Goal: Transaction & Acquisition: Purchase product/service

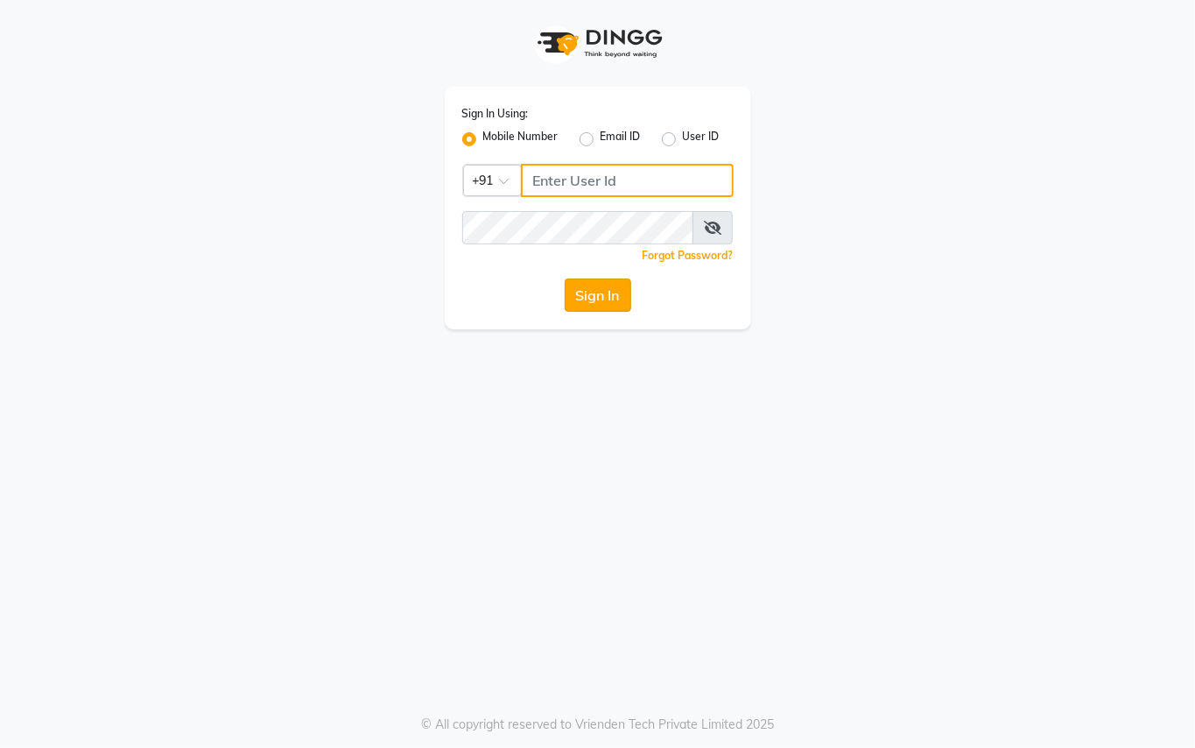
type input "9899449966"
click at [595, 292] on button "Sign In" at bounding box center [598, 294] width 67 height 33
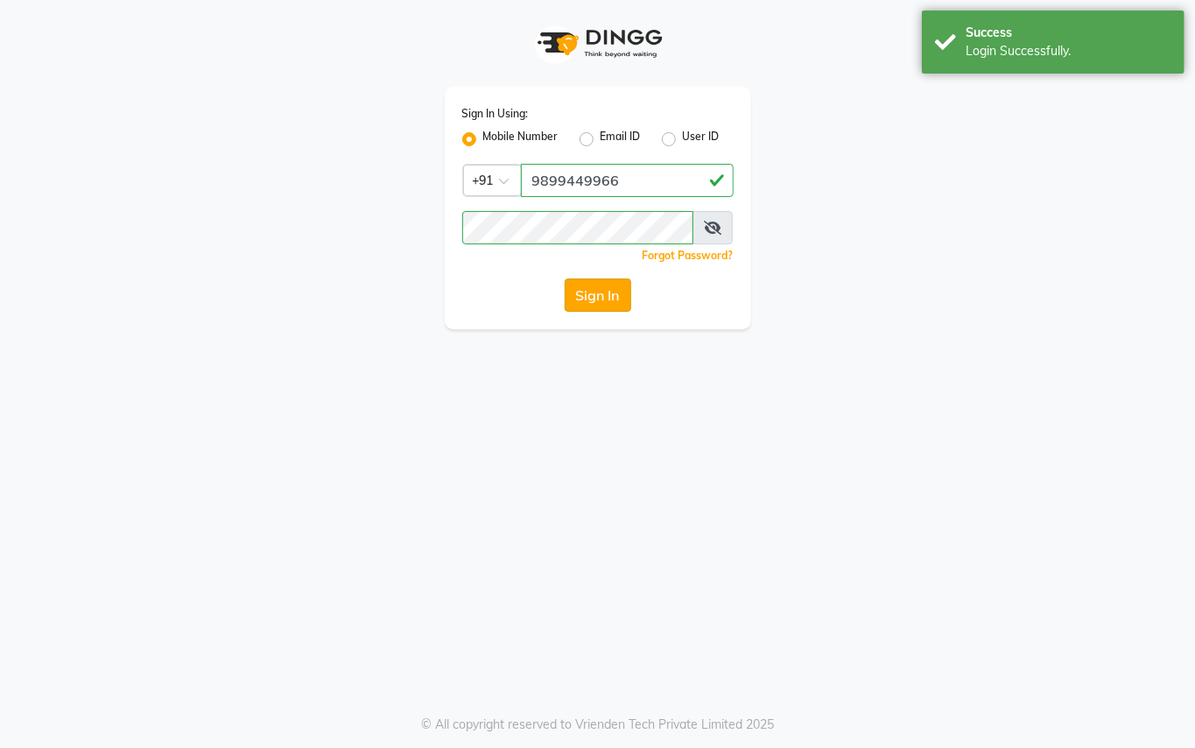
click at [604, 306] on button "Sign In" at bounding box center [598, 294] width 67 height 33
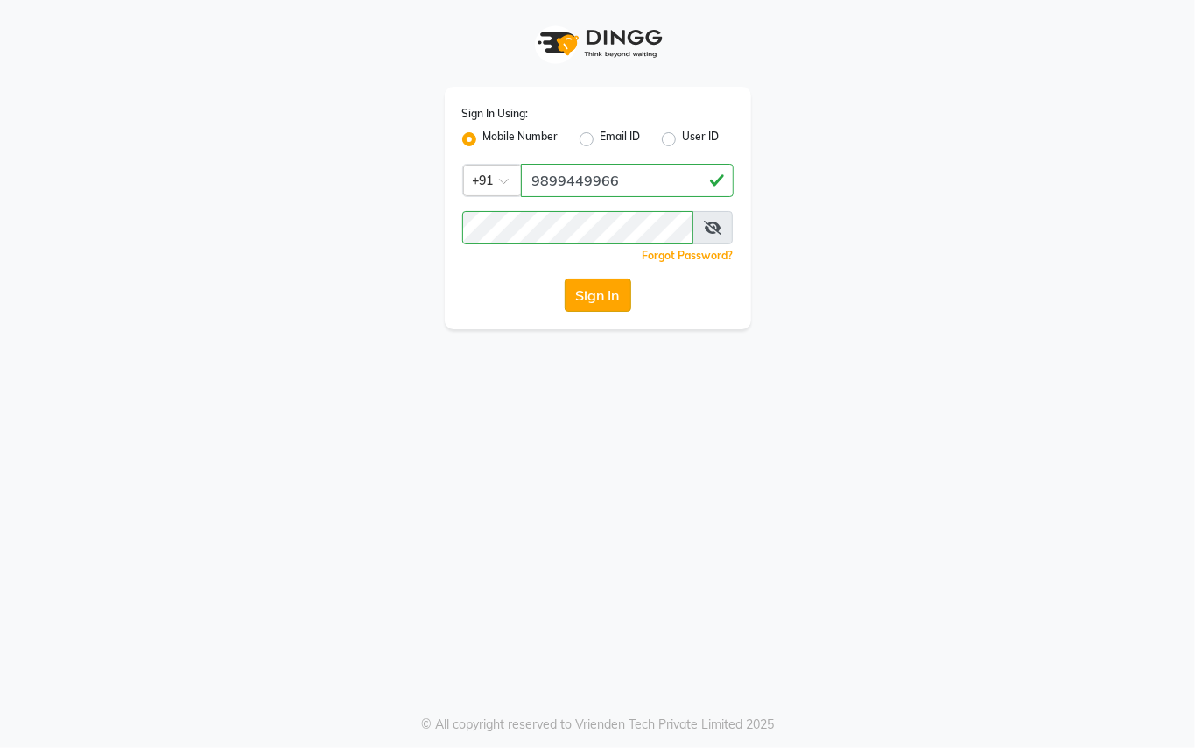
click at [606, 287] on button "Sign In" at bounding box center [598, 294] width 67 height 33
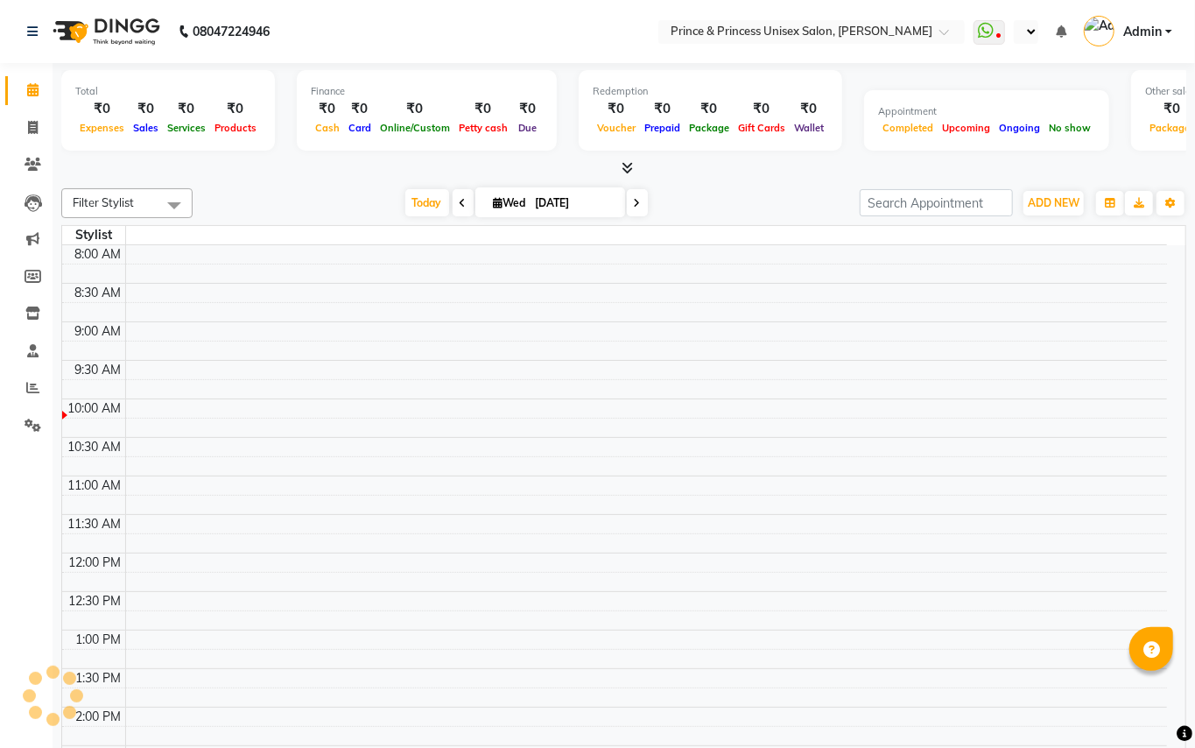
select select "en"
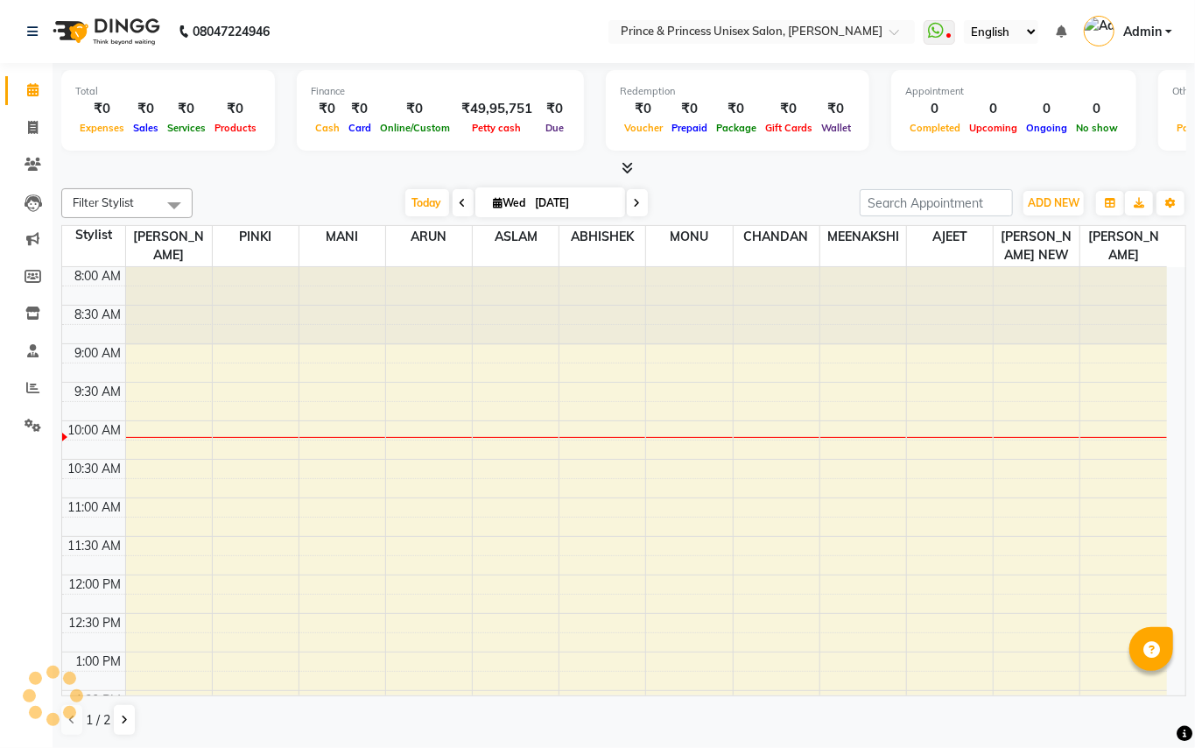
scroll to position [156, 0]
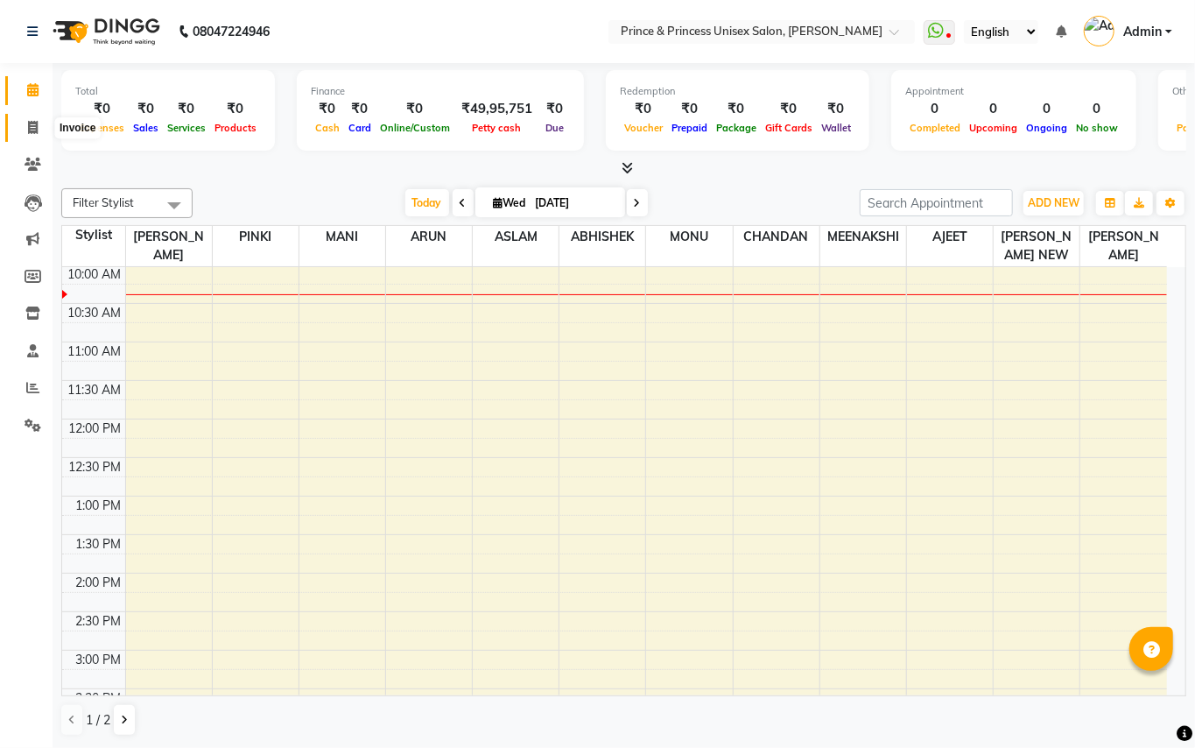
click at [29, 121] on icon at bounding box center [33, 127] width 10 height 13
select select "service"
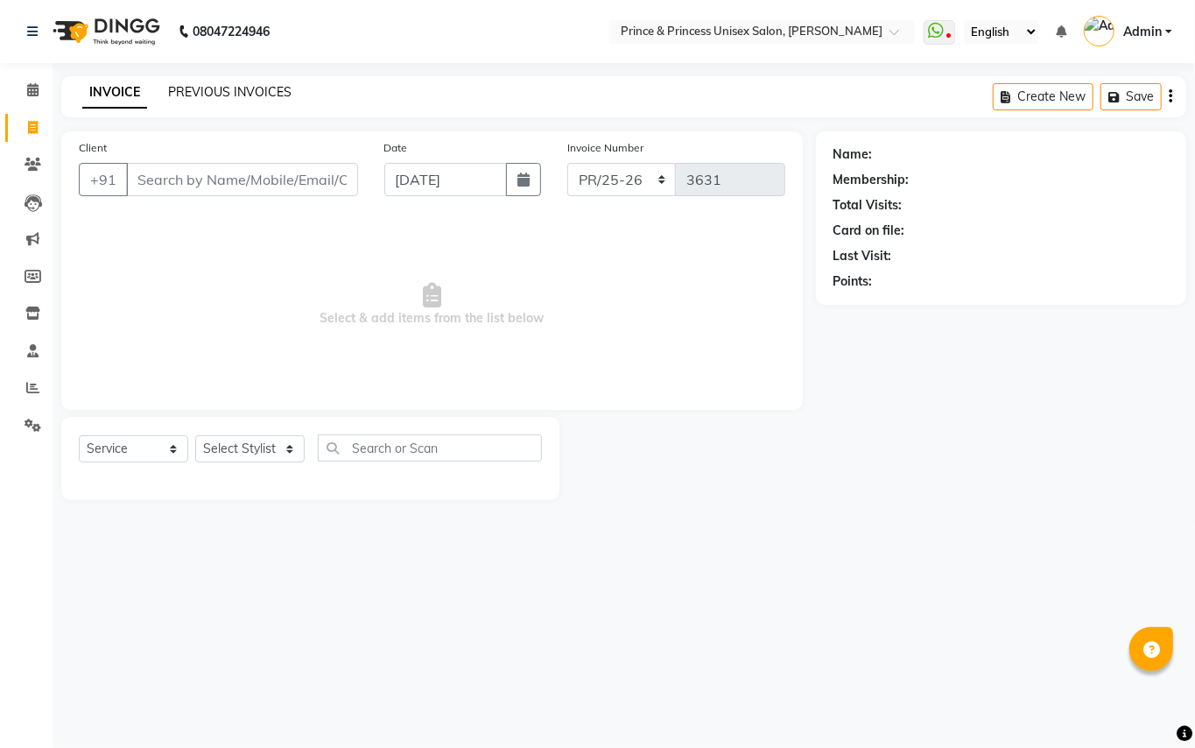
click at [215, 86] on link "PREVIOUS INVOICES" at bounding box center [229, 92] width 123 height 16
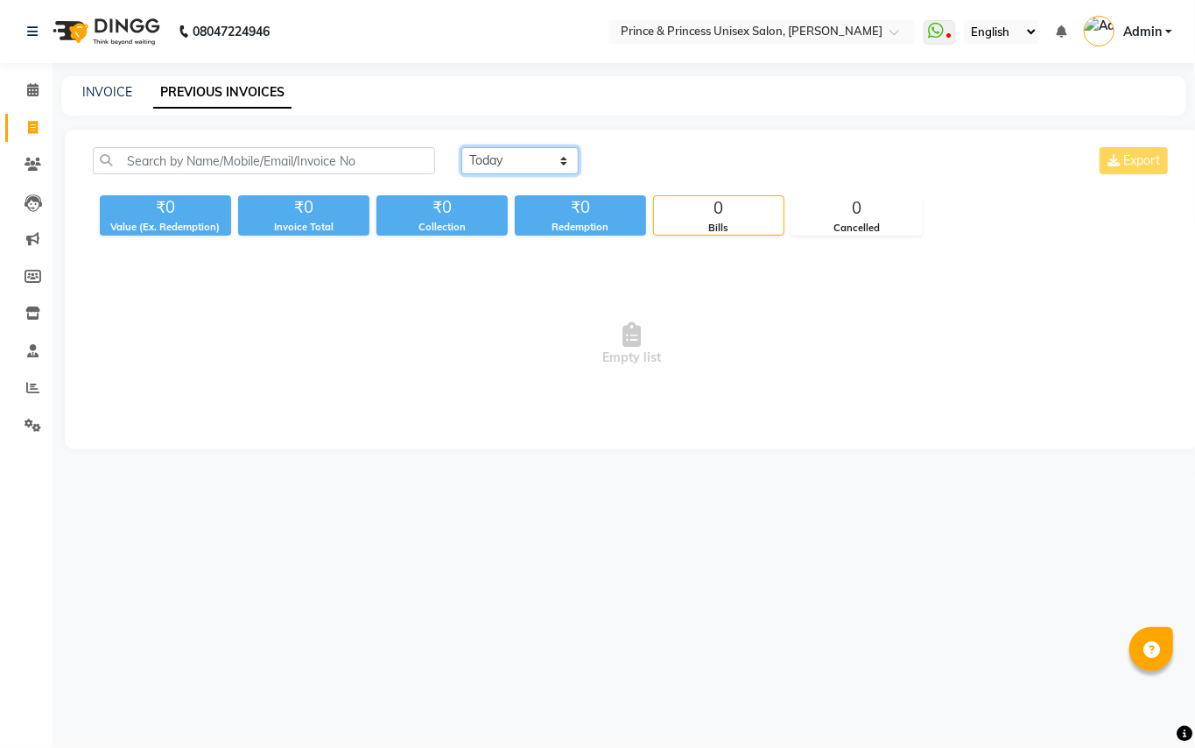
click at [497, 162] on select "Today Yesterday Custom Range" at bounding box center [519, 160] width 117 height 27
select select "yesterday"
click at [461, 147] on select "Today Yesterday Custom Range" at bounding box center [519, 160] width 117 height 27
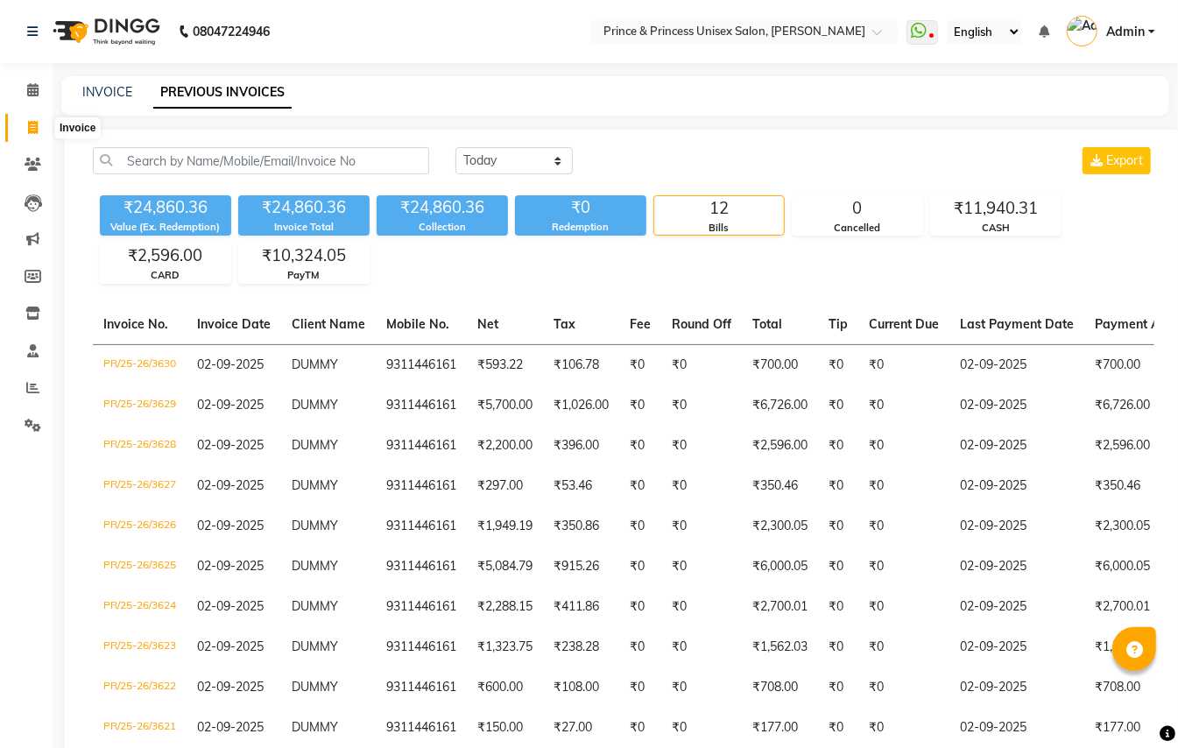
click at [32, 127] on icon at bounding box center [33, 127] width 10 height 13
select select "service"
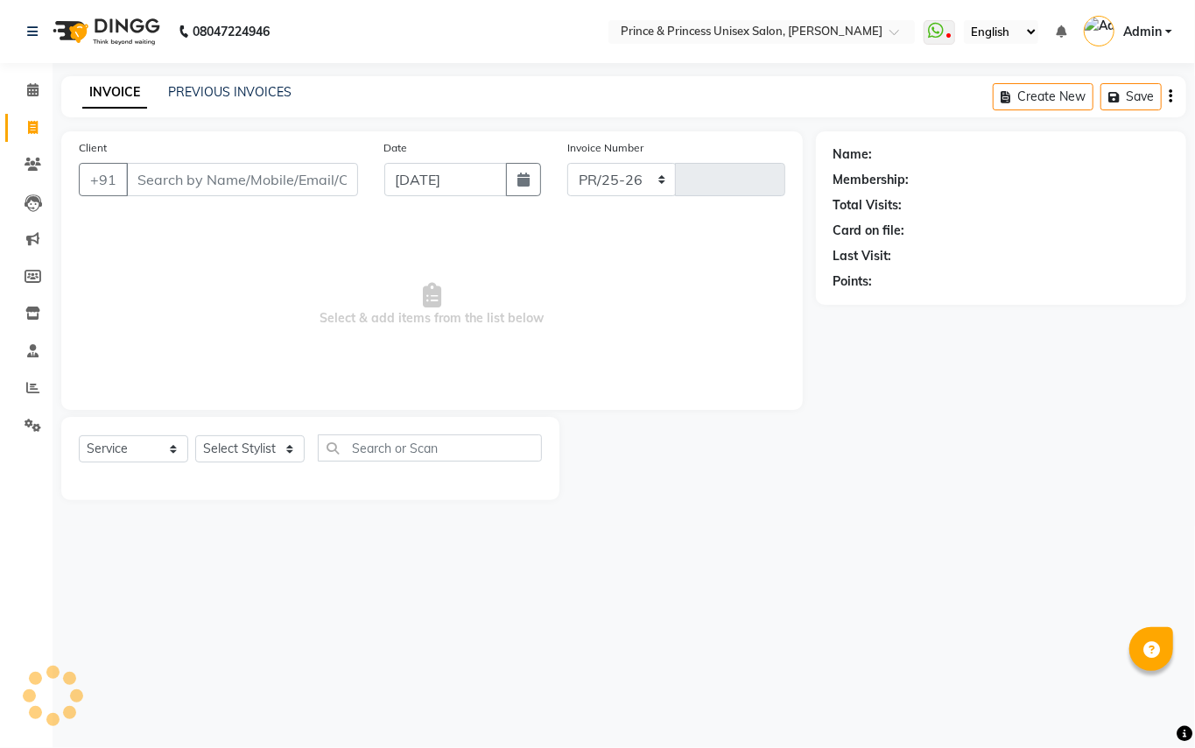
select select "3760"
type input "3631"
click at [259, 177] on input "Client" at bounding box center [242, 179] width 232 height 33
type input "tina sehgal"
drag, startPoint x: 247, startPoint y: 184, endPoint x: 135, endPoint y: 190, distance: 112.2
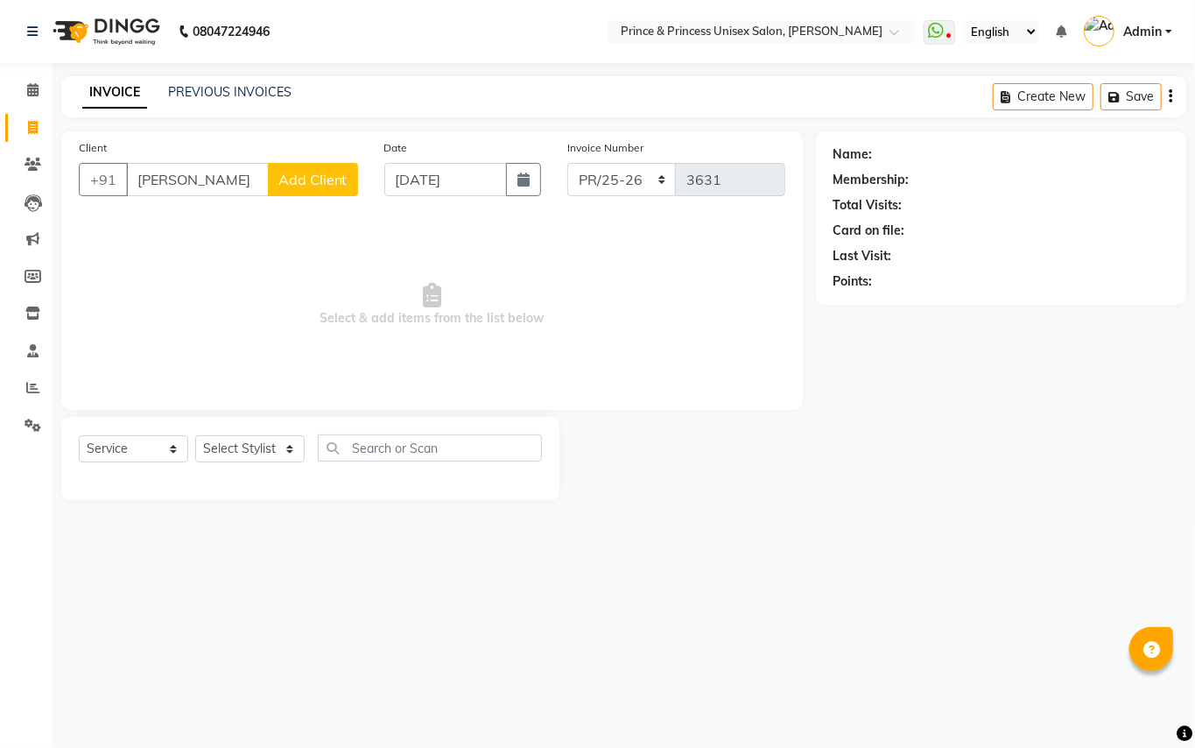
click at [135, 190] on input "tina sehgal" at bounding box center [197, 179] width 143 height 33
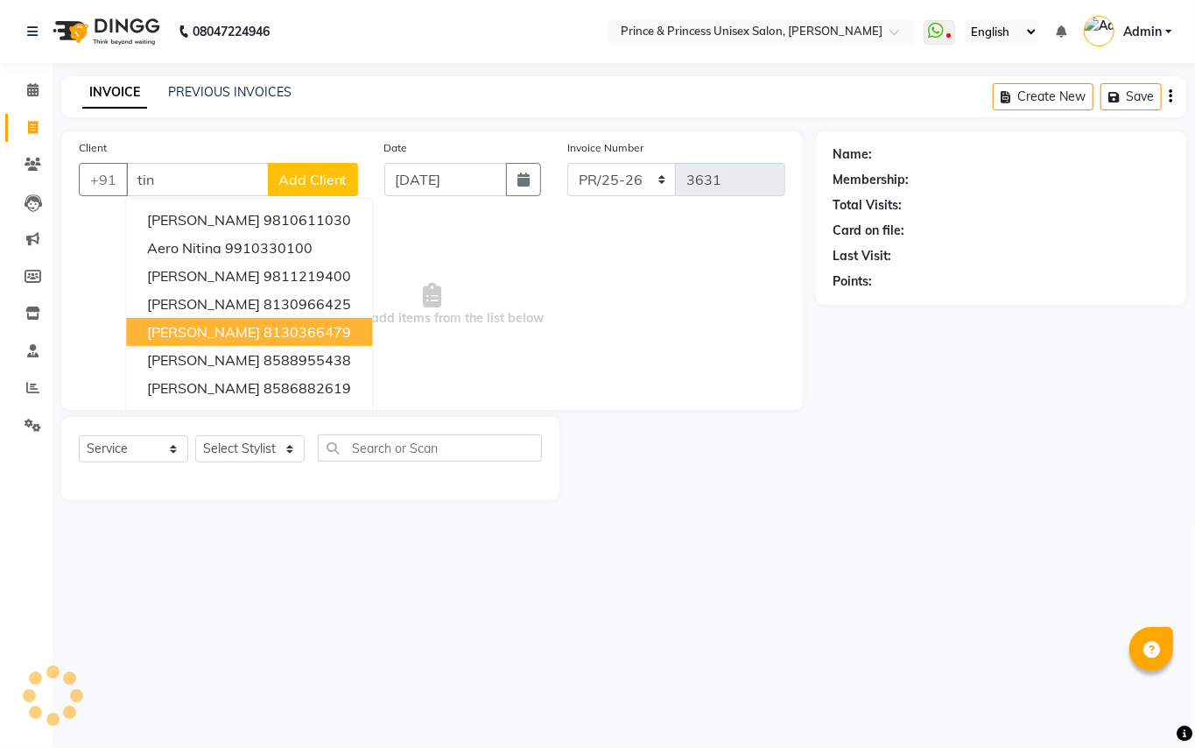
type input "tina"
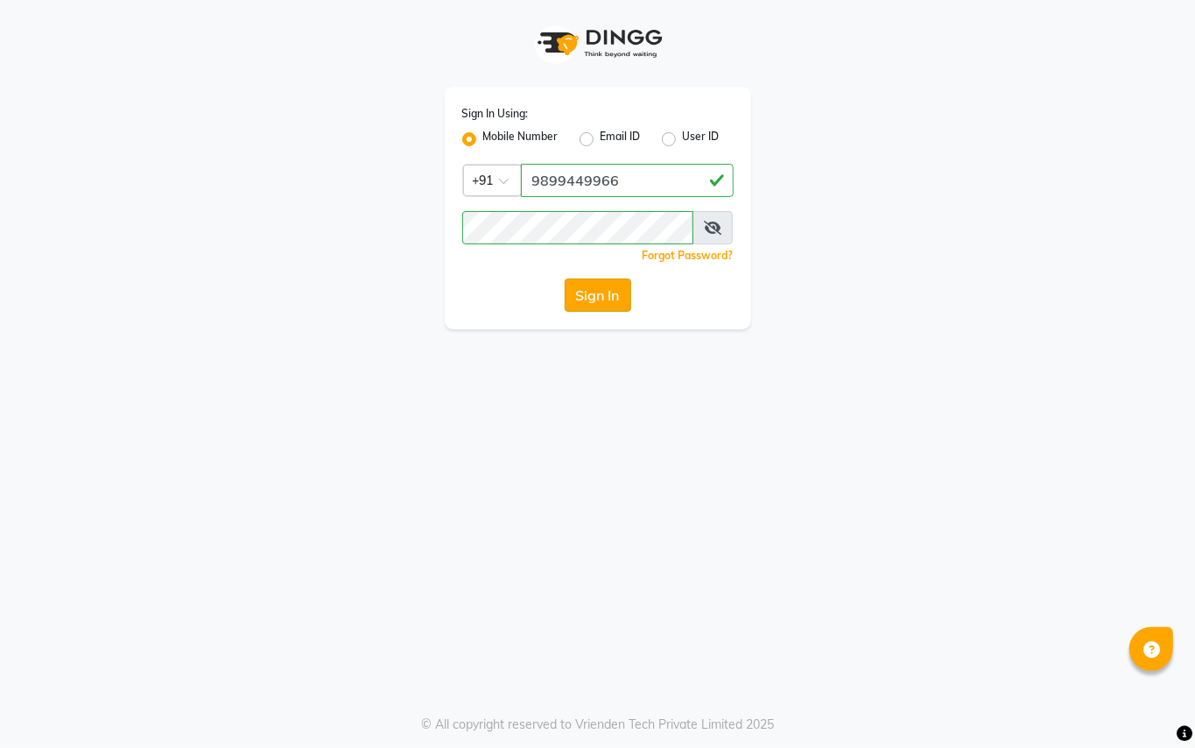
click at [616, 285] on button "Sign In" at bounding box center [598, 294] width 67 height 33
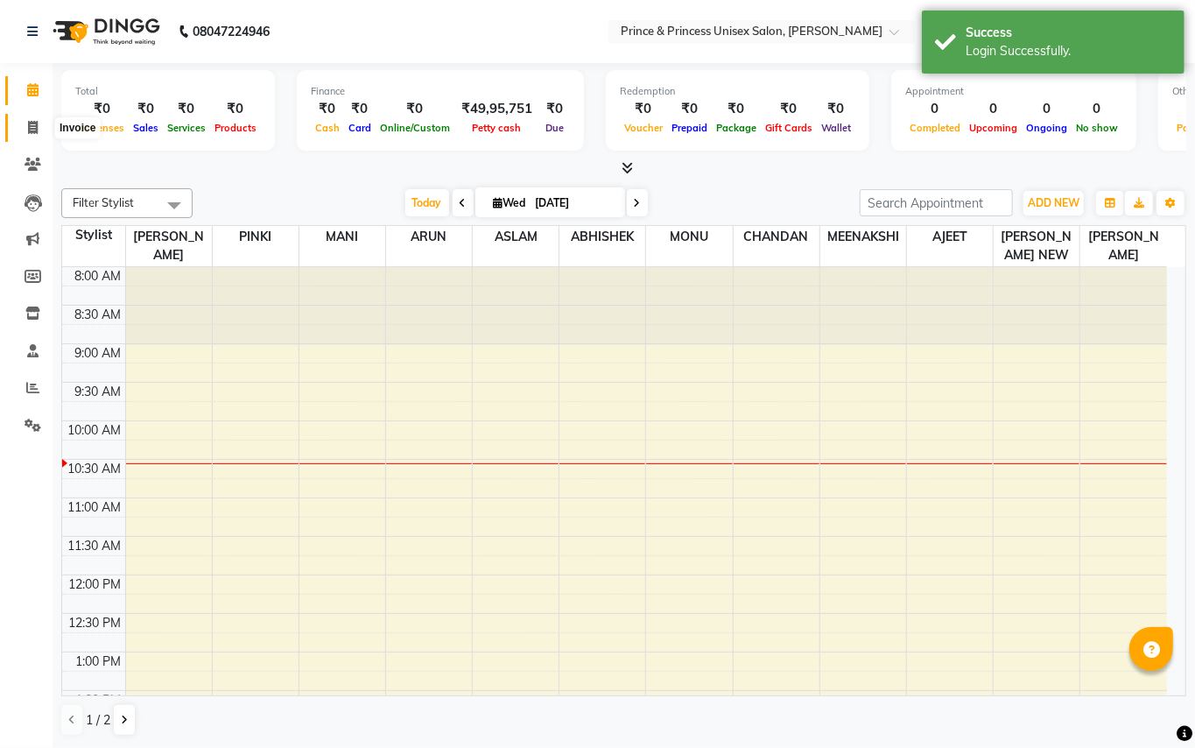
click at [32, 127] on icon at bounding box center [33, 127] width 10 height 13
select select "service"
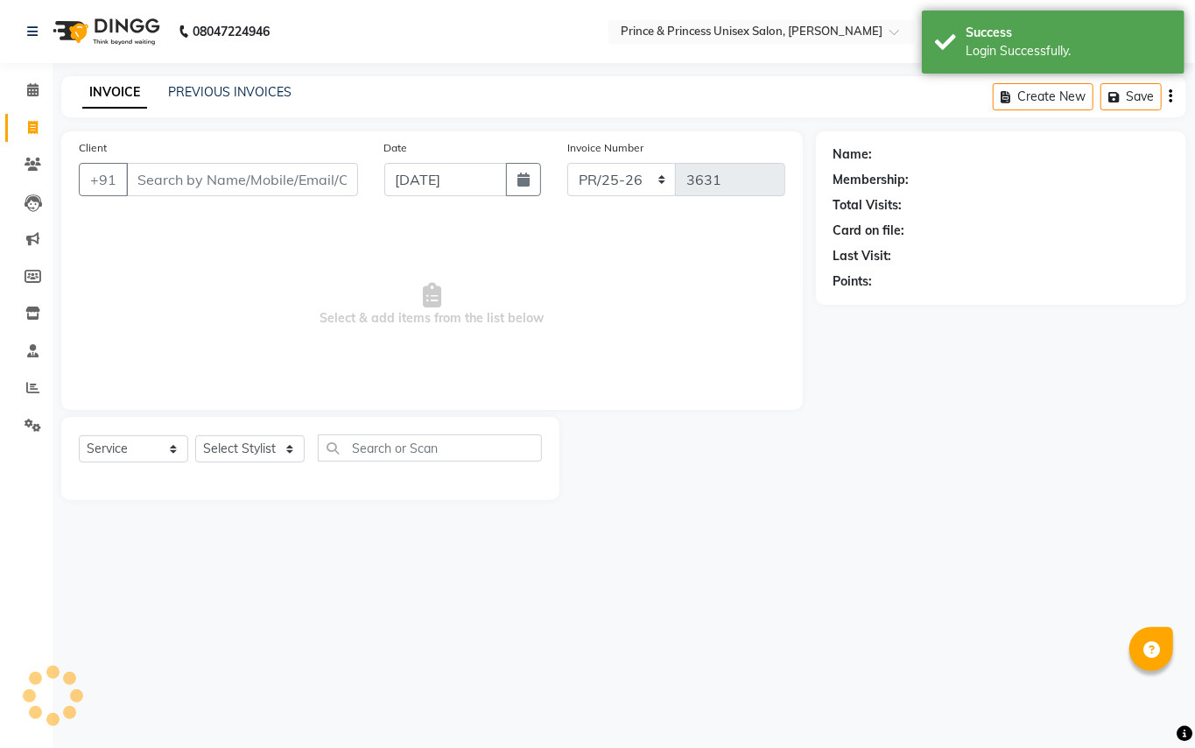
click at [228, 187] on input "Client" at bounding box center [242, 179] width 232 height 33
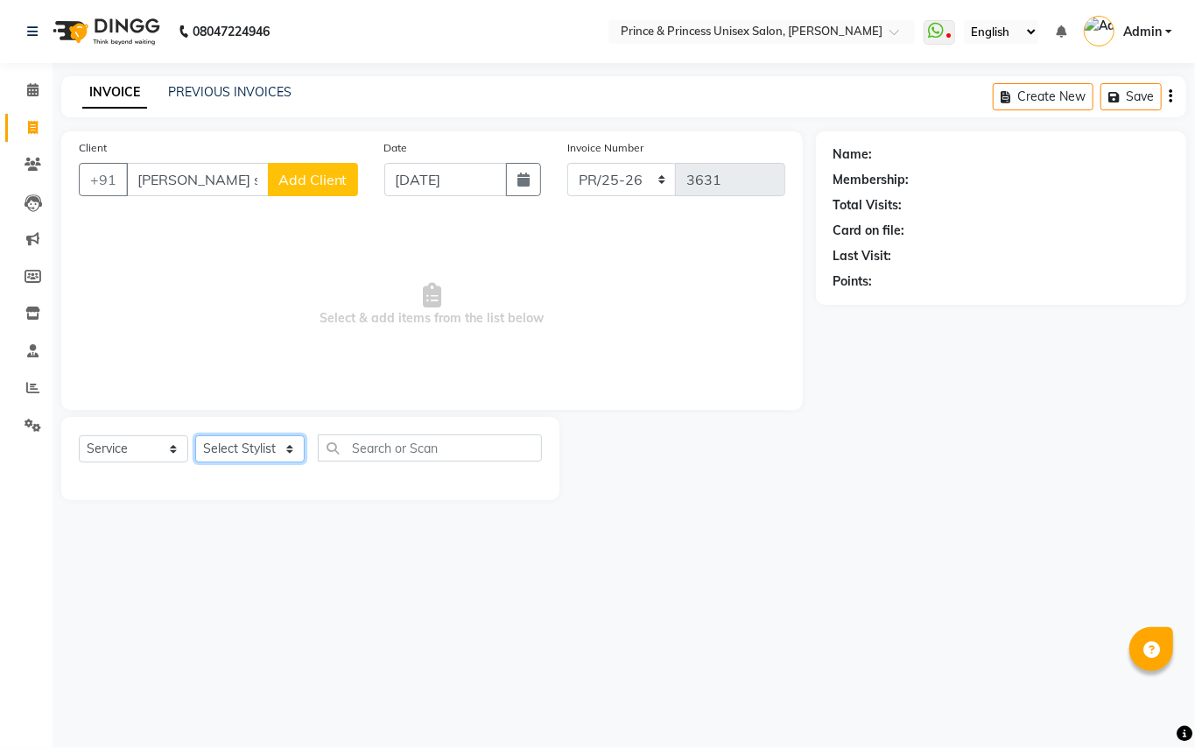
click at [247, 457] on select "Select Stylist ABHISHEK [PERSON_NAME] NEW [PERSON_NAME] [PERSON_NAME] [PERSON_N…" at bounding box center [249, 448] width 109 height 27
click at [616, 376] on span "Select & add items from the list below" at bounding box center [432, 304] width 707 height 175
click at [236, 190] on input "tina se" at bounding box center [197, 179] width 143 height 33
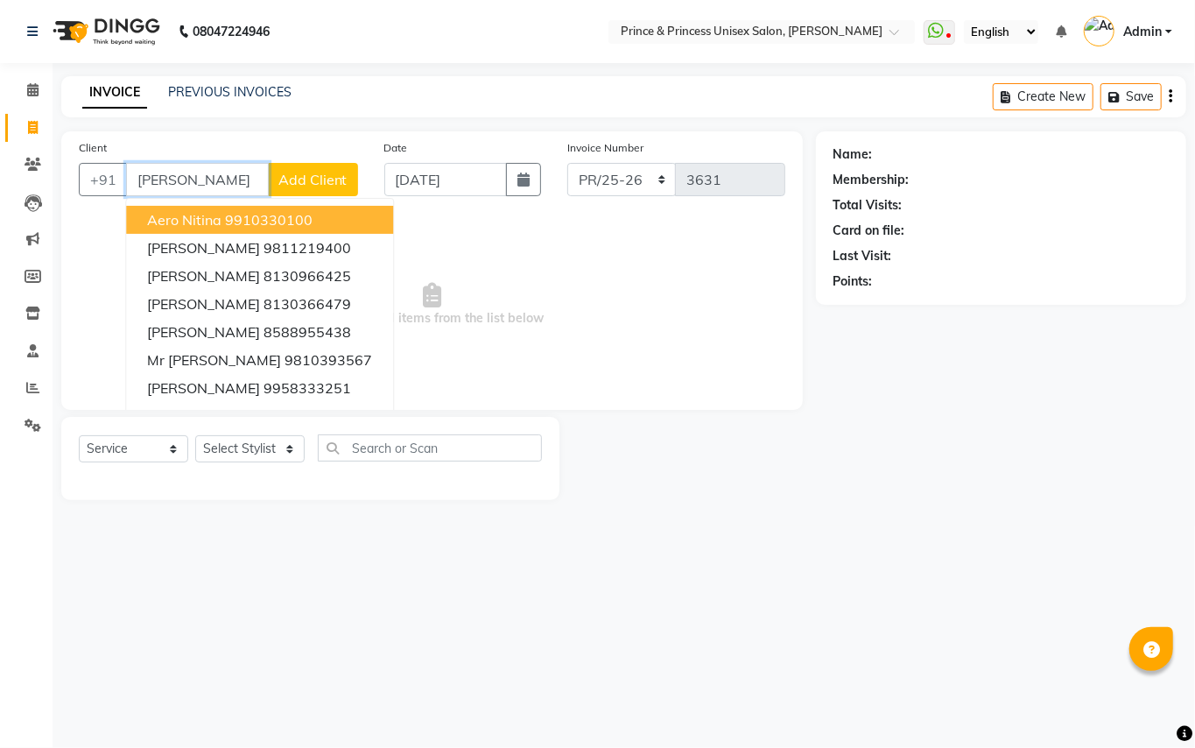
click at [224, 184] on input "tina" at bounding box center [197, 179] width 143 height 33
type input "9899449966"
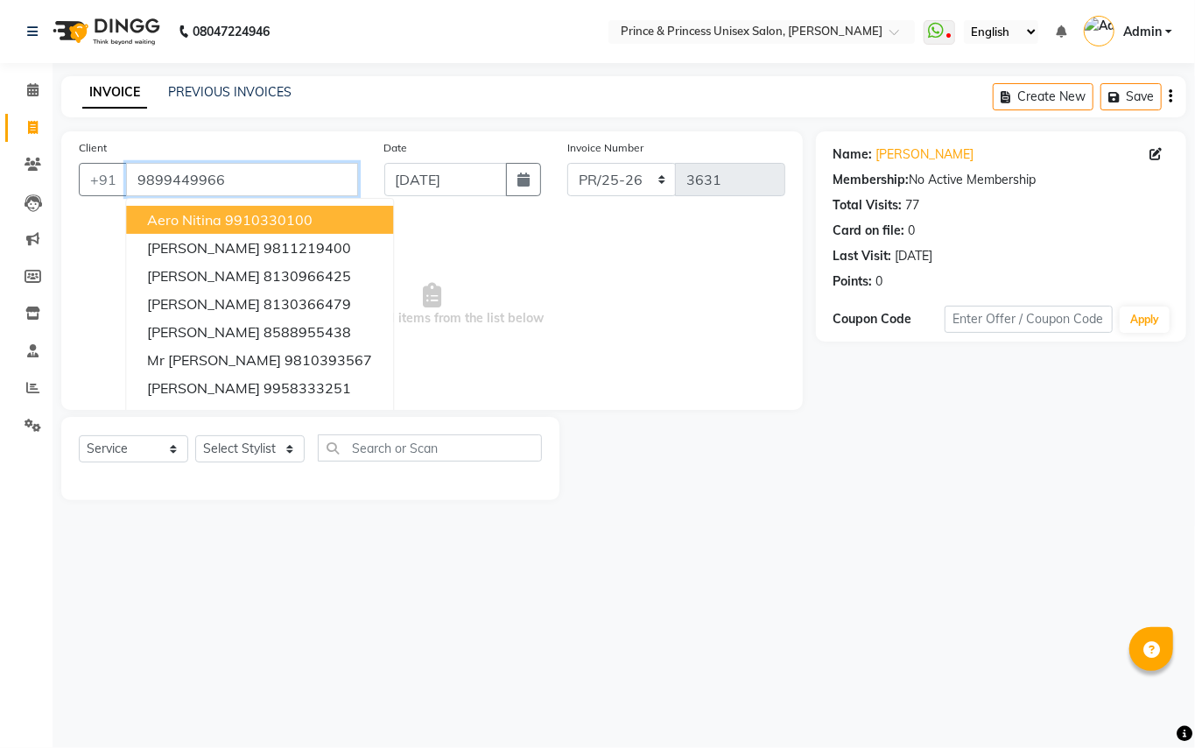
click at [268, 183] on input "9899449966" at bounding box center [242, 179] width 232 height 33
click at [814, 417] on div "Name: Sunny Sehgal Membership: No Active Membership Total Visits: 77 Card on fi…" at bounding box center [1008, 315] width 384 height 369
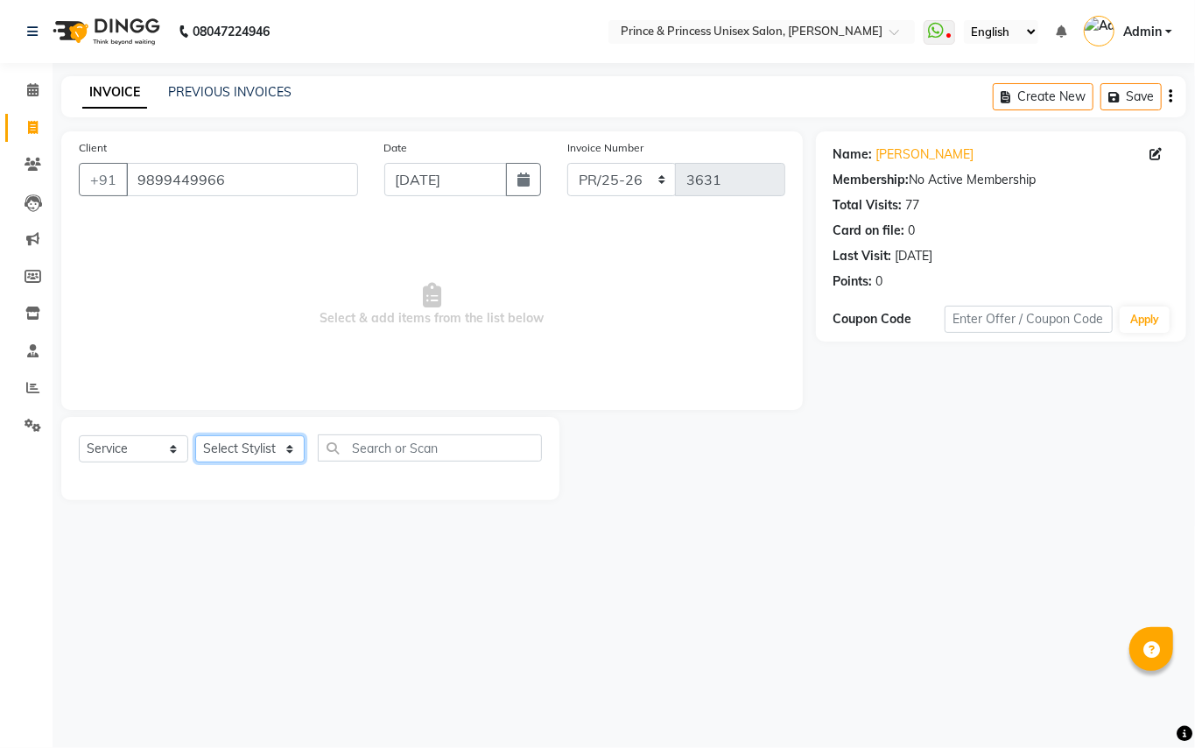
click at [211, 455] on select "Select Stylist ABHISHEK [PERSON_NAME] NEW [PERSON_NAME] [PERSON_NAME] [PERSON_N…" at bounding box center [249, 448] width 109 height 27
select select "87445"
click at [398, 453] on input "text" at bounding box center [430, 447] width 224 height 27
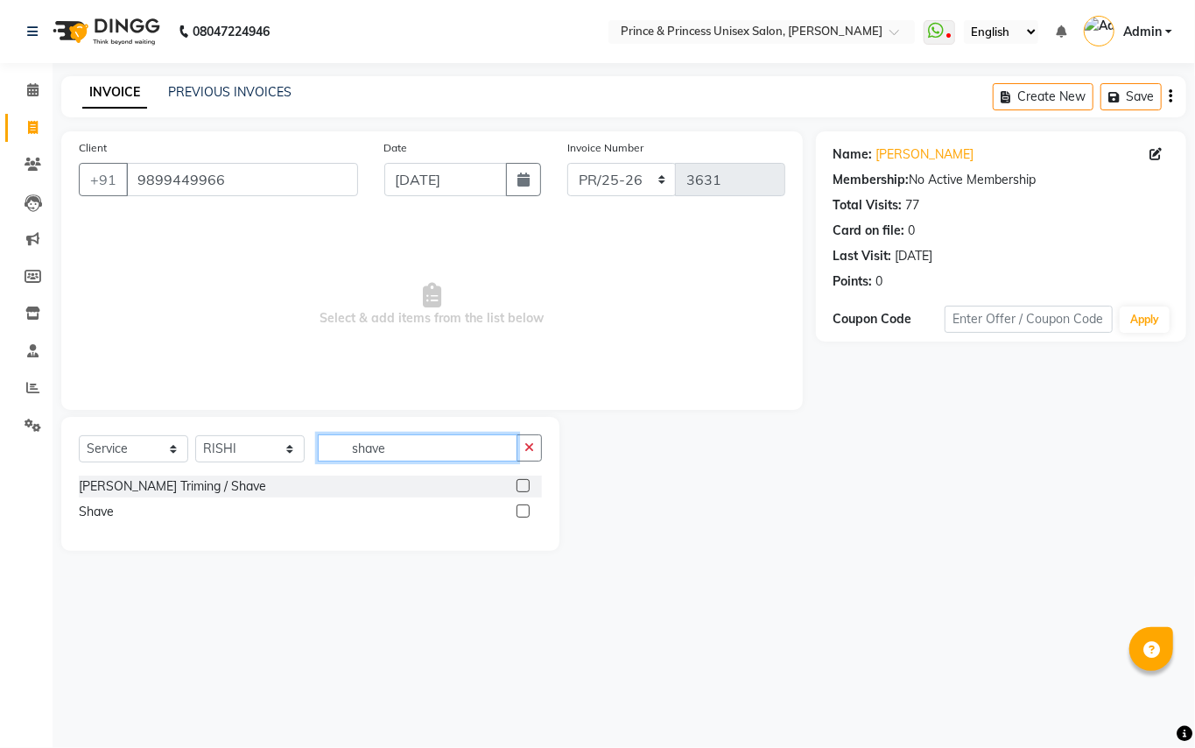
type input "shave"
click at [520, 482] on label at bounding box center [523, 485] width 13 height 13
click at [520, 482] on input "checkbox" at bounding box center [522, 486] width 11 height 11
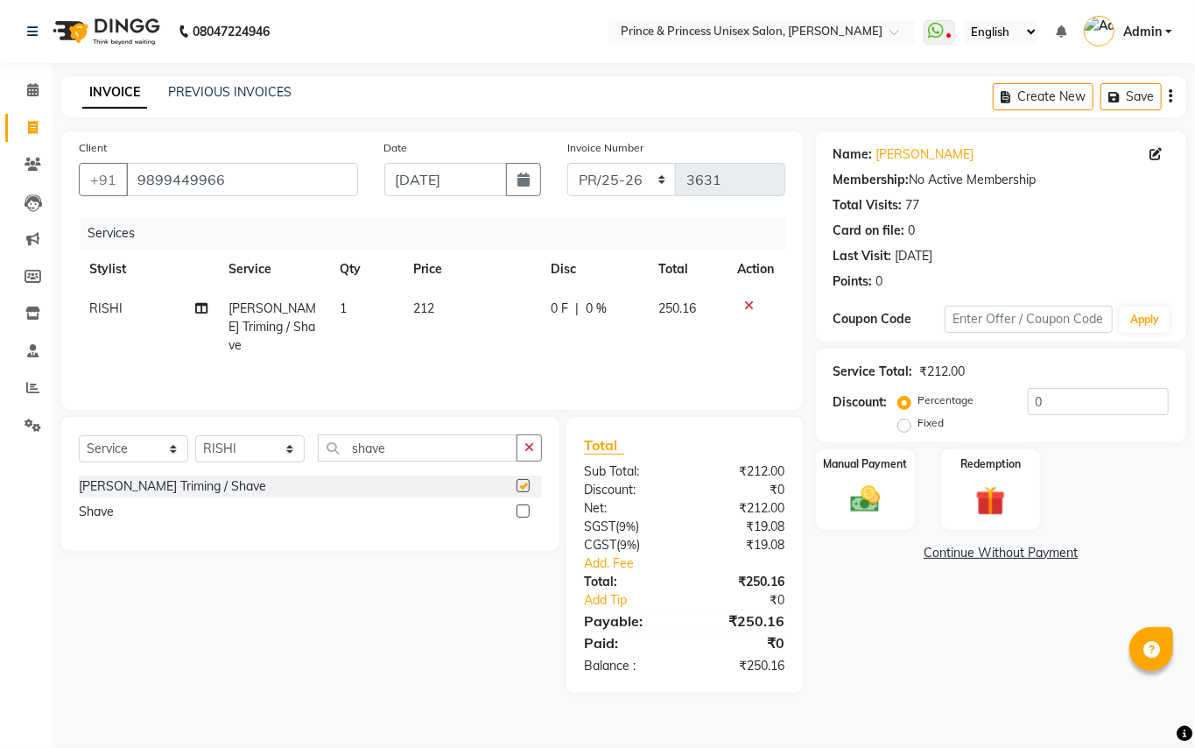
checkbox input "false"
click at [448, 453] on input "shave" at bounding box center [418, 447] width 200 height 27
type input "g"
type input "foot mass"
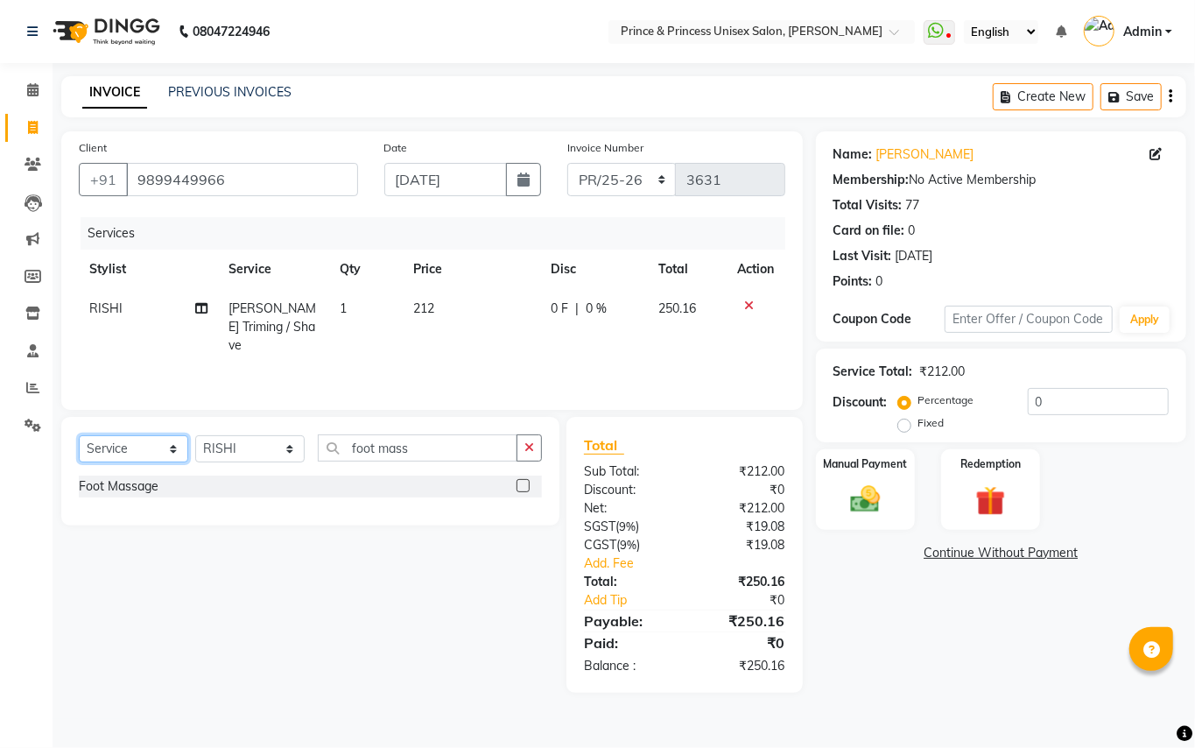
drag, startPoint x: 165, startPoint y: 435, endPoint x: 191, endPoint y: 452, distance: 31.1
click at [165, 435] on select "Select Service Product Membership Package Voucher Prepaid Gift Card" at bounding box center [133, 448] width 109 height 27
click at [215, 447] on select "Select Stylist ABHISHEK [PERSON_NAME] NEW [PERSON_NAME] [PERSON_NAME] [PERSON_N…" at bounding box center [249, 448] width 109 height 27
select select "17655"
drag, startPoint x: 398, startPoint y: 456, endPoint x: 435, endPoint y: 452, distance: 37.9
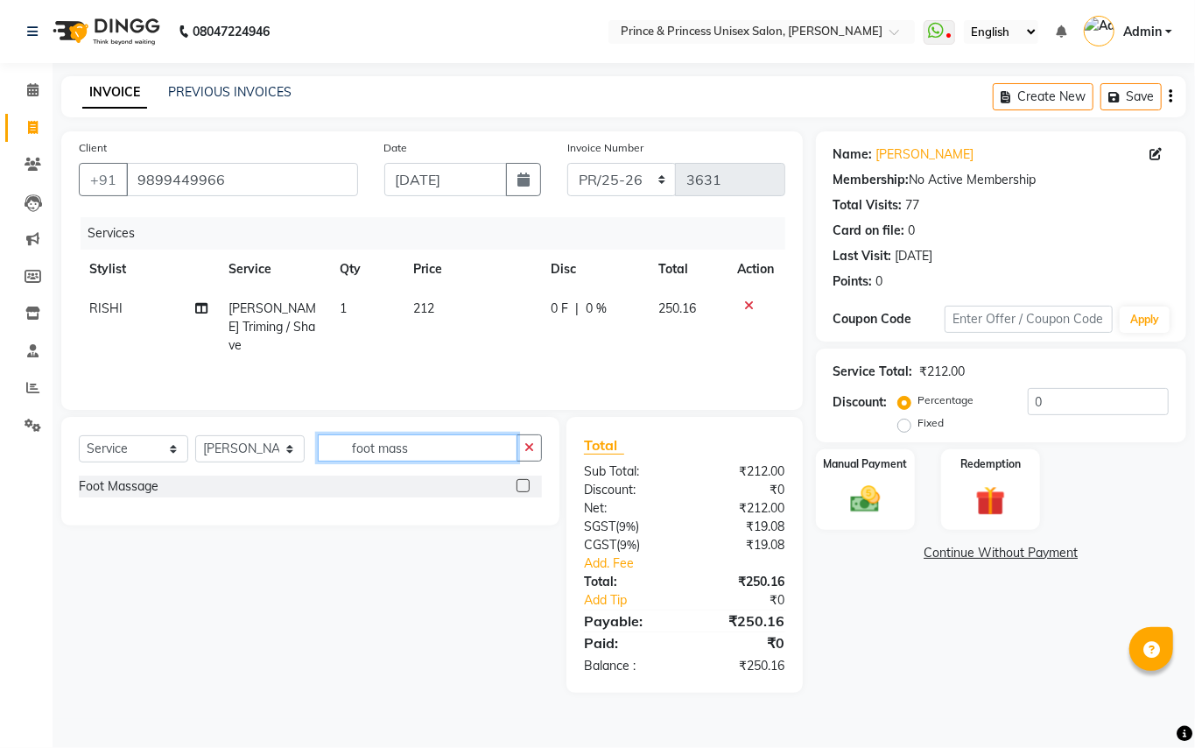
click at [398, 456] on input "foot mass" at bounding box center [418, 447] width 200 height 27
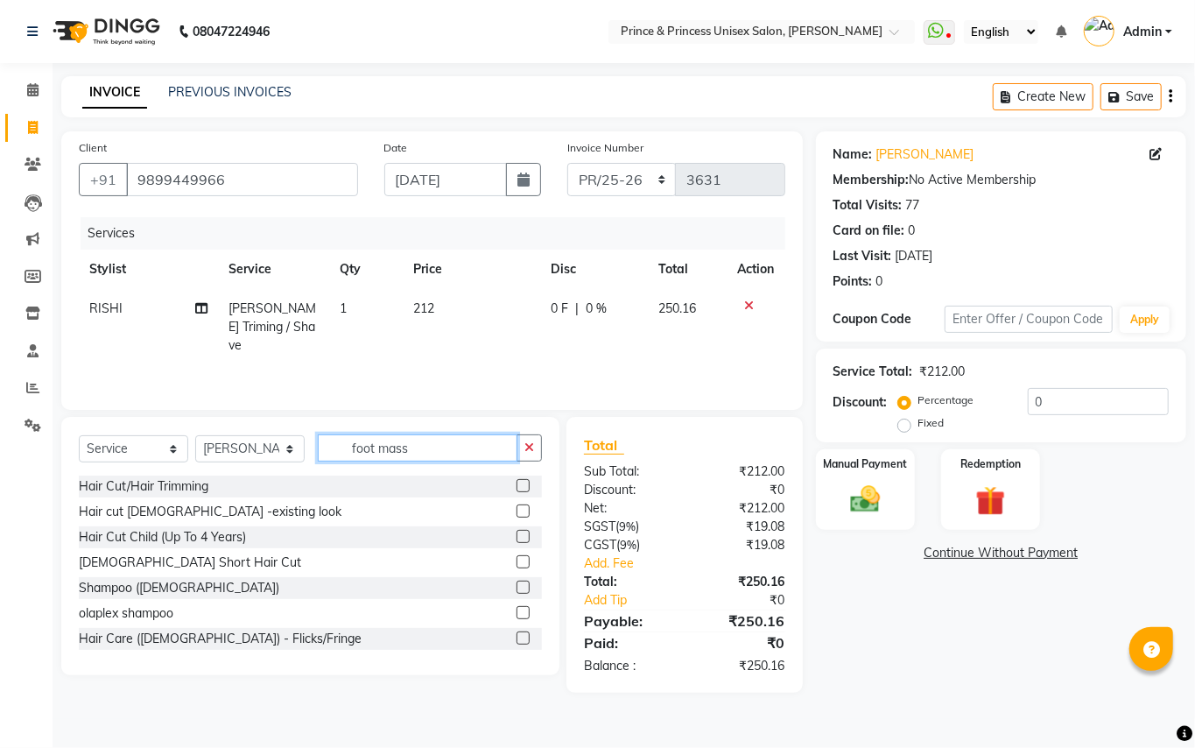
click at [435, 452] on input "foot mass" at bounding box center [418, 447] width 200 height 27
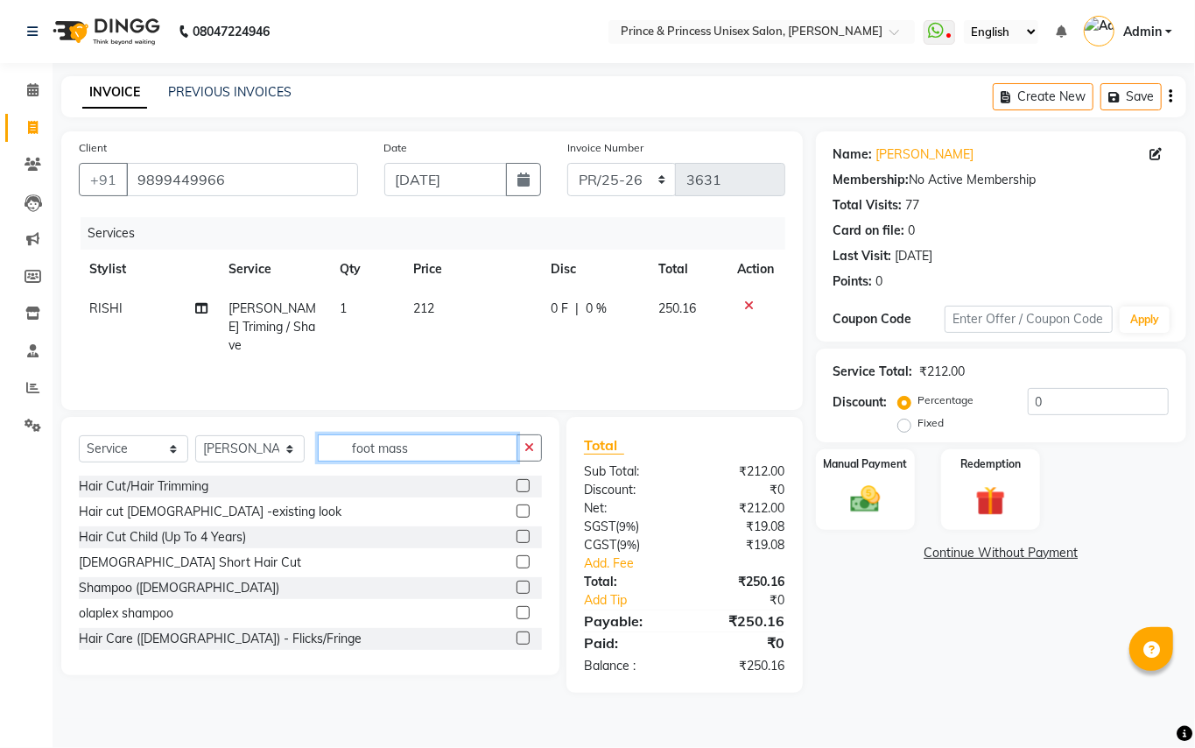
click at [435, 452] on input "foot mass" at bounding box center [418, 447] width 200 height 27
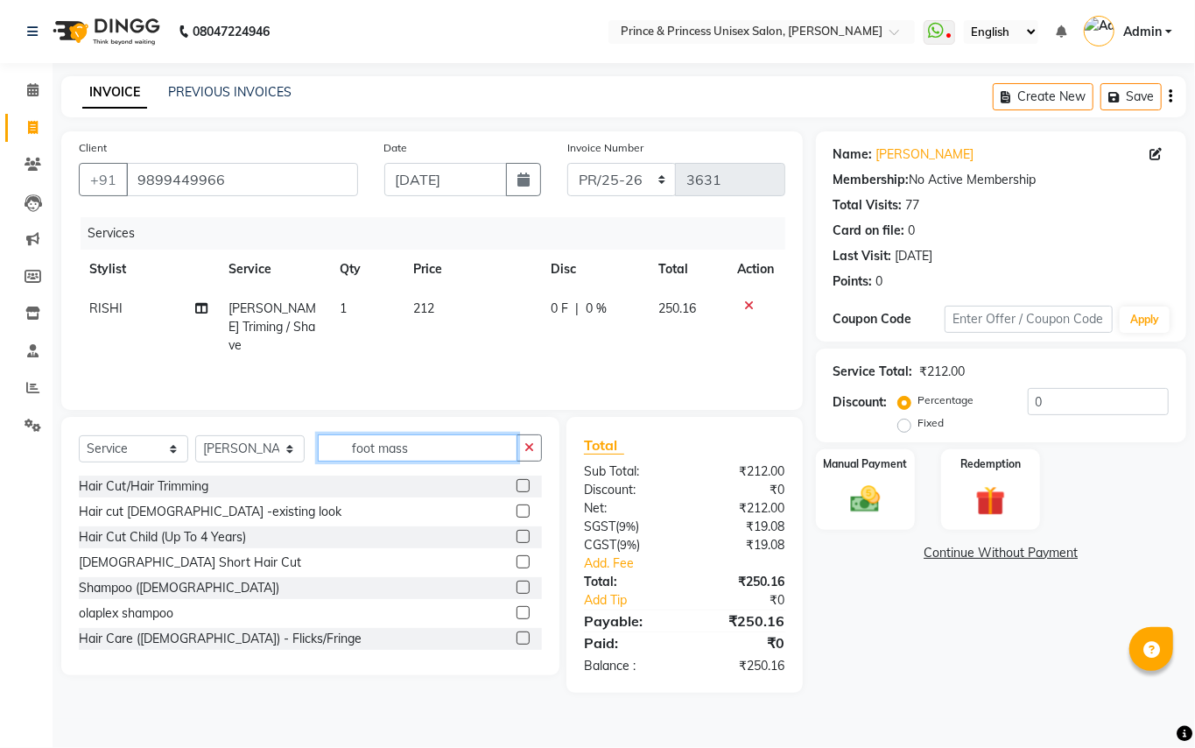
click at [330, 447] on input "foot mass" at bounding box center [418, 447] width 200 height 27
click at [421, 438] on input "foot mass" at bounding box center [418, 447] width 200 height 27
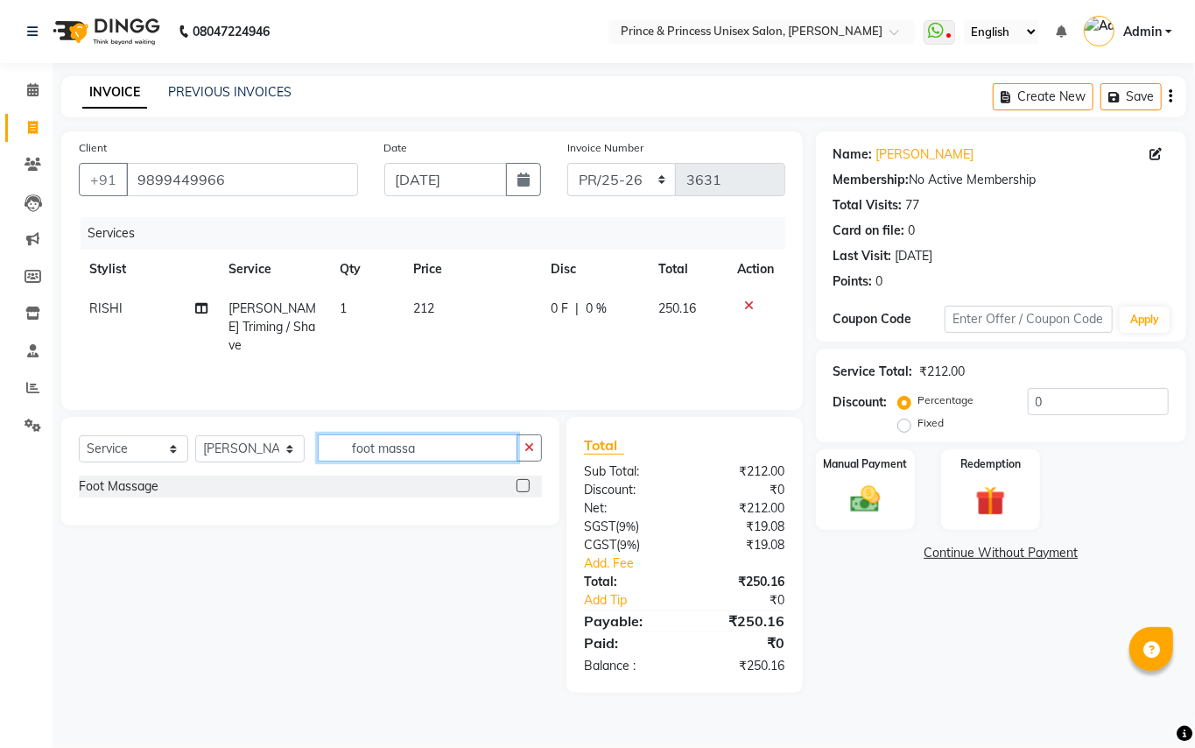
type input "foot massa"
click at [522, 482] on label at bounding box center [523, 485] width 13 height 13
click at [522, 482] on input "checkbox" at bounding box center [522, 486] width 11 height 11
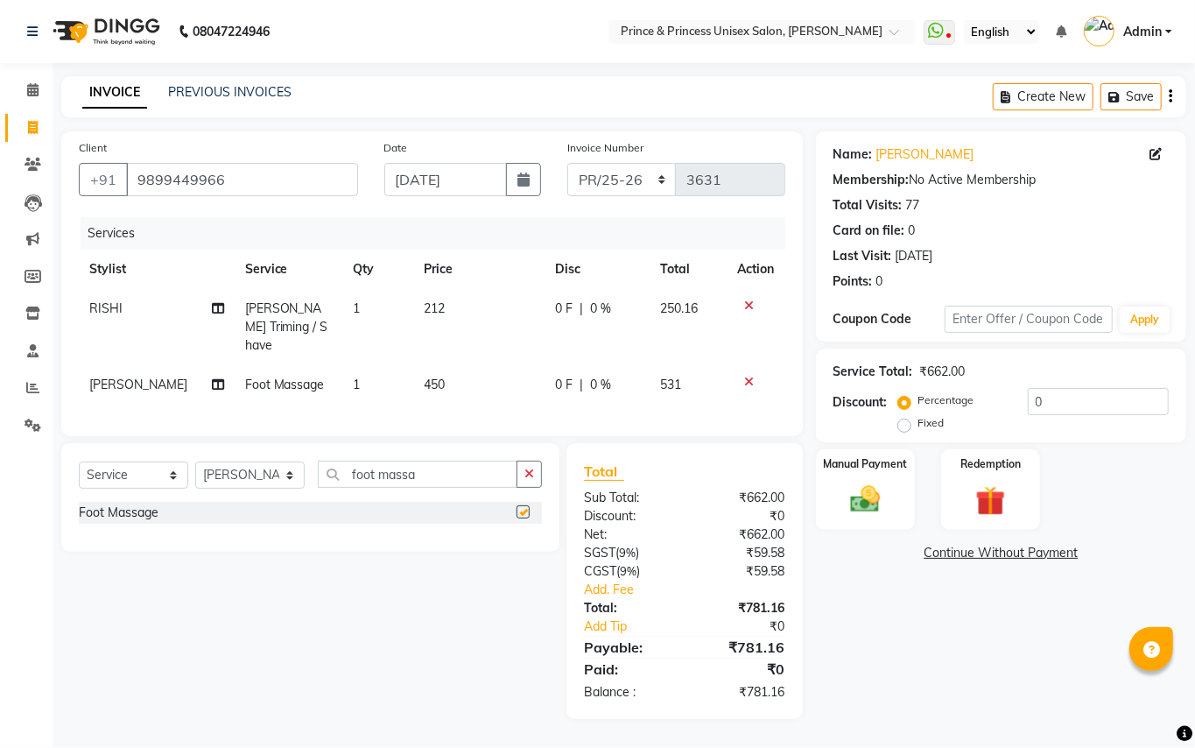
checkbox input "false"
click at [814, 481] on div "Manual Payment" at bounding box center [864, 489] width 103 height 84
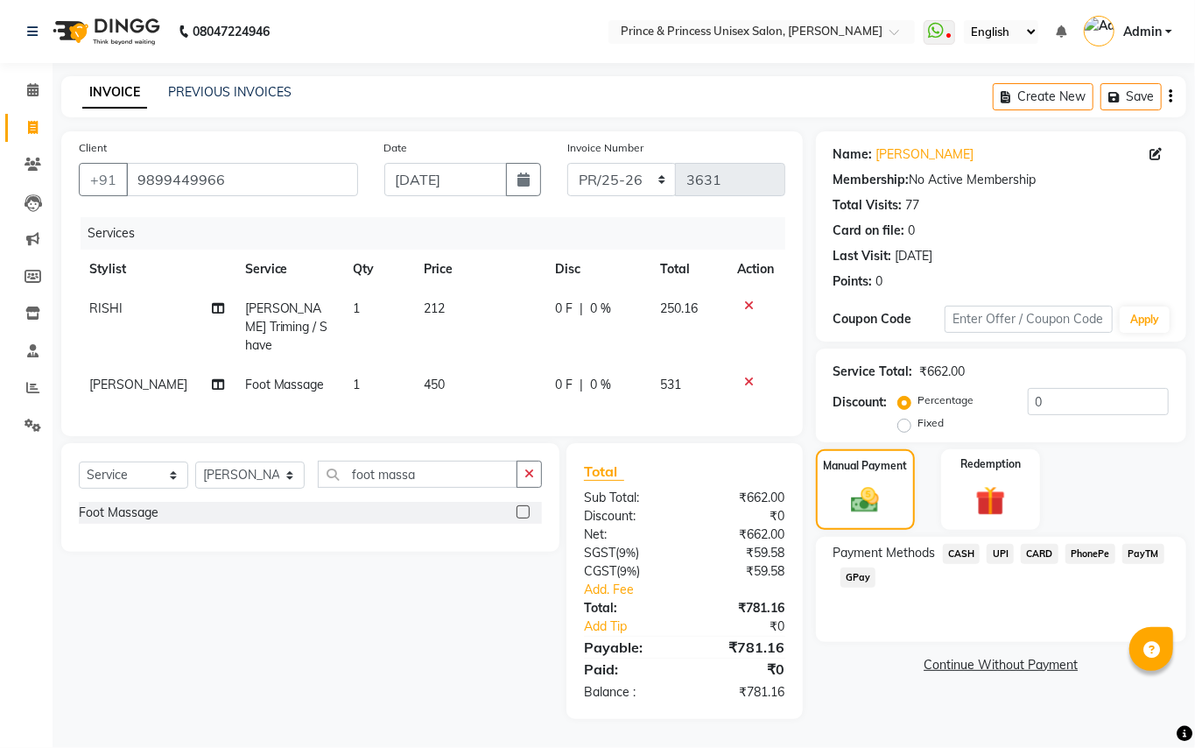
click at [814, 482] on span "UPI" at bounding box center [1000, 554] width 27 height 20
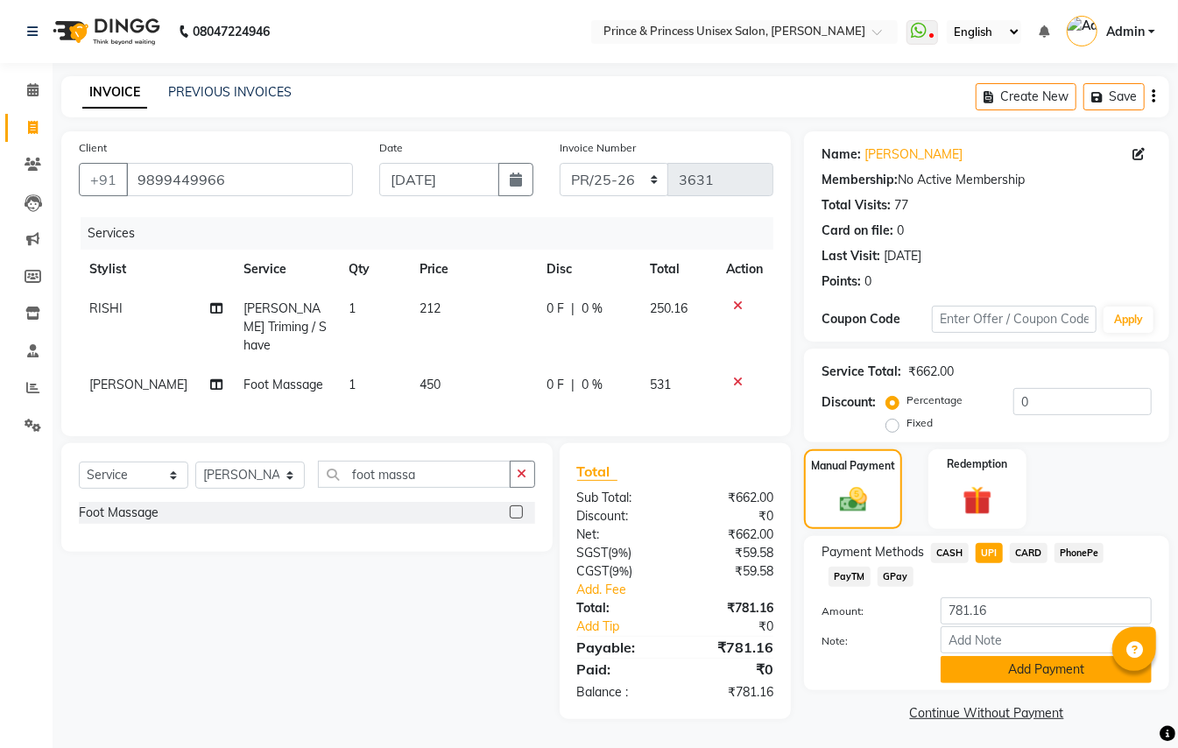
click at [814, 482] on button "Add Payment" at bounding box center [1045, 669] width 211 height 27
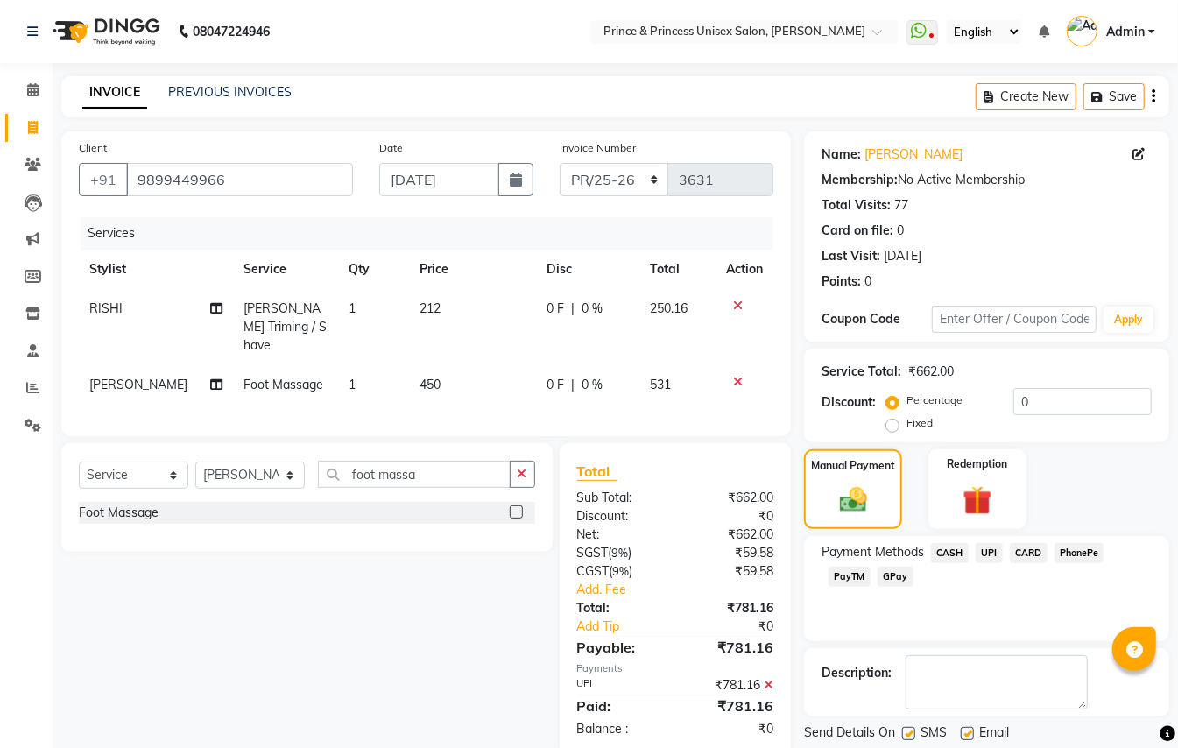
scroll to position [54, 0]
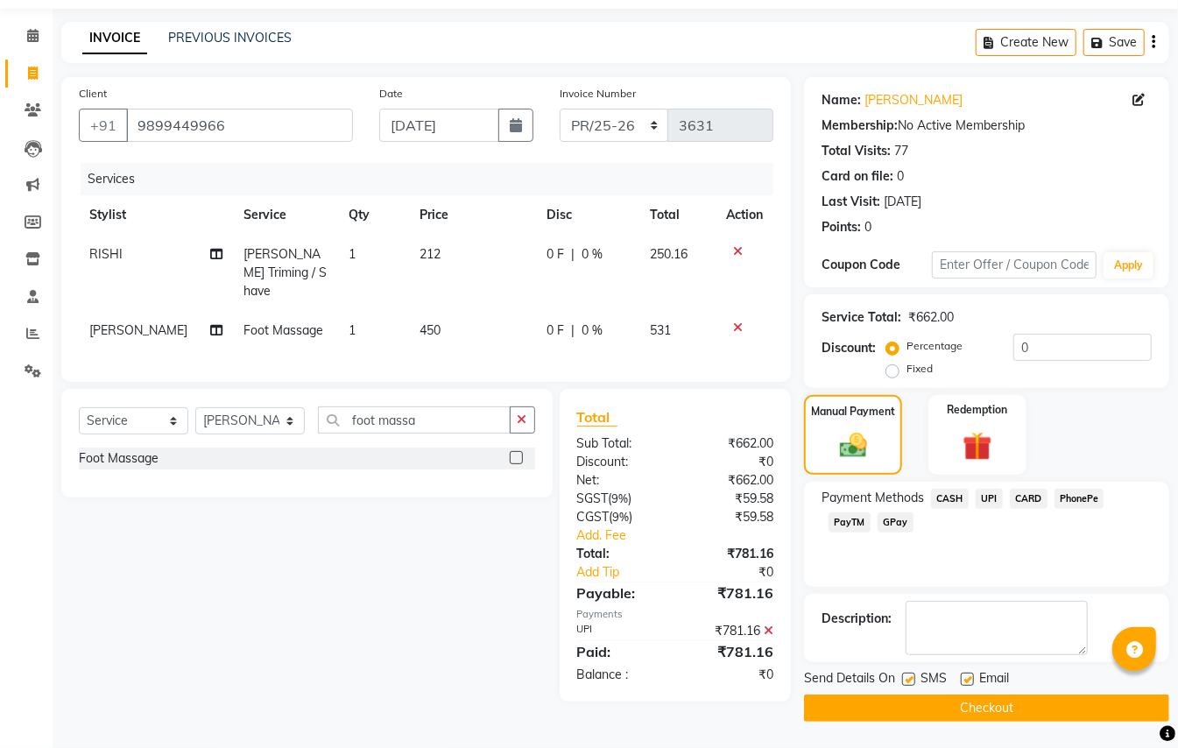
click at [814, 482] on button "Checkout" at bounding box center [986, 707] width 365 height 27
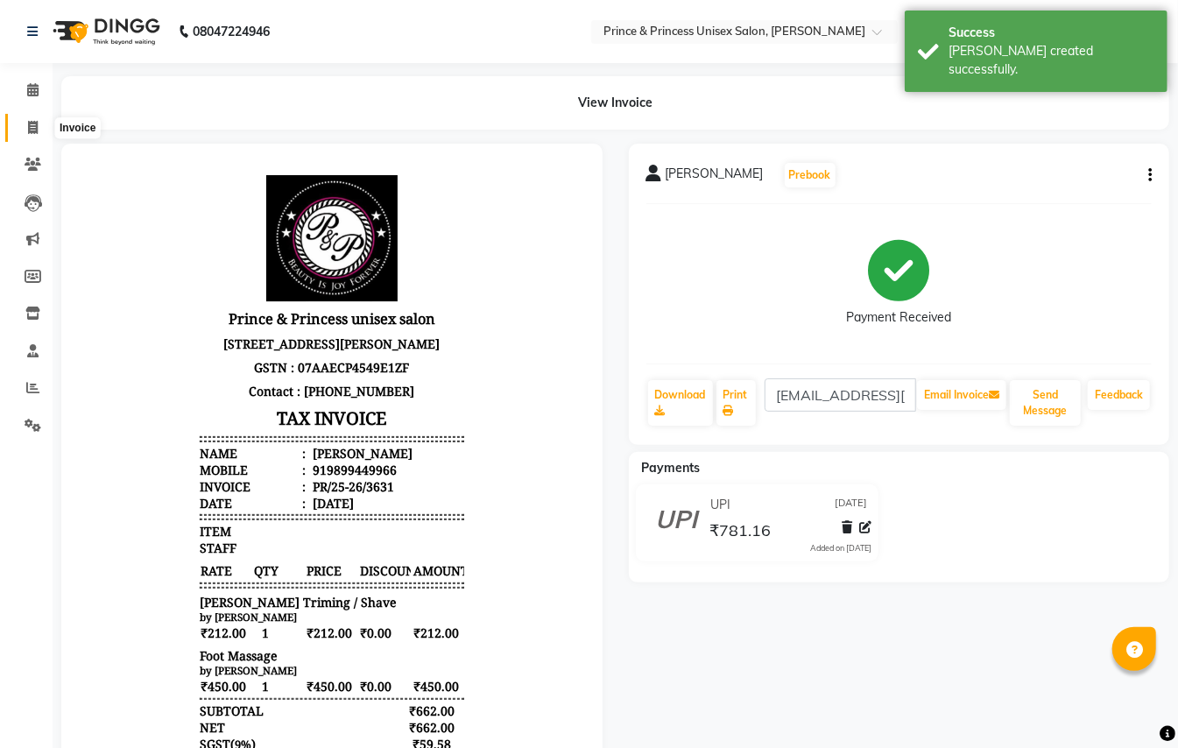
click at [30, 135] on span at bounding box center [33, 128] width 31 height 20
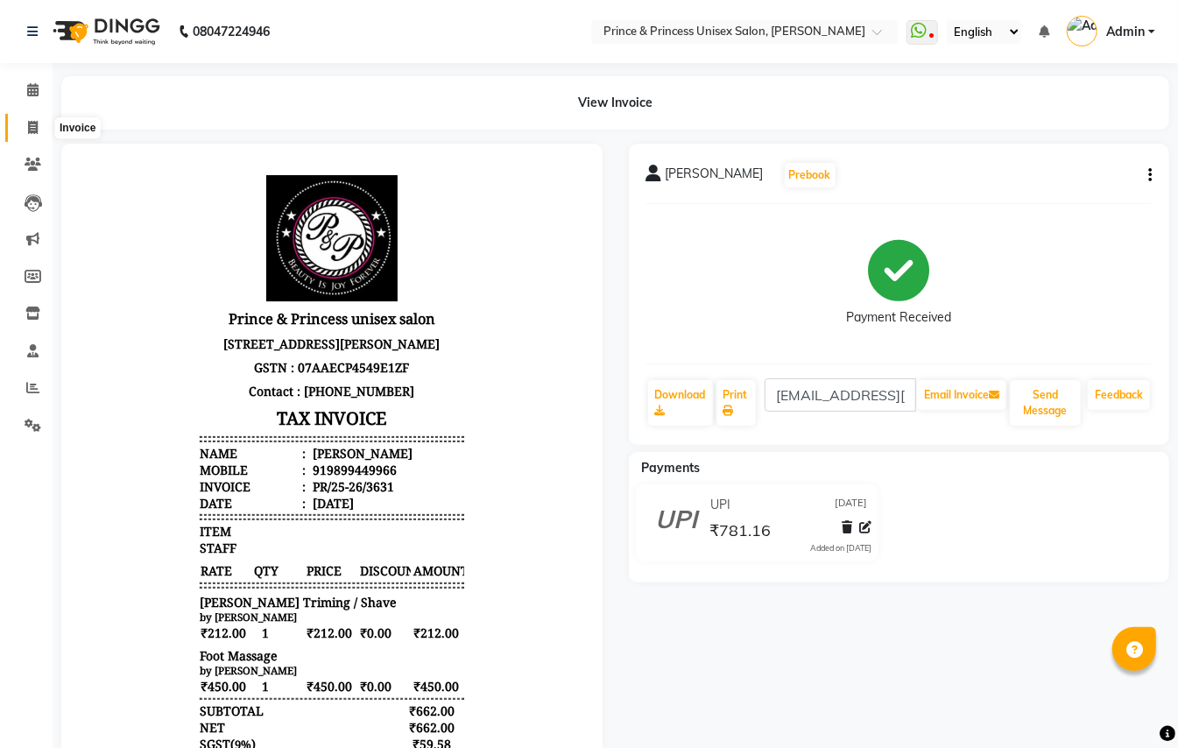
select select "service"
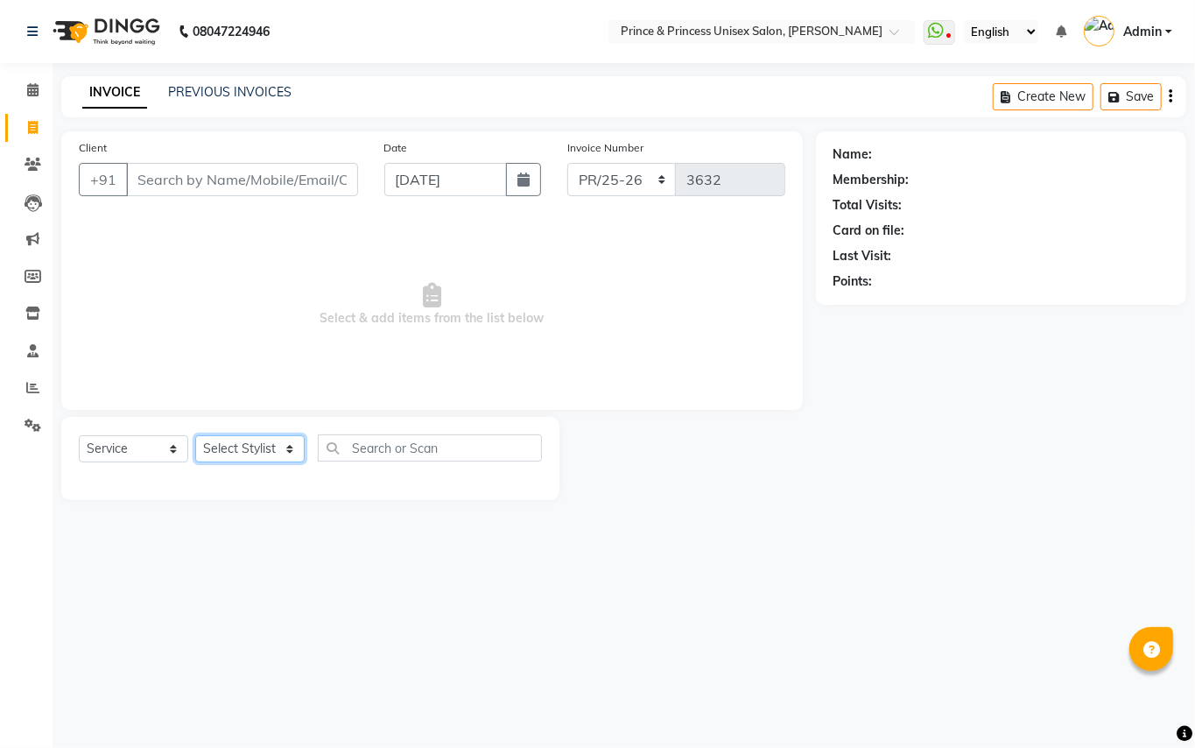
click at [273, 449] on select "Select Stylist ABHISHEK [PERSON_NAME] NEW [PERSON_NAME] [PERSON_NAME] [PERSON_N…" at bounding box center [249, 448] width 109 height 27
select select "37313"
click at [408, 453] on input "text" at bounding box center [430, 447] width 224 height 27
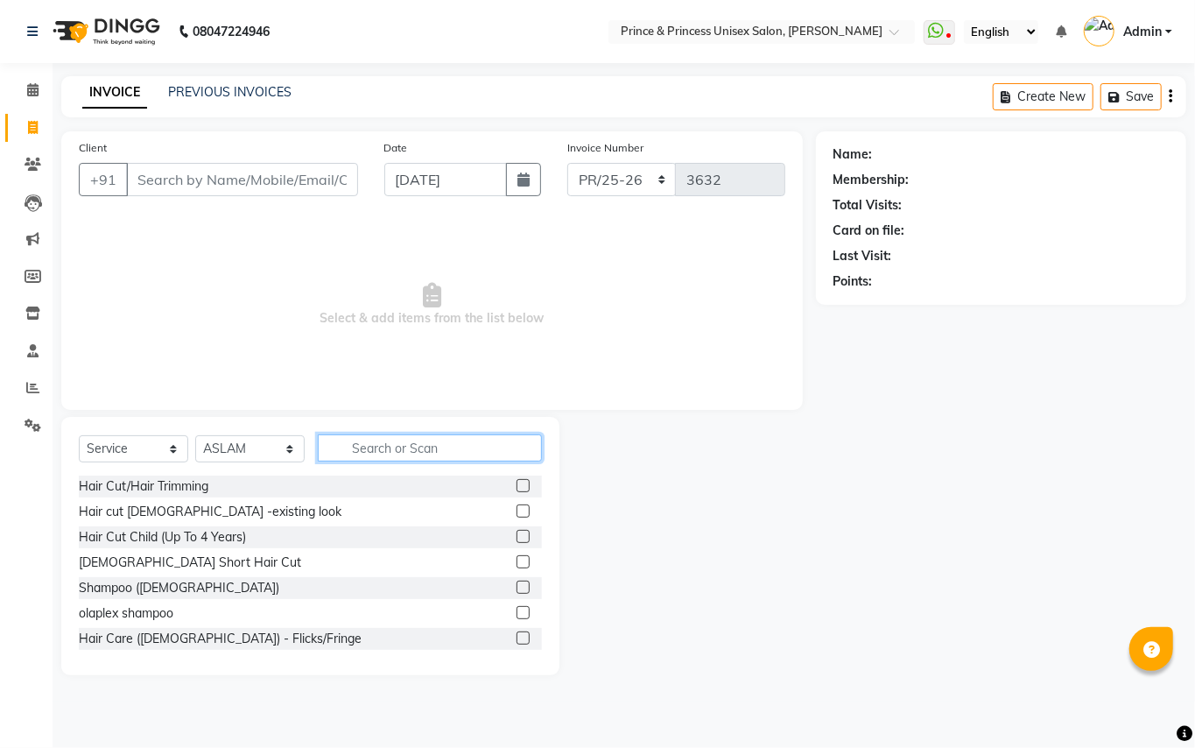
click at [408, 453] on input "text" at bounding box center [430, 447] width 224 height 27
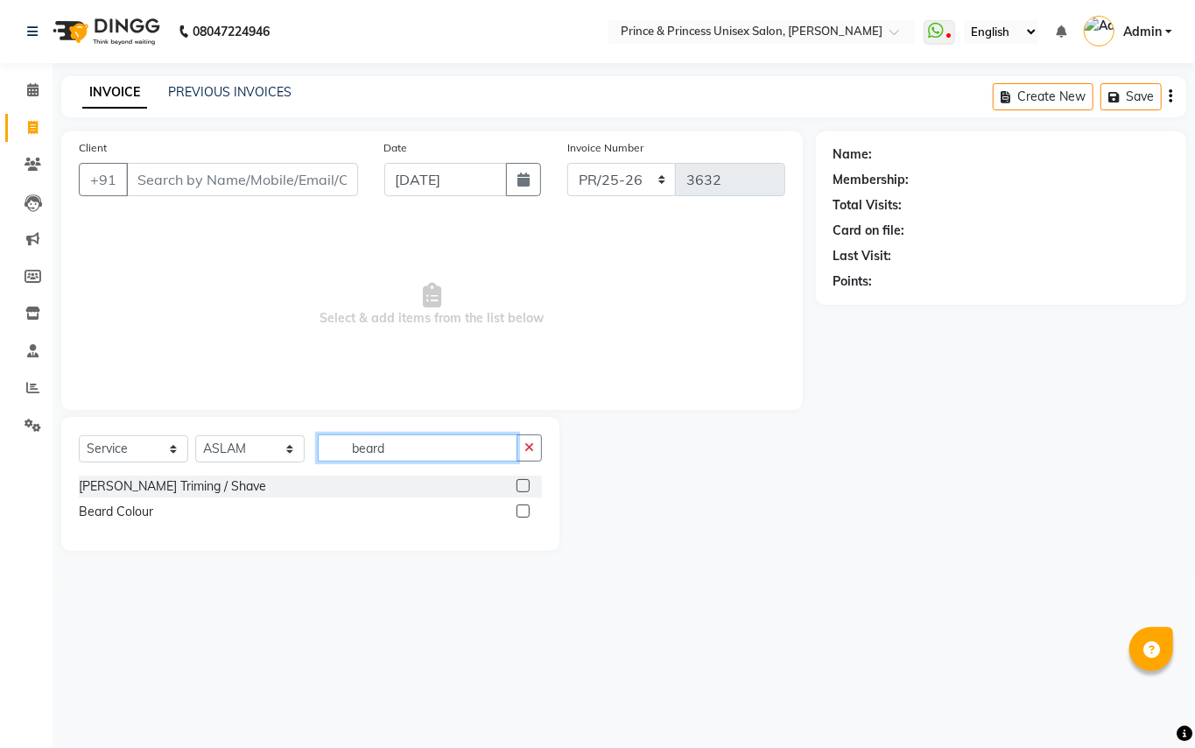
type input "beard"
click at [522, 482] on label at bounding box center [523, 510] width 13 height 13
click at [522, 482] on input "checkbox" at bounding box center [522, 511] width 11 height 11
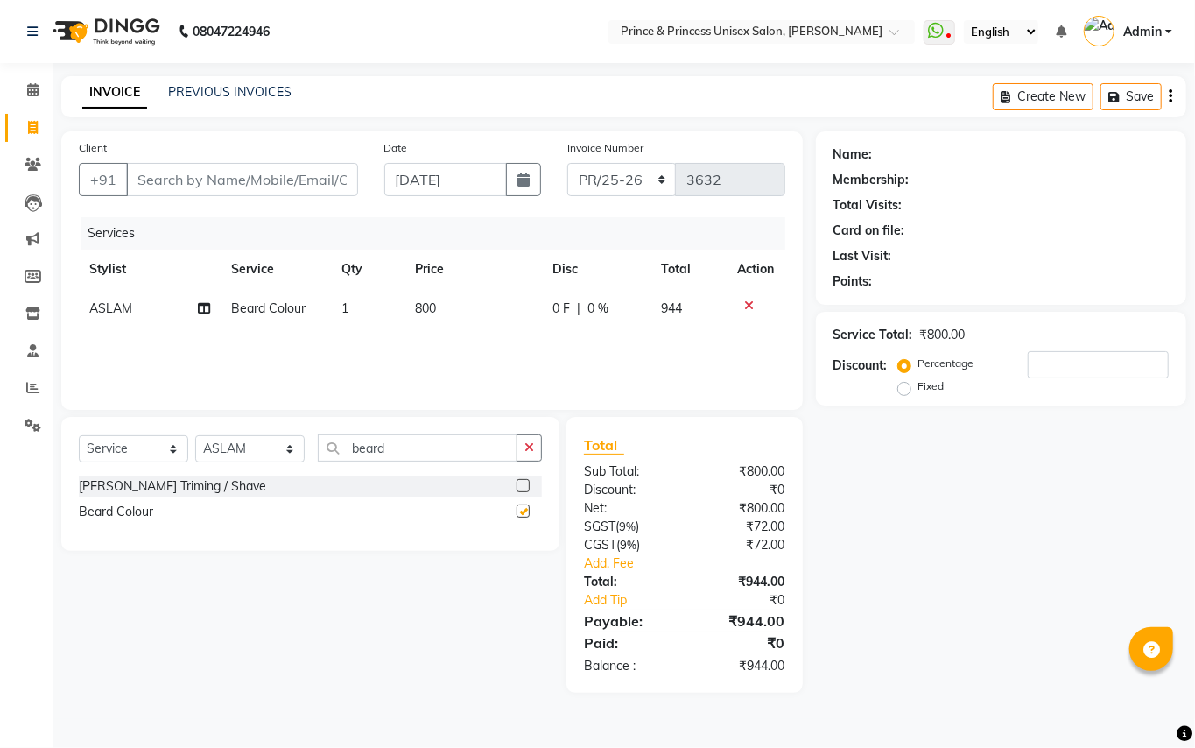
checkbox input "false"
click at [459, 306] on td "800" at bounding box center [473, 308] width 137 height 39
select select "37313"
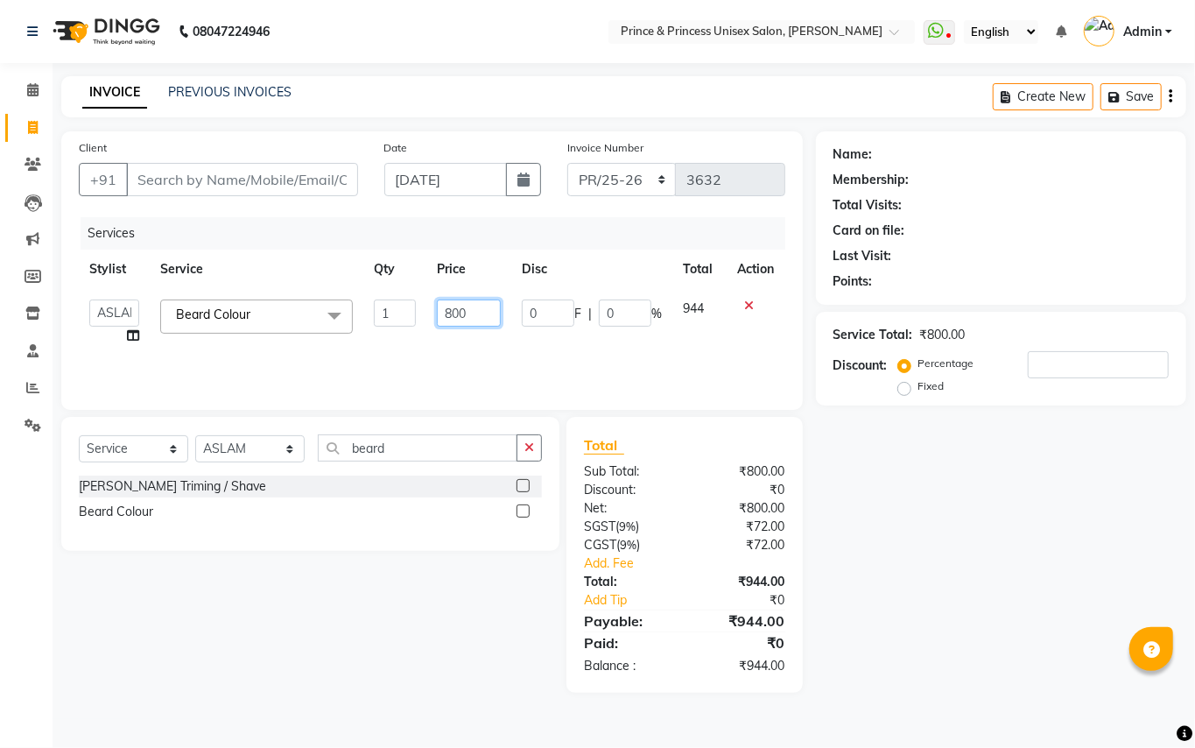
drag, startPoint x: 487, startPoint y: 317, endPoint x: 397, endPoint y: 313, distance: 90.3
click at [397, 313] on tr "ABHISHEK AJEET AJEET NEW ARUN ASLAM CHANDAN GUDDU MAHESH MANI MEENAKSHI MONU PI…" at bounding box center [432, 322] width 707 height 67
type input "500"
click at [531, 359] on div "Services Stylist Service Qty Price Disc Total Action ABHISHEK AJEET AJEET NEW A…" at bounding box center [432, 304] width 707 height 175
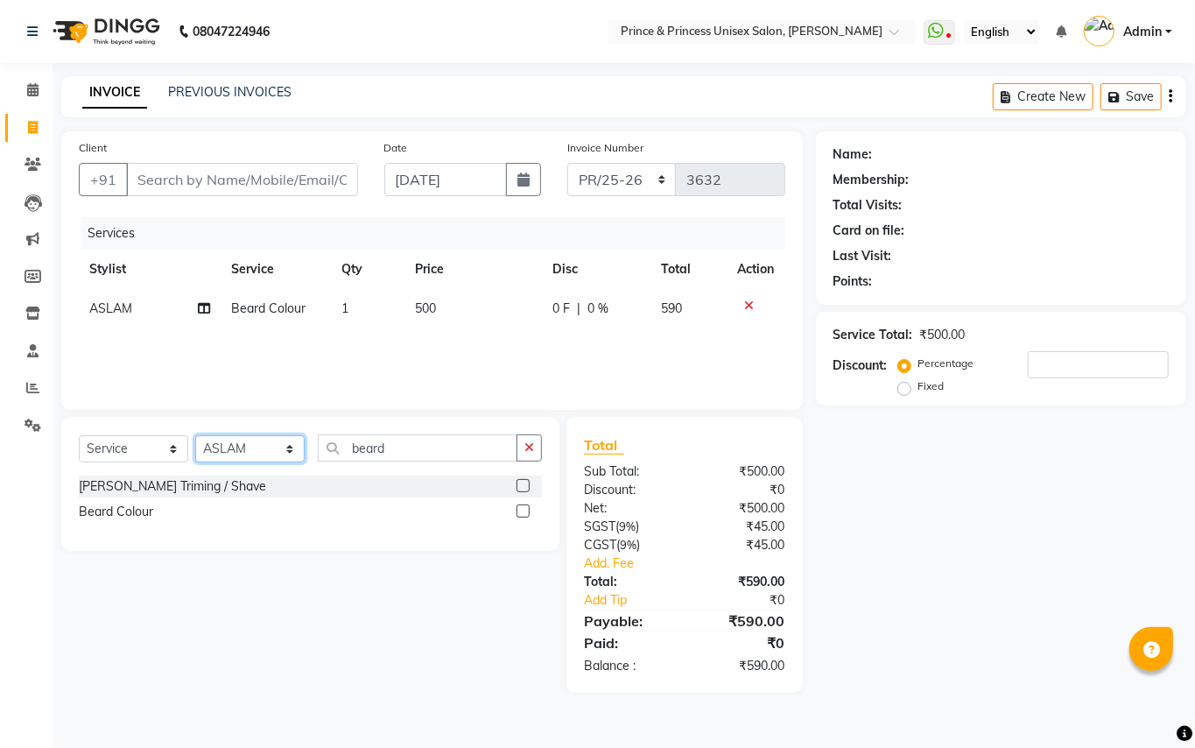
click at [222, 446] on select "Select Stylist ABHISHEK [PERSON_NAME] NEW [PERSON_NAME] [PERSON_NAME] [PERSON_N…" at bounding box center [249, 448] width 109 height 27
select select "86136"
click at [413, 439] on input "beard" at bounding box center [418, 447] width 200 height 27
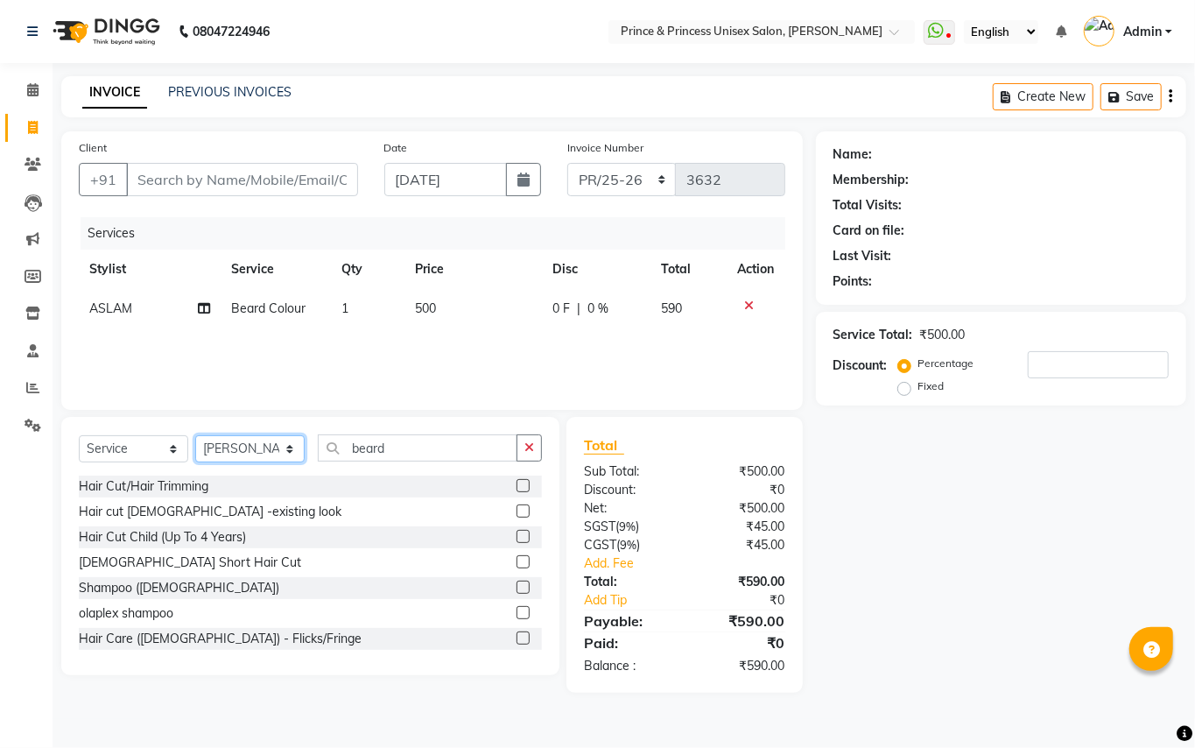
click at [285, 453] on select "Select Stylist ABHISHEK [PERSON_NAME] NEW [PERSON_NAME] [PERSON_NAME] [PERSON_N…" at bounding box center [249, 448] width 109 height 27
click at [389, 454] on input "beard" at bounding box center [418, 447] width 200 height 27
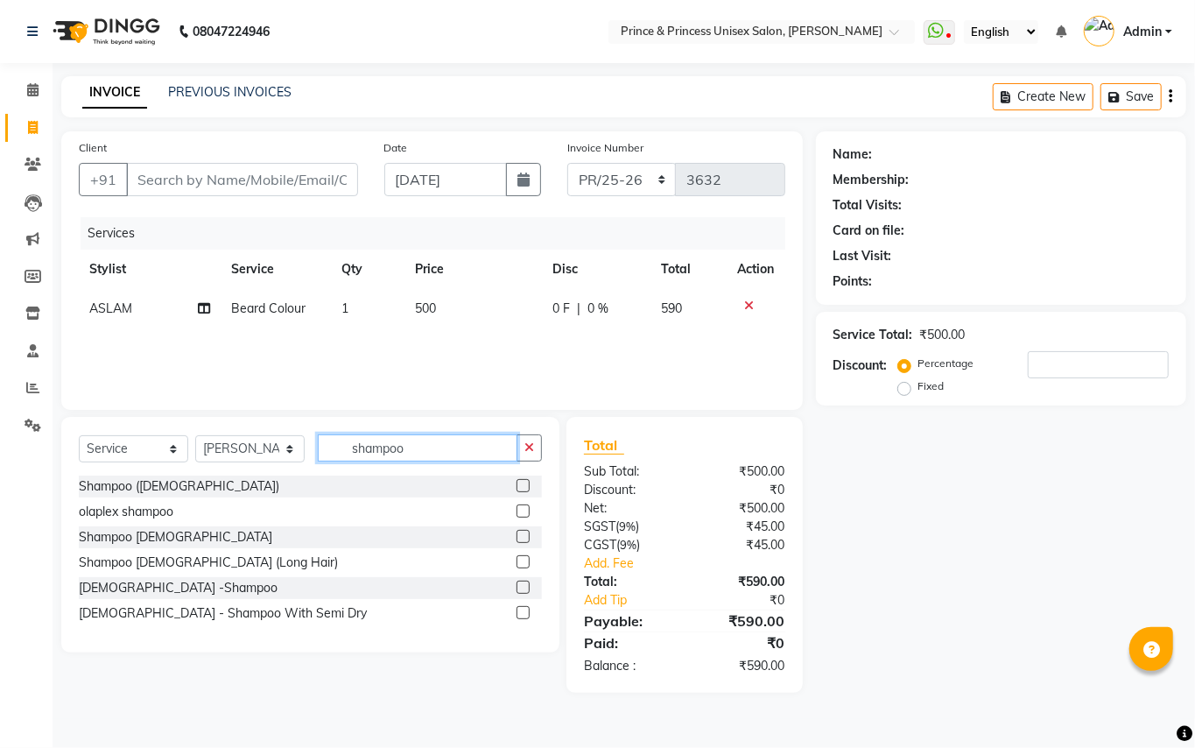
type input "shampoo"
click at [522, 482] on label at bounding box center [523, 485] width 13 height 13
click at [522, 482] on input "checkbox" at bounding box center [522, 486] width 11 height 11
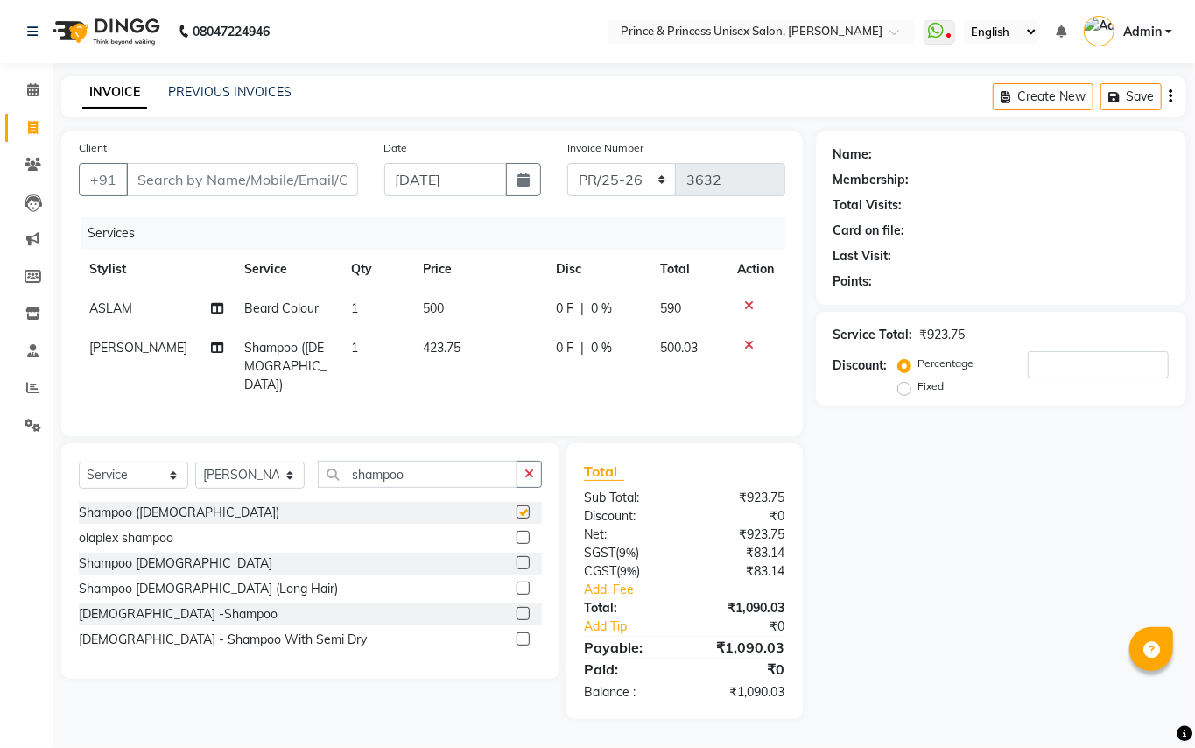
checkbox input "false"
click at [814, 375] on input "number" at bounding box center [1098, 364] width 141 height 27
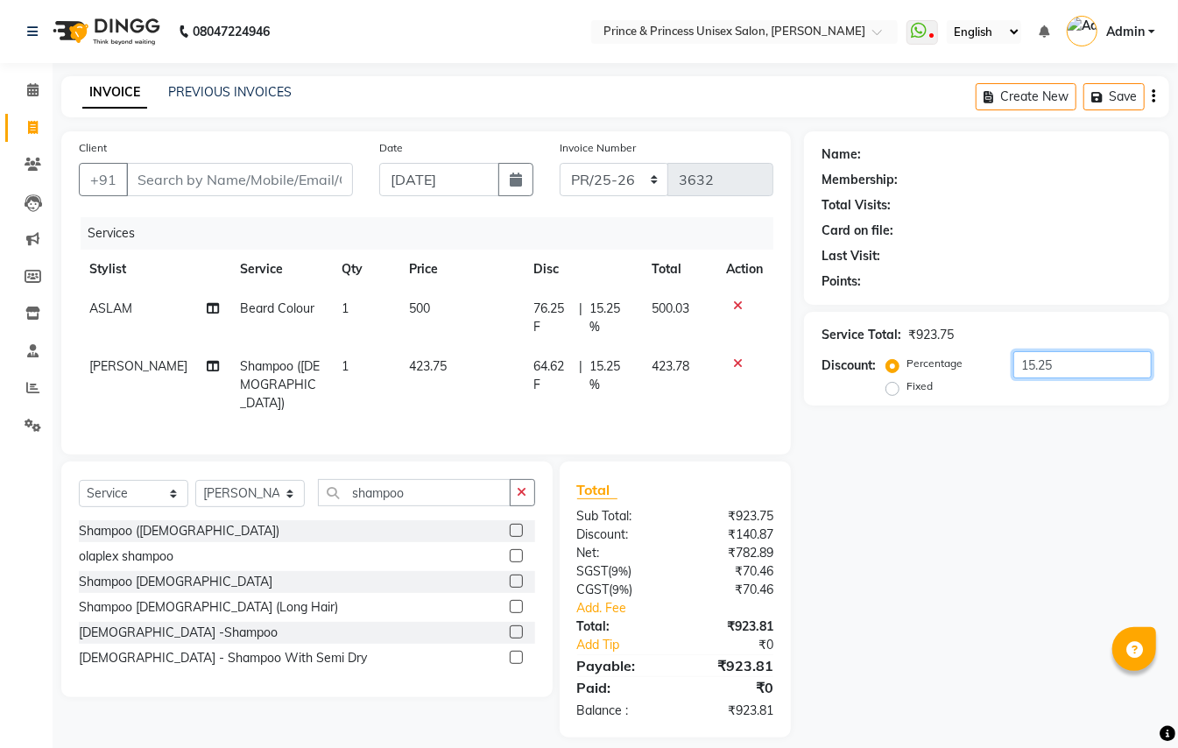
drag, startPoint x: 1061, startPoint y: 364, endPoint x: 999, endPoint y: 373, distance: 62.8
click at [814, 373] on div "Percentage Fixed 15.25" at bounding box center [1021, 374] width 262 height 47
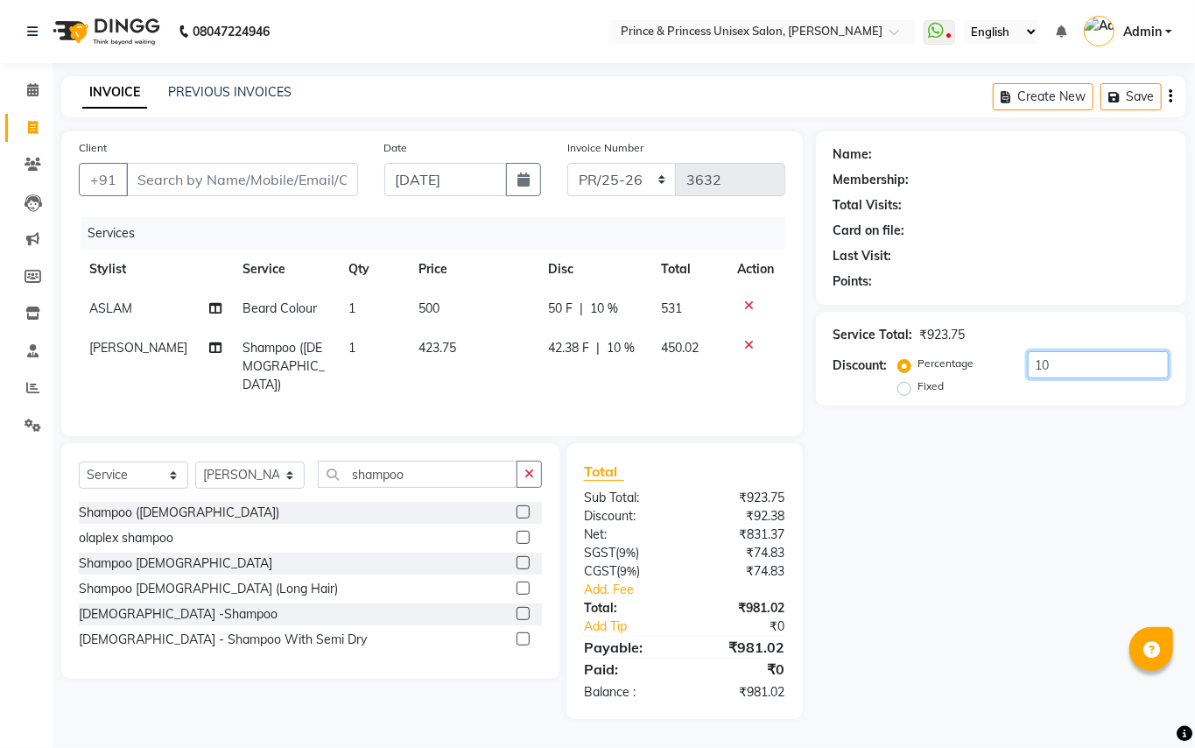
drag, startPoint x: 1066, startPoint y: 358, endPoint x: 1005, endPoint y: 379, distance: 64.0
click at [814, 379] on div "Percentage Fixed 10" at bounding box center [1035, 374] width 267 height 47
type input "7"
type input "6"
drag, startPoint x: 1045, startPoint y: 372, endPoint x: 1024, endPoint y: 375, distance: 22.0
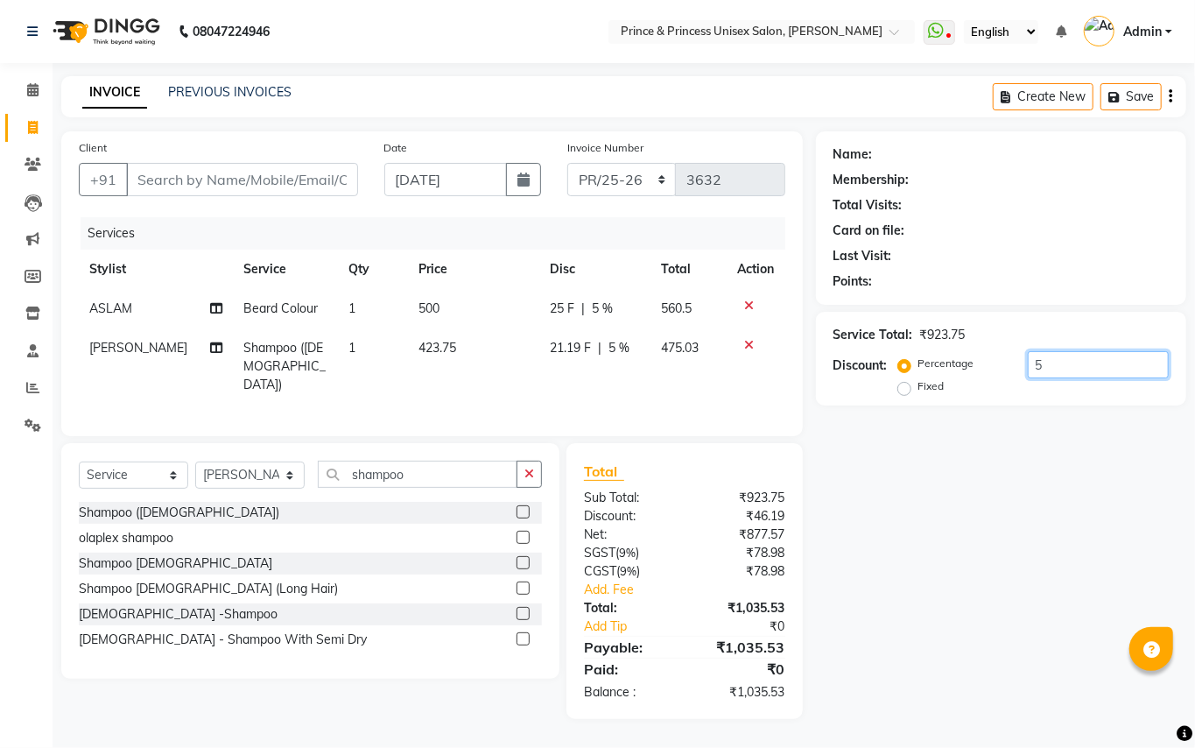
click at [814, 375] on input "5" at bounding box center [1098, 364] width 141 height 27
type input "6"
drag, startPoint x: 1059, startPoint y: 359, endPoint x: 1013, endPoint y: 371, distance: 48.0
click at [814, 371] on div "Percentage Fixed 5.7" at bounding box center [1035, 374] width 267 height 47
click at [814, 436] on div "Name: Membership: Total Visits: Card on file: Last Visit: Points: Service Total…" at bounding box center [1008, 425] width 384 height 588
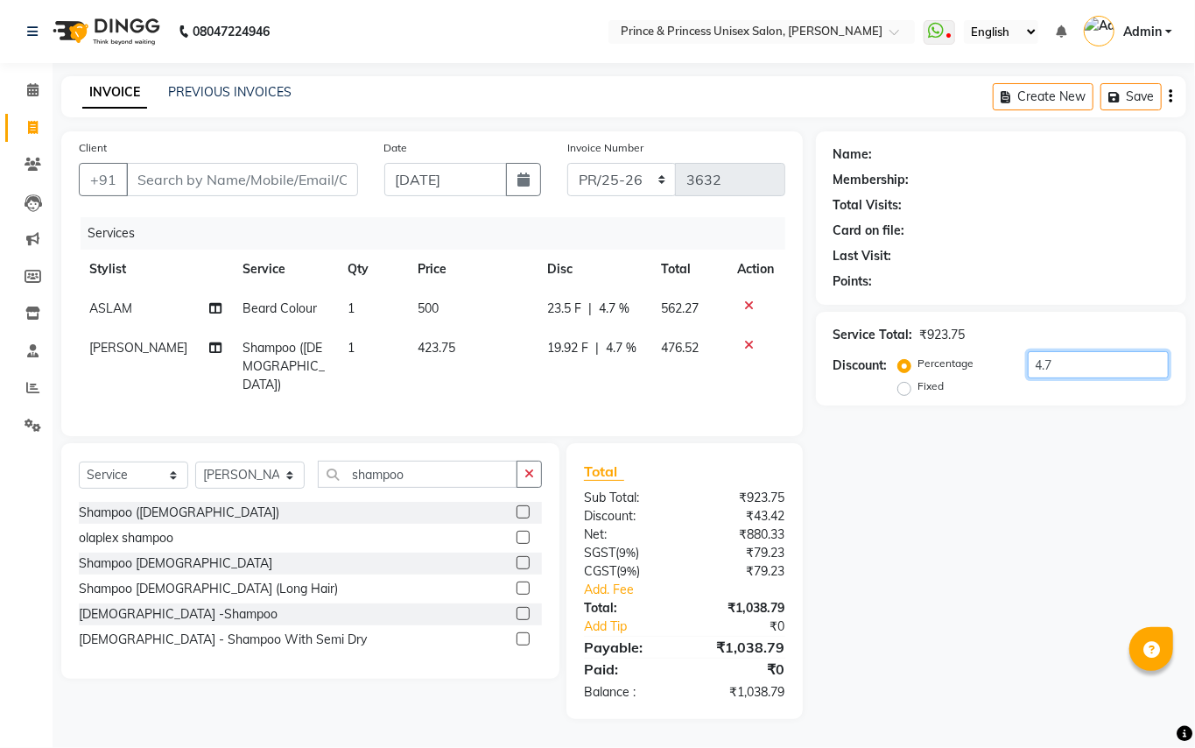
drag, startPoint x: 1073, startPoint y: 365, endPoint x: 1012, endPoint y: 368, distance: 60.5
click at [814, 368] on div "Percentage Fixed 4.7" at bounding box center [1035, 374] width 267 height 47
click at [814, 403] on div "Service Total: ₹923.75 Discount: Percentage Fixed 4" at bounding box center [1001, 359] width 370 height 94
drag, startPoint x: 1054, startPoint y: 369, endPoint x: 1007, endPoint y: 366, distance: 47.4
click at [814, 366] on div "Percentage Fixed 4" at bounding box center [1035, 374] width 267 height 47
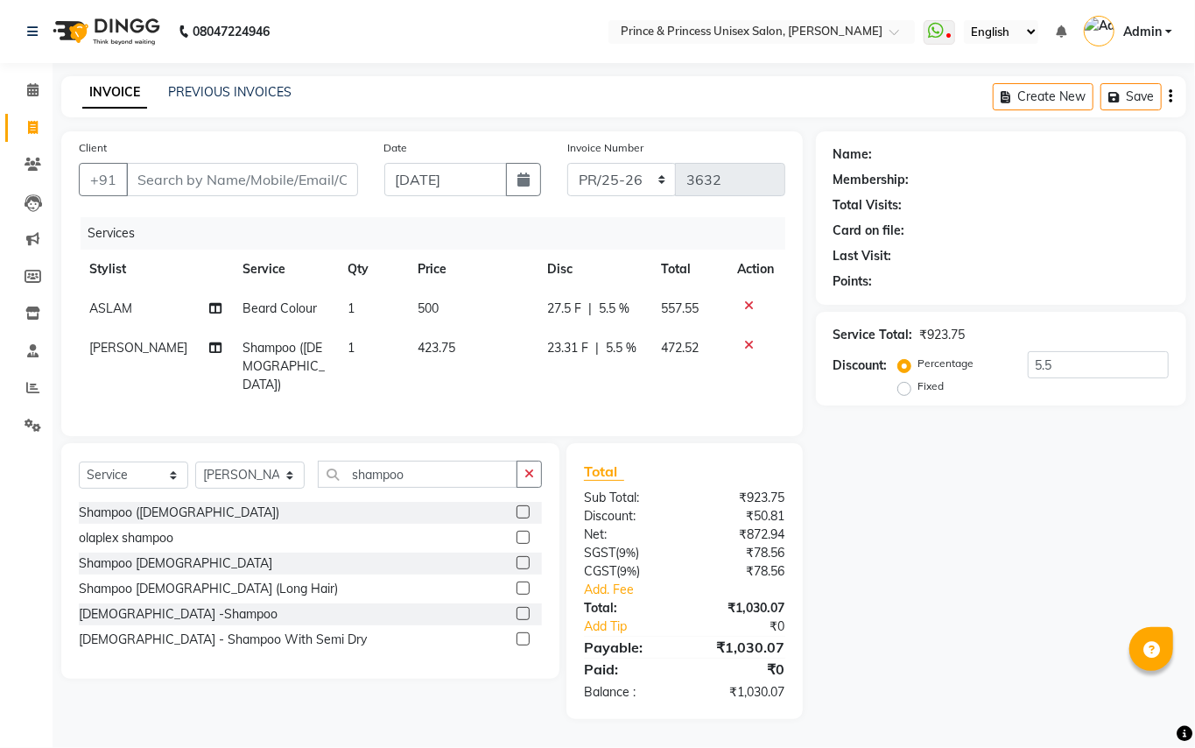
click at [814, 439] on div "Name: Membership: Total Visits: Card on file: Last Visit: Points: Service Total…" at bounding box center [1008, 425] width 384 height 588
click at [814, 373] on input "5.5" at bounding box center [1098, 364] width 141 height 27
drag, startPoint x: 1107, startPoint y: 361, endPoint x: 975, endPoint y: 372, distance: 132.7
click at [814, 372] on div "Percentage Fixed 5.1" at bounding box center [1035, 374] width 267 height 47
type input "4"
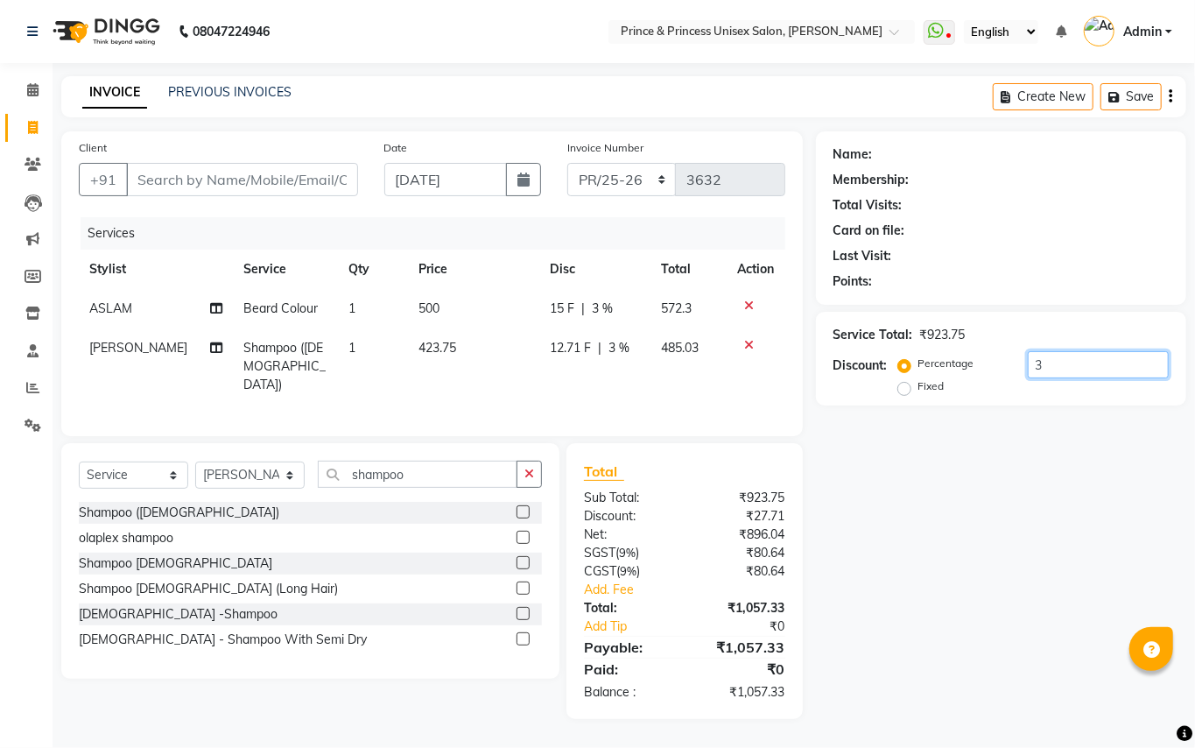
drag, startPoint x: 1048, startPoint y: 372, endPoint x: 1013, endPoint y: 372, distance: 35.0
click at [814, 372] on div "Percentage Fixed 3" at bounding box center [1035, 374] width 267 height 47
drag, startPoint x: 1061, startPoint y: 375, endPoint x: 989, endPoint y: 375, distance: 71.8
click at [814, 375] on div "Percentage Fixed 7" at bounding box center [1035, 374] width 267 height 47
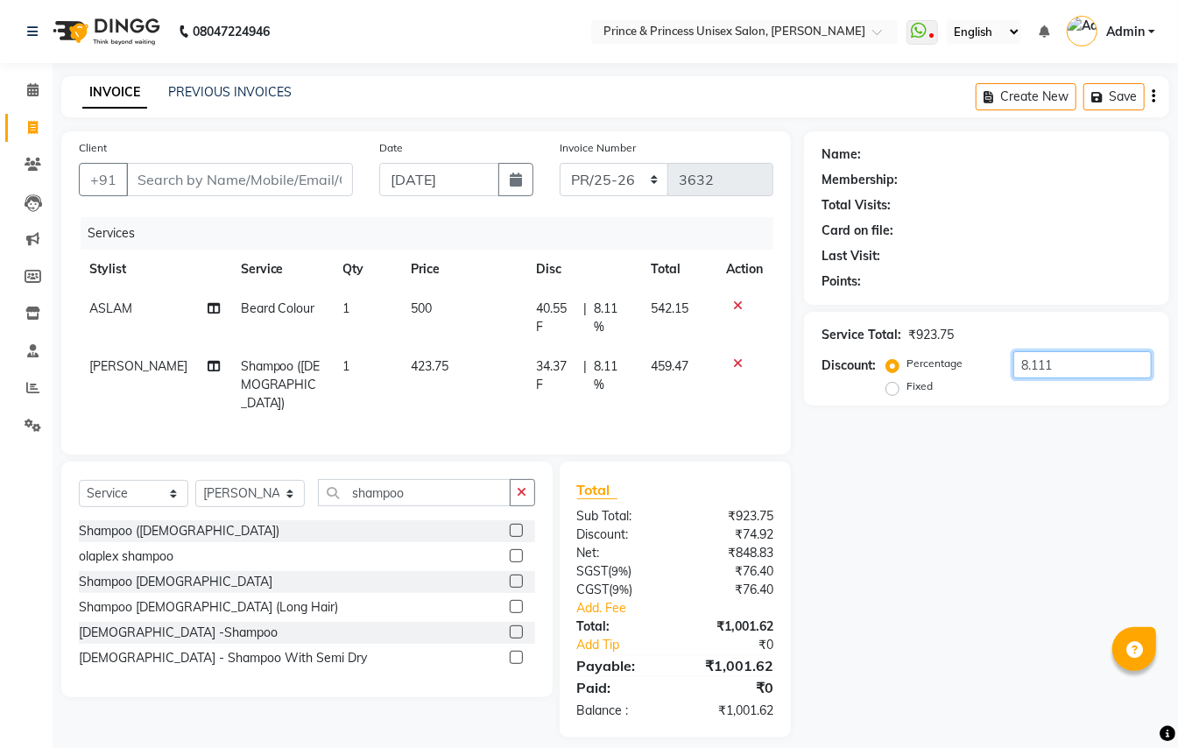
type input "8.111"
click at [814, 447] on div "Name: Membership: Total Visits: Card on file: Last Visit: Points: Service Total…" at bounding box center [993, 434] width 378 height 606
click at [320, 169] on input "Client" at bounding box center [239, 179] width 227 height 33
type input "9"
type input "0"
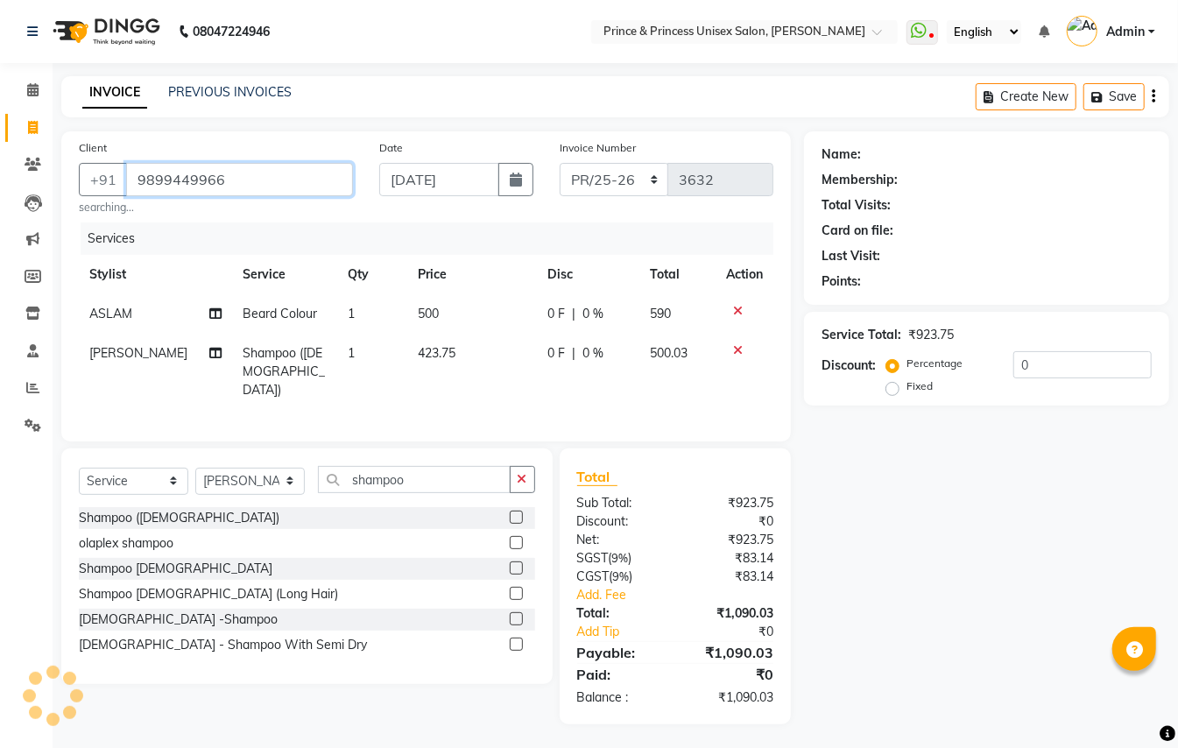
type input "9899449966"
click at [814, 362] on input "0" at bounding box center [1082, 364] width 138 height 27
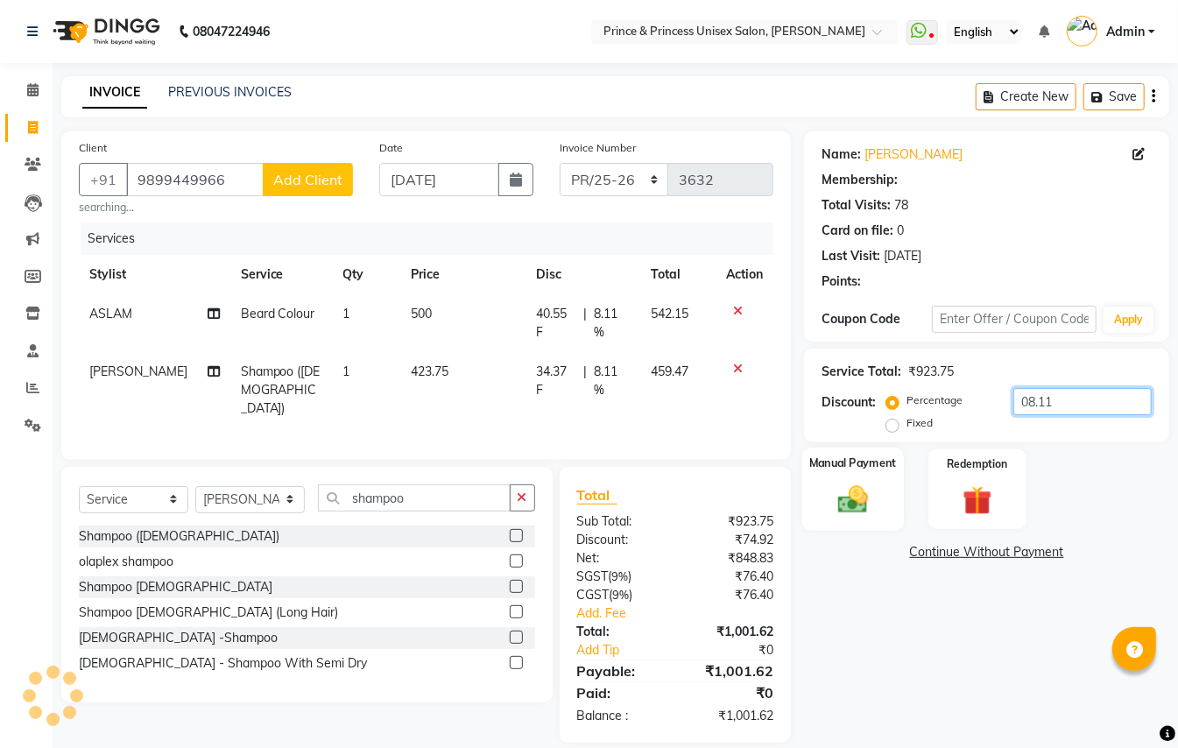
type input "08.11"
click at [814, 482] on img at bounding box center [852, 499] width 49 height 35
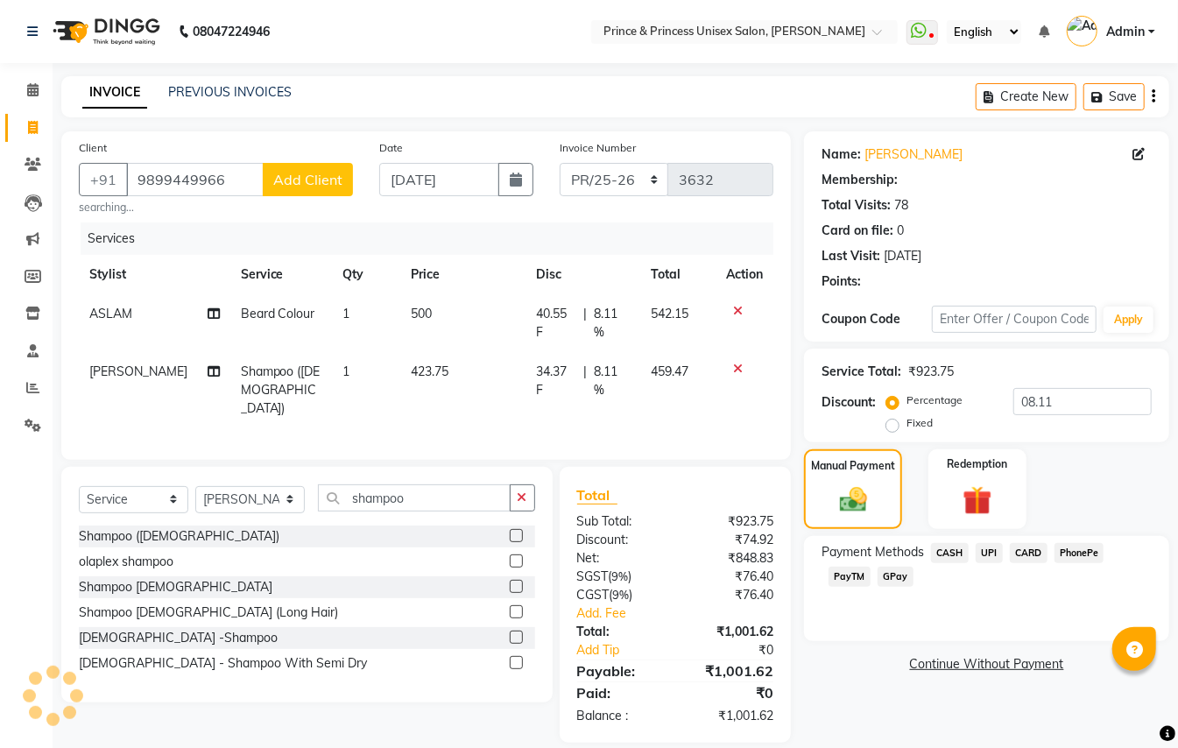
click at [814, 482] on span "UPI" at bounding box center [988, 553] width 27 height 20
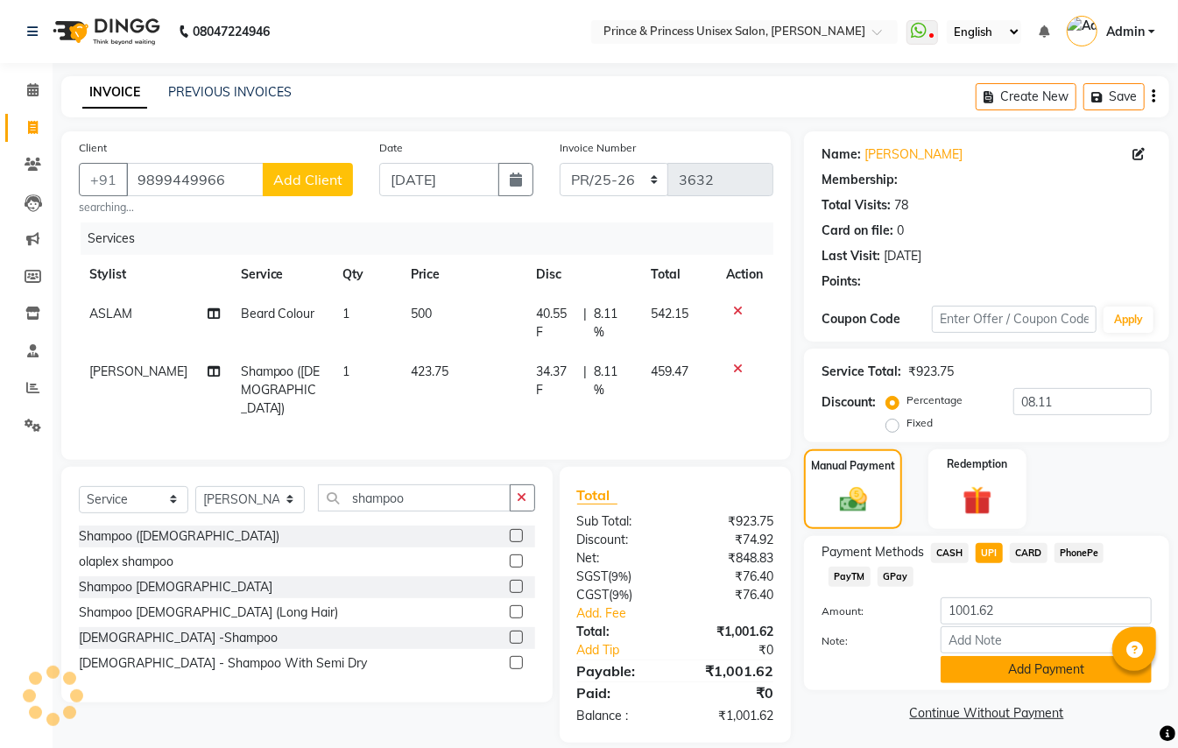
click at [814, 482] on button "Add Payment" at bounding box center [1045, 669] width 211 height 27
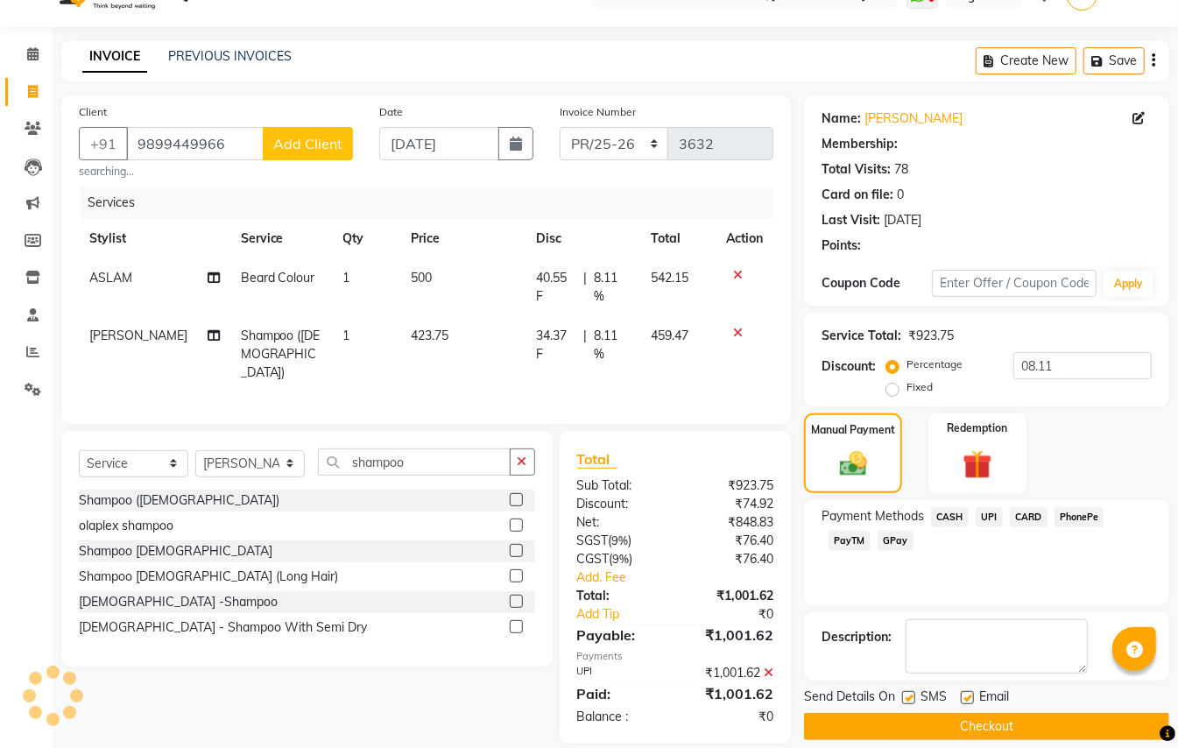
scroll to position [46, 0]
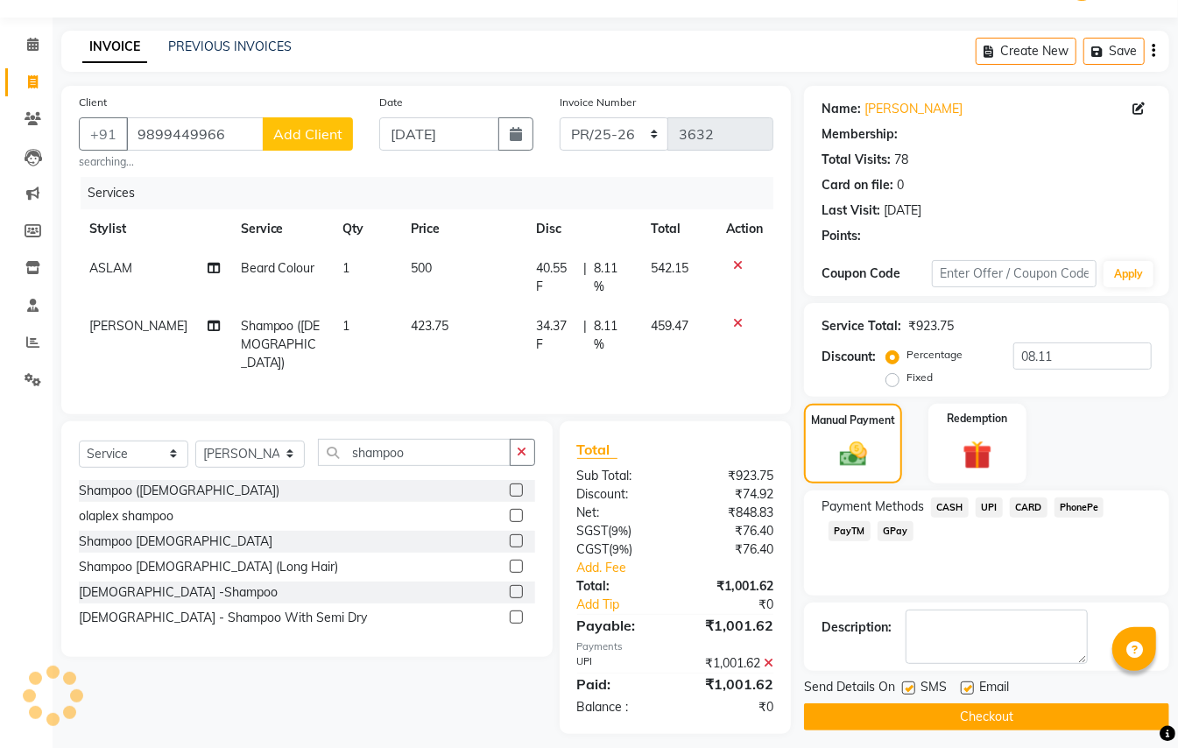
click at [814, 482] on button "Checkout" at bounding box center [986, 716] width 365 height 27
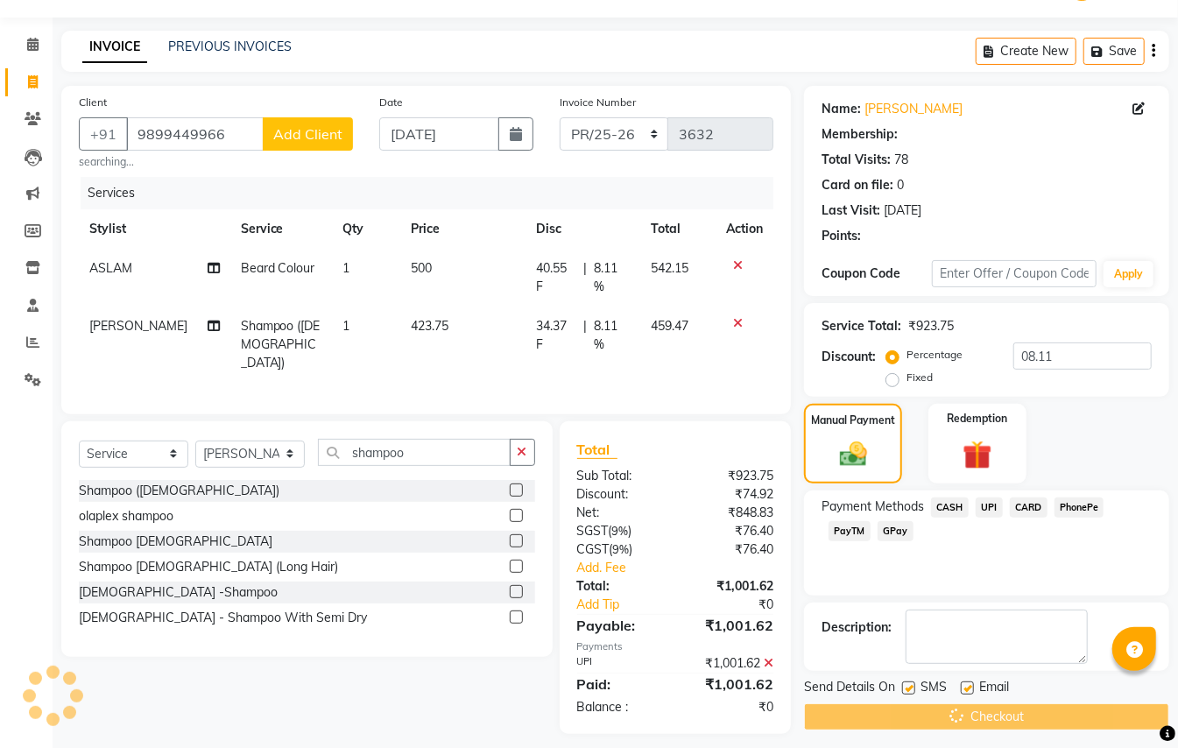
scroll to position [57, 0]
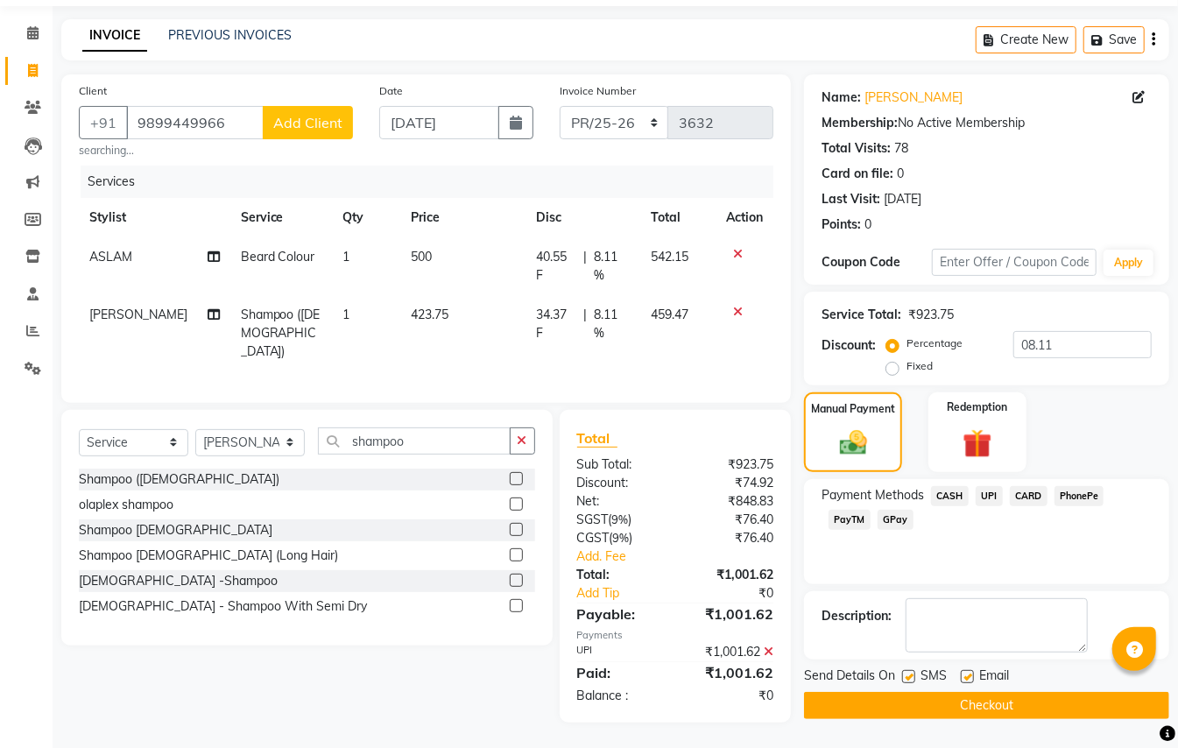
click at [814, 482] on button "Checkout" at bounding box center [986, 705] width 365 height 27
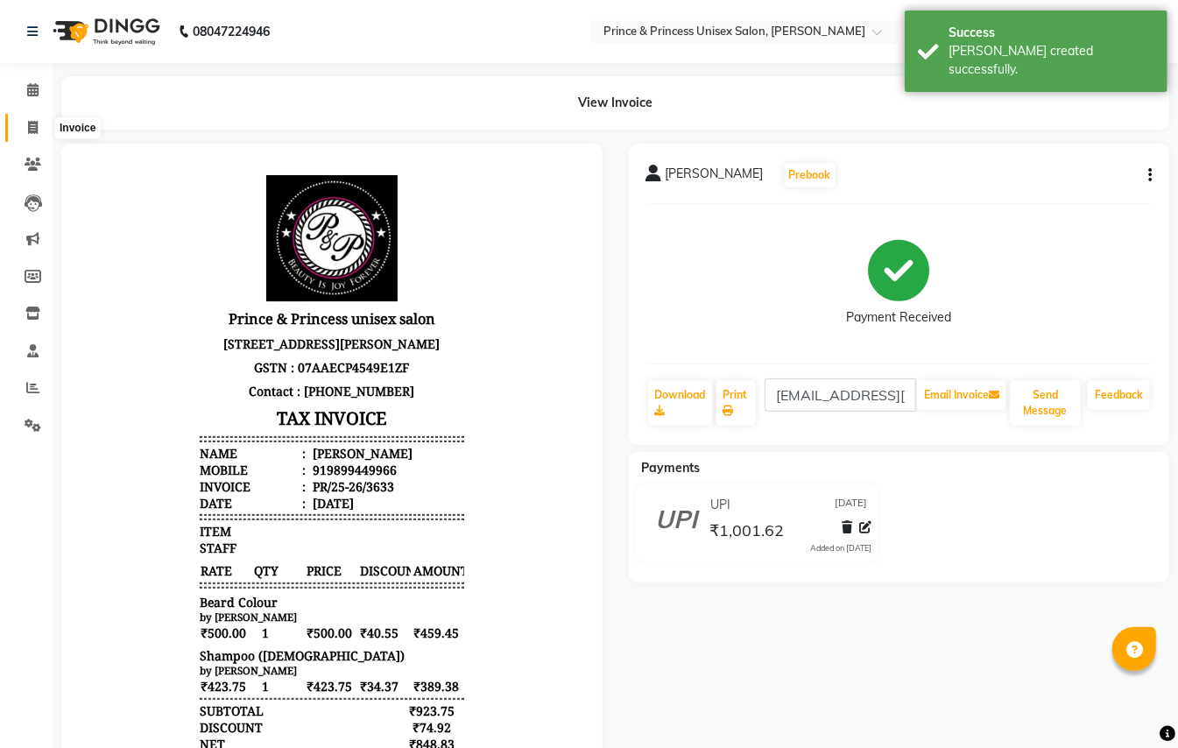
click at [28, 130] on icon at bounding box center [33, 127] width 10 height 13
select select "service"
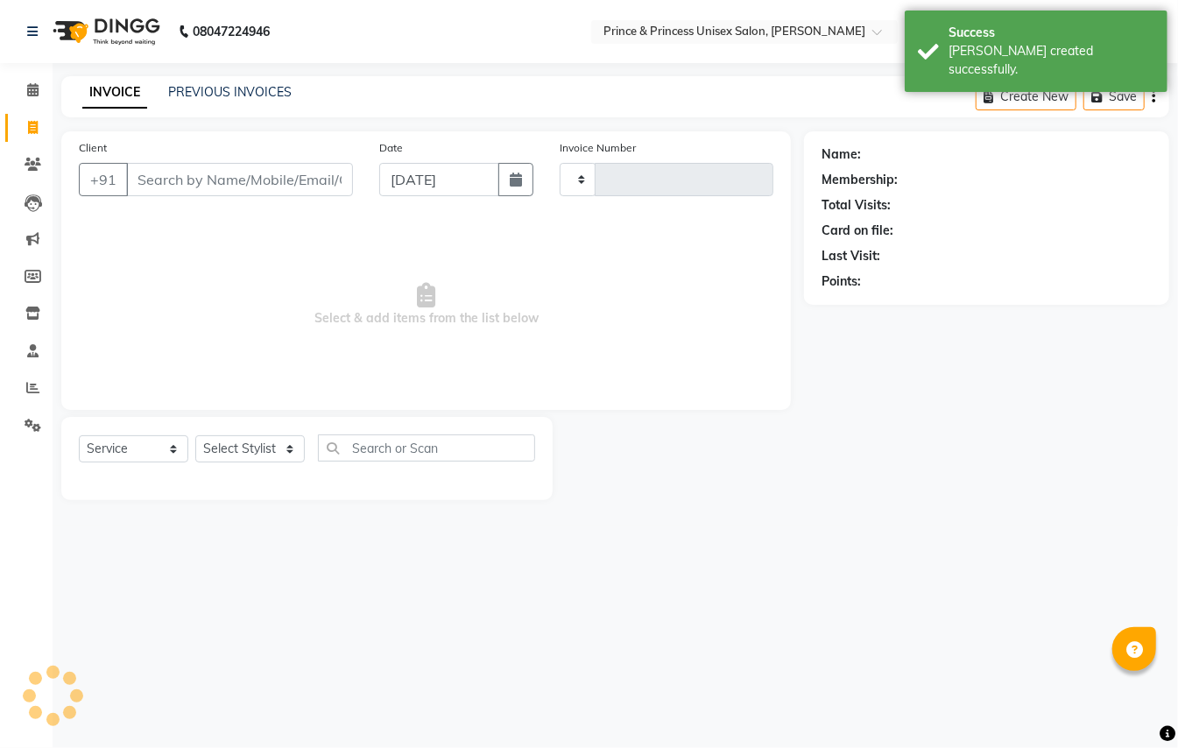
type input "3634"
select select "3760"
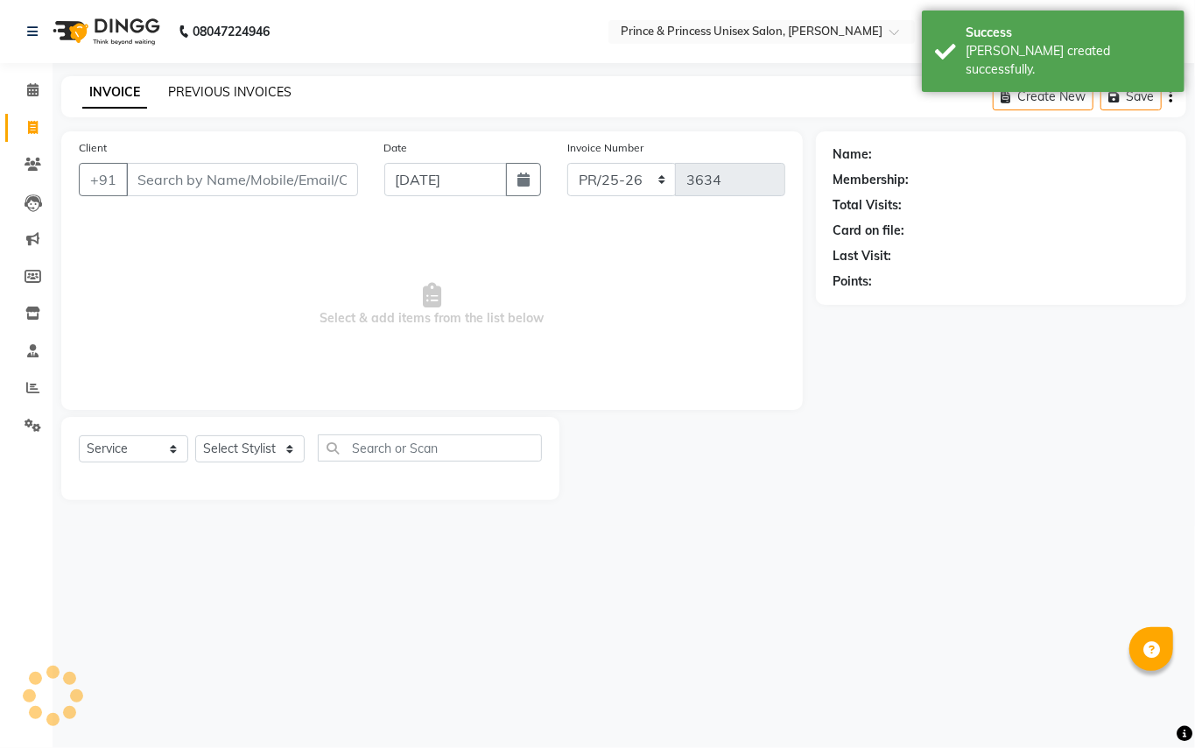
click at [203, 84] on link "PREVIOUS INVOICES" at bounding box center [229, 92] width 123 height 16
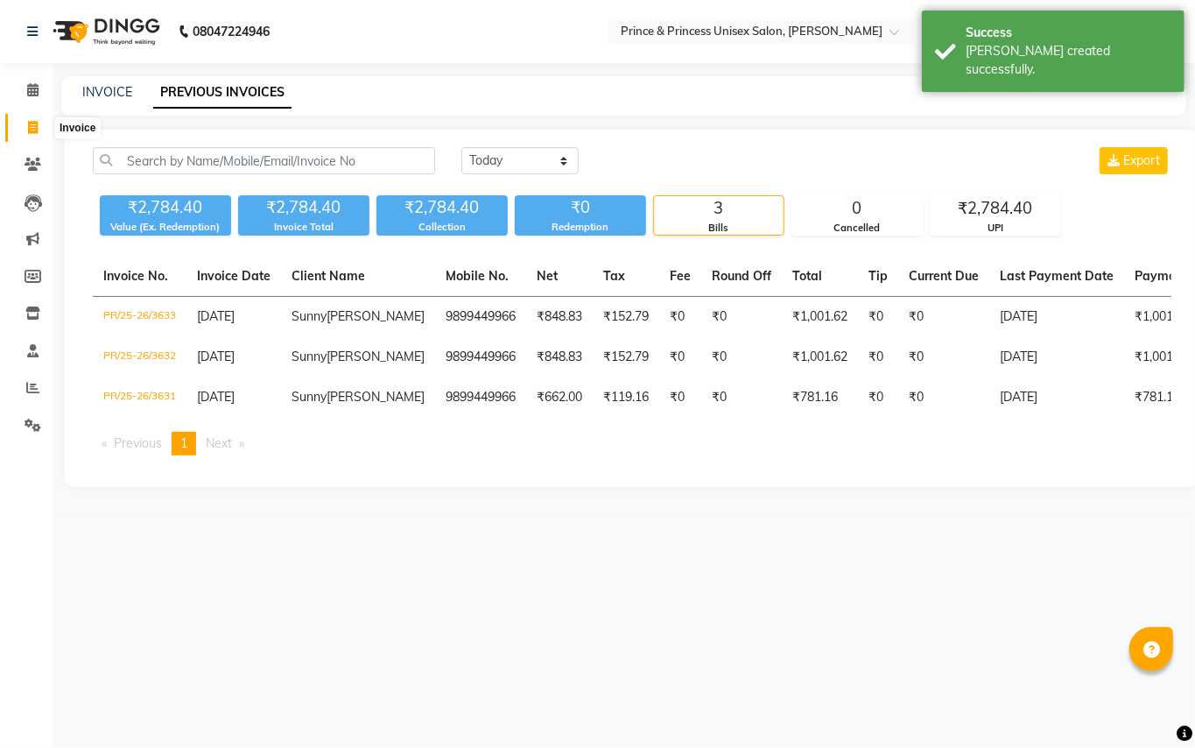
click at [30, 124] on icon at bounding box center [33, 127] width 10 height 13
select select "service"
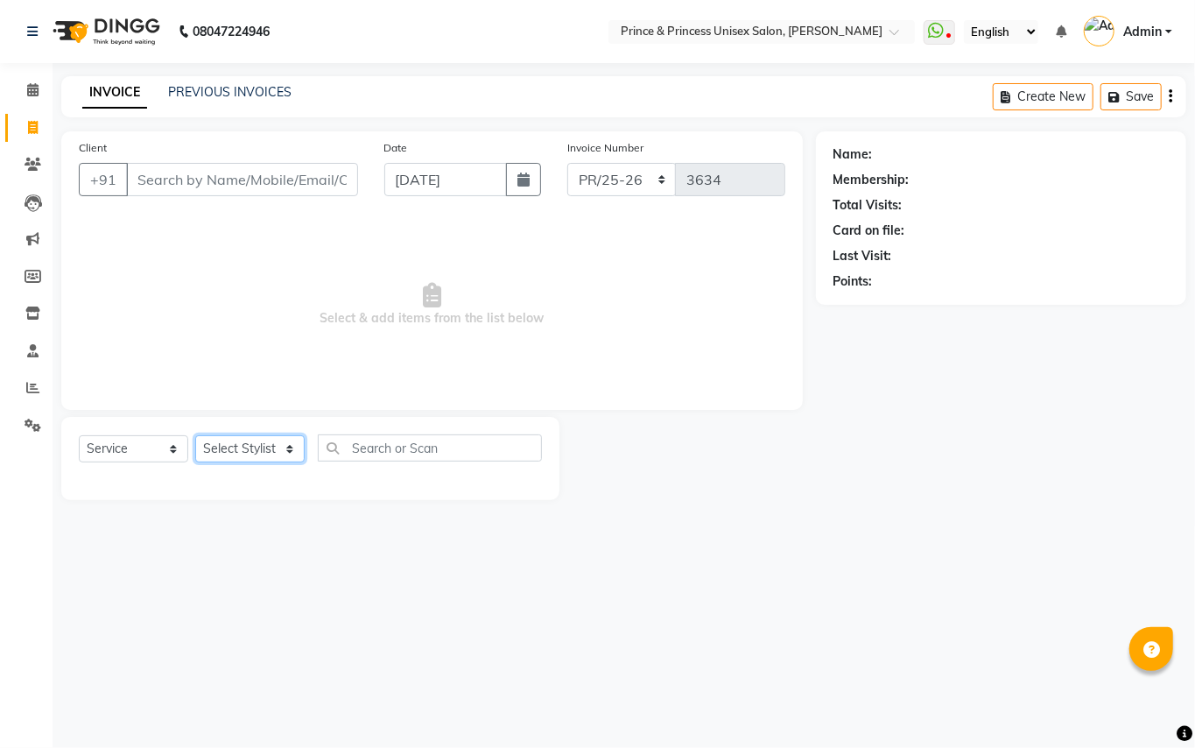
click at [236, 454] on select "Select Stylist ABHISHEK [PERSON_NAME] NEW [PERSON_NAME] [PERSON_NAME] [PERSON_N…" at bounding box center [249, 448] width 109 height 27
select select "62875"
click at [427, 449] on input "text" at bounding box center [430, 447] width 224 height 27
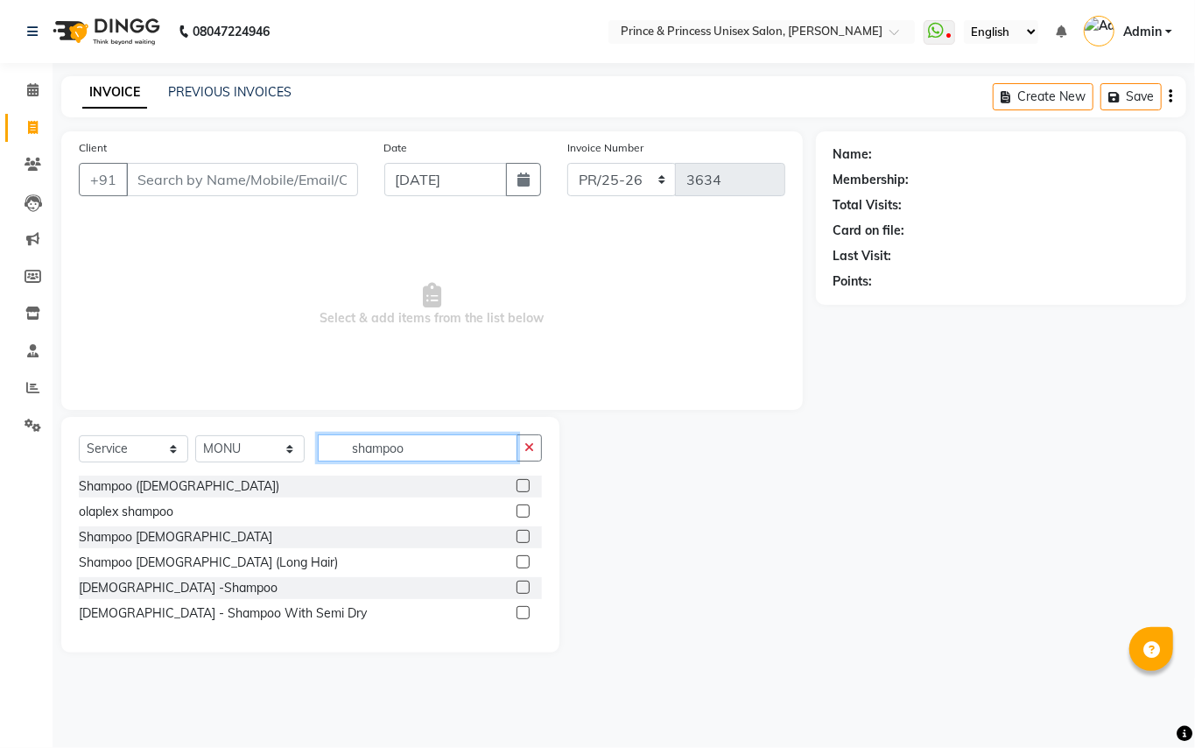
type input "shampoo"
click at [519, 482] on label at bounding box center [523, 485] width 13 height 13
click at [519, 482] on input "checkbox" at bounding box center [522, 486] width 11 height 11
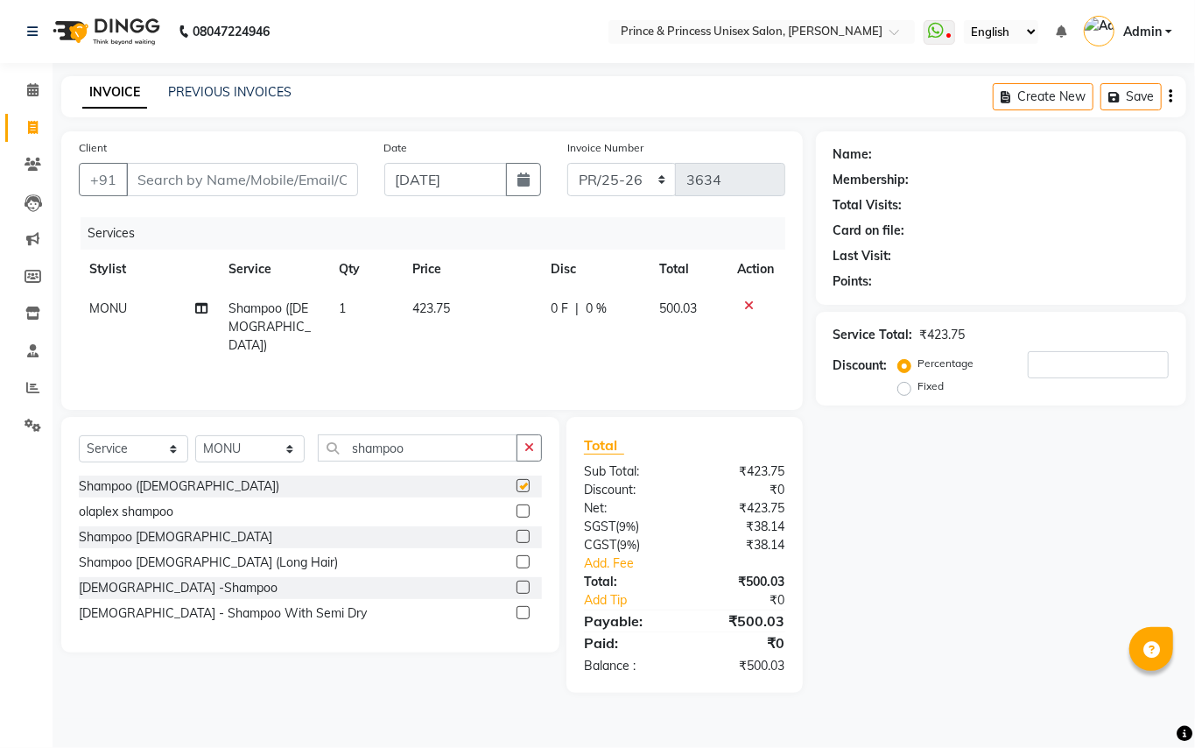
checkbox input "false"
click at [271, 159] on div "Client +91" at bounding box center [219, 174] width 306 height 72
click at [280, 172] on input "Client" at bounding box center [242, 179] width 232 height 33
type input "9"
type input "0"
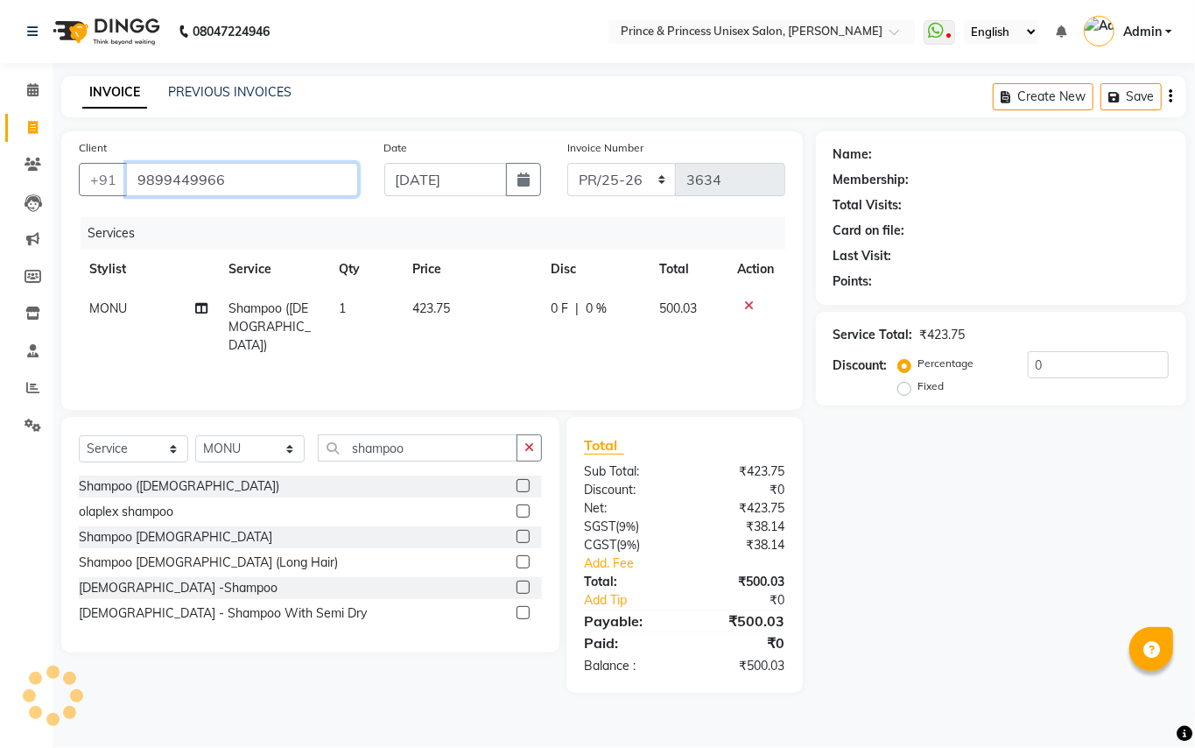
type input "9899449966"
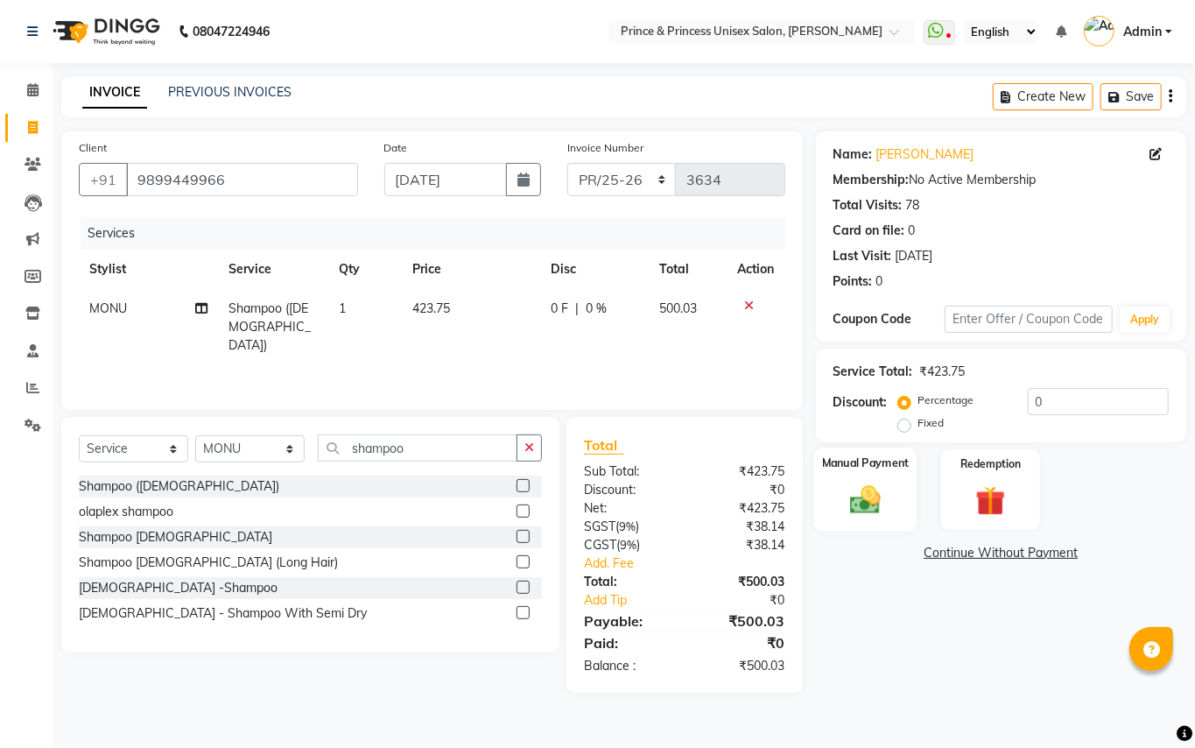
click at [814, 482] on img at bounding box center [866, 500] width 50 height 36
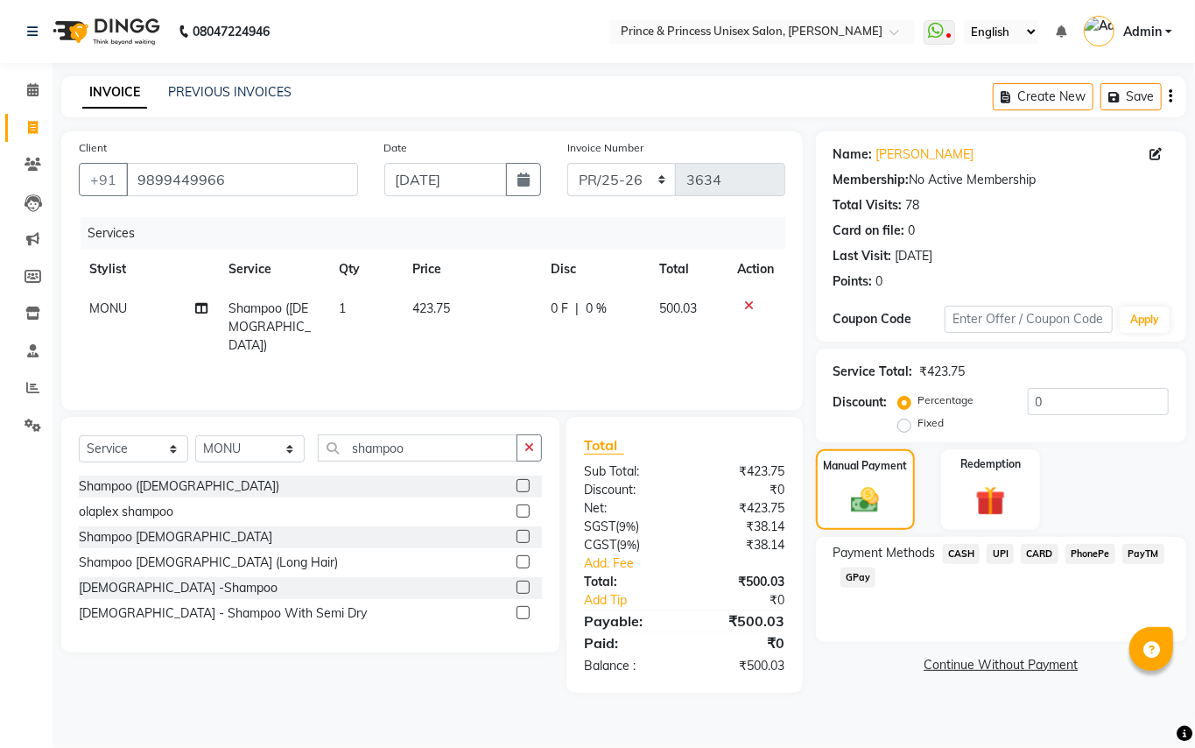
click at [814, 482] on span "CASH" at bounding box center [962, 554] width 38 height 20
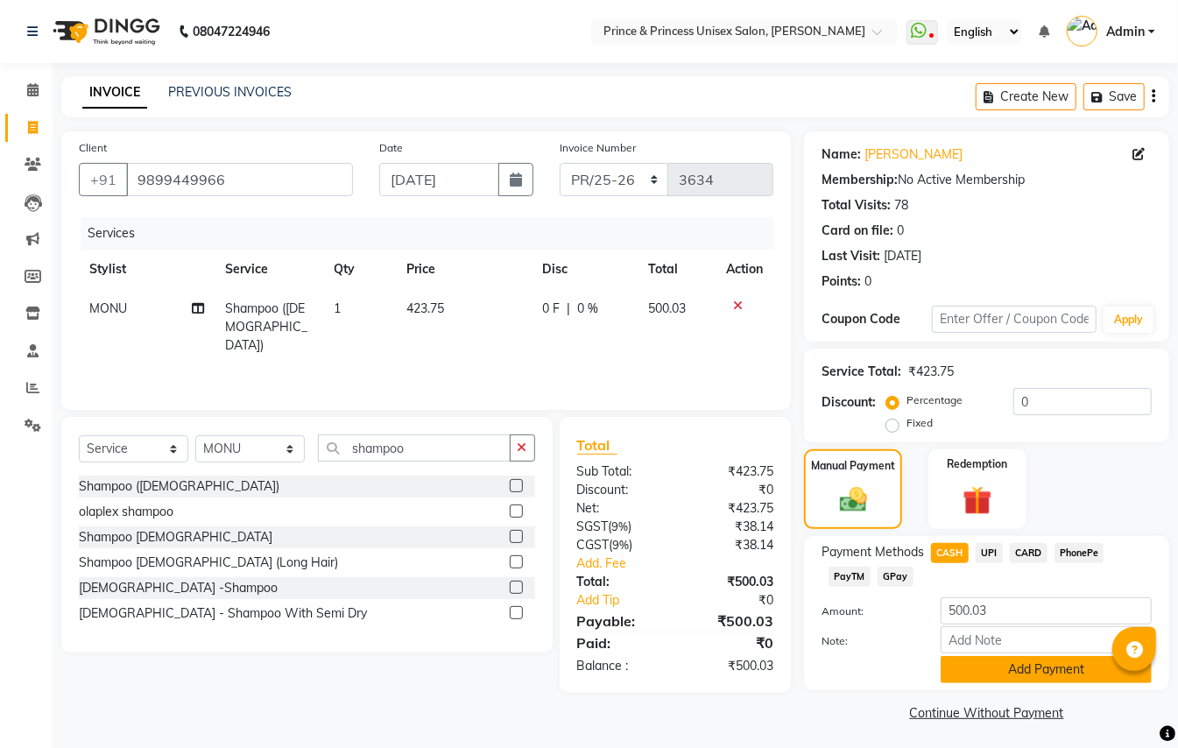
click at [814, 482] on button "Add Payment" at bounding box center [1045, 669] width 211 height 27
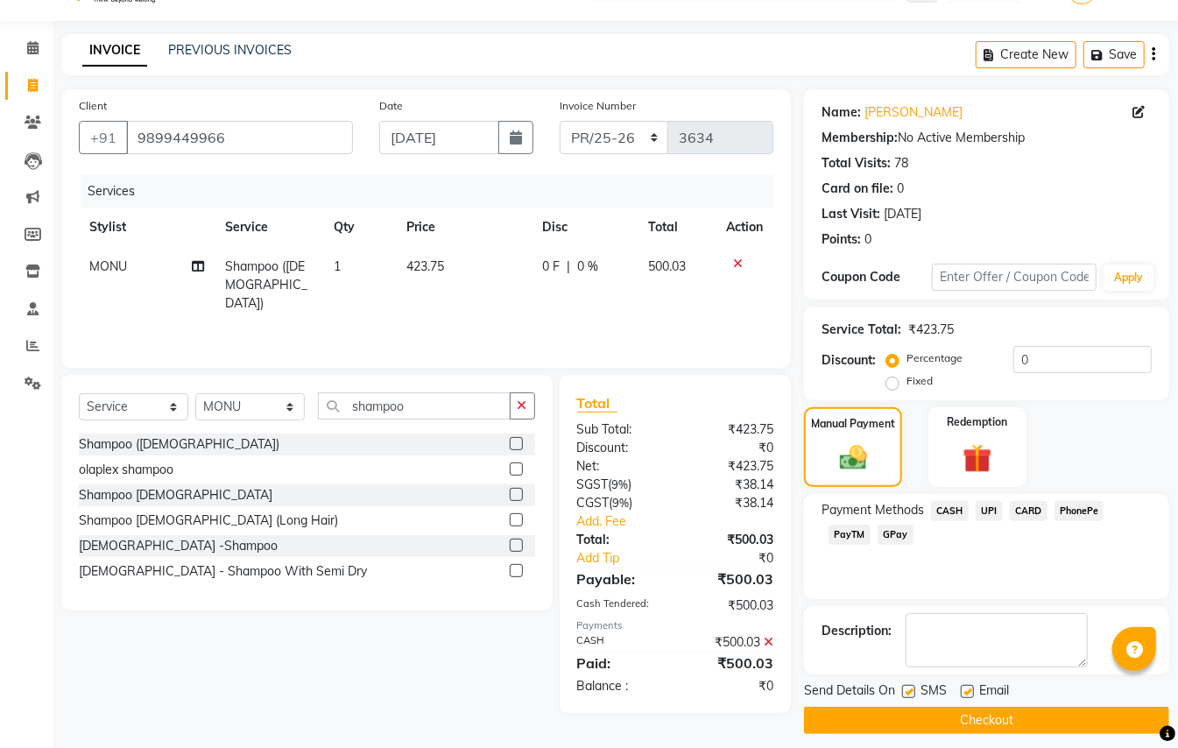
scroll to position [54, 0]
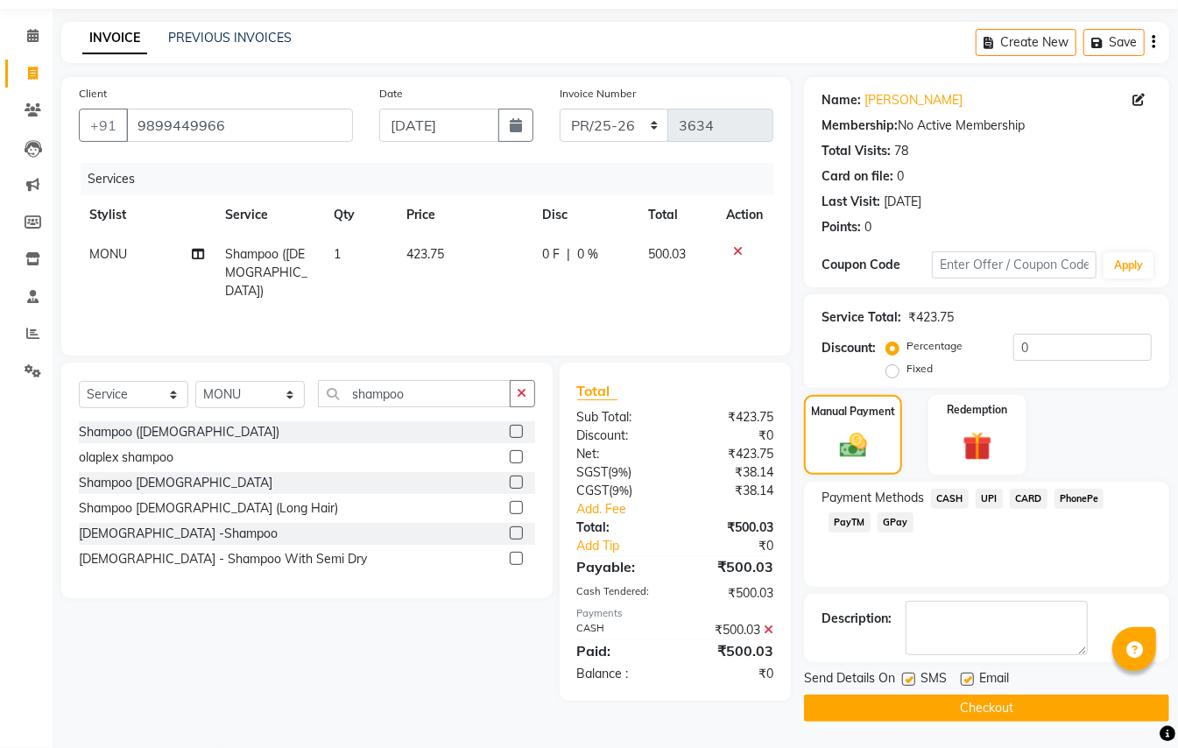
click at [814, 482] on button "Checkout" at bounding box center [986, 707] width 365 height 27
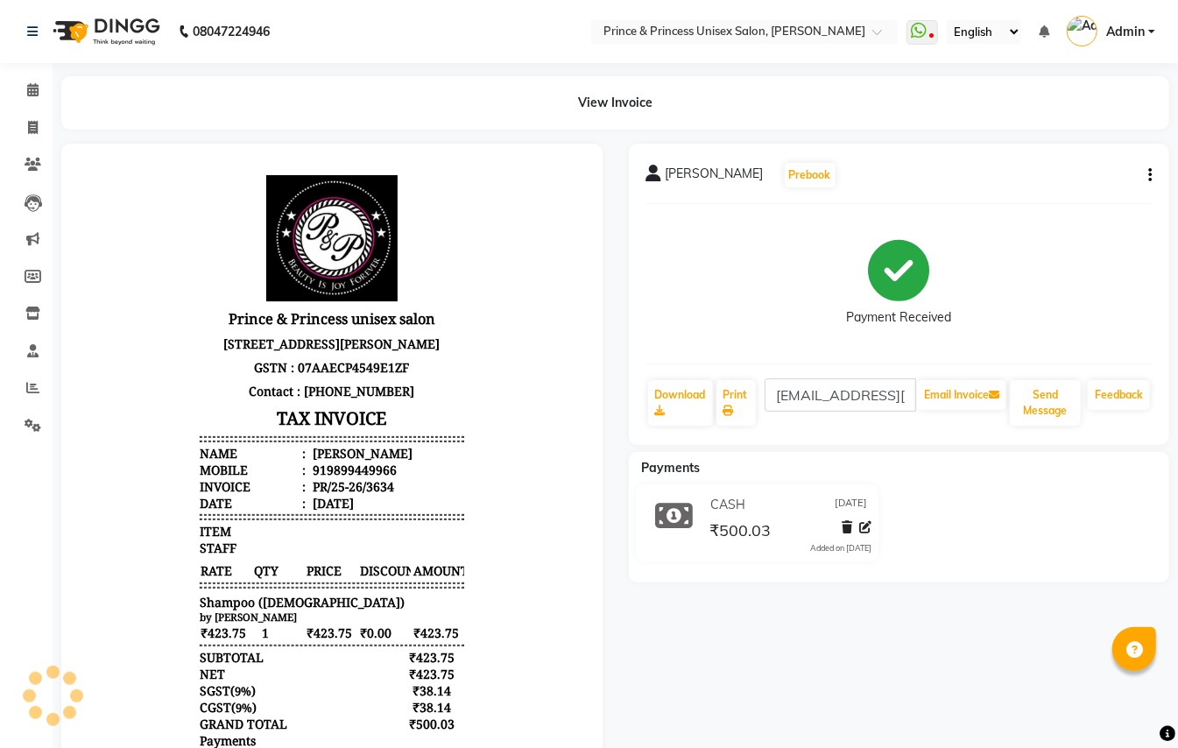
click at [411, 188] on header "Prince & Princess unisex salon B103, Chittaranjan park, Lower Ground Floor, New…" at bounding box center [331, 342] width 264 height 336
click at [29, 124] on icon at bounding box center [33, 127] width 10 height 13
select select "service"
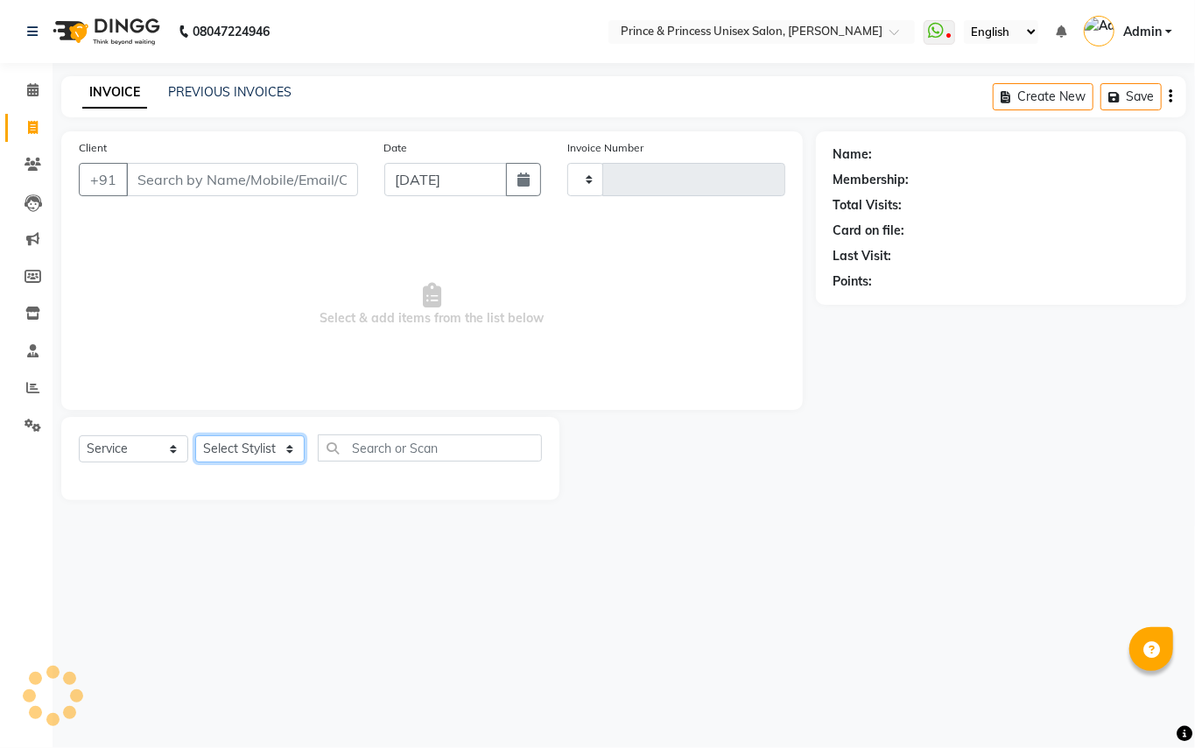
click at [231, 436] on select "Select Stylist" at bounding box center [249, 448] width 109 height 27
click at [372, 445] on input "text" at bounding box center [430, 447] width 224 height 27
type input "a"
click at [284, 450] on select "Select Stylist" at bounding box center [249, 448] width 109 height 27
select select "3760"
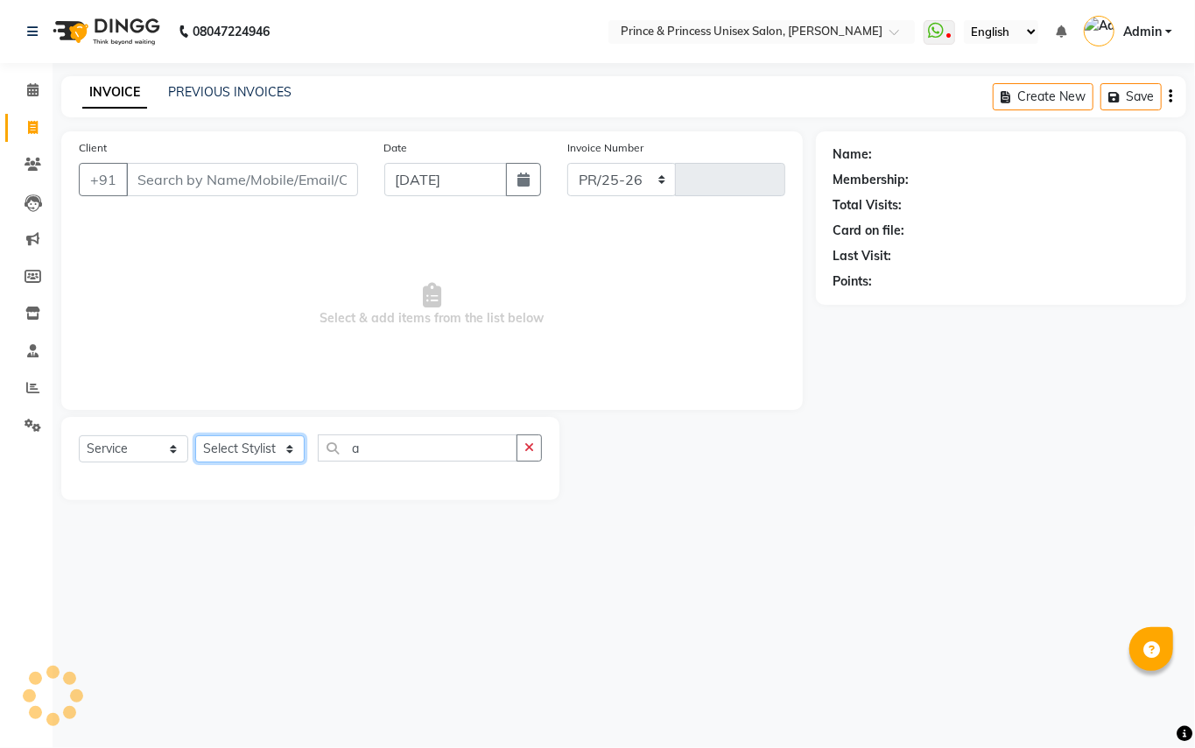
type input "3635"
select select "35102"
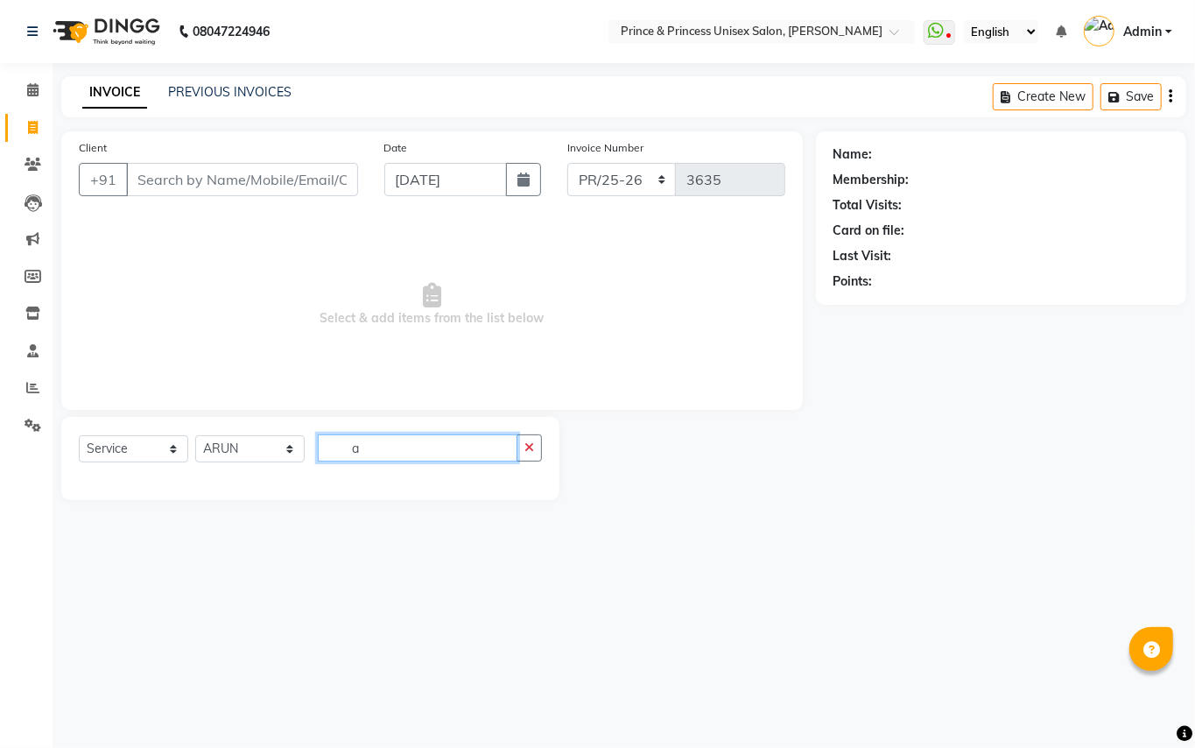
click at [401, 456] on input "a" at bounding box center [418, 447] width 200 height 27
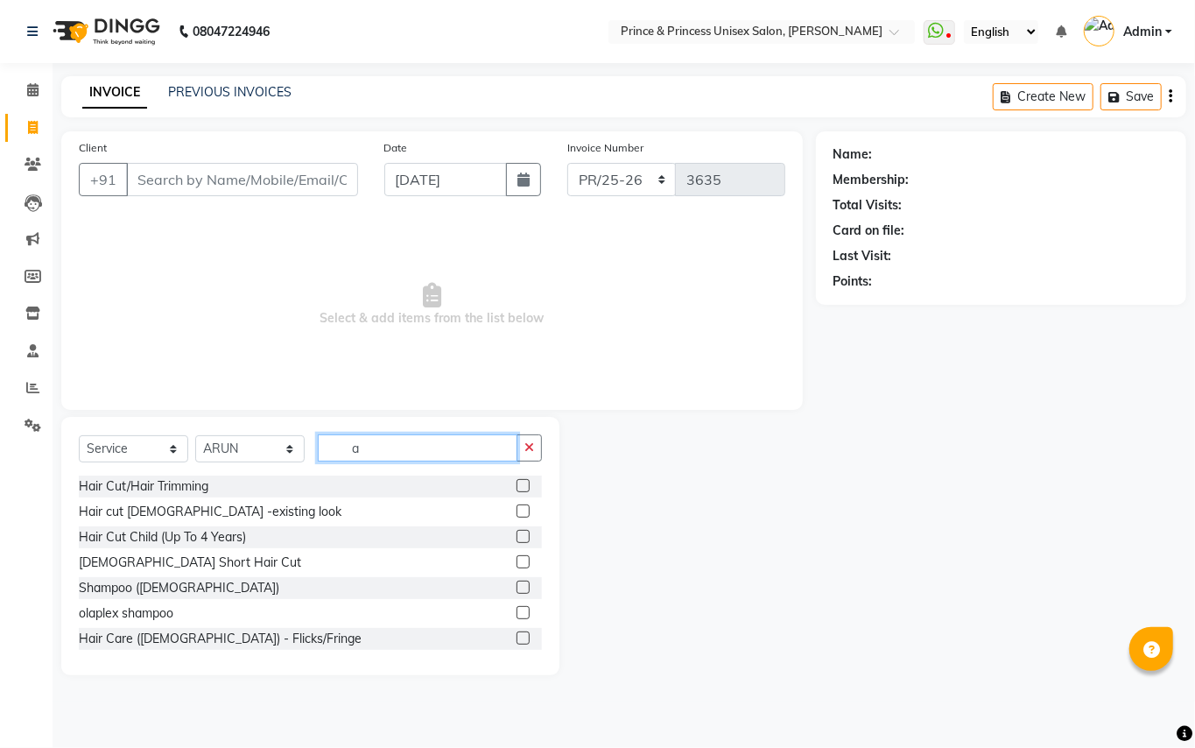
click at [401, 456] on input "a" at bounding box center [418, 447] width 200 height 27
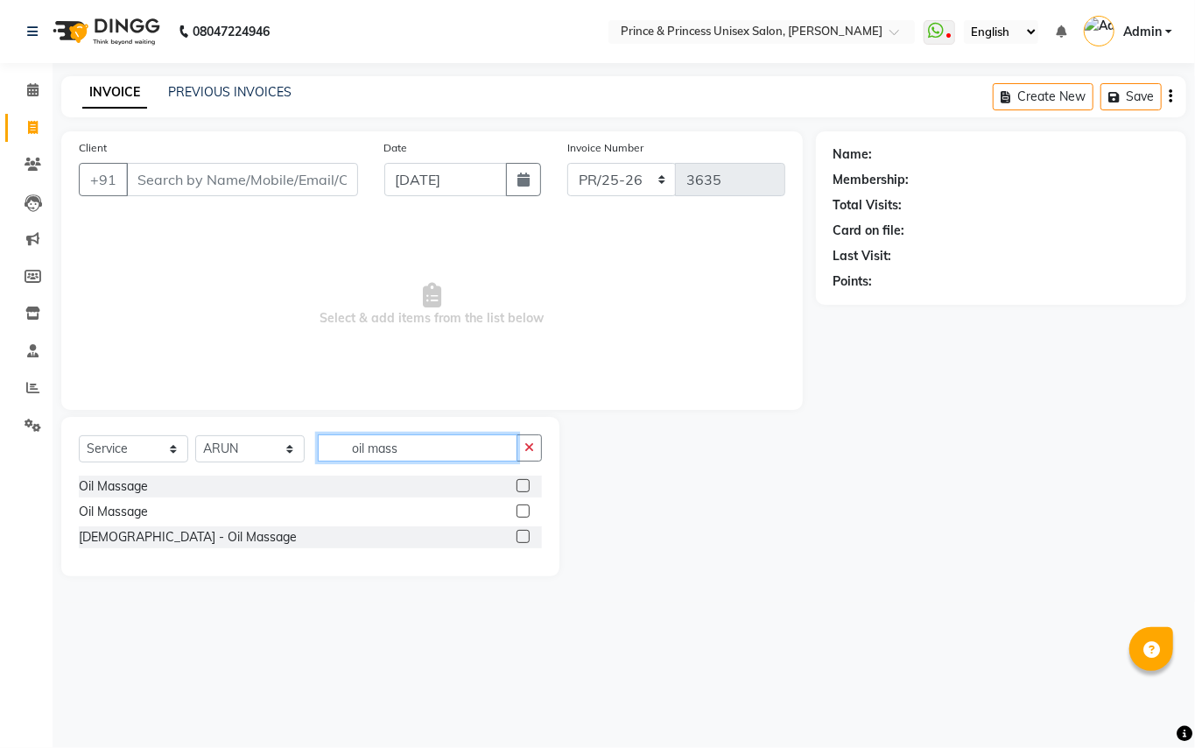
type input "oil mass"
click at [523, 482] on label at bounding box center [523, 485] width 13 height 13
click at [523, 482] on input "checkbox" at bounding box center [522, 486] width 11 height 11
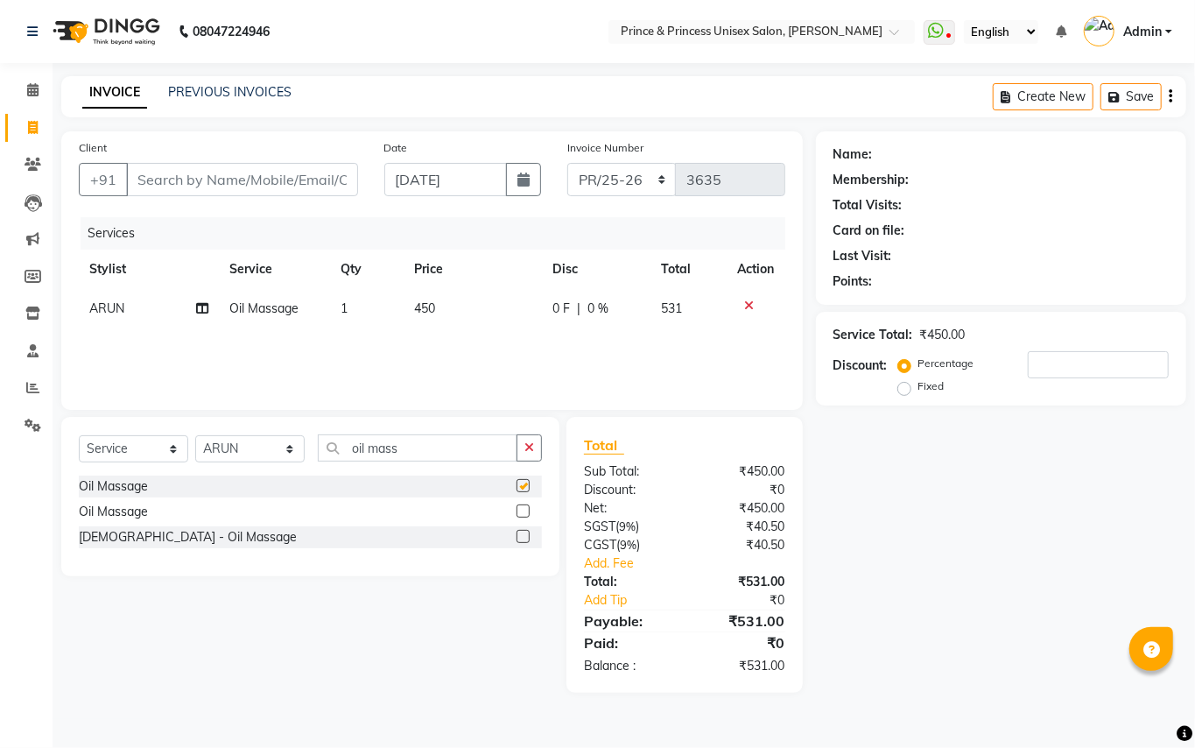
checkbox input "false"
click at [432, 449] on input "oil mass" at bounding box center [418, 447] width 200 height 27
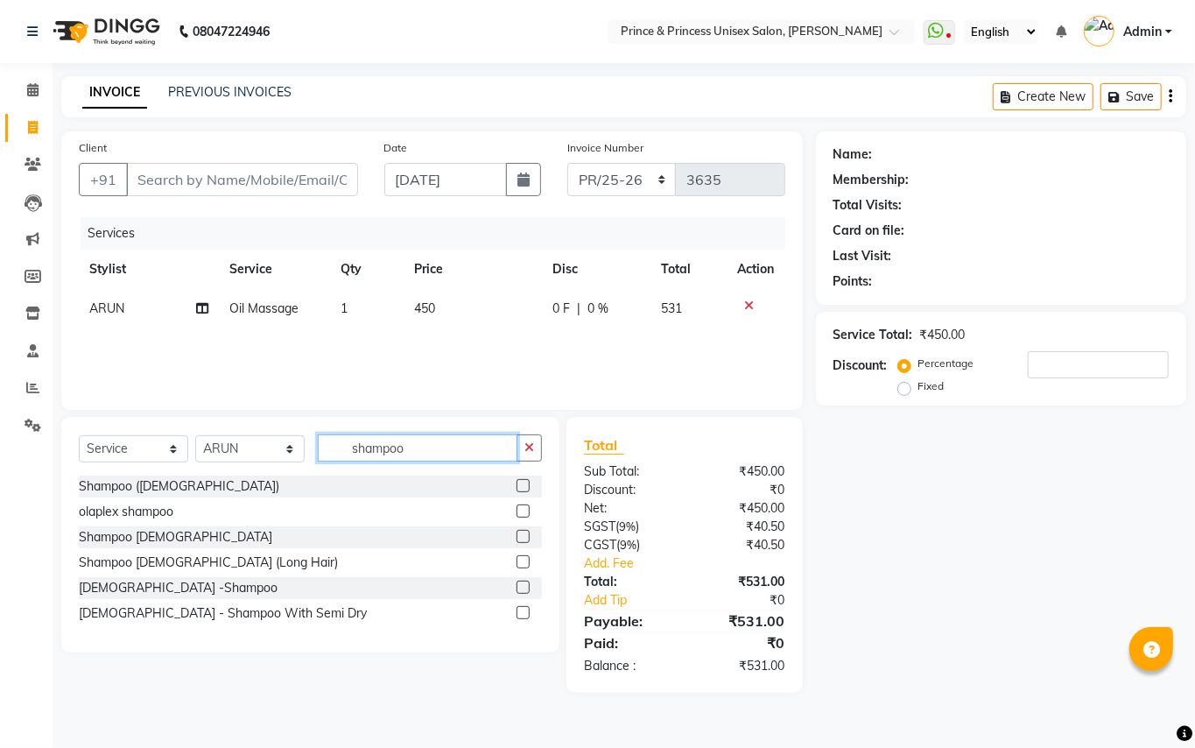
type input "shampoo"
click at [266, 454] on select "Select Stylist ABHISHEK [PERSON_NAME] NEW [PERSON_NAME] [PERSON_NAME] [PERSON_N…" at bounding box center [249, 448] width 109 height 27
select select "37313"
click at [467, 467] on div "Select Service Product Membership Package Voucher Prepaid Gift Card Select Styl…" at bounding box center [310, 454] width 463 height 41
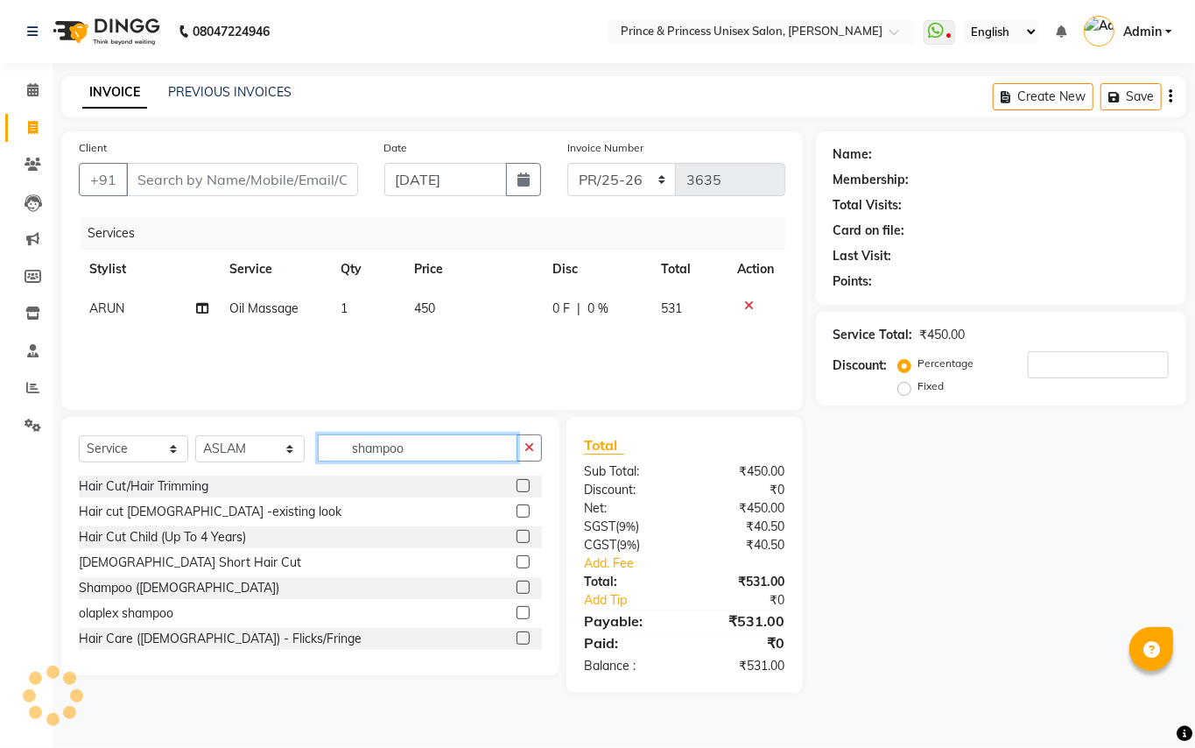
click at [467, 453] on input "shampoo" at bounding box center [418, 447] width 200 height 27
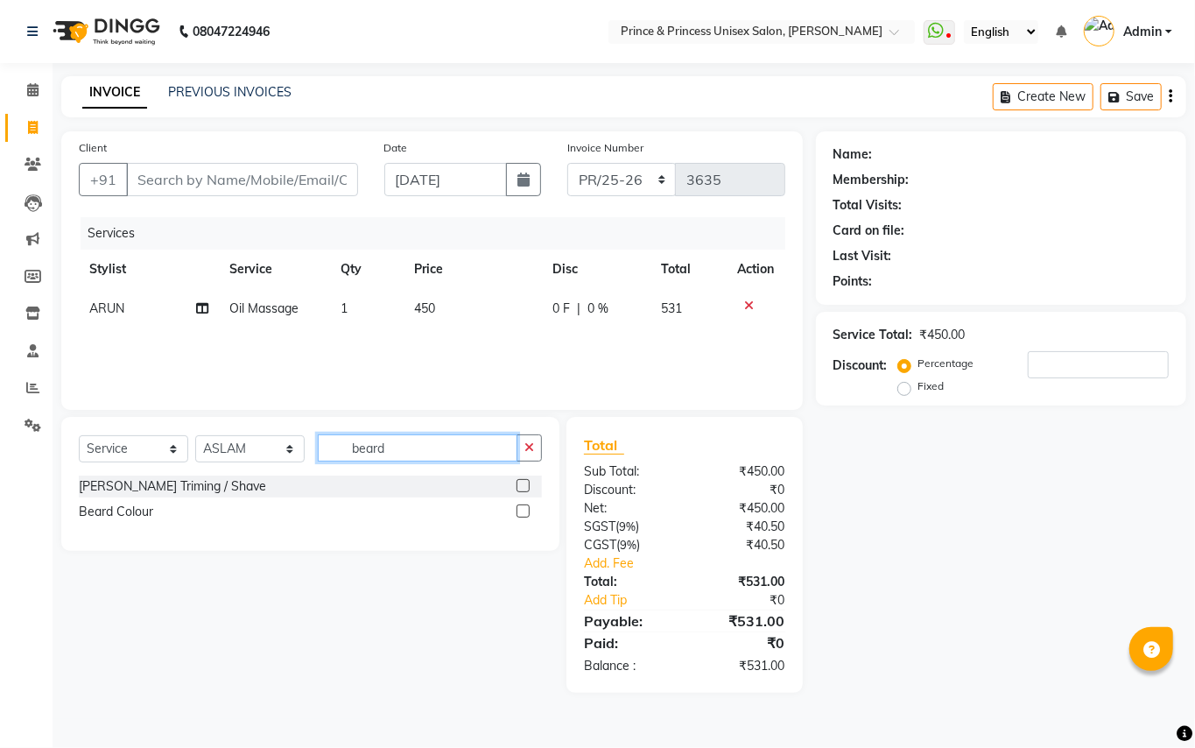
type input "beard"
click at [523, 482] on label at bounding box center [523, 485] width 13 height 13
click at [523, 482] on input "checkbox" at bounding box center [522, 486] width 11 height 11
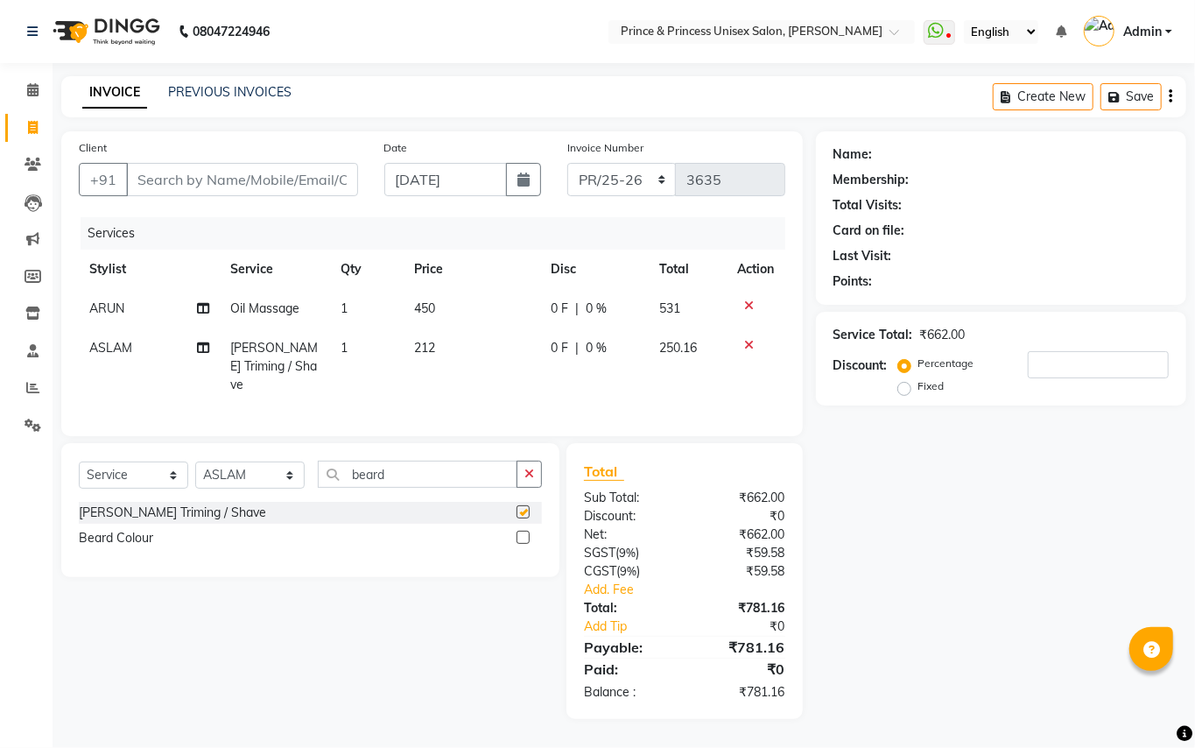
checkbox input "false"
click at [295, 175] on input "Client" at bounding box center [242, 179] width 232 height 33
type input "9"
type input "0"
type input "9899449966"
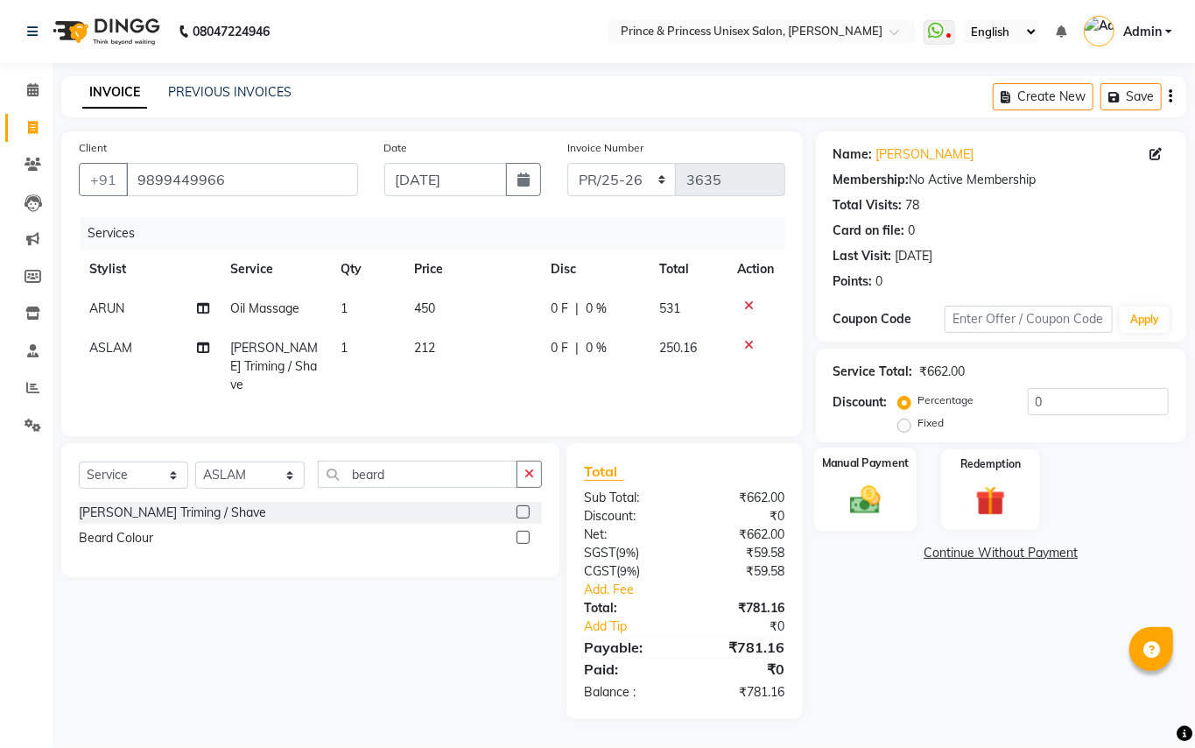
click at [814, 482] on div "Manual Payment" at bounding box center [864, 489] width 103 height 84
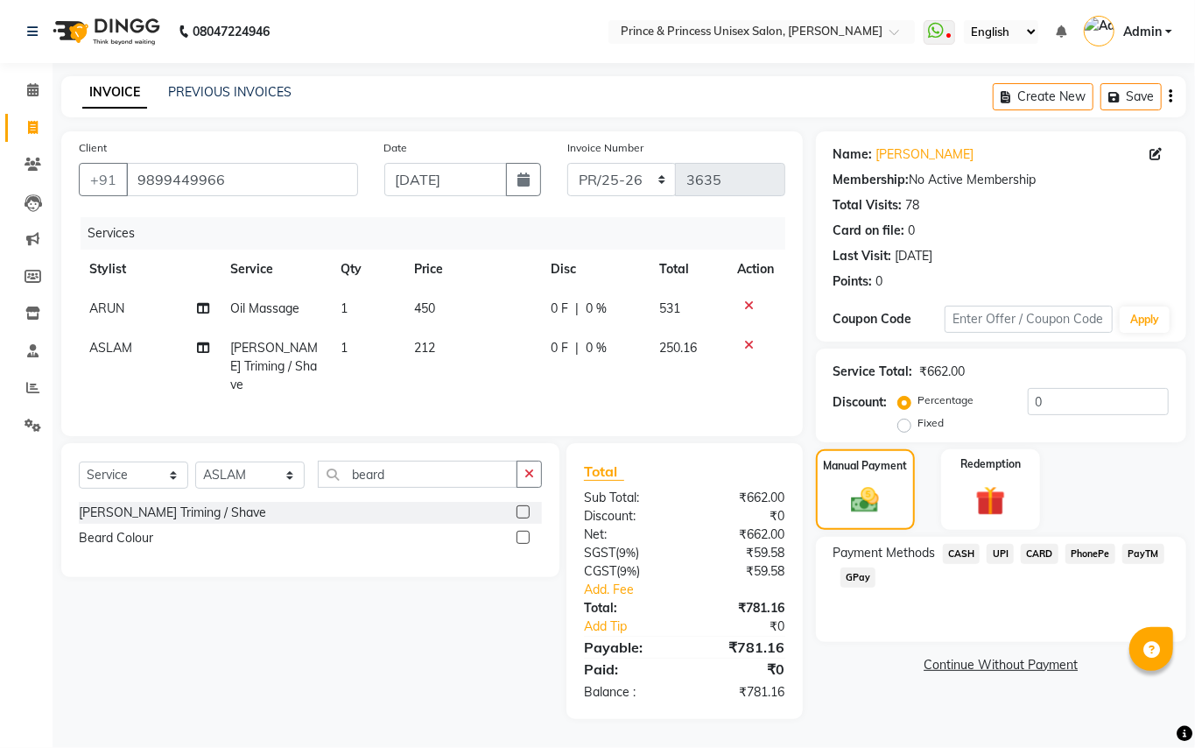
click at [814, 482] on span "UPI" at bounding box center [1000, 554] width 27 height 20
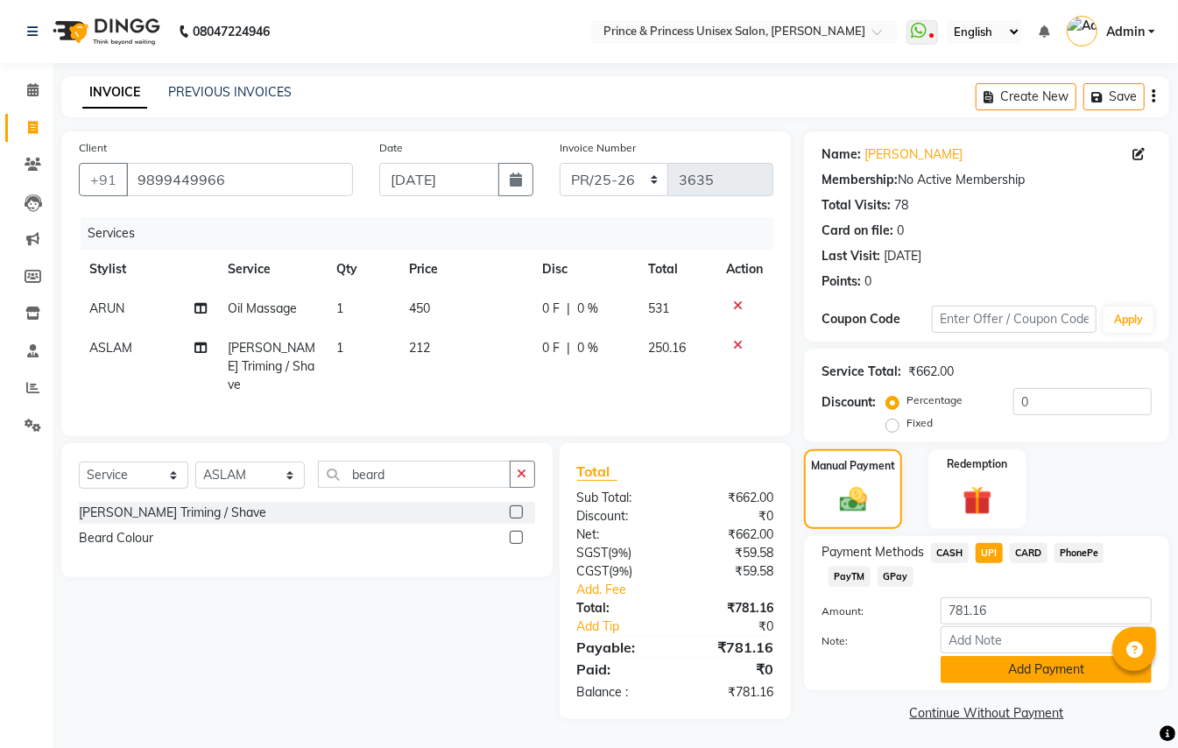
click at [814, 482] on button "Add Payment" at bounding box center [1045, 669] width 211 height 27
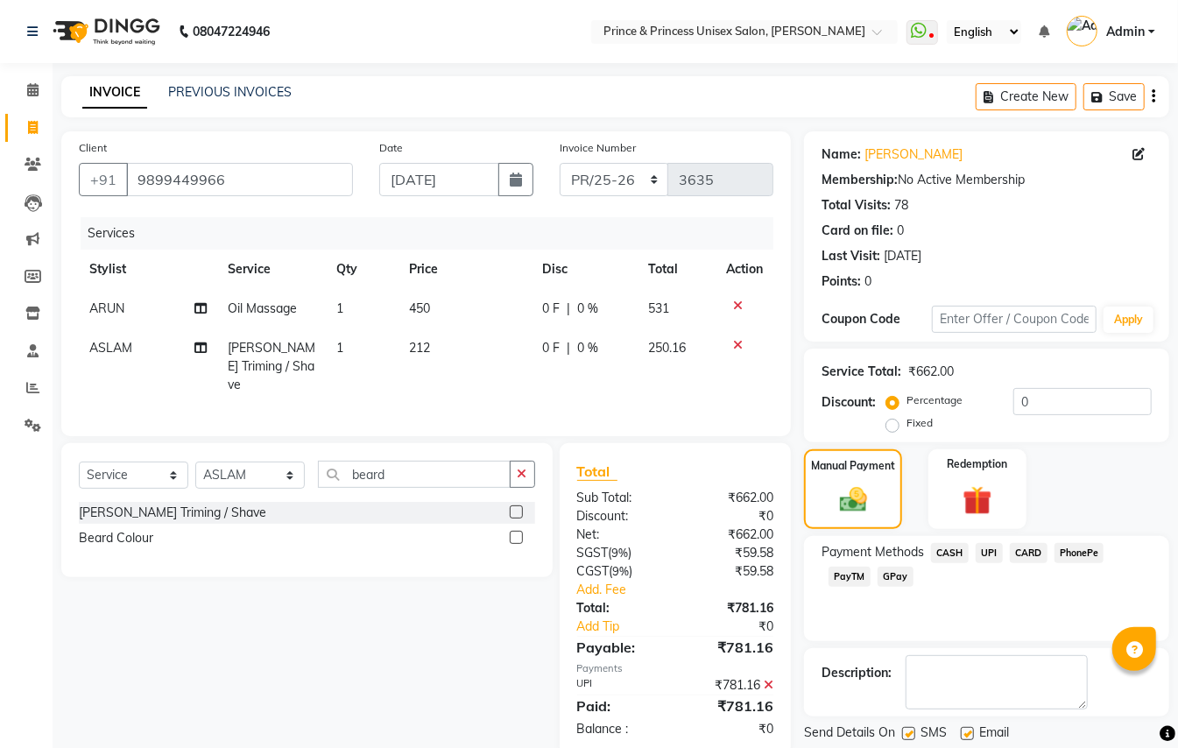
scroll to position [54, 0]
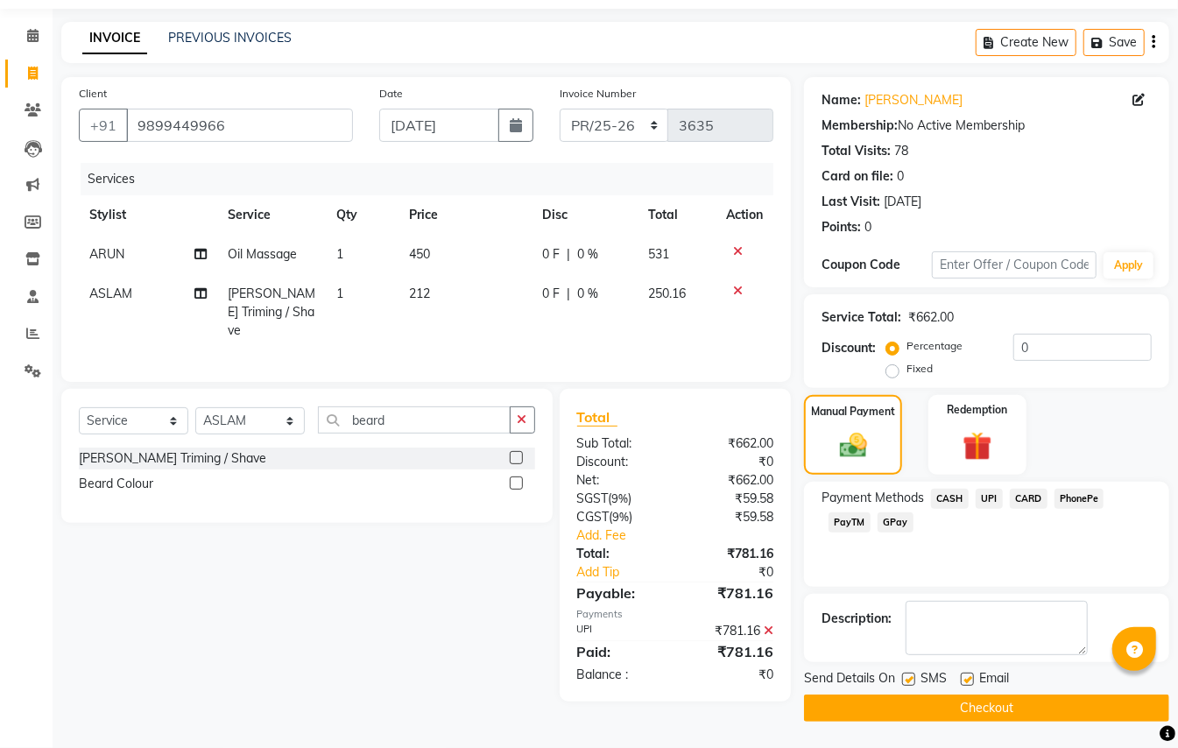
click at [814, 482] on button "Checkout" at bounding box center [986, 707] width 365 height 27
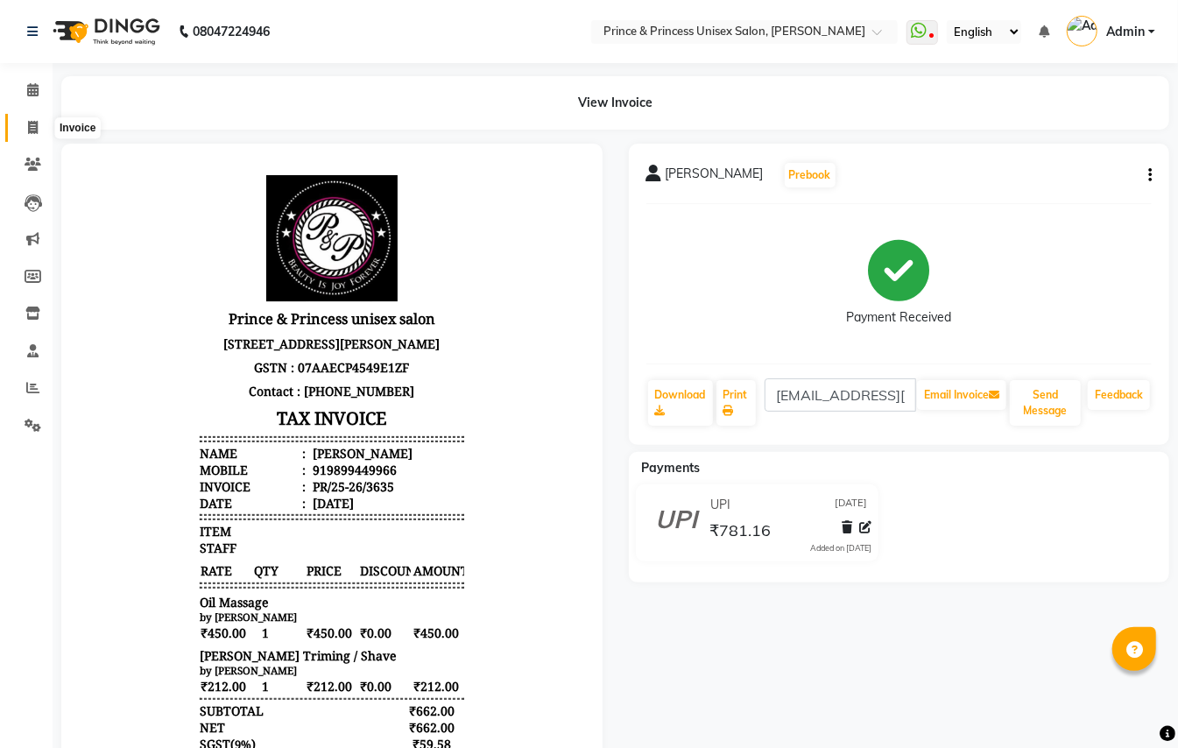
click at [40, 130] on span at bounding box center [33, 128] width 31 height 20
select select "service"
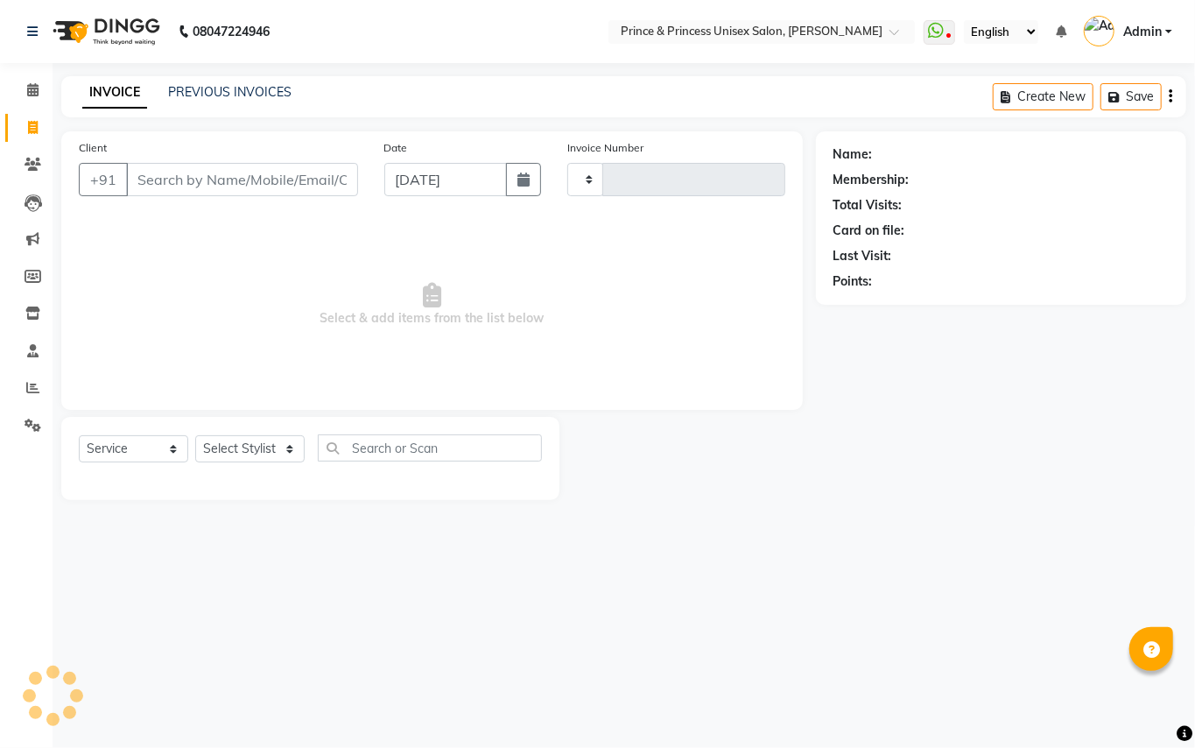
click at [292, 180] on input "Client" at bounding box center [242, 179] width 232 height 33
select select "3760"
type input "3636"
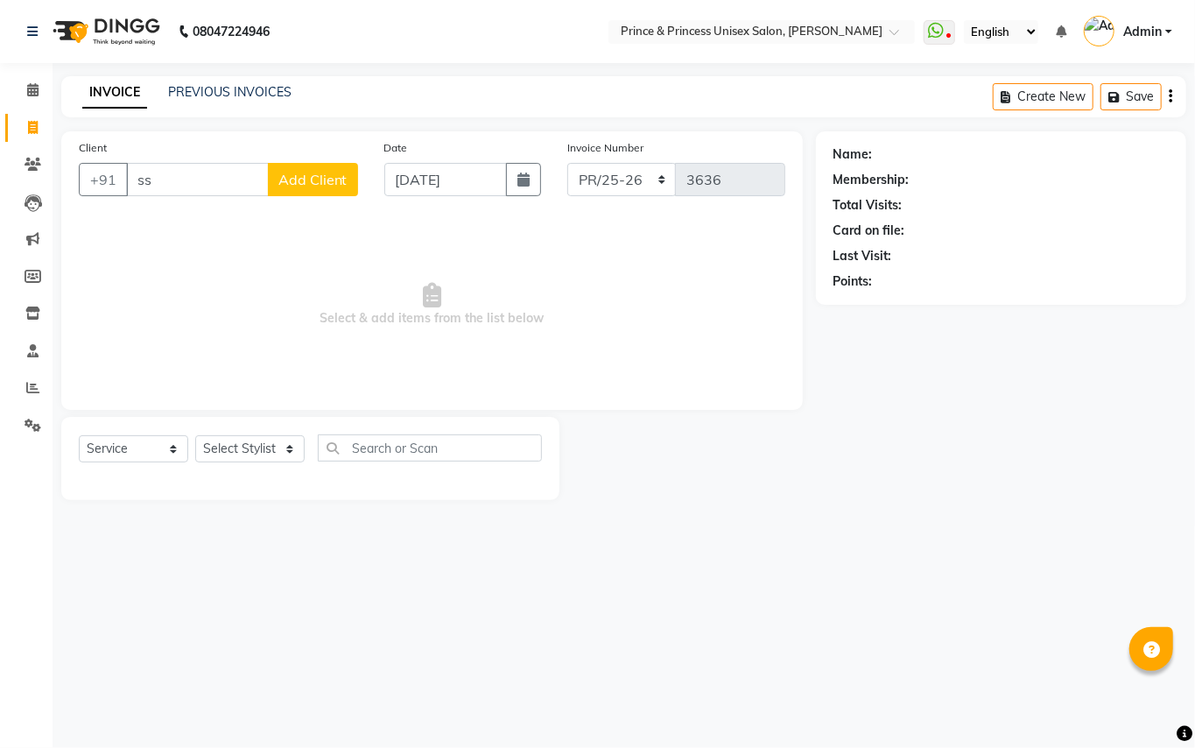
type input "s"
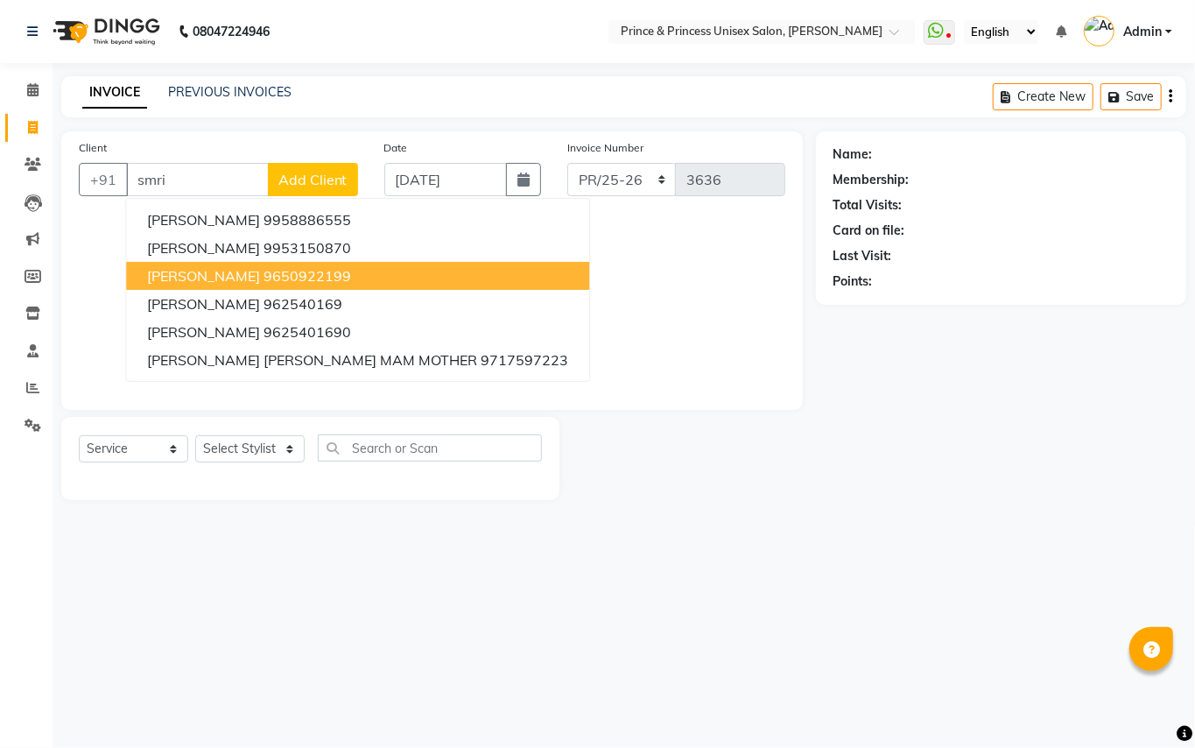
click at [341, 274] on button "SMRITI DATT 9650922199" at bounding box center [357, 276] width 463 height 28
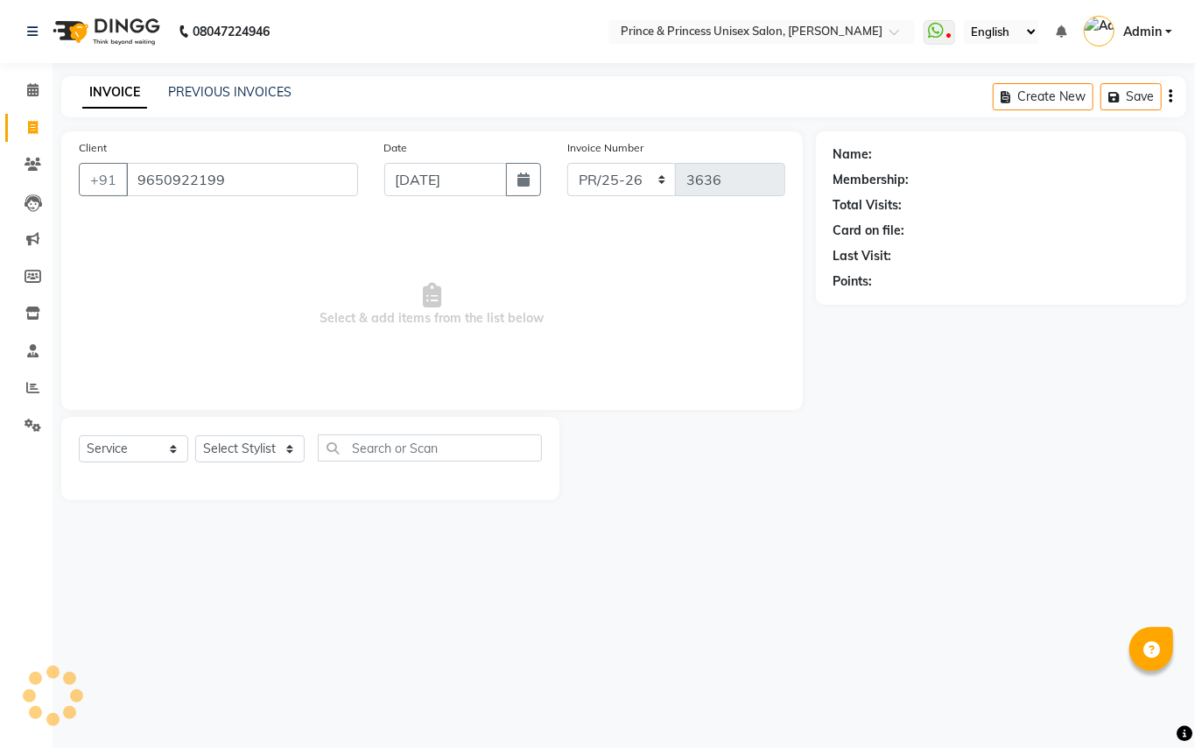
type input "9650922199"
click at [250, 447] on select "Select Stylist ABHISHEK [PERSON_NAME] NEW [PERSON_NAME] [PERSON_NAME] [PERSON_N…" at bounding box center [249, 448] width 109 height 27
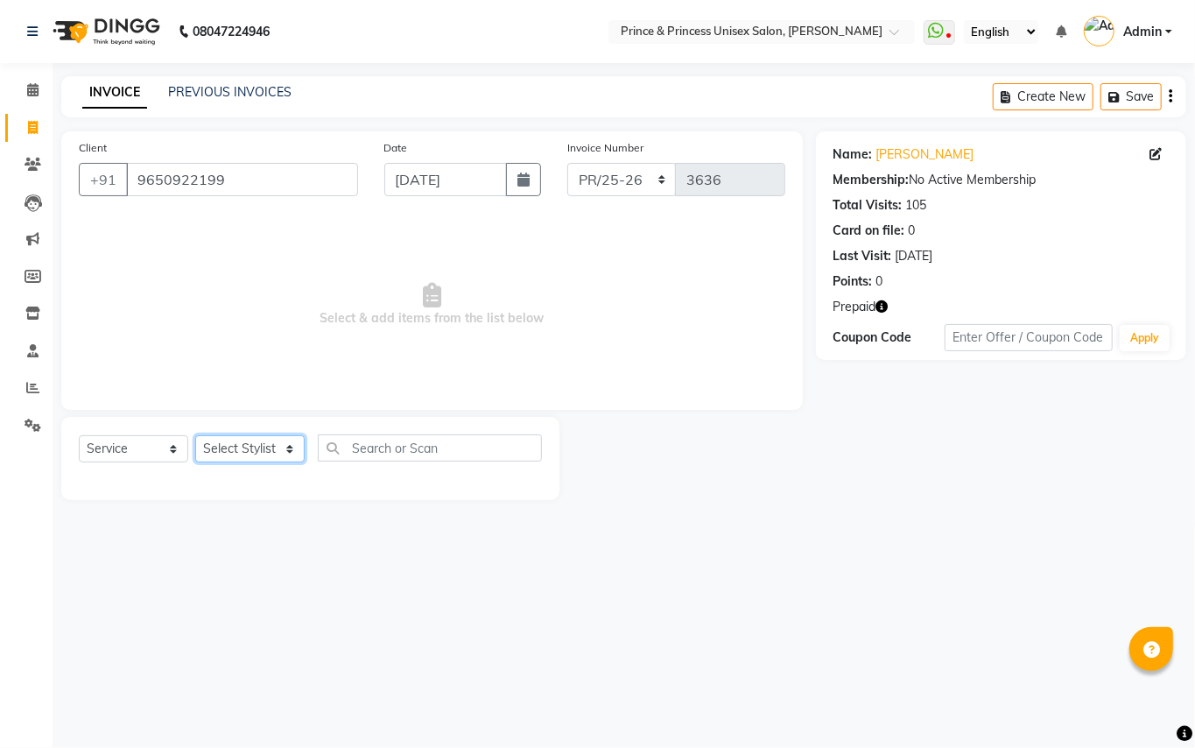
select select "87445"
click at [389, 447] on input "text" at bounding box center [430, 447] width 224 height 27
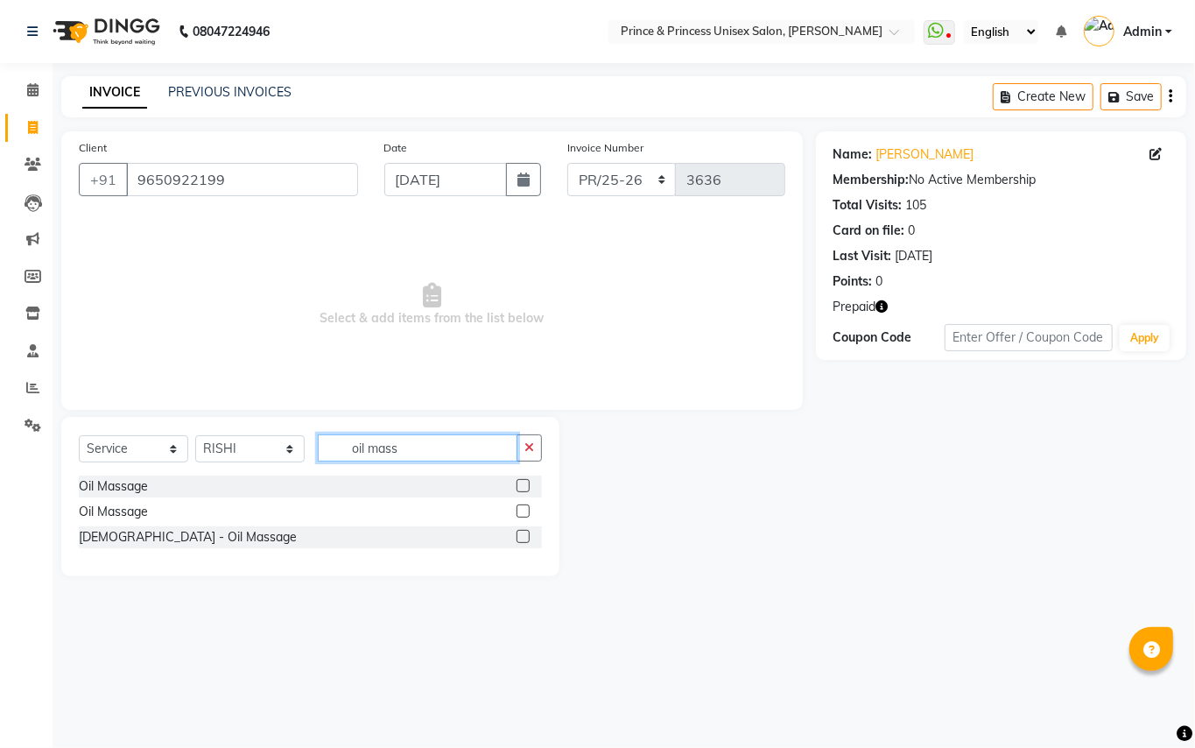
type input "oil mass"
click at [525, 482] on label at bounding box center [523, 485] width 13 height 13
click at [525, 482] on input "checkbox" at bounding box center [522, 486] width 11 height 11
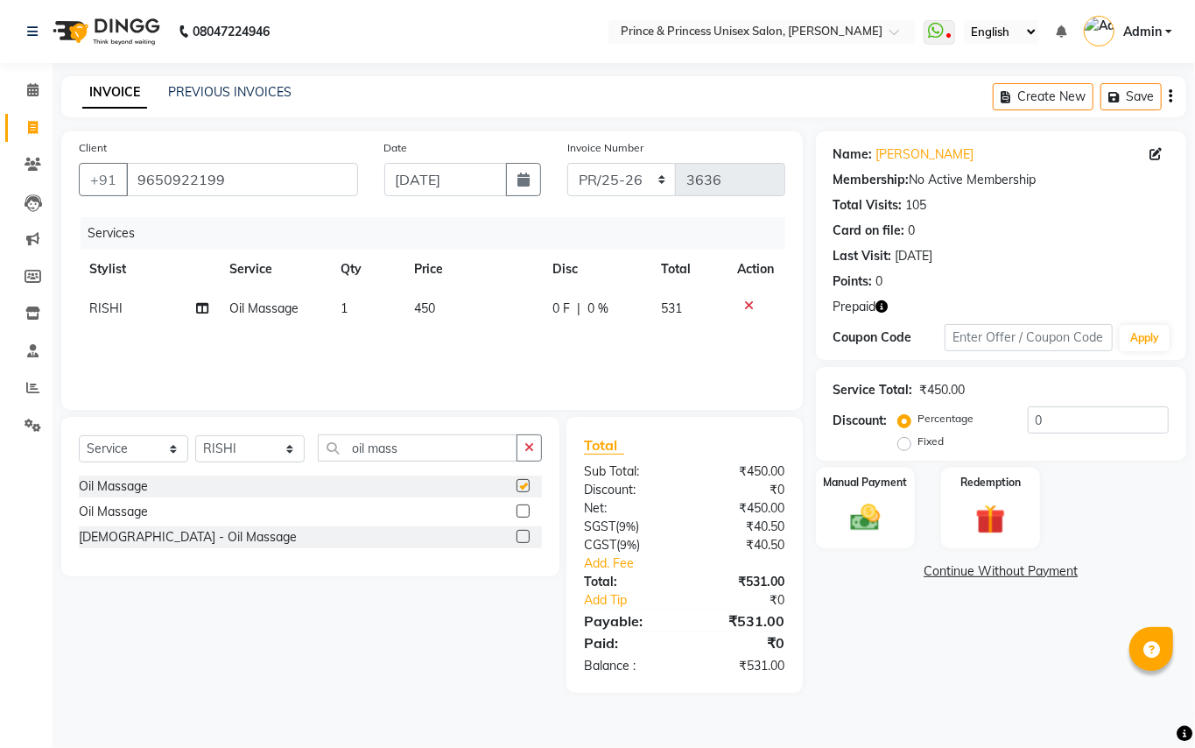
checkbox input "false"
click at [435, 449] on input "oil mass" at bounding box center [418, 447] width 200 height 27
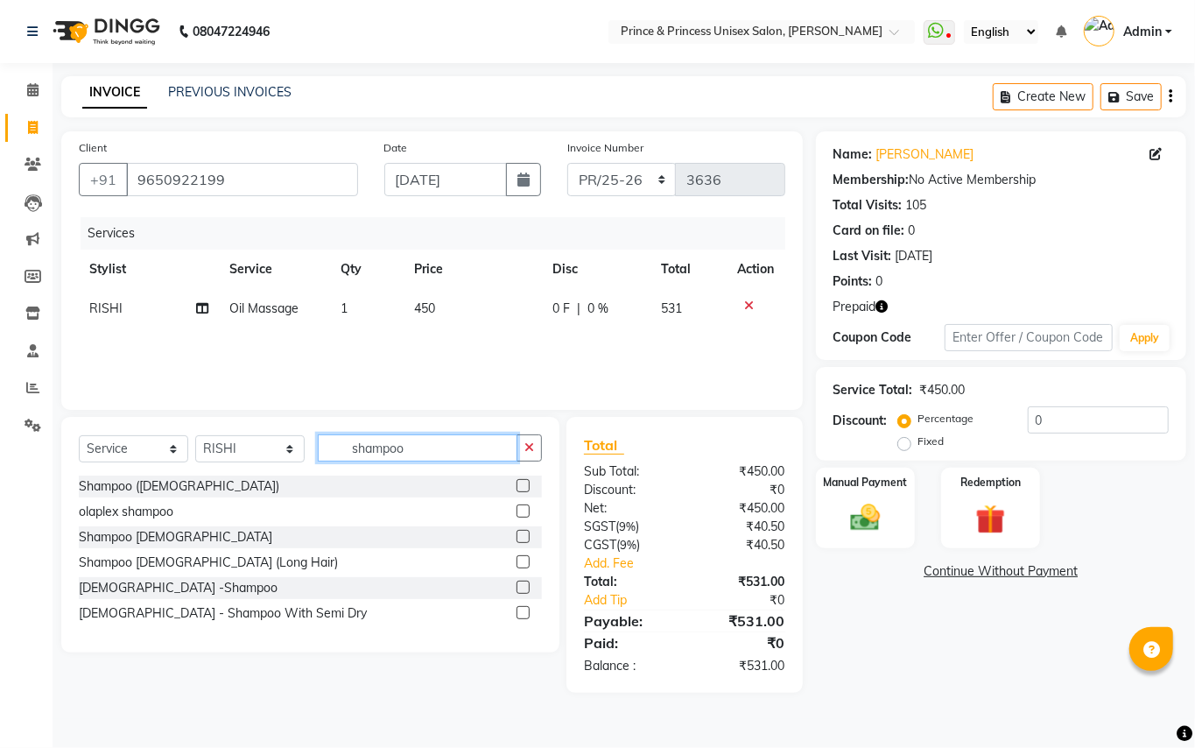
type input "shampoo"
click at [520, 481] on label at bounding box center [523, 485] width 13 height 13
click at [520, 481] on input "checkbox" at bounding box center [522, 486] width 11 height 11
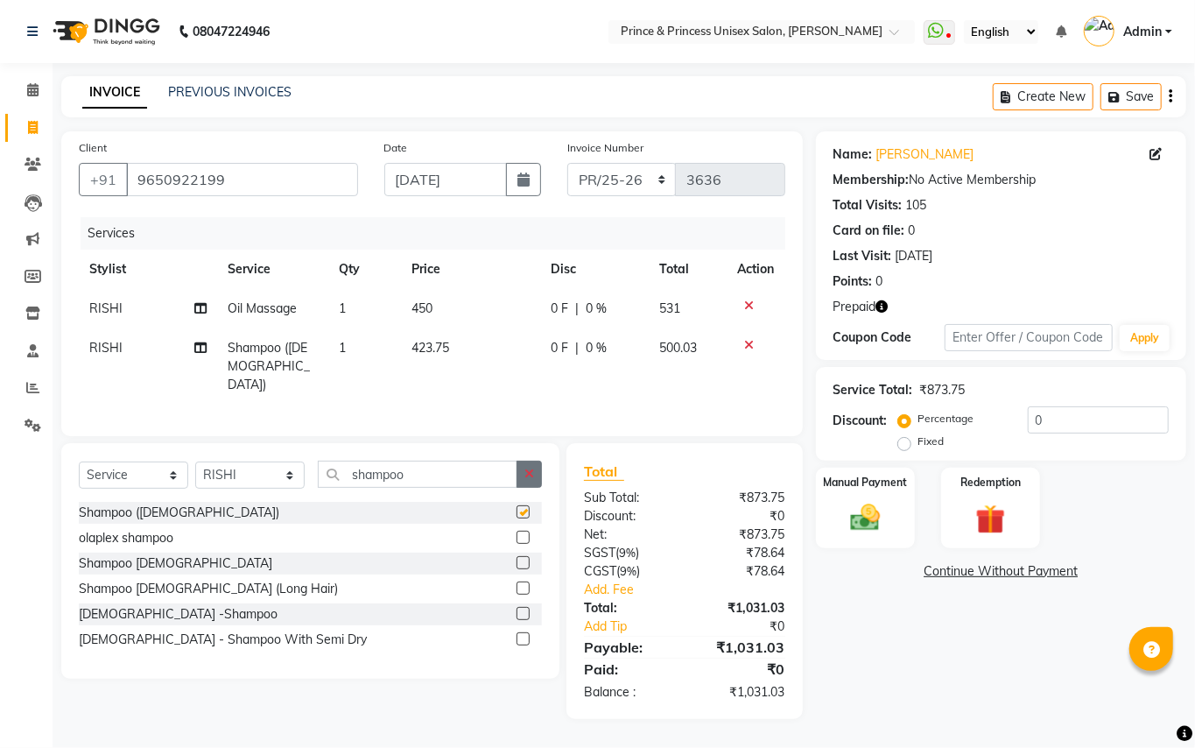
checkbox input "false"
click at [814, 306] on icon "button" at bounding box center [882, 306] width 12 height 12
click at [814, 482] on img at bounding box center [991, 519] width 50 height 39
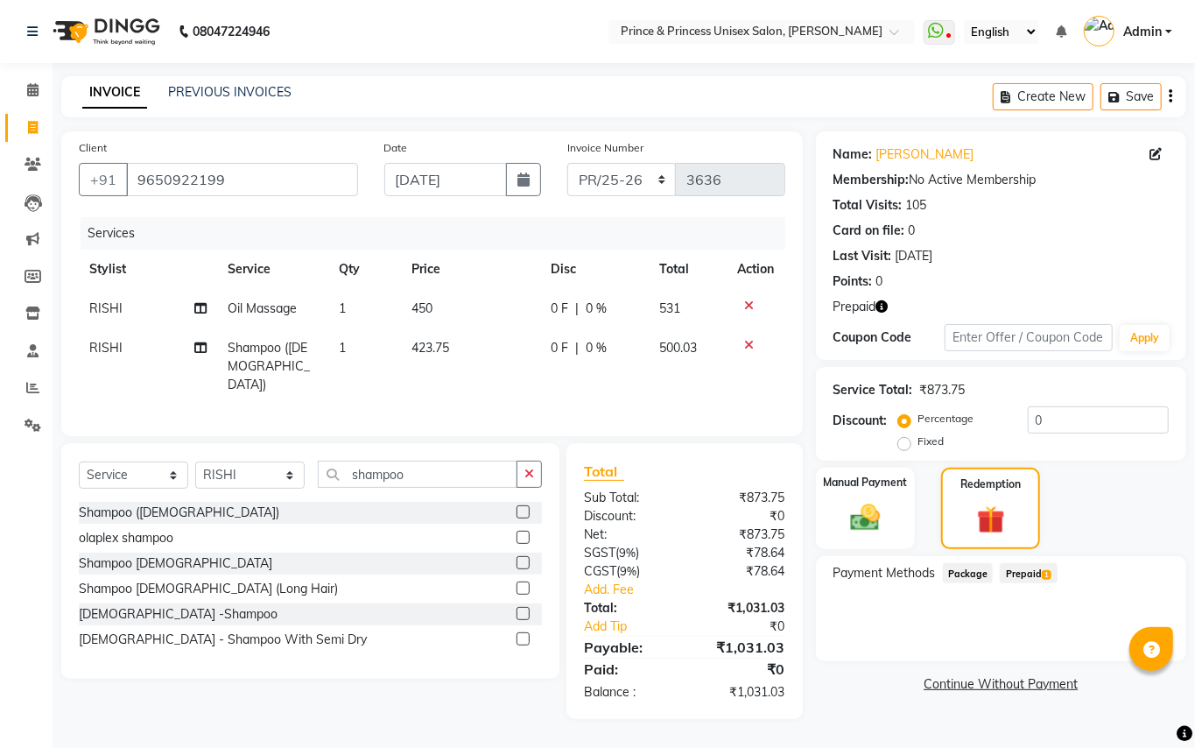
click at [814, 482] on span "Prepaid 1" at bounding box center [1028, 573] width 57 height 20
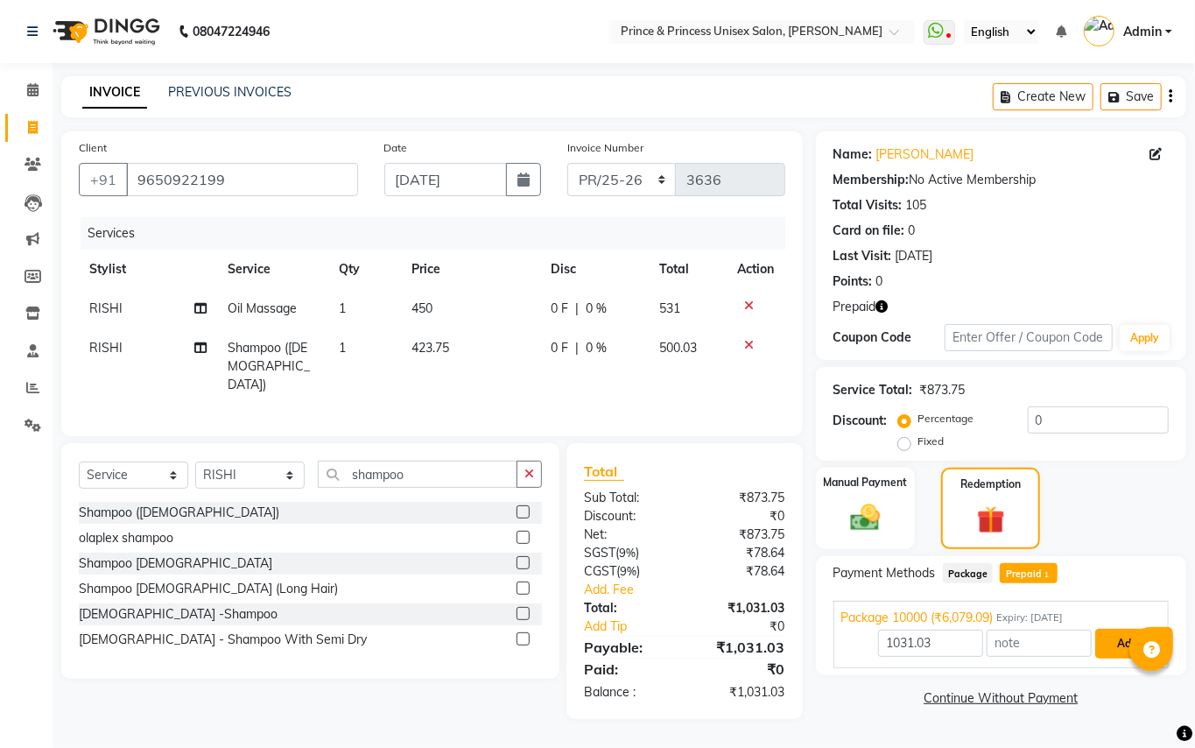
click at [814, 482] on button "Add" at bounding box center [1127, 644] width 64 height 30
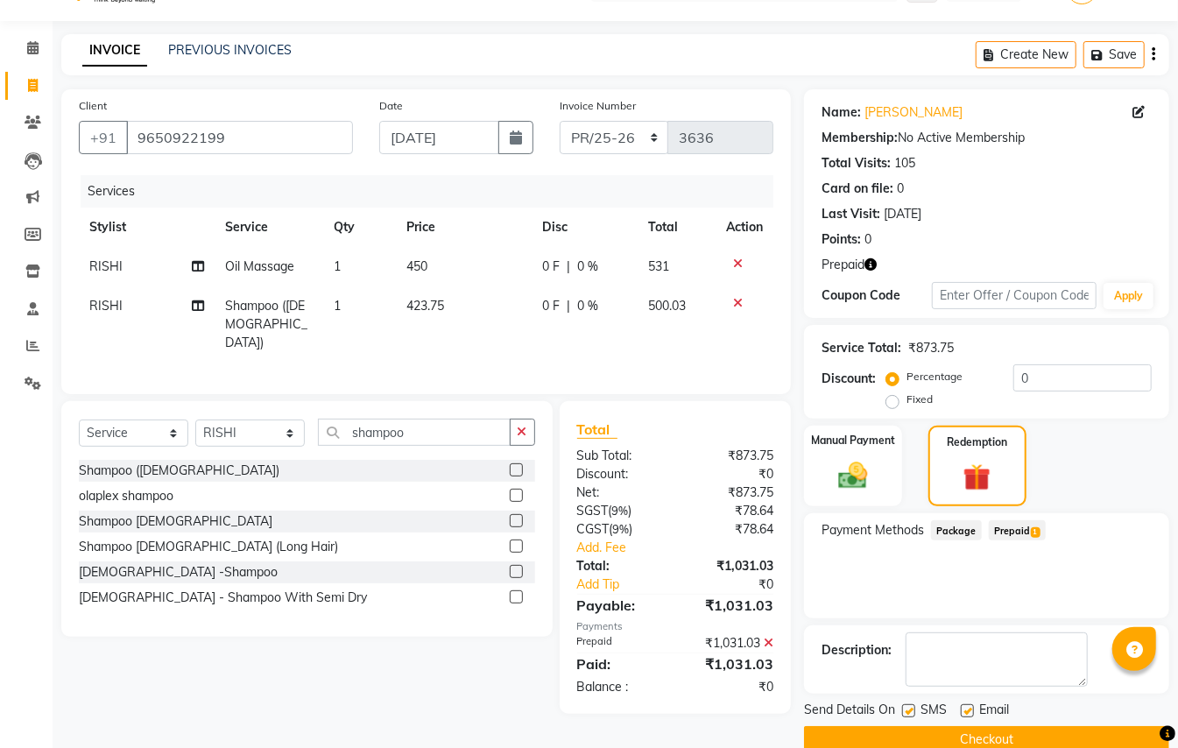
scroll to position [74, 0]
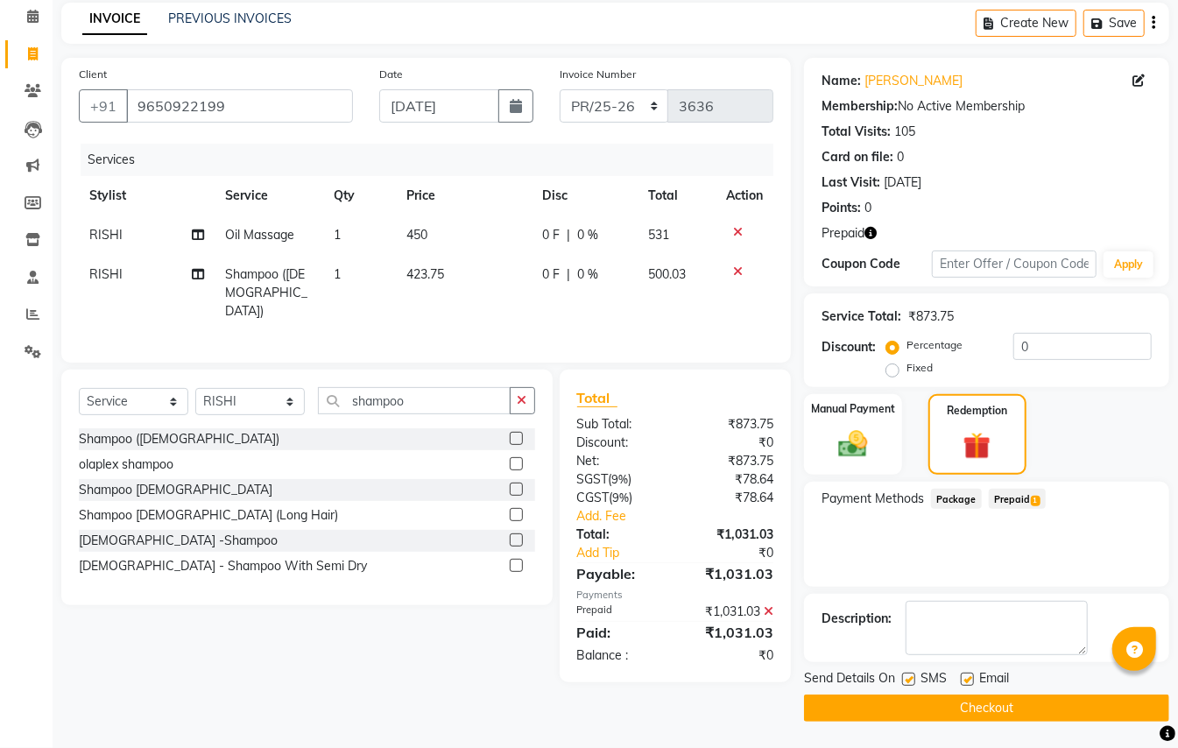
click at [814, 482] on button "Checkout" at bounding box center [986, 707] width 365 height 27
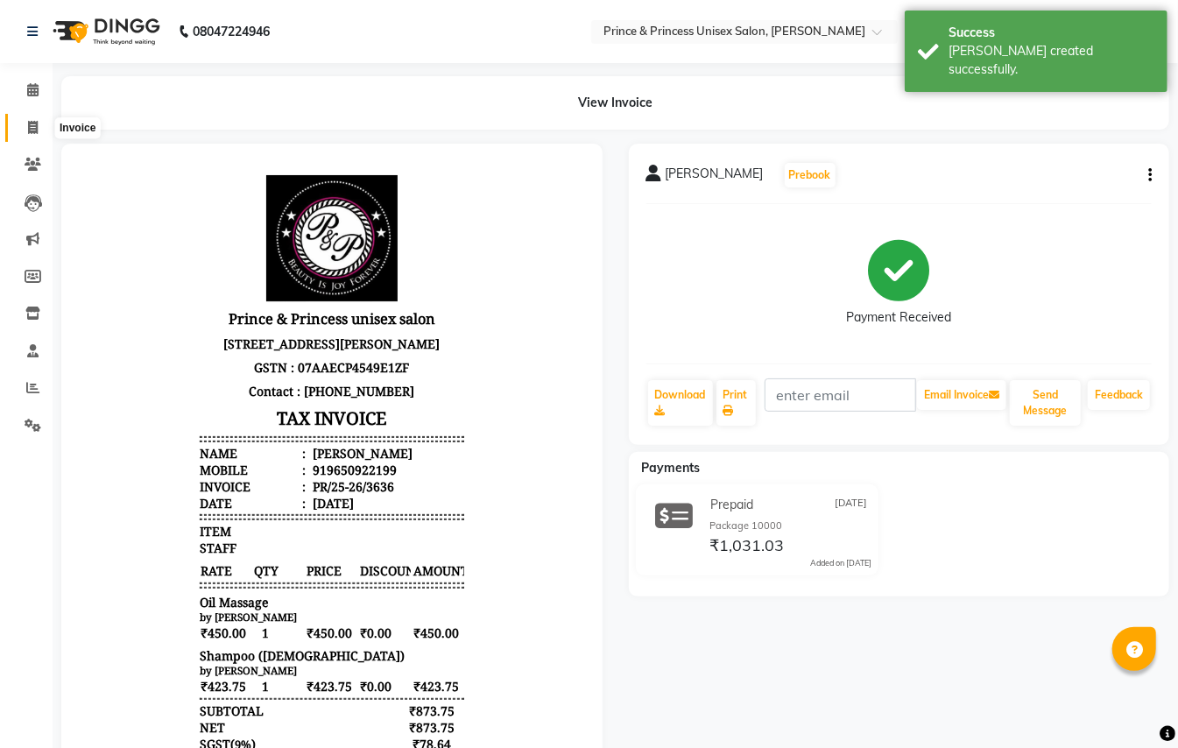
click at [23, 128] on span at bounding box center [33, 128] width 31 height 20
select select "service"
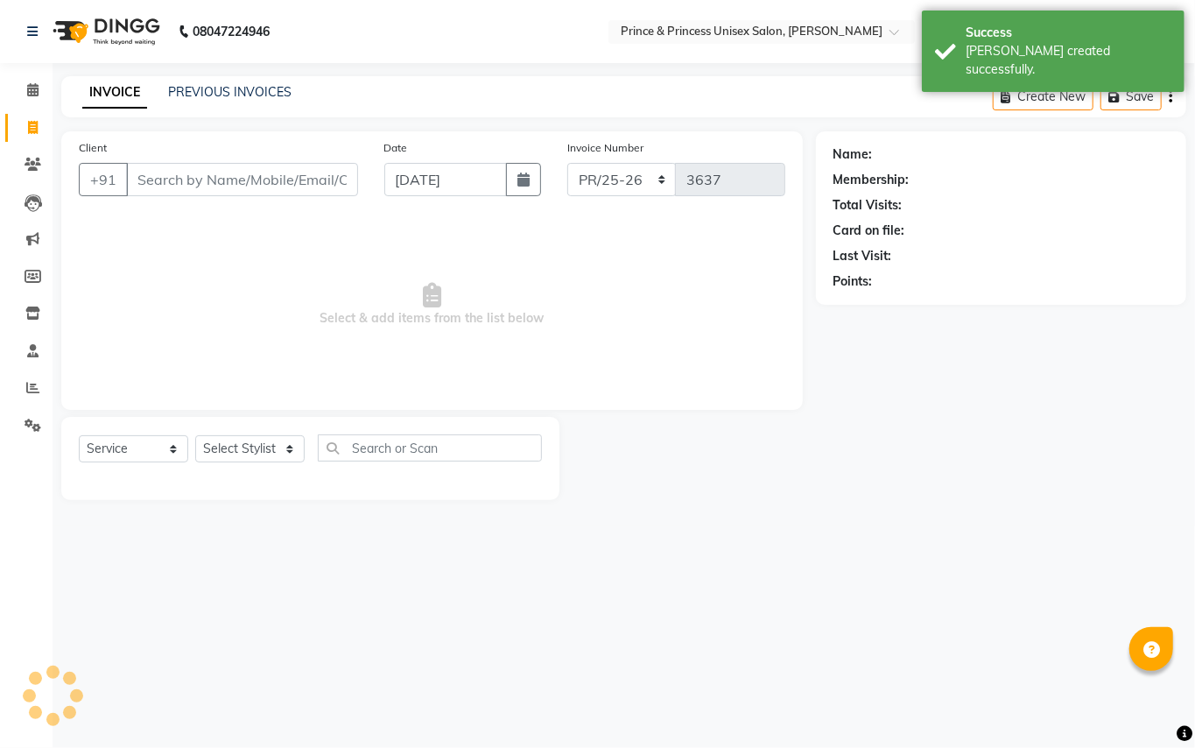
click at [166, 173] on input "Client" at bounding box center [242, 179] width 232 height 33
click at [257, 455] on select "Select Stylist ABHISHEK [PERSON_NAME] NEW [PERSON_NAME] [PERSON_NAME] [PERSON_N…" at bounding box center [249, 448] width 109 height 27
select select "37313"
click at [429, 448] on input "text" at bounding box center [430, 447] width 224 height 27
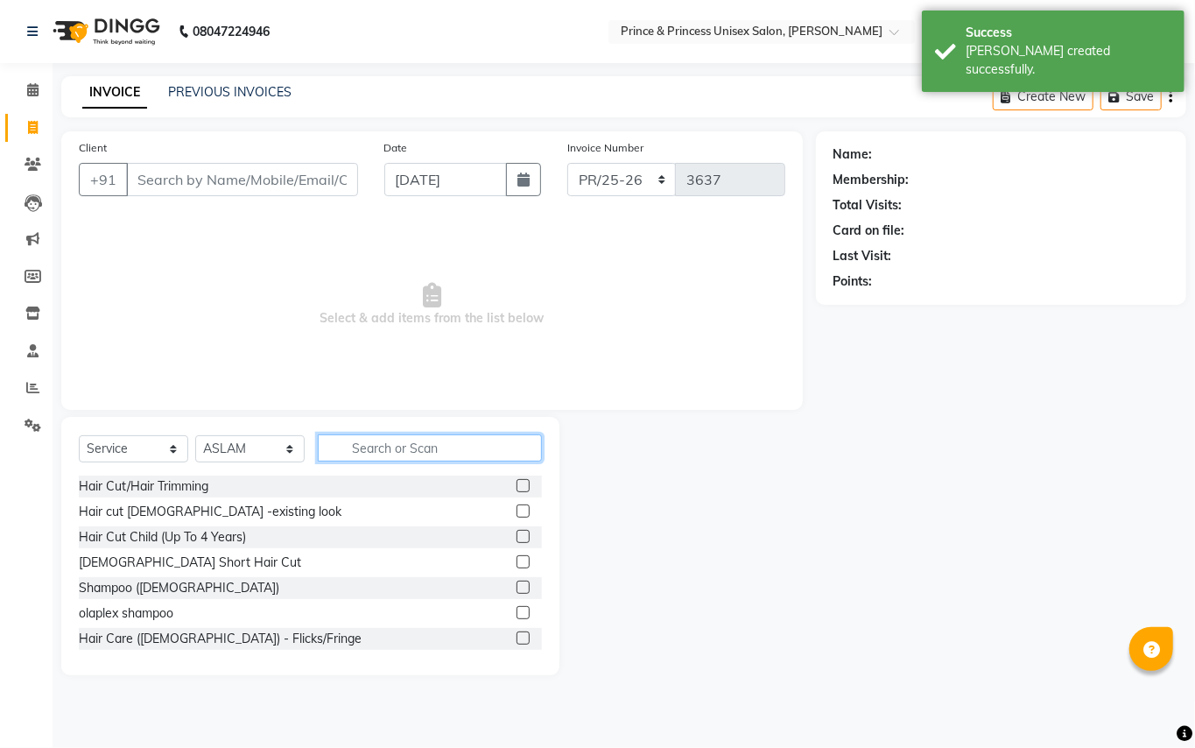
click at [429, 448] on input "text" at bounding box center [430, 447] width 224 height 27
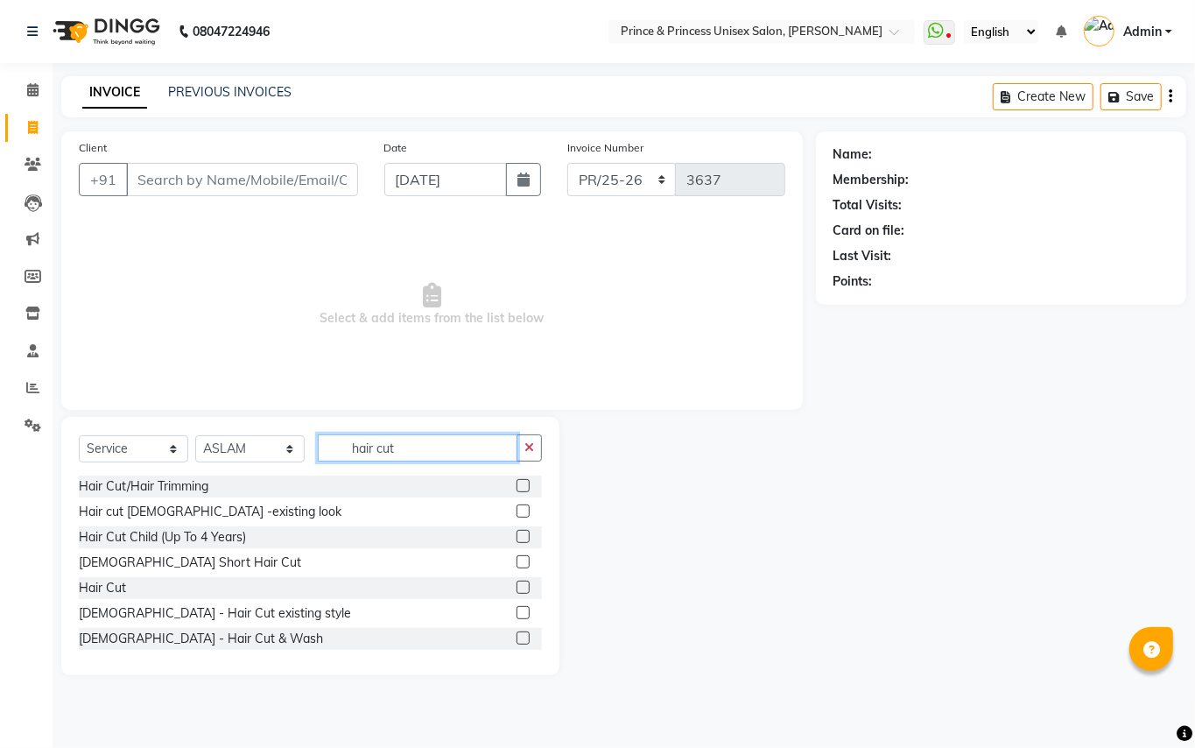
type input "hair cut"
click at [517, 482] on label at bounding box center [523, 587] width 13 height 13
click at [517, 482] on input "checkbox" at bounding box center [522, 587] width 11 height 11
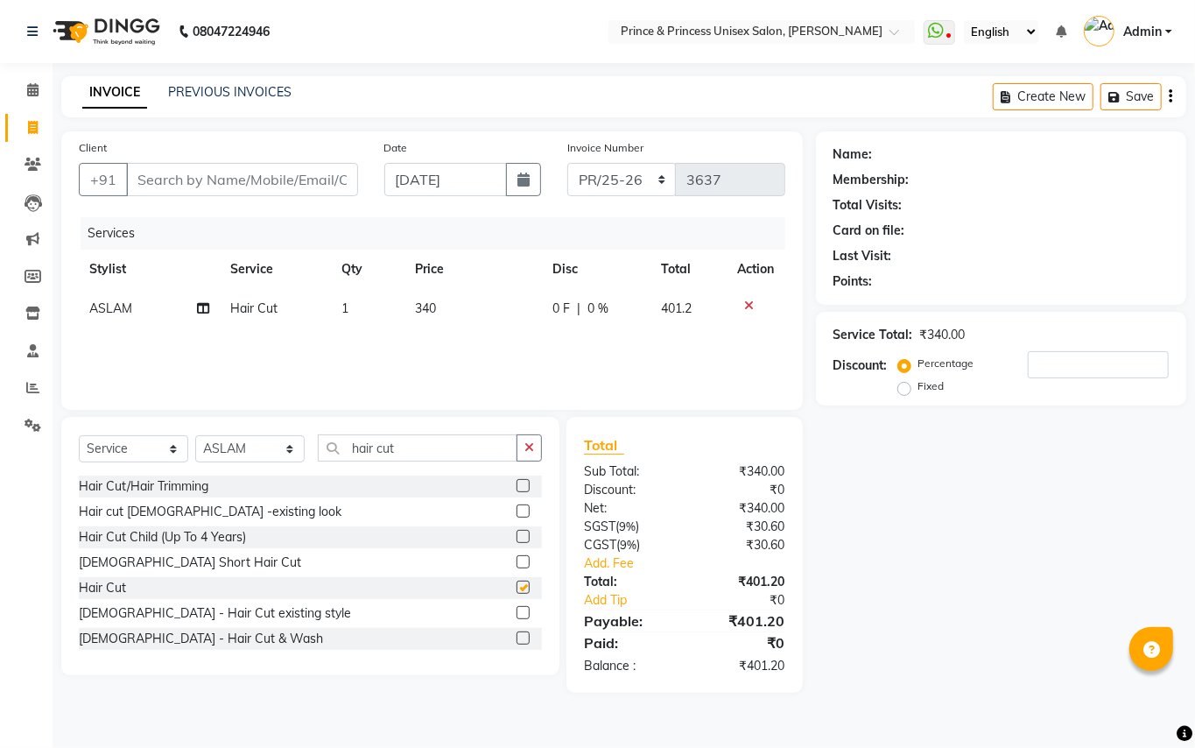
checkbox input "false"
click at [421, 443] on input "hair cut" at bounding box center [418, 447] width 200 height 27
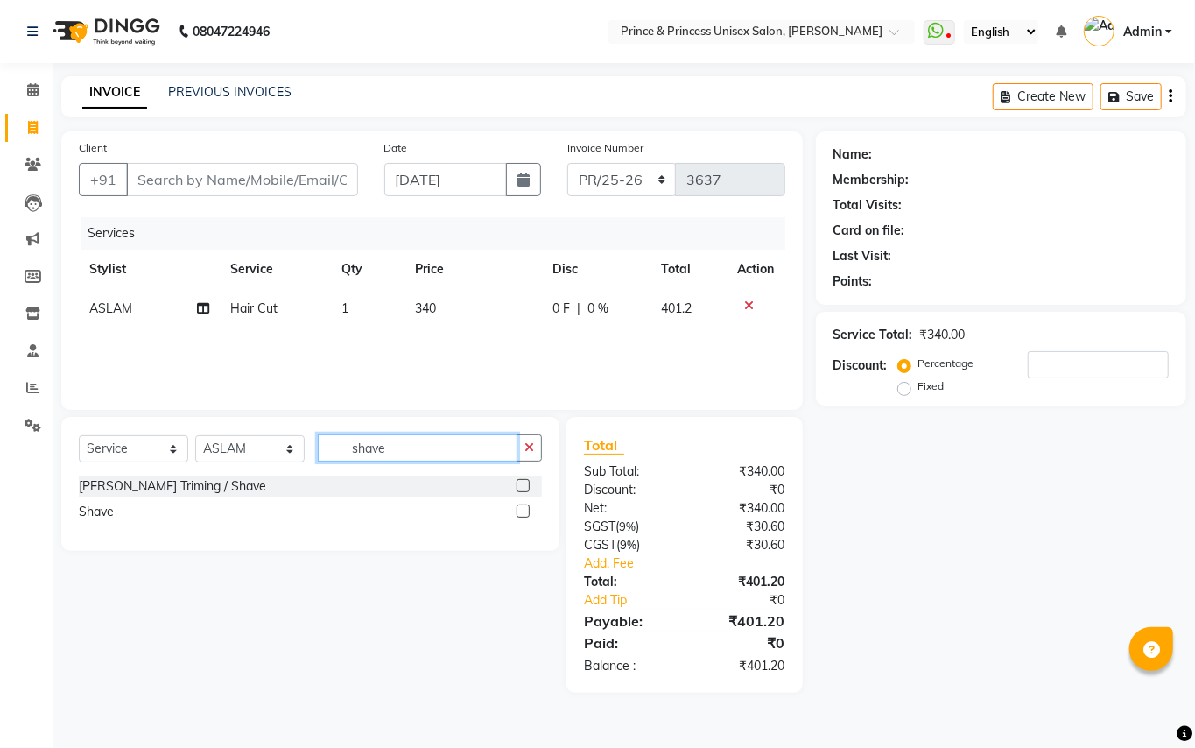
type input "shave"
click at [814, 482] on html "08047224946 Select Location × Prince & Princess Unisex Salon, Chittaranjan Park…" at bounding box center [597, 374] width 1195 height 748
click at [440, 460] on input "shave" at bounding box center [418, 447] width 200 height 27
click at [520, 482] on label at bounding box center [523, 485] width 13 height 13
click at [520, 482] on input "checkbox" at bounding box center [522, 486] width 11 height 11
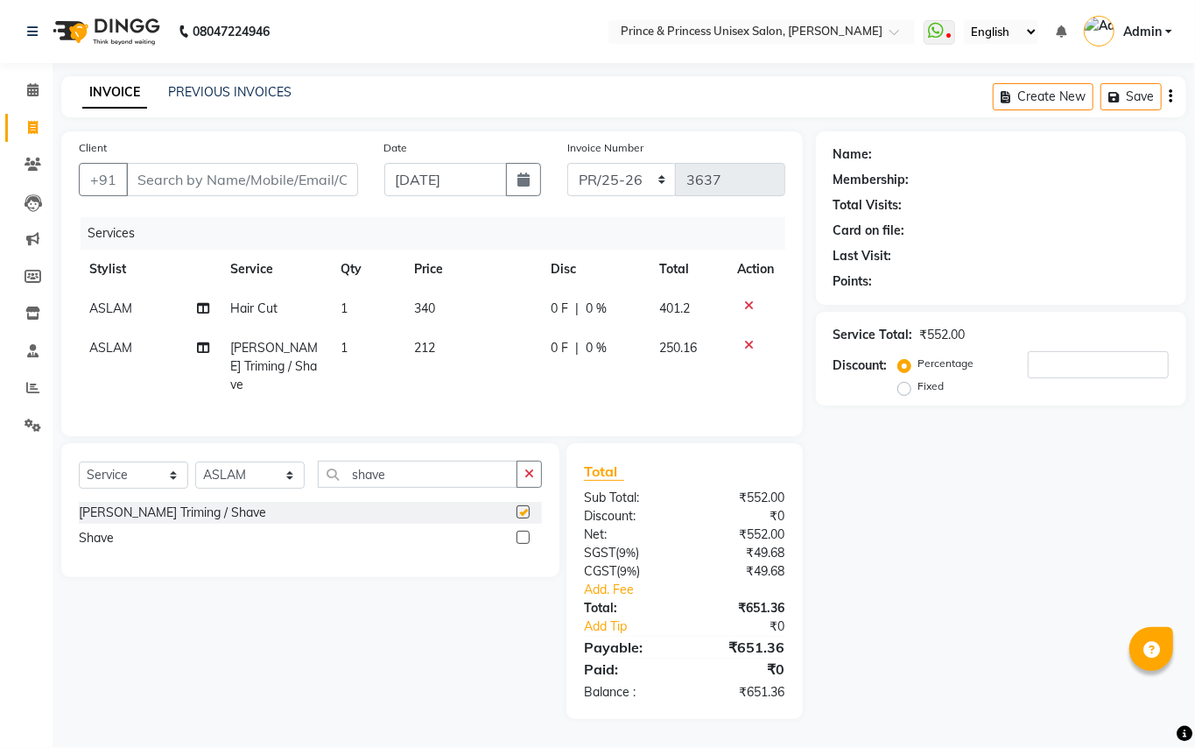
checkbox input "false"
click at [151, 187] on input "Client" at bounding box center [242, 179] width 232 height 33
type input "9"
type input "0"
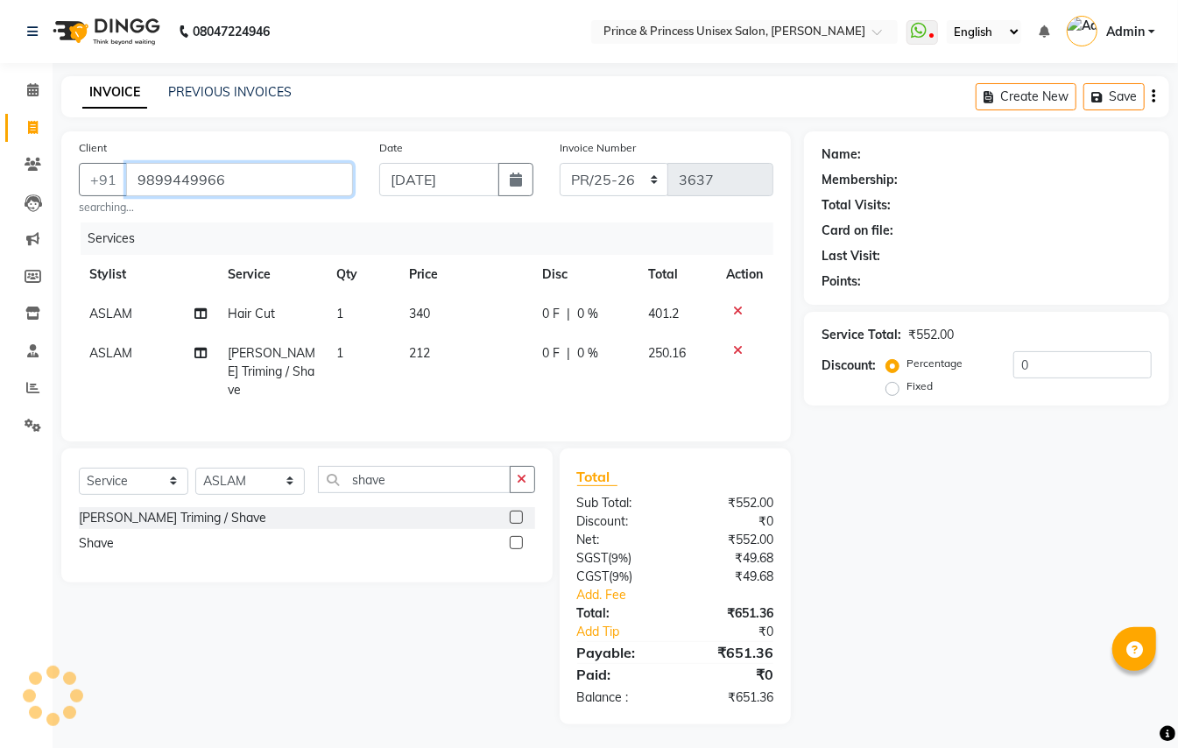
type input "9899449966"
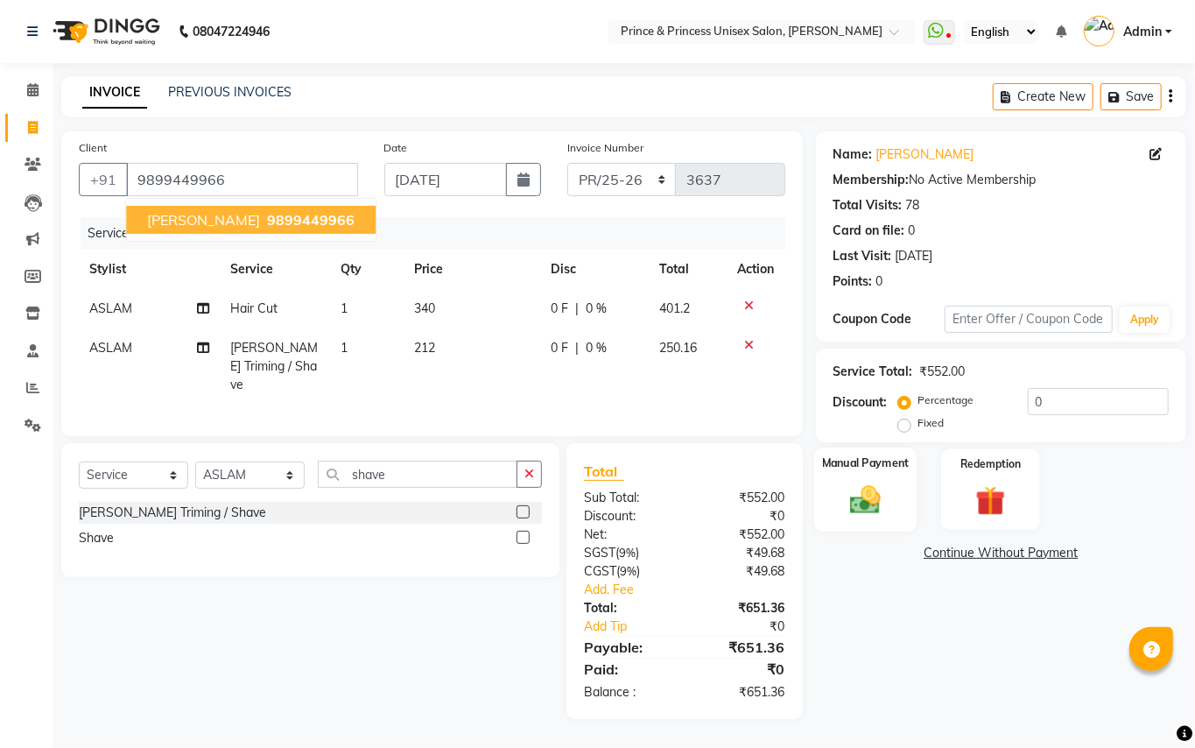
click at [814, 482] on img at bounding box center [866, 500] width 50 height 36
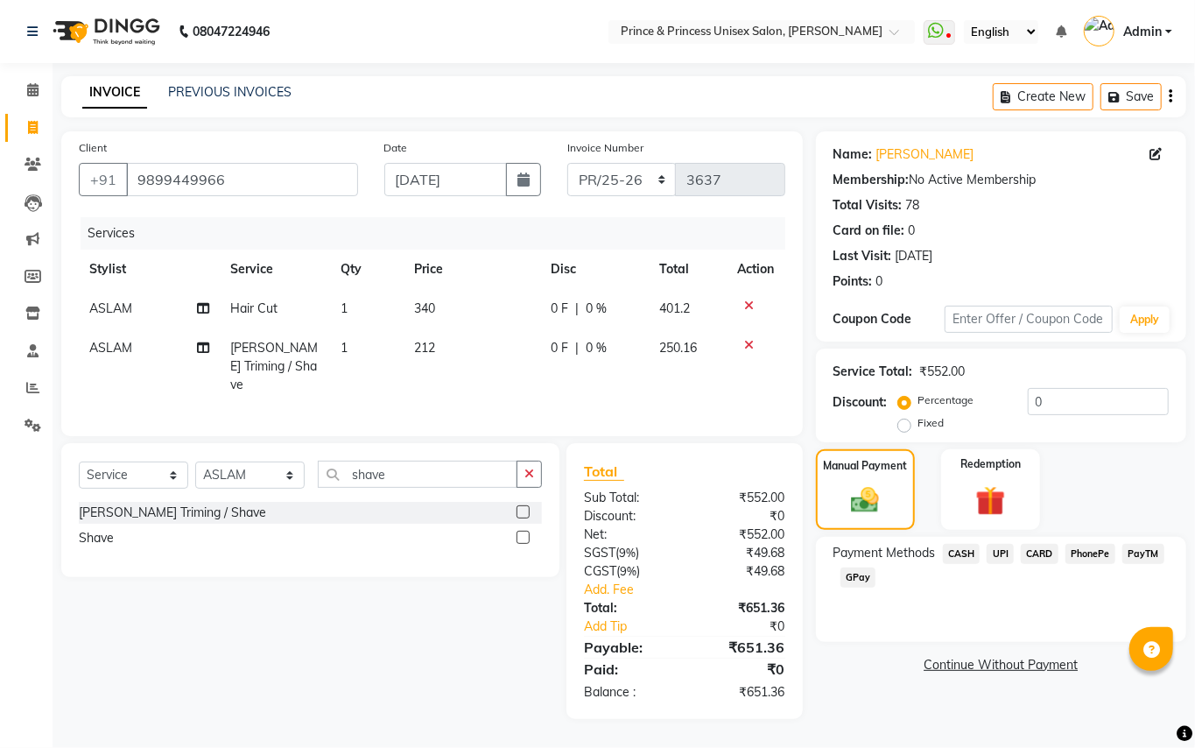
click at [814, 482] on span "CASH" at bounding box center [962, 554] width 38 height 20
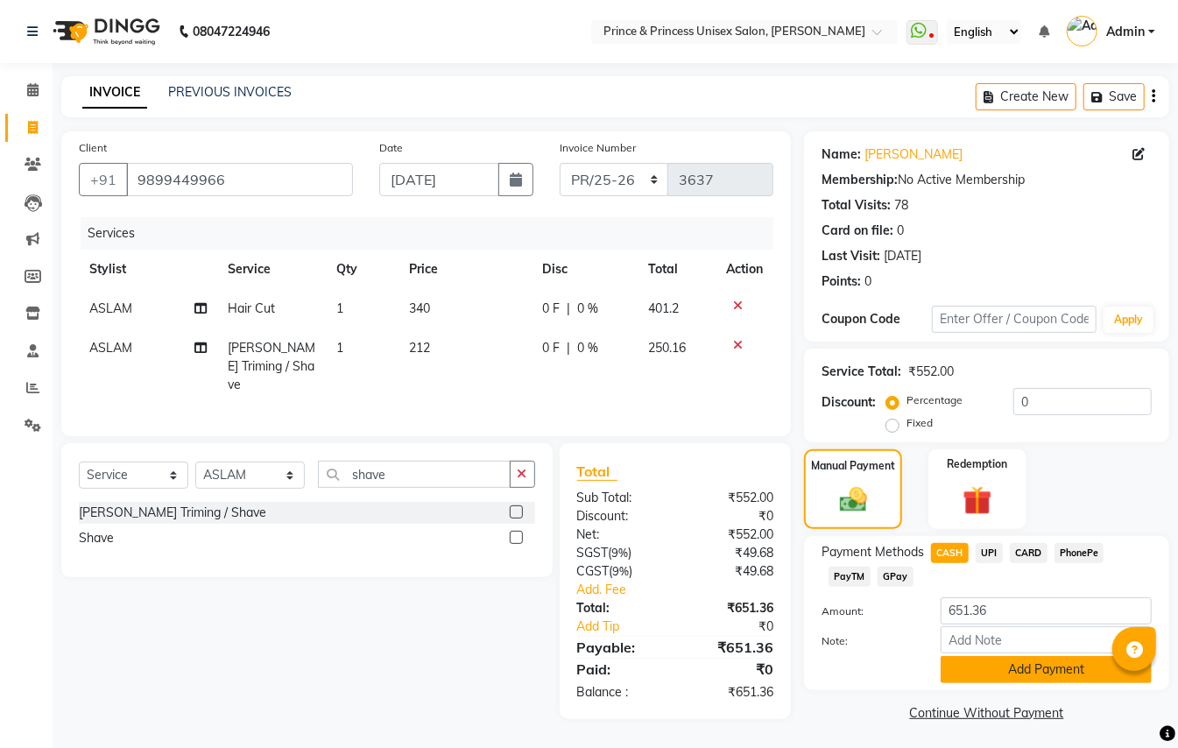
click at [814, 482] on button "Add Payment" at bounding box center [1045, 669] width 211 height 27
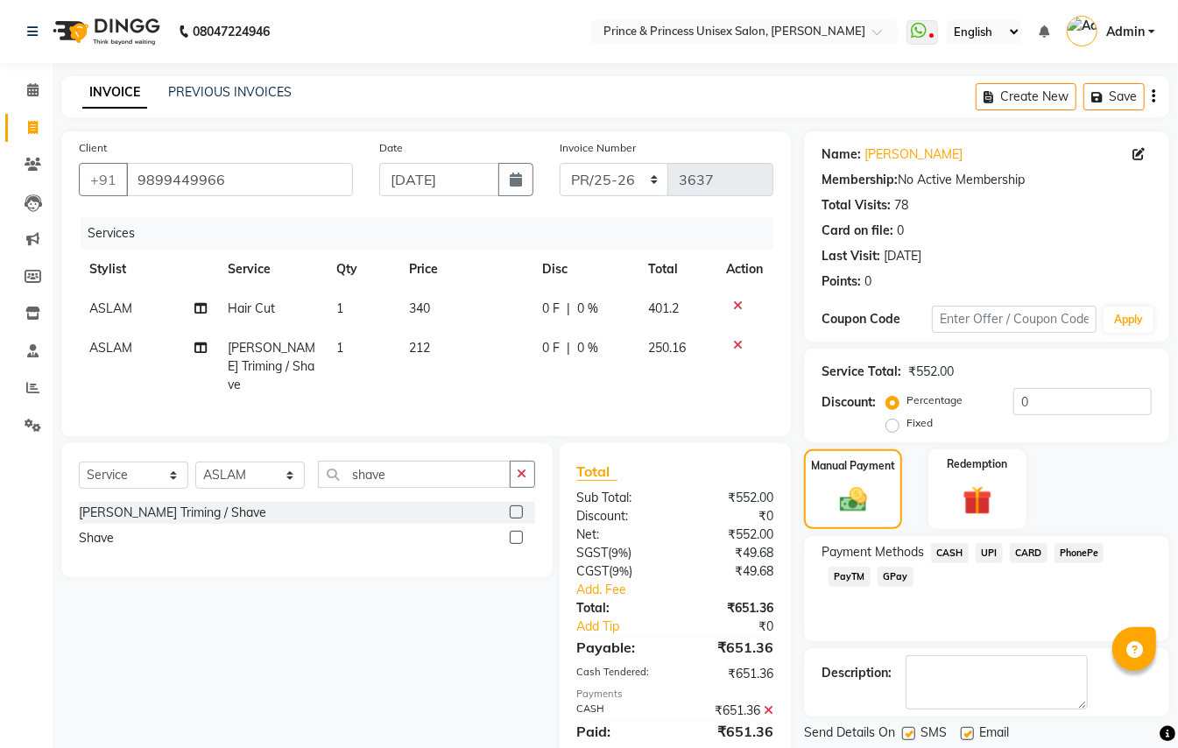
scroll to position [58, 0]
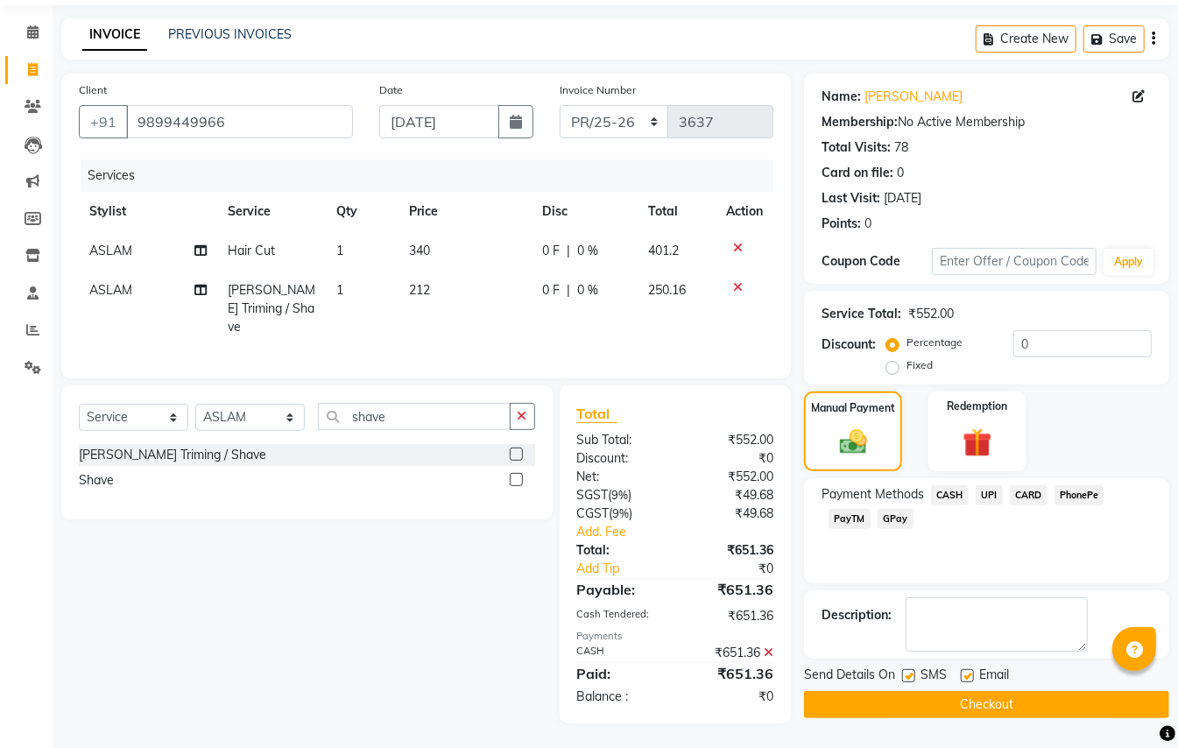
click at [814, 482] on button "Checkout" at bounding box center [986, 704] width 365 height 27
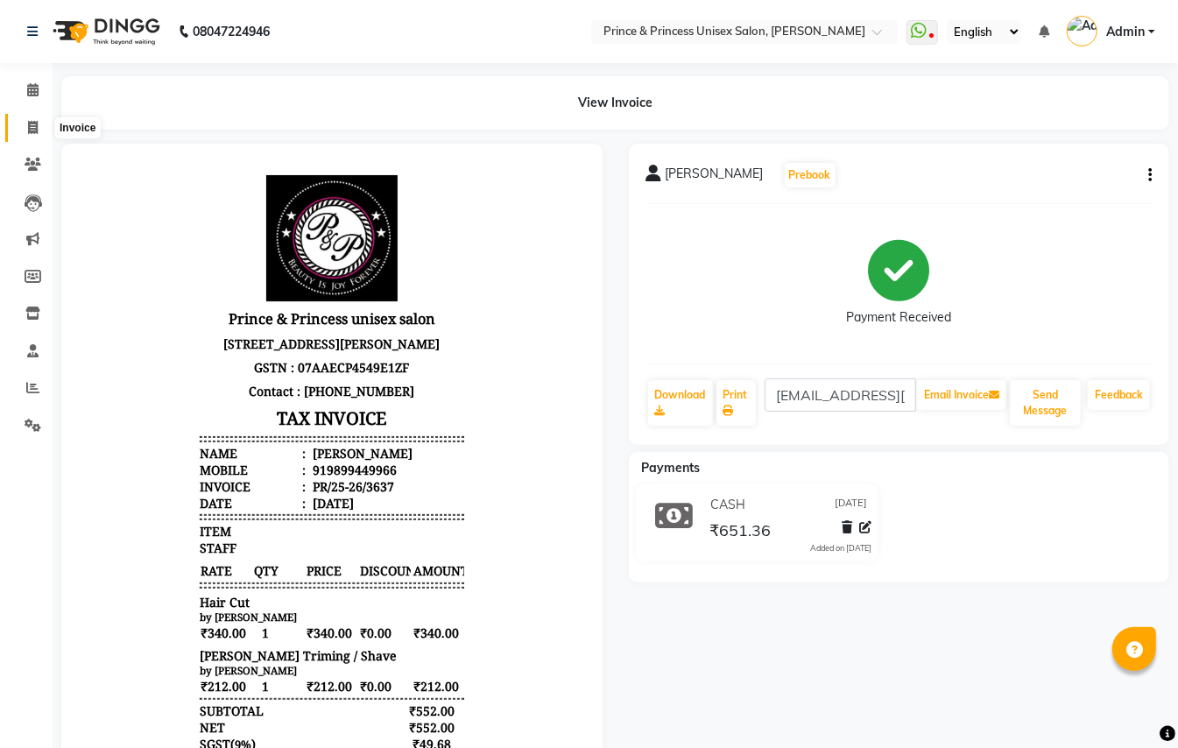
click at [42, 128] on span at bounding box center [33, 128] width 31 height 20
select select "service"
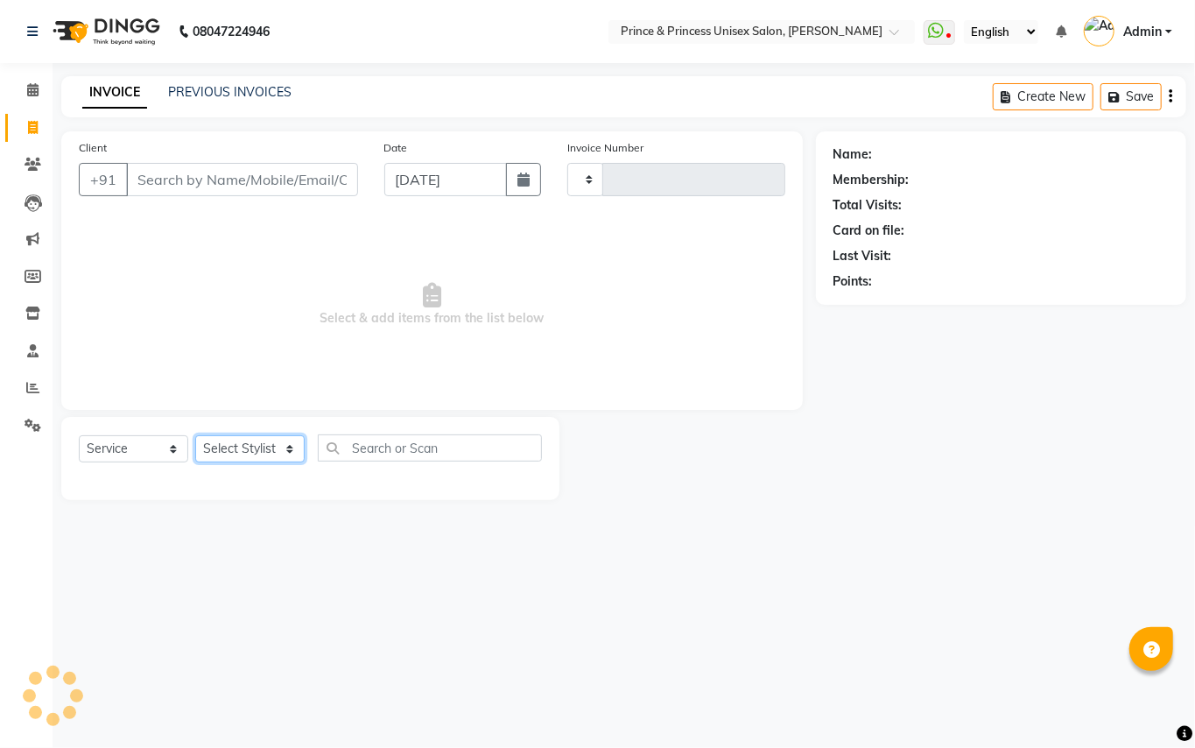
click at [232, 439] on select "Select Stylist" at bounding box center [249, 448] width 109 height 27
click at [268, 448] on select "Select Stylist" at bounding box center [249, 448] width 109 height 27
click at [364, 454] on input "text" at bounding box center [430, 447] width 224 height 27
type input "eye"
click at [285, 441] on select "Select Stylist" at bounding box center [249, 448] width 109 height 27
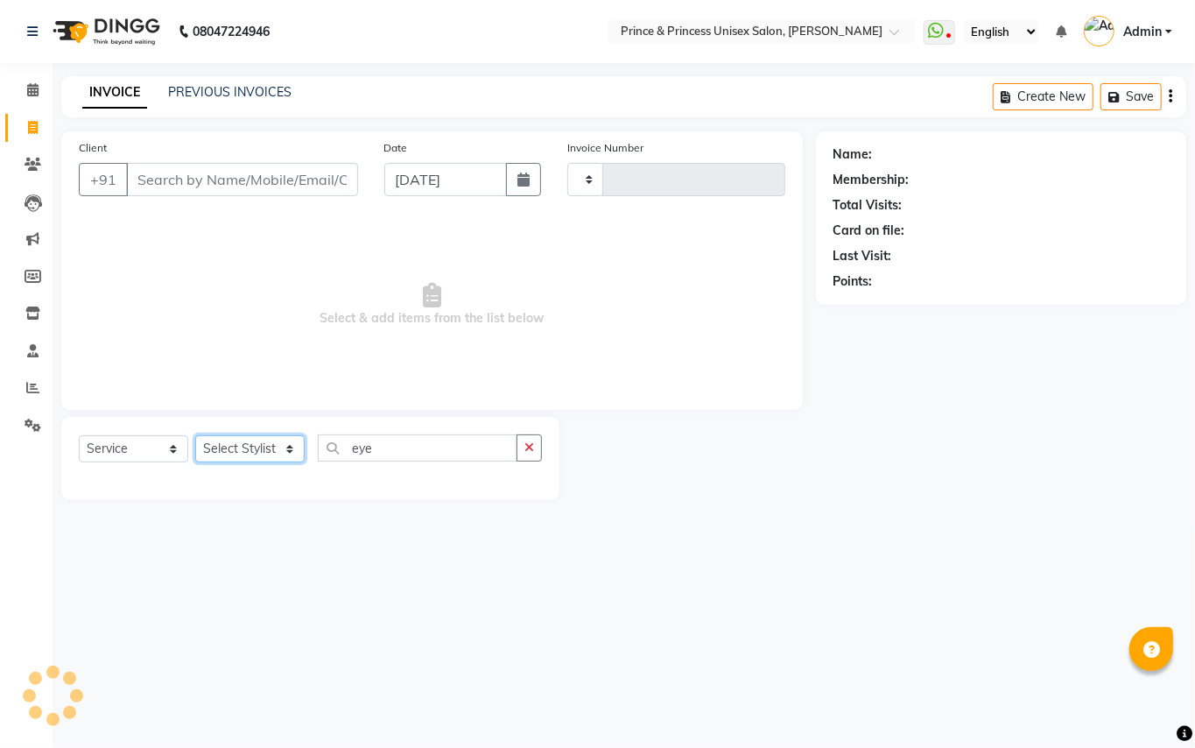
click at [280, 449] on select "Select Stylist" at bounding box center [249, 448] width 109 height 27
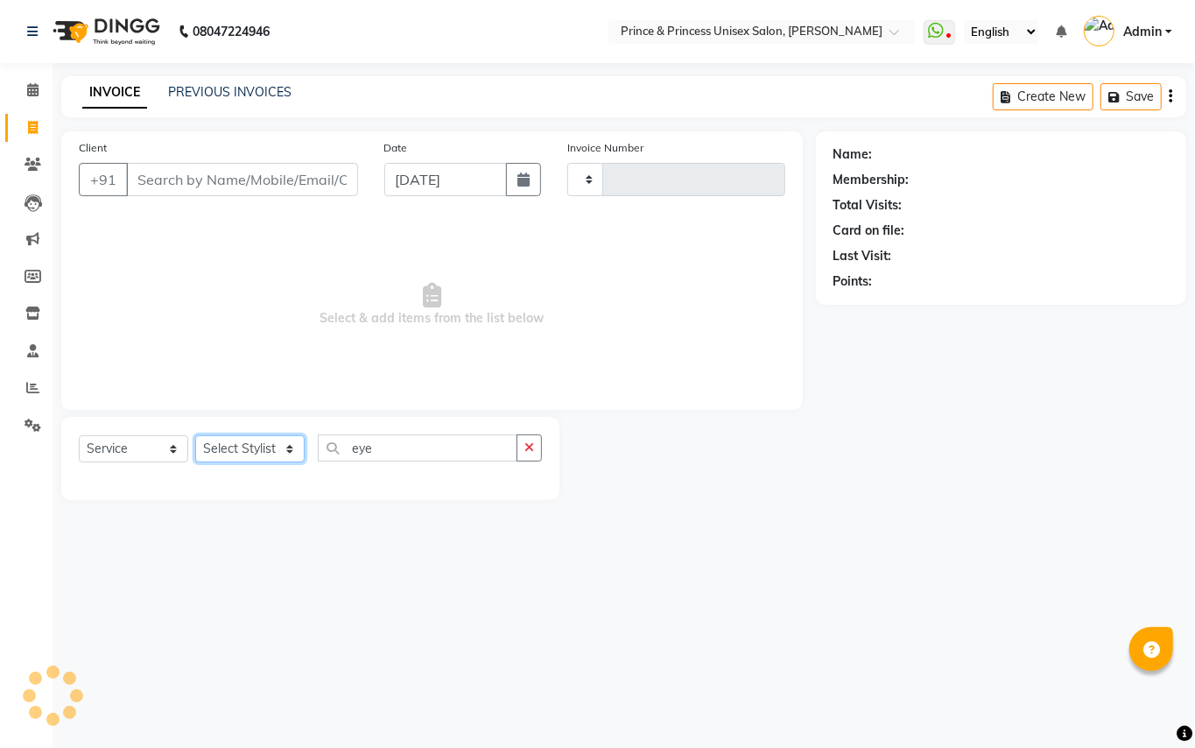
click at [280, 449] on select "Select Stylist" at bounding box center [249, 448] width 109 height 27
click at [278, 449] on select "Select Stylist" at bounding box center [249, 448] width 109 height 27
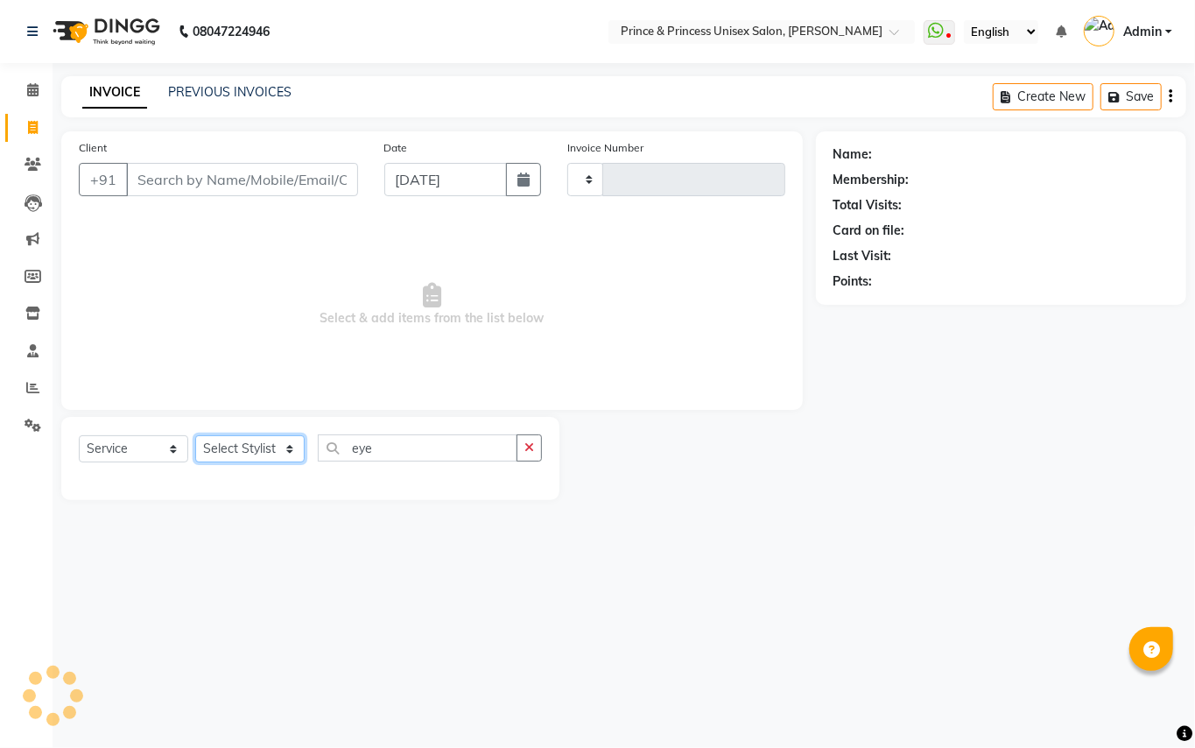
type input "3638"
select select "3760"
select select "17910"
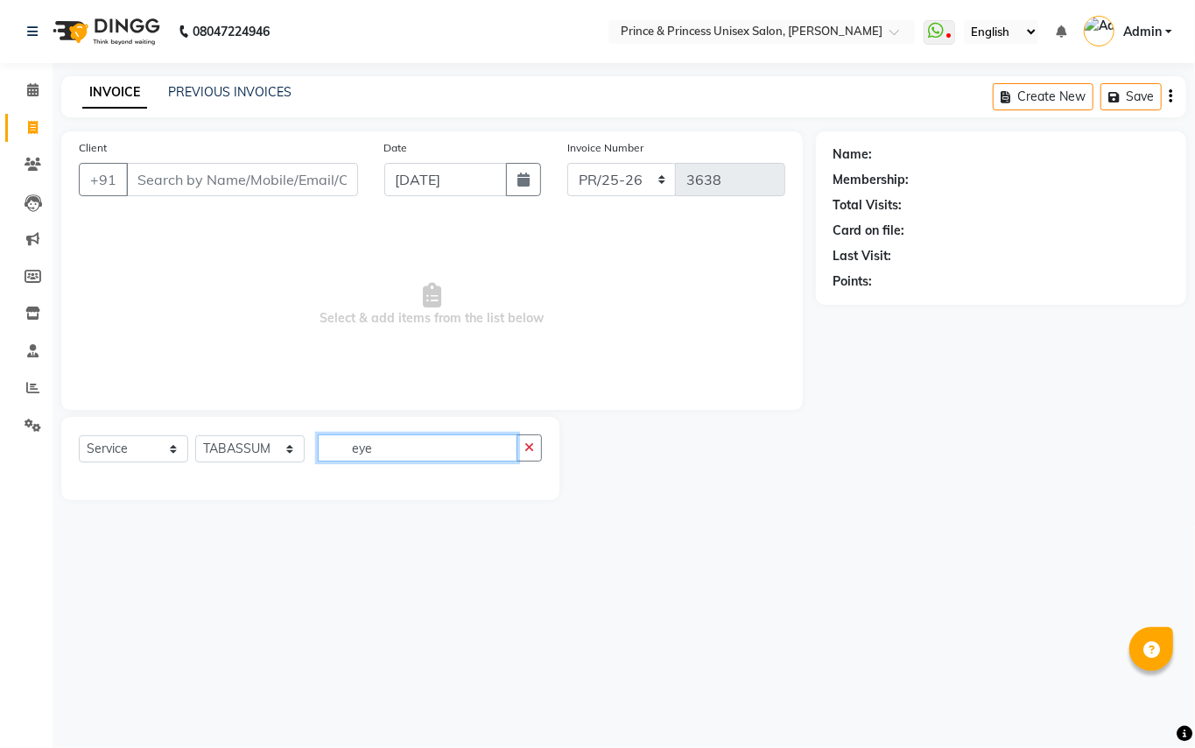
click at [400, 438] on input "eye" at bounding box center [418, 447] width 200 height 27
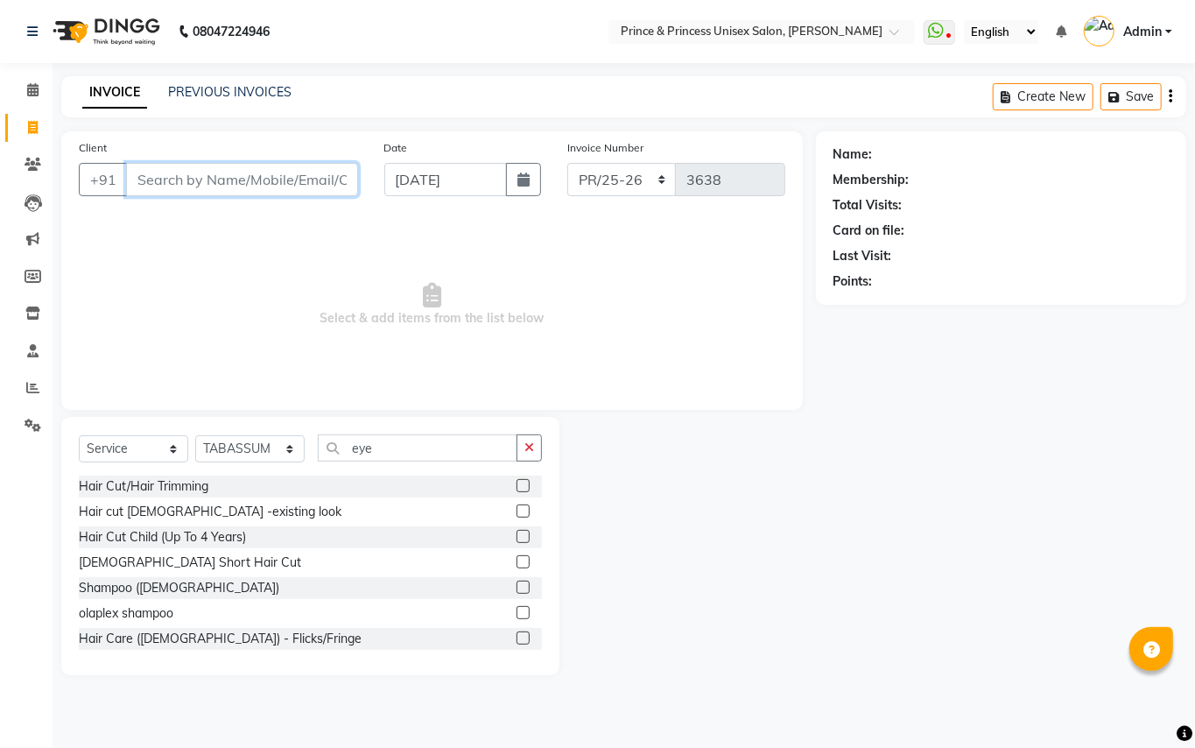
click at [177, 180] on input "Client" at bounding box center [242, 179] width 232 height 33
type input "9312639398"
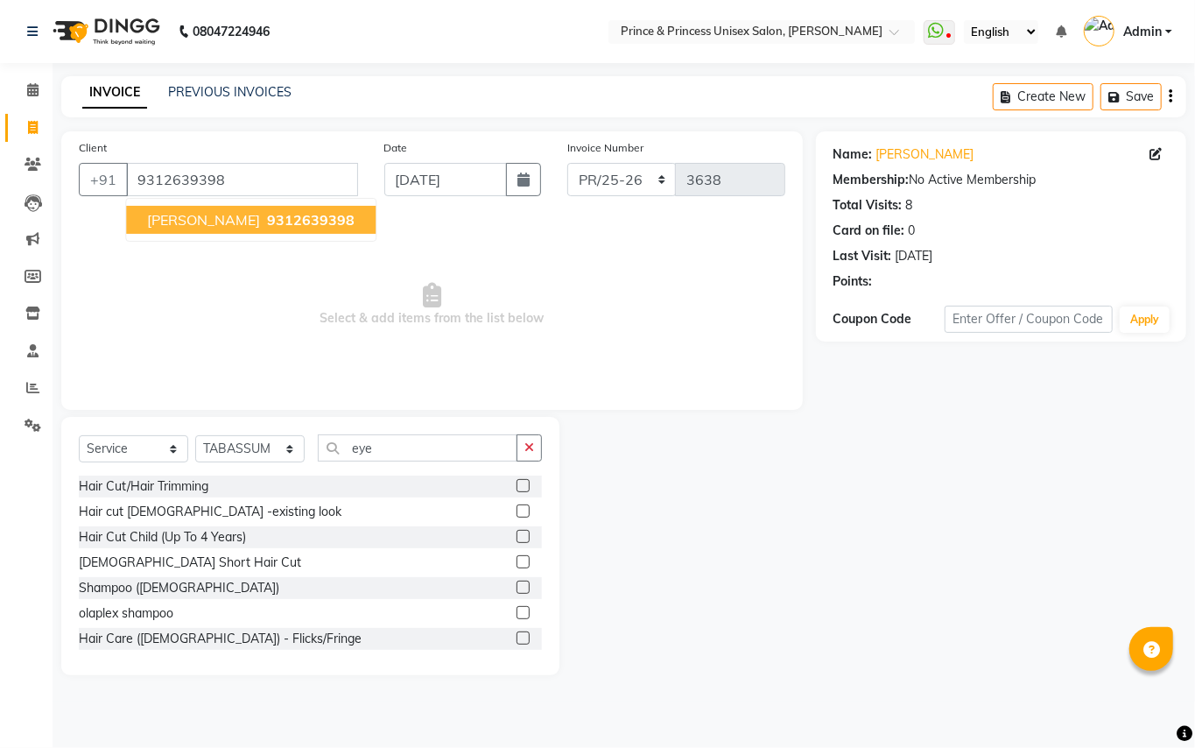
click at [296, 222] on span "9312639398" at bounding box center [311, 220] width 88 height 18
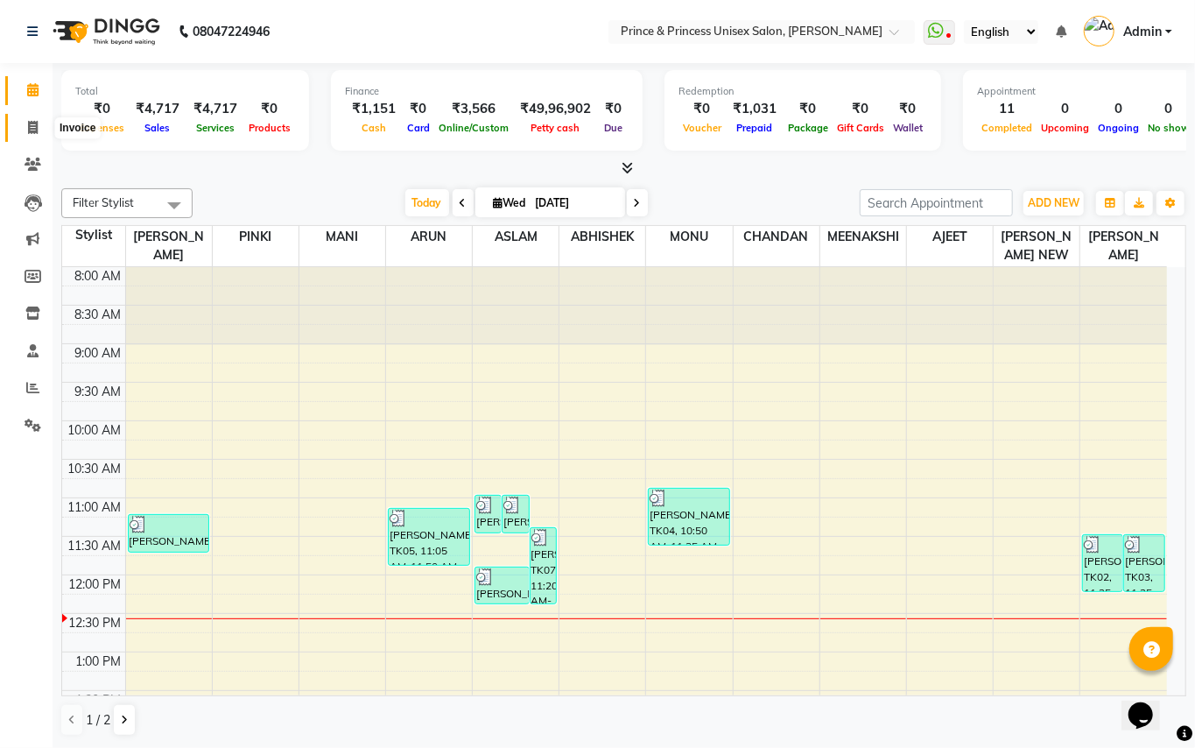
click at [39, 123] on span at bounding box center [33, 128] width 31 height 20
select select "service"
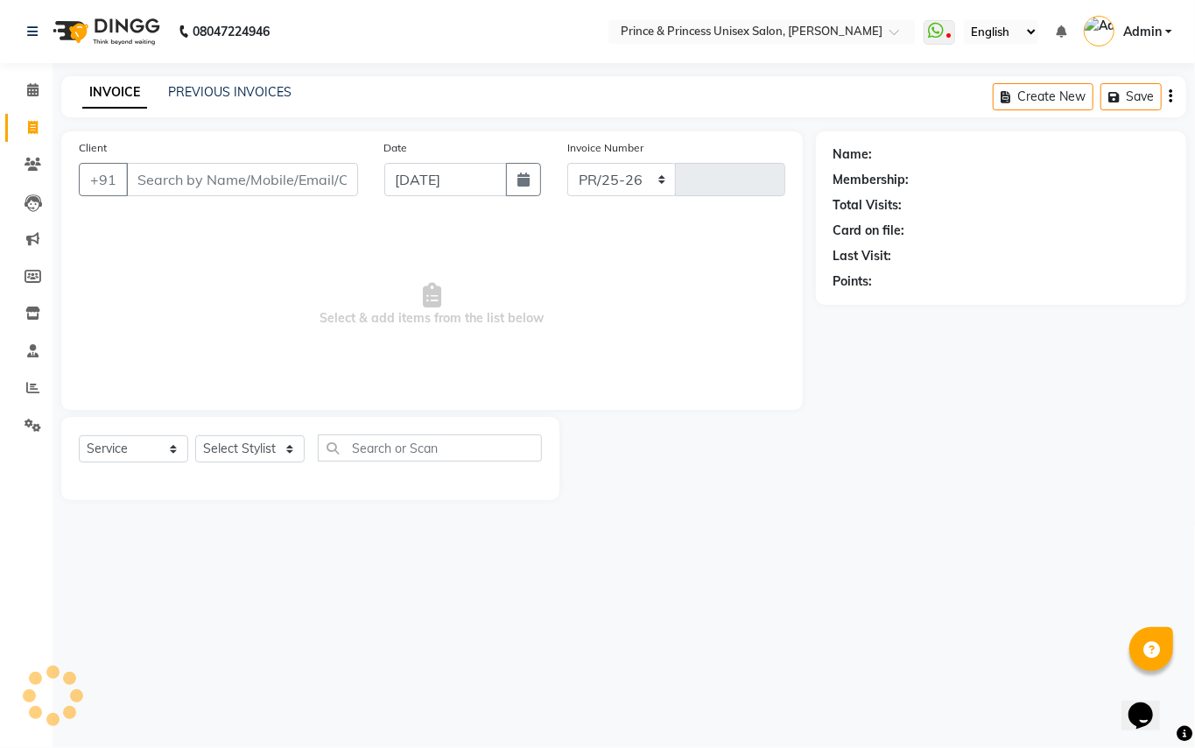
select select "3760"
type input "3638"
click at [259, 462] on select "Select Stylist" at bounding box center [249, 448] width 109 height 27
select select "17910"
click at [457, 442] on input "text" at bounding box center [430, 447] width 224 height 27
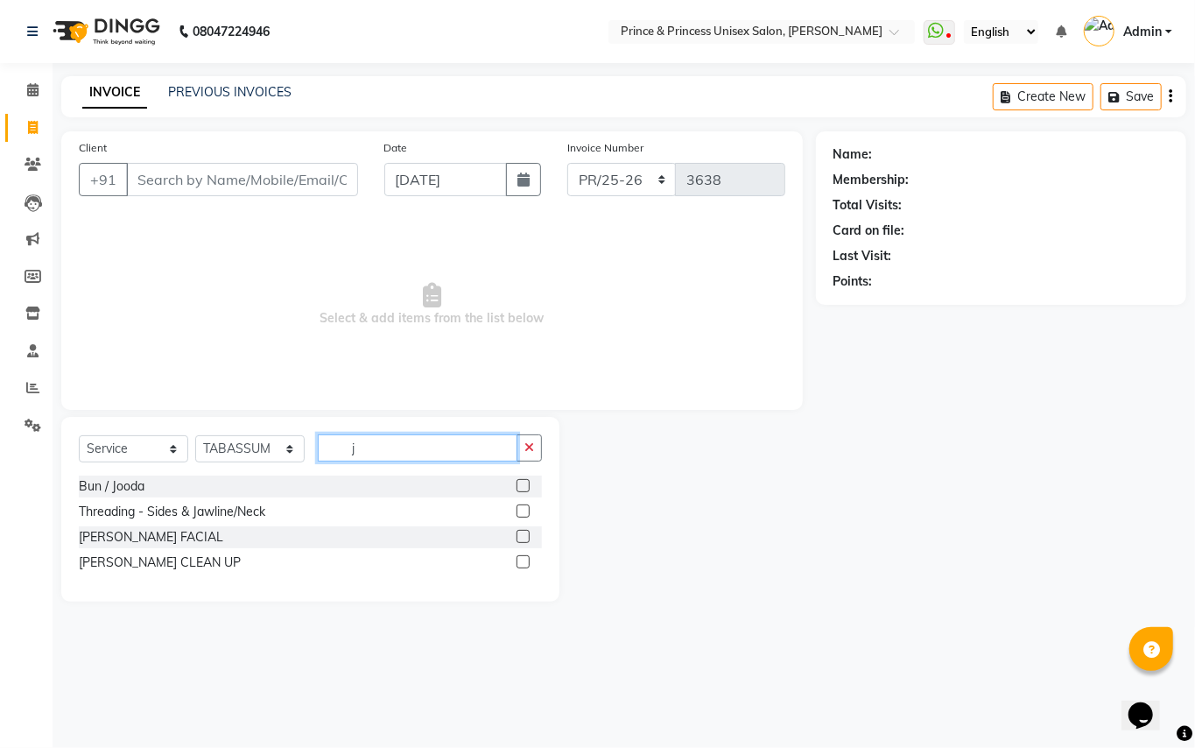
type input "j"
click at [523, 537] on label at bounding box center [523, 536] width 13 height 13
click at [523, 537] on input "checkbox" at bounding box center [522, 536] width 11 height 11
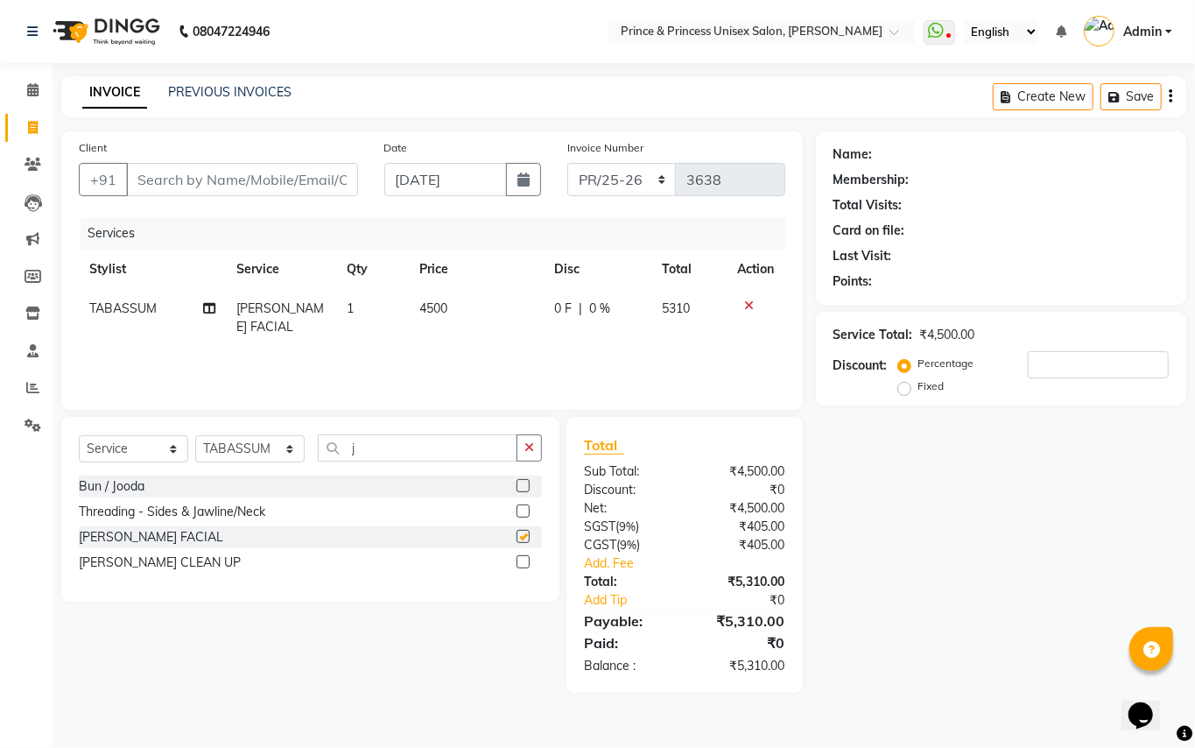
checkbox input "false"
click at [456, 308] on td "4500" at bounding box center [476, 318] width 135 height 58
select select "17910"
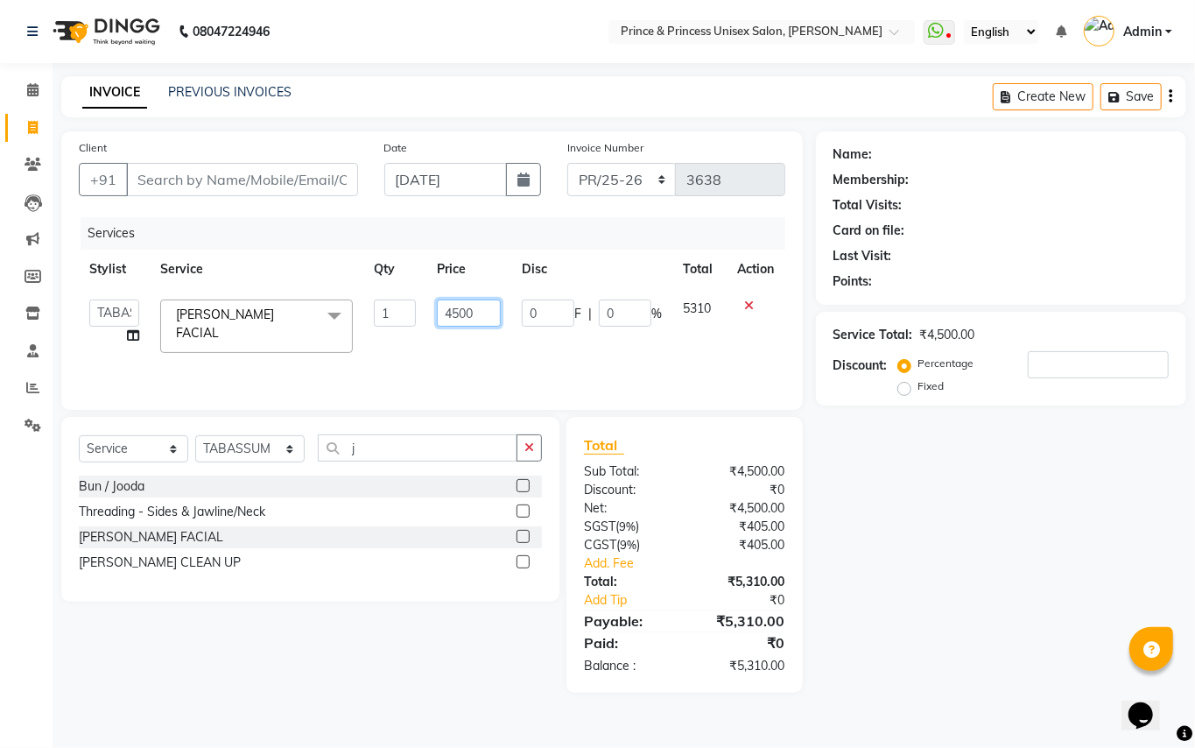
click at [456, 308] on input "4500" at bounding box center [469, 312] width 64 height 27
type input "4000"
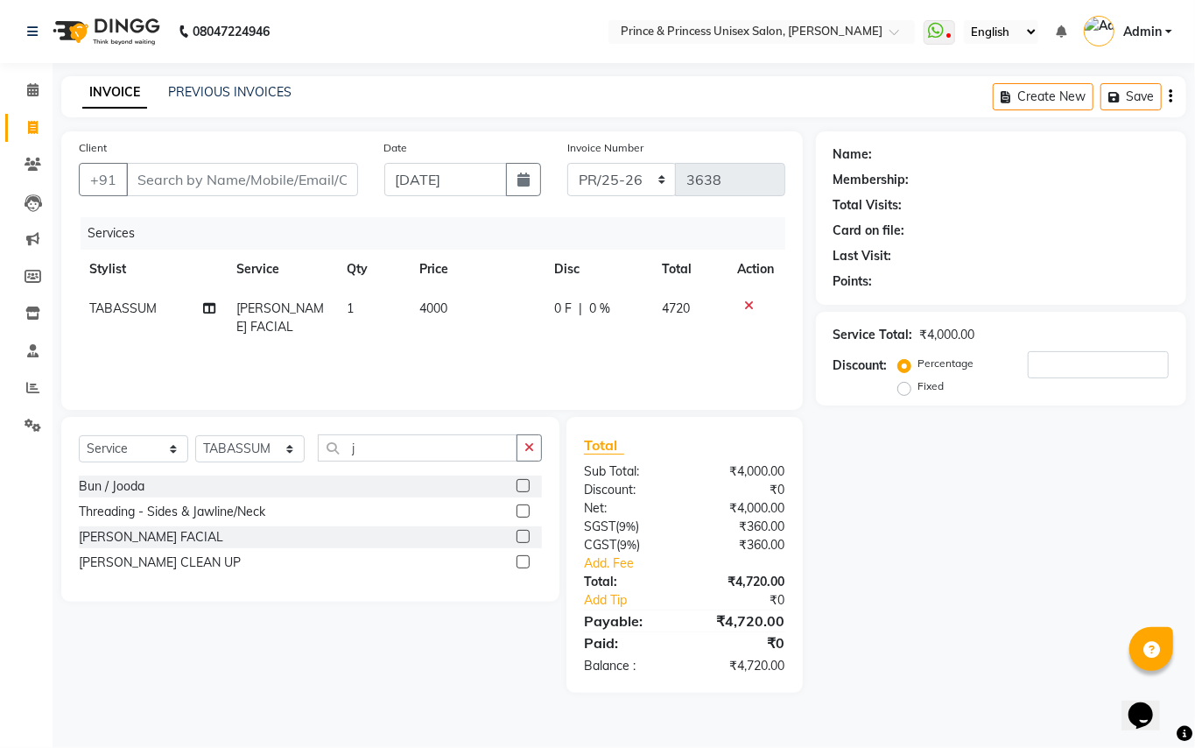
click at [473, 344] on td "4000" at bounding box center [476, 318] width 135 height 58
select select "17910"
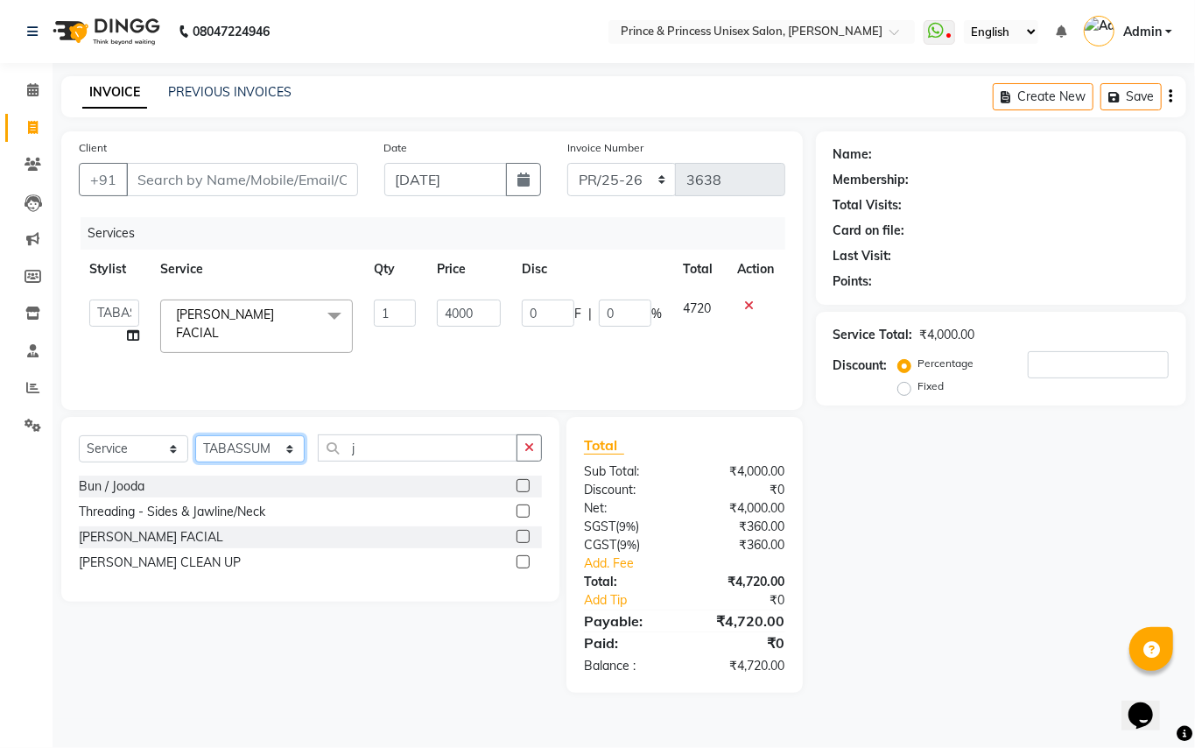
click at [217, 447] on select "Select Stylist ABHISHEK [PERSON_NAME] NEW [PERSON_NAME] [PERSON_NAME] [PERSON_N…" at bounding box center [249, 448] width 109 height 27
select select "35102"
click at [410, 450] on input "j" at bounding box center [418, 447] width 200 height 27
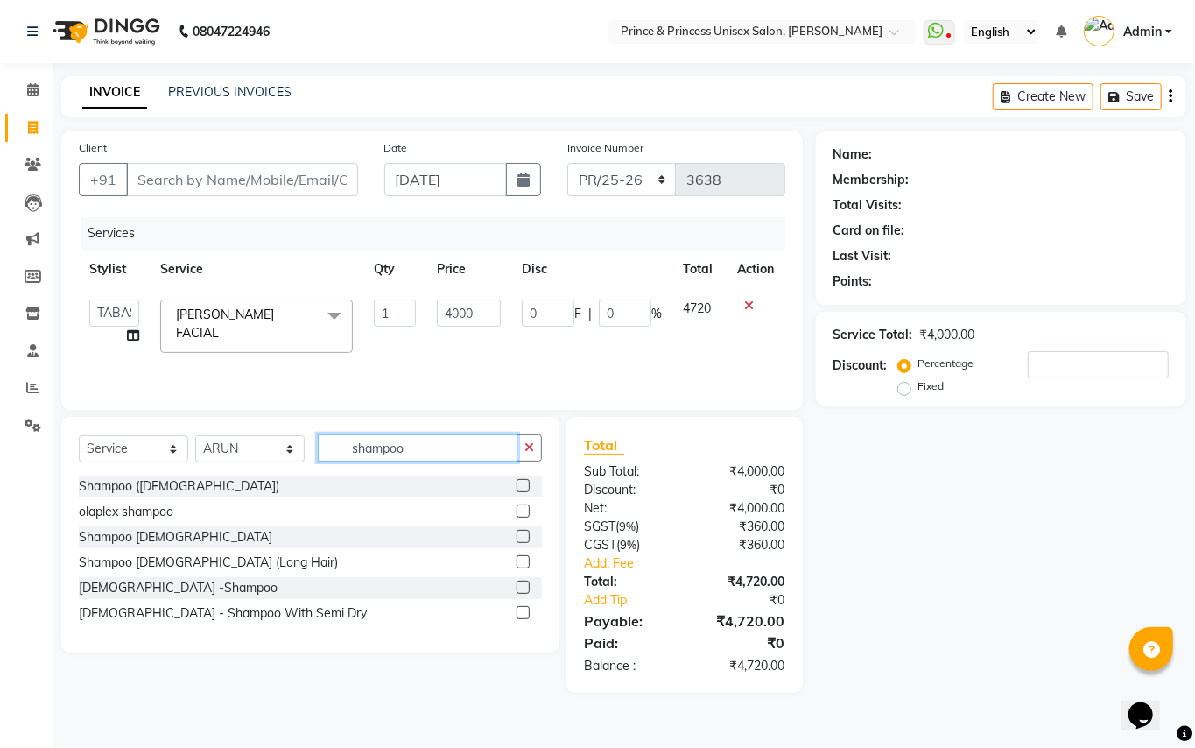
type input "shampoo"
click at [519, 484] on label at bounding box center [523, 485] width 13 height 13
click at [519, 484] on input "checkbox" at bounding box center [522, 486] width 11 height 11
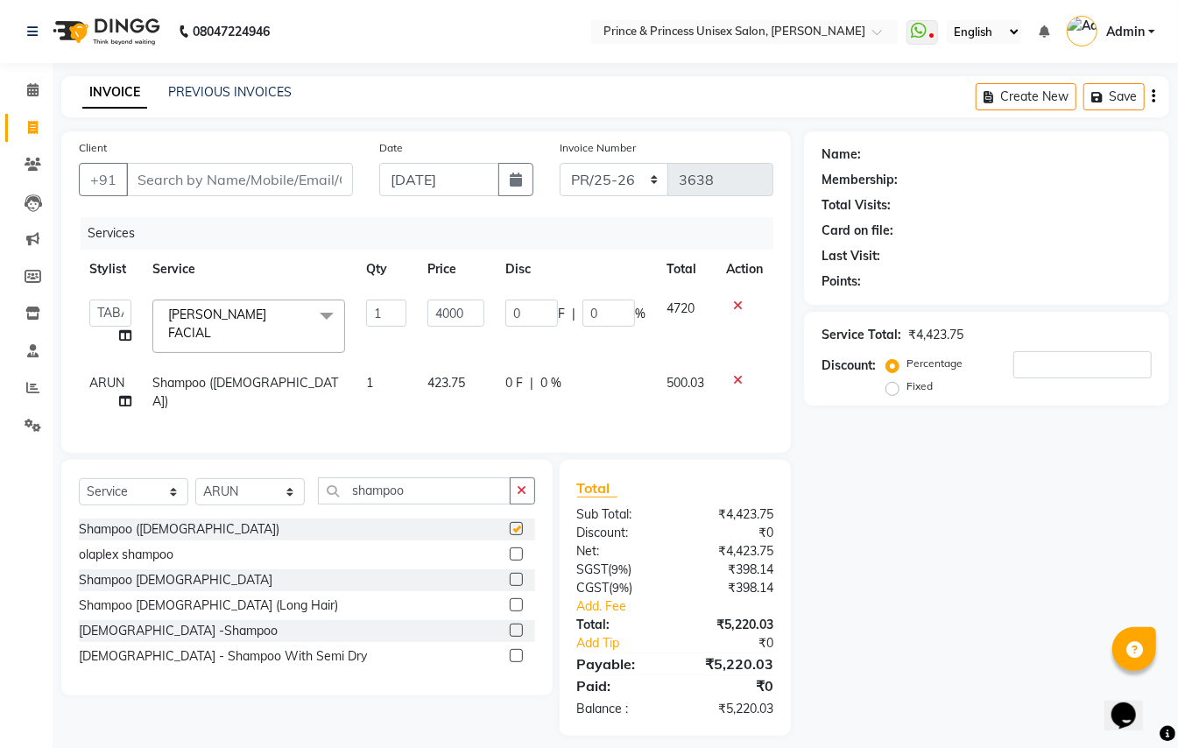
checkbox input "false"
click at [235, 186] on input "Client" at bounding box center [239, 179] width 227 height 33
type input "9"
type input "0"
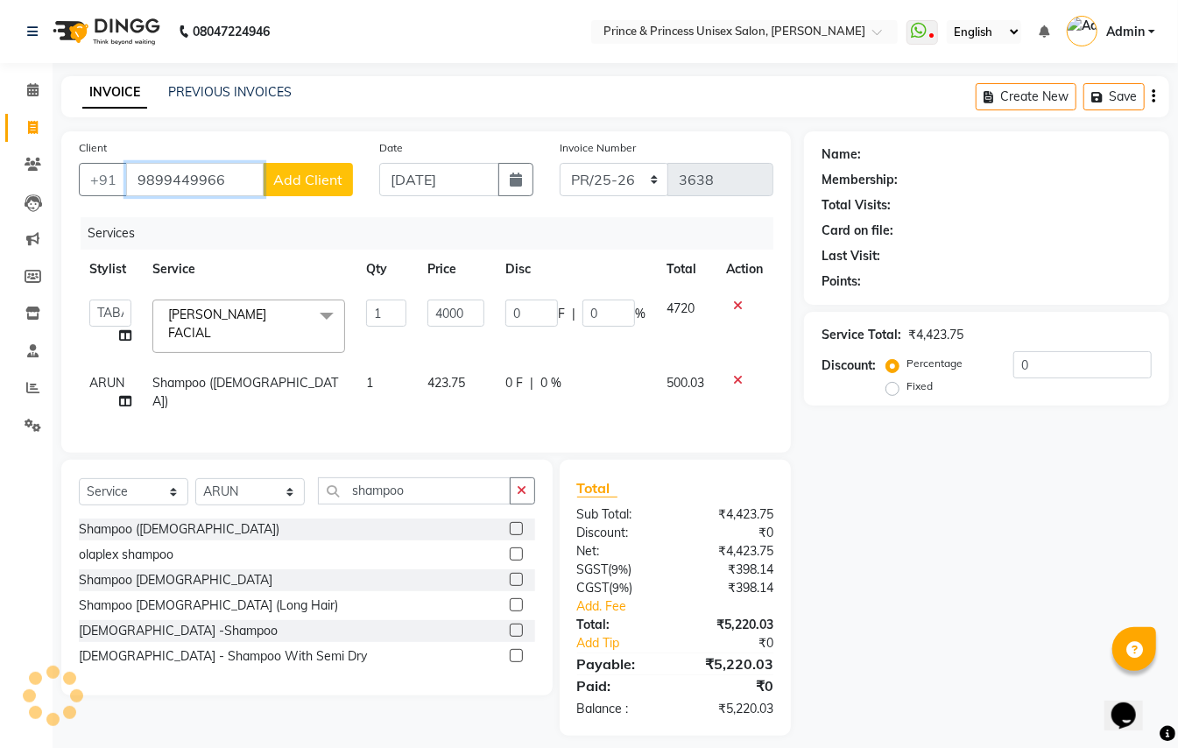
type input "9899449966"
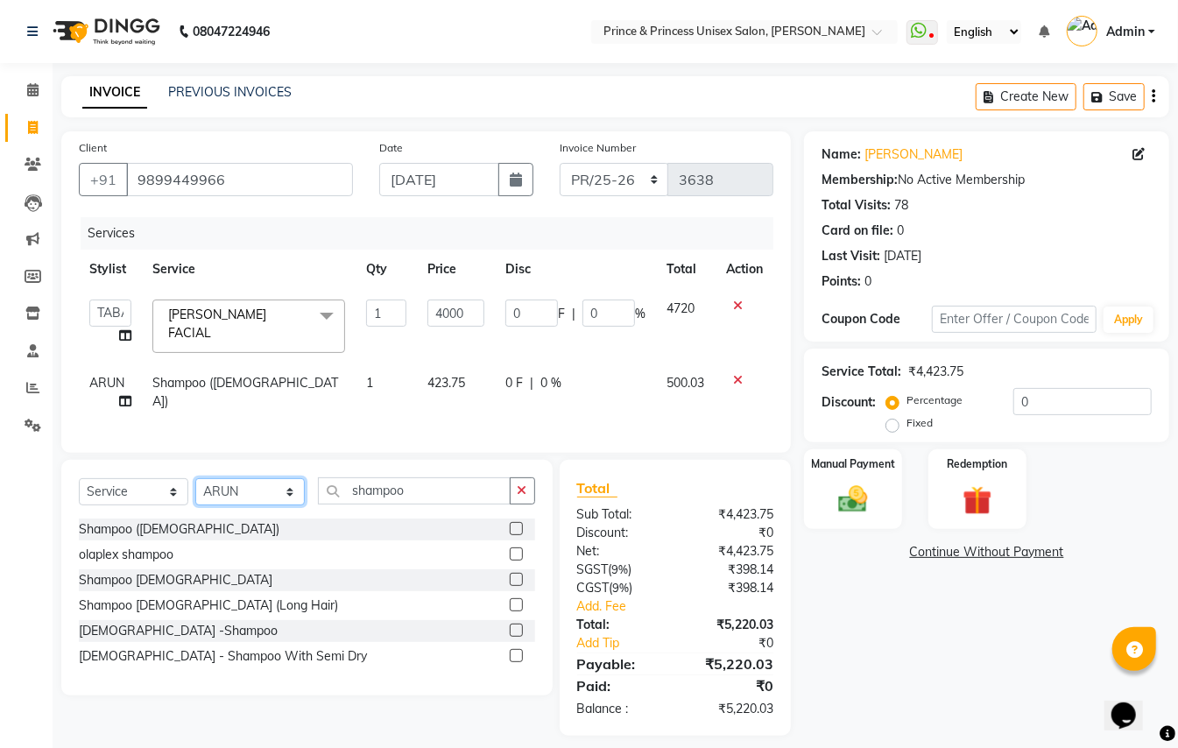
click at [243, 505] on select "Select Stylist ABHISHEK [PERSON_NAME] NEW [PERSON_NAME] [PERSON_NAME] [PERSON_N…" at bounding box center [249, 491] width 109 height 27
select select "17910"
click at [412, 504] on input "shampoo" at bounding box center [414, 490] width 193 height 27
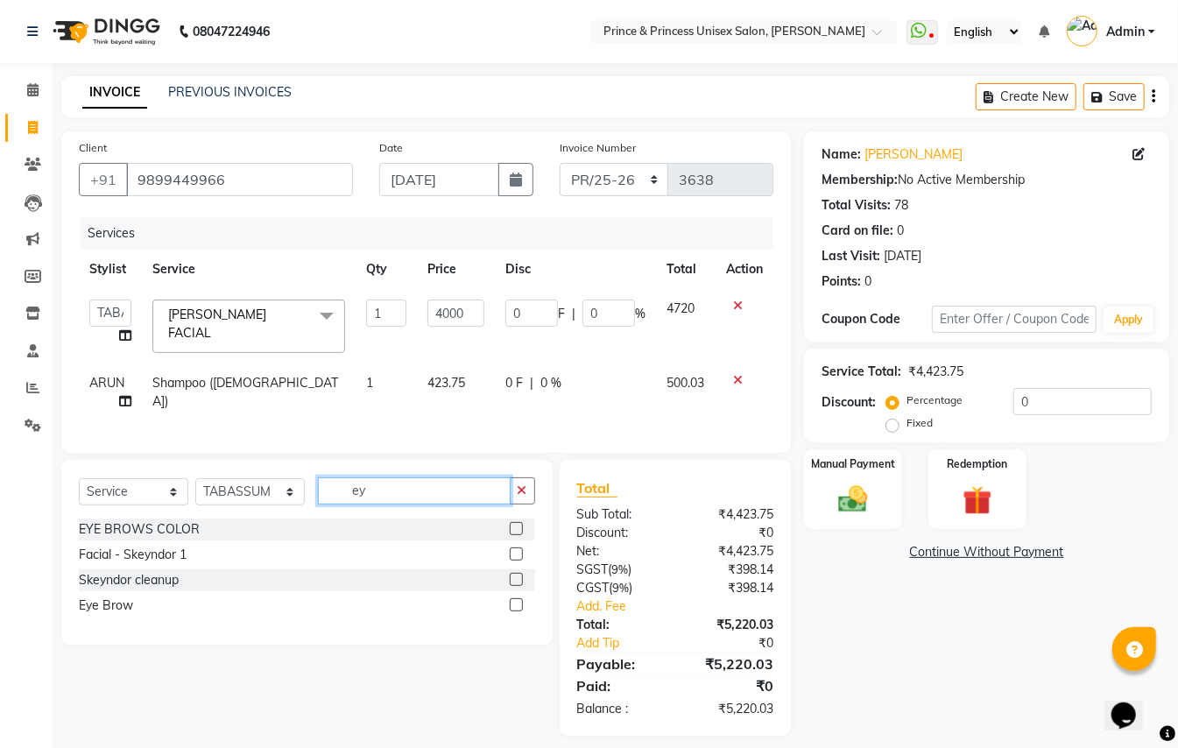
type input "ey"
click at [517, 611] on label at bounding box center [516, 604] width 13 height 13
click at [517, 611] on input "checkbox" at bounding box center [515, 605] width 11 height 11
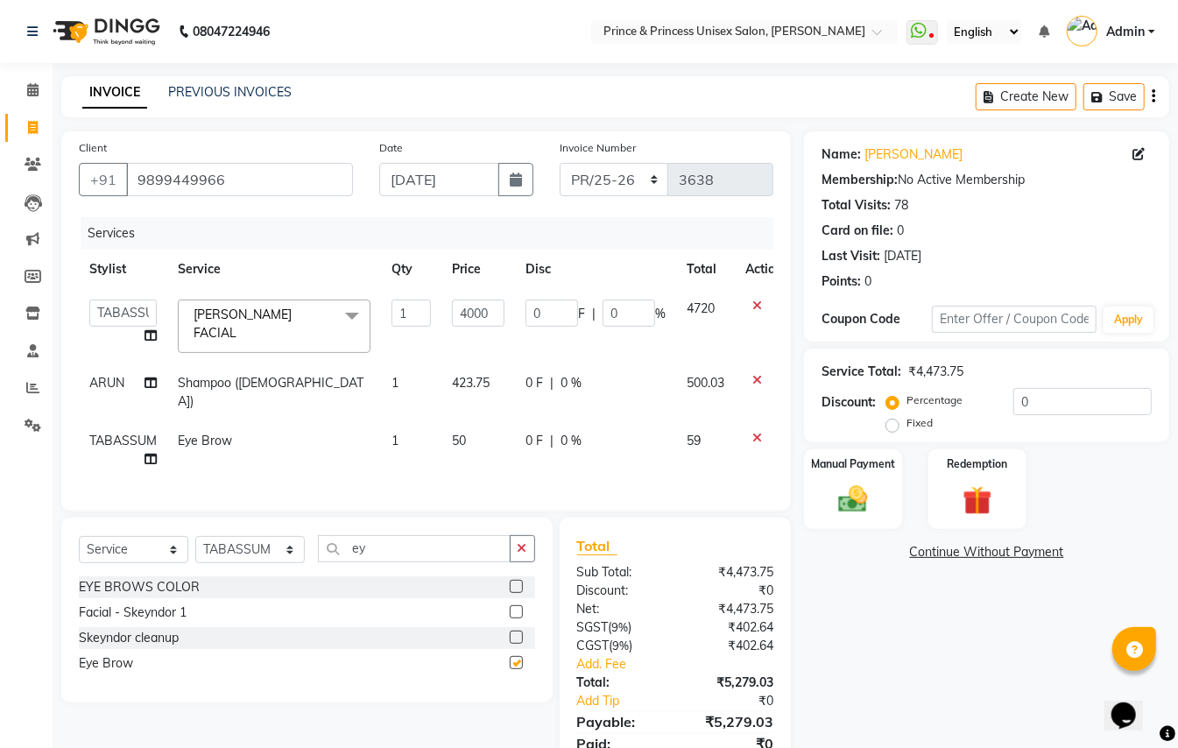
checkbox input "false"
click at [863, 495] on img at bounding box center [852, 499] width 49 height 35
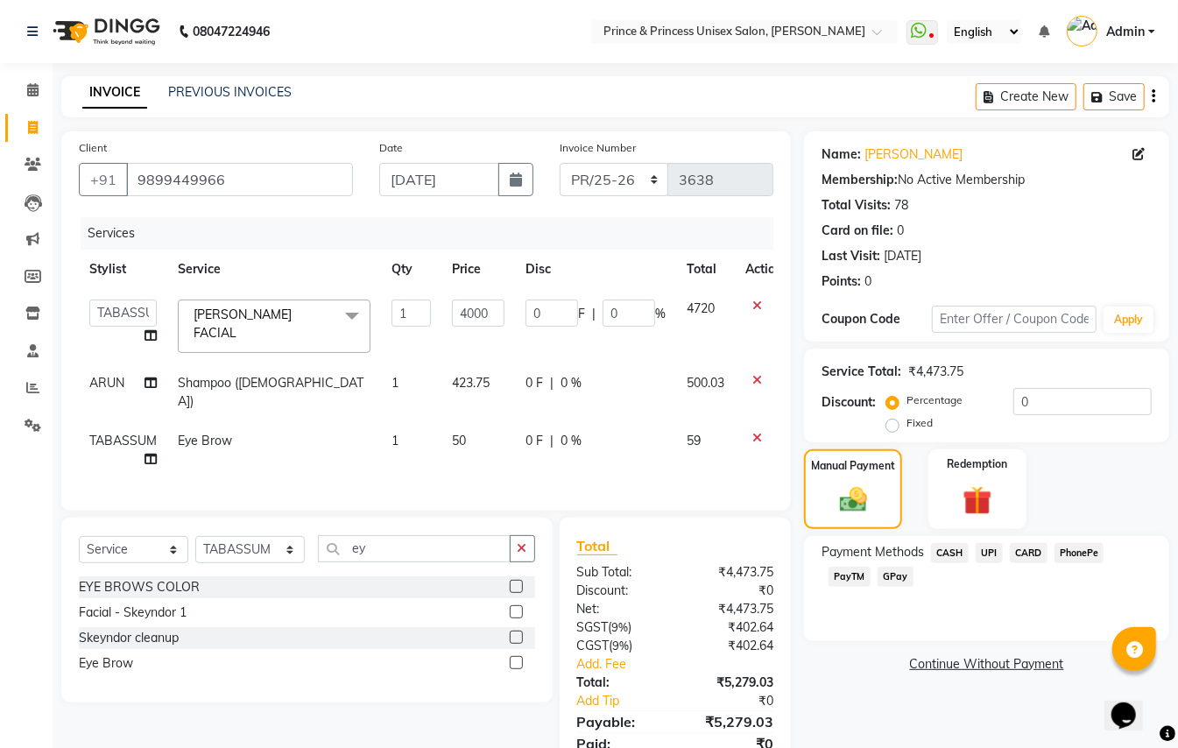
click at [1024, 550] on span "CARD" at bounding box center [1029, 553] width 38 height 20
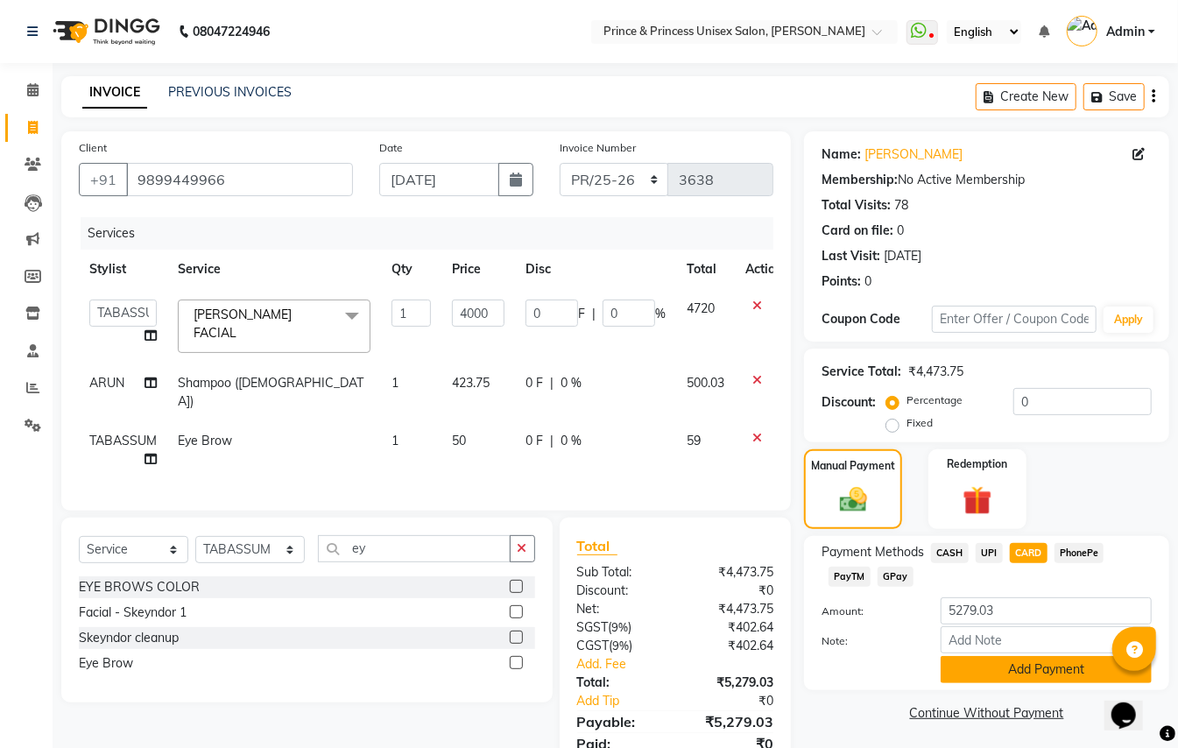
click at [1037, 672] on button "Add Payment" at bounding box center [1045, 669] width 211 height 27
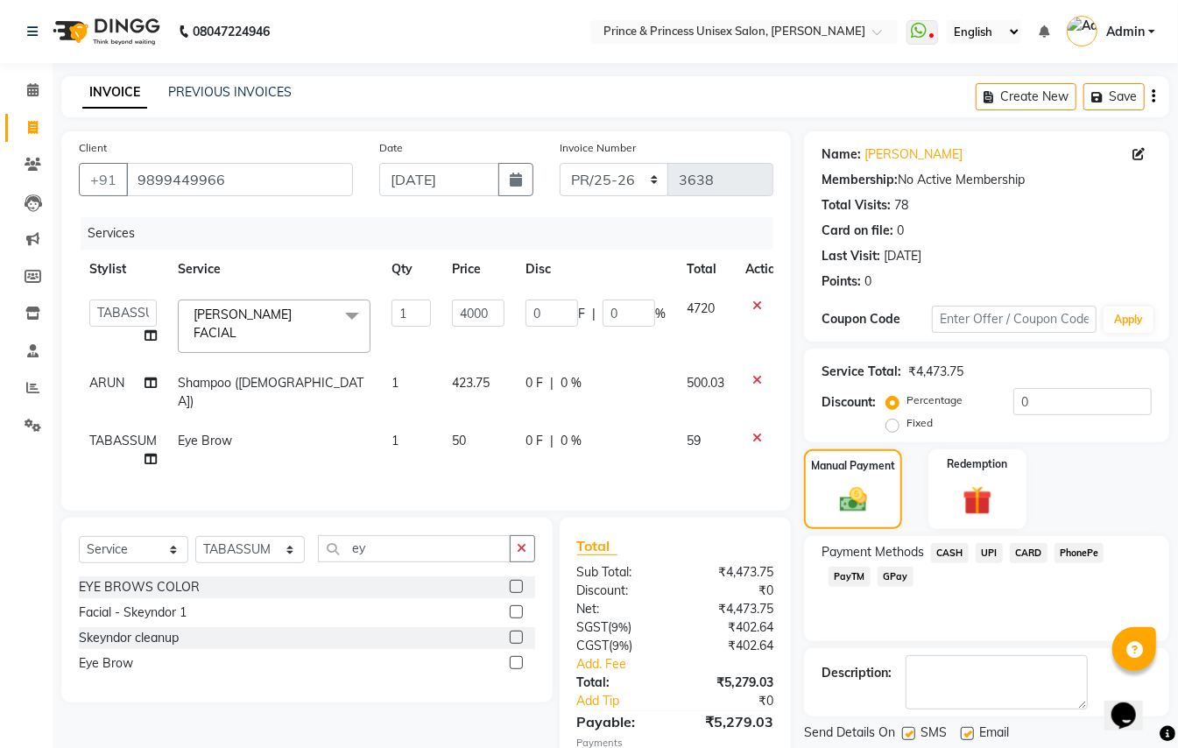
scroll to position [99, 0]
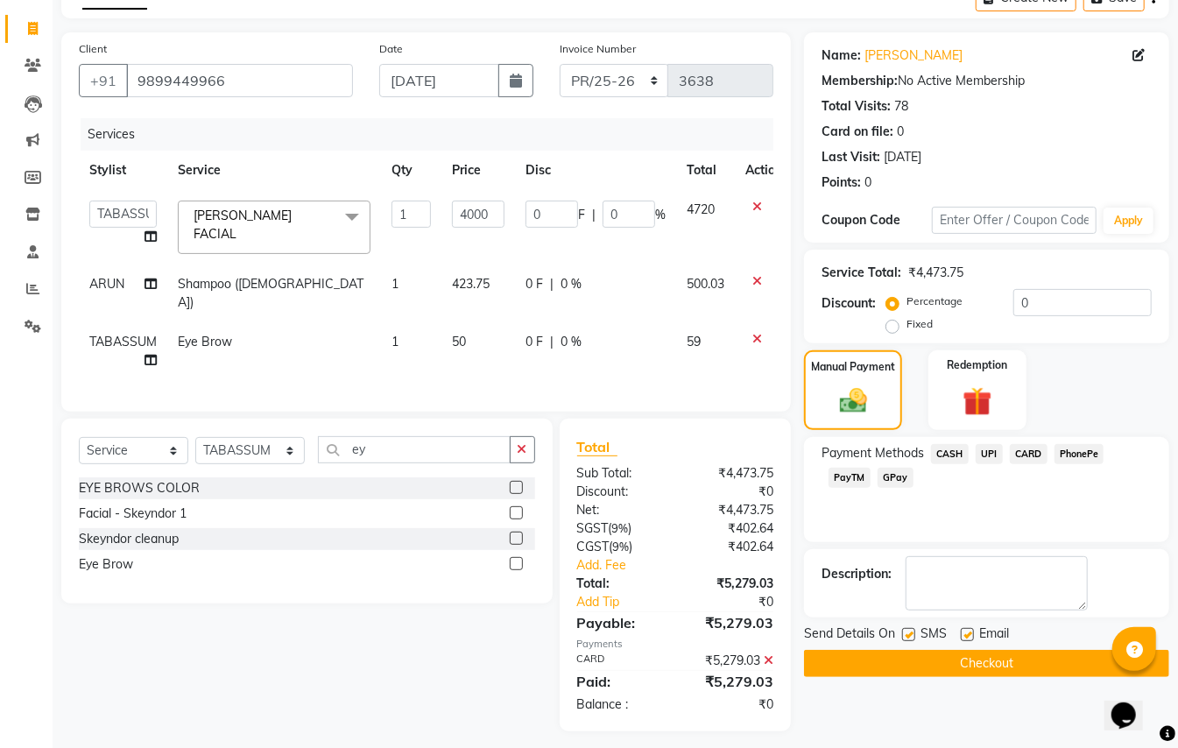
drag, startPoint x: 1191, startPoint y: 631, endPoint x: 0, endPoint y: 23, distance: 1337.3
click at [901, 667] on button "Checkout" at bounding box center [986, 663] width 365 height 27
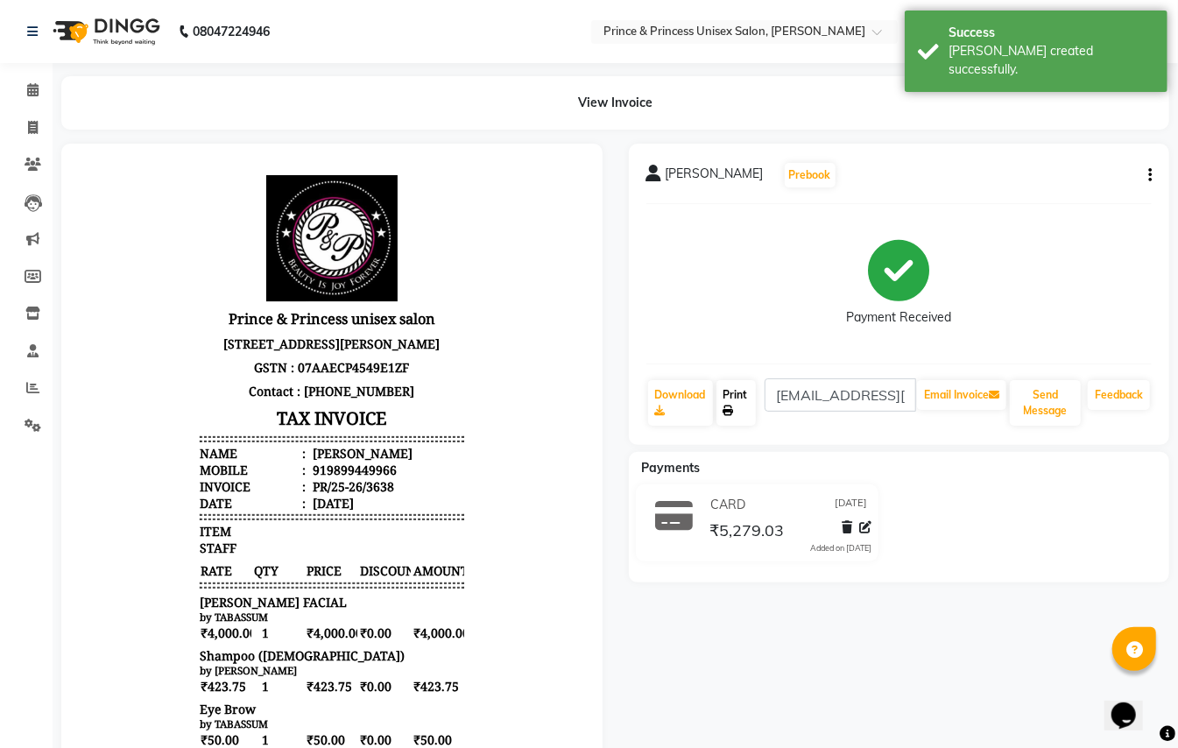
click at [740, 415] on link "Print" at bounding box center [736, 403] width 40 height 46
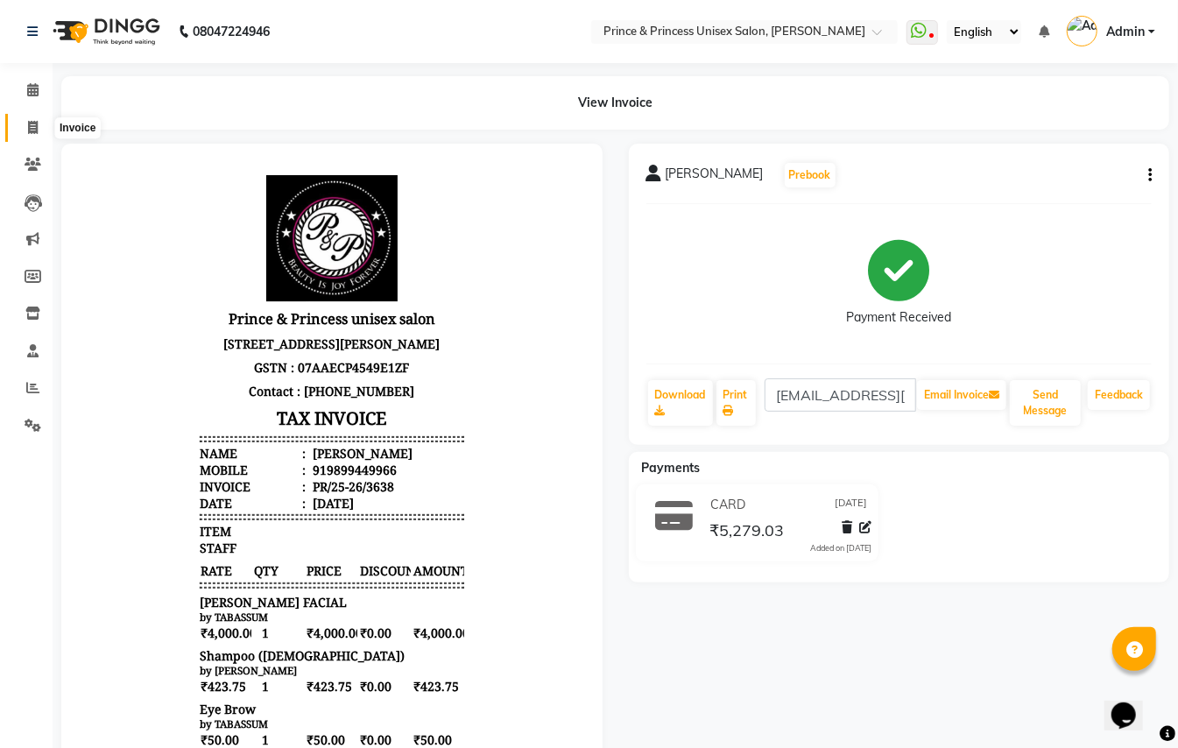
click at [36, 127] on icon at bounding box center [33, 127] width 10 height 13
select select "service"
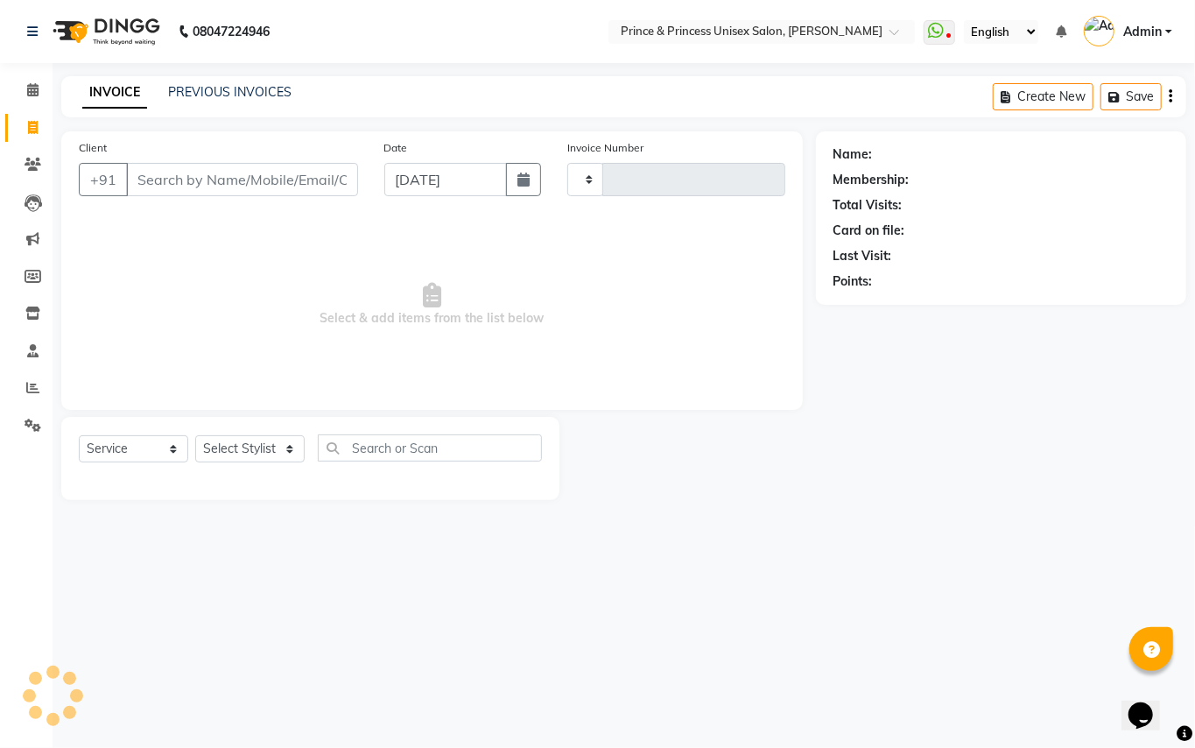
drag, startPoint x: 264, startPoint y: 433, endPoint x: 263, endPoint y: 450, distance: 17.6
click at [264, 435] on div "Select Service Product Membership Package Voucher Prepaid Gift Card Select Styl…" at bounding box center [310, 458] width 498 height 83
click at [263, 450] on select "Select Stylist" at bounding box center [249, 448] width 109 height 27
select select "3760"
type input "3639"
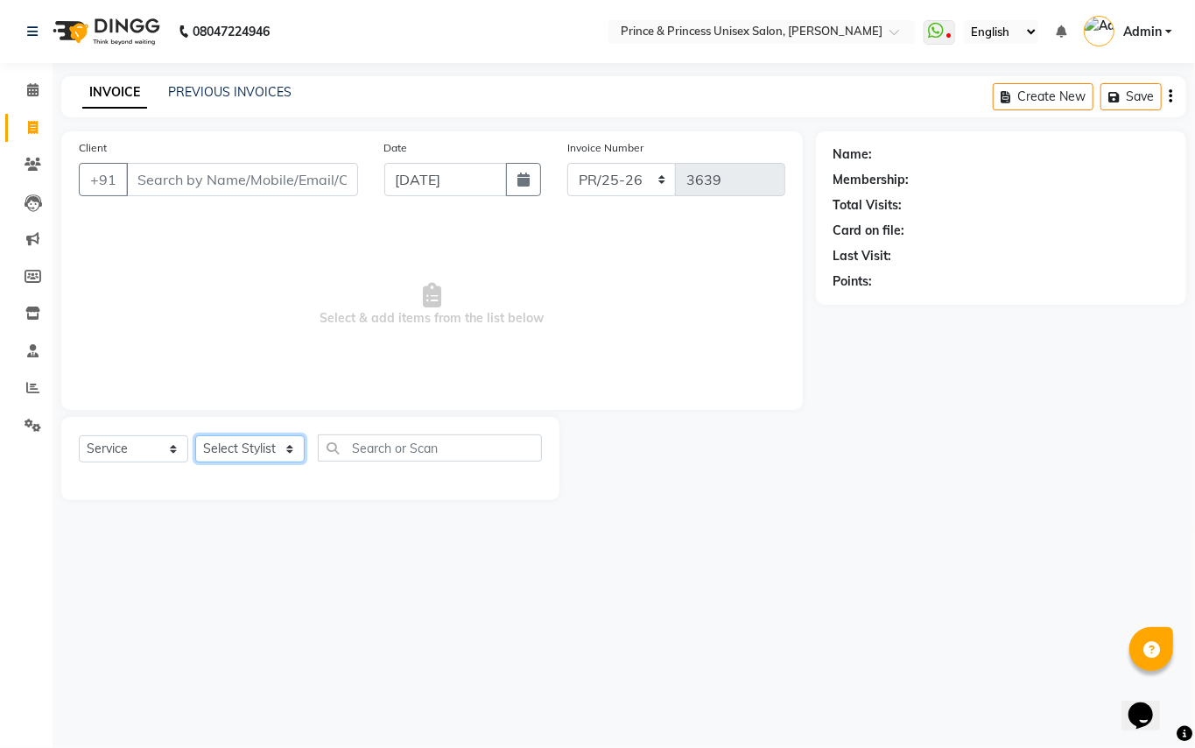
select select "67112"
click at [401, 452] on input "text" at bounding box center [430, 447] width 224 height 27
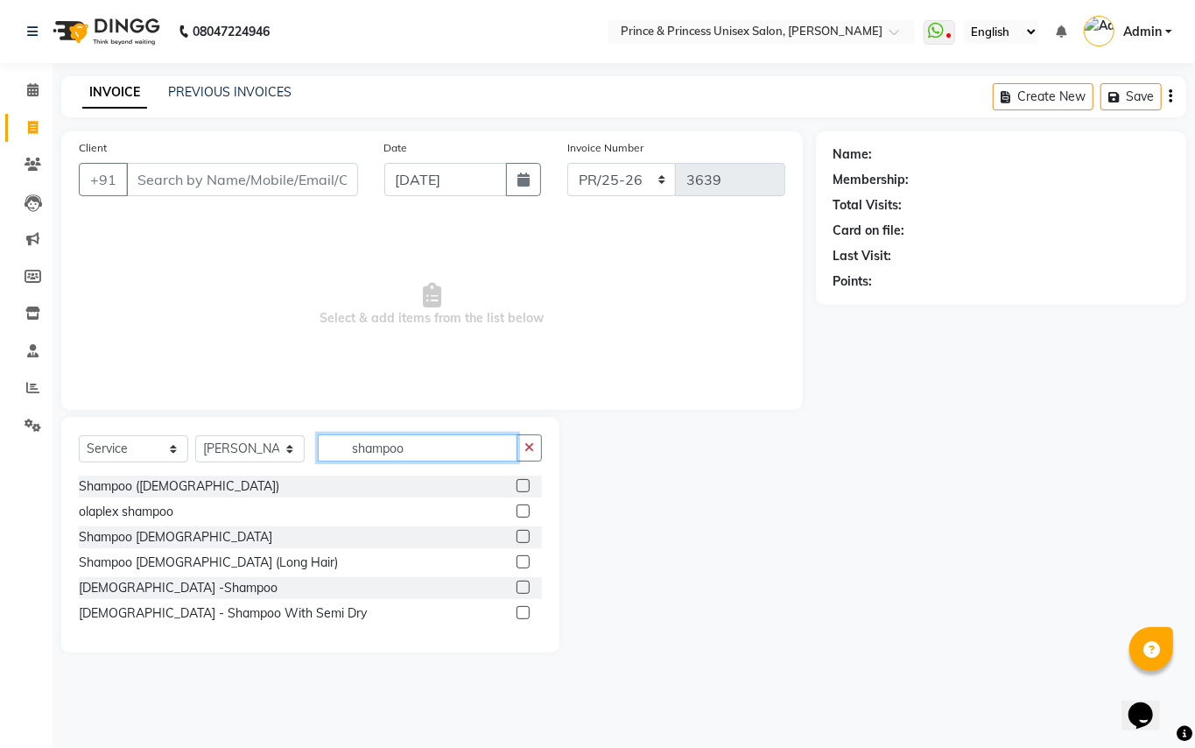
type input "shampoo"
click at [524, 485] on label at bounding box center [523, 485] width 13 height 13
click at [524, 485] on input "checkbox" at bounding box center [522, 486] width 11 height 11
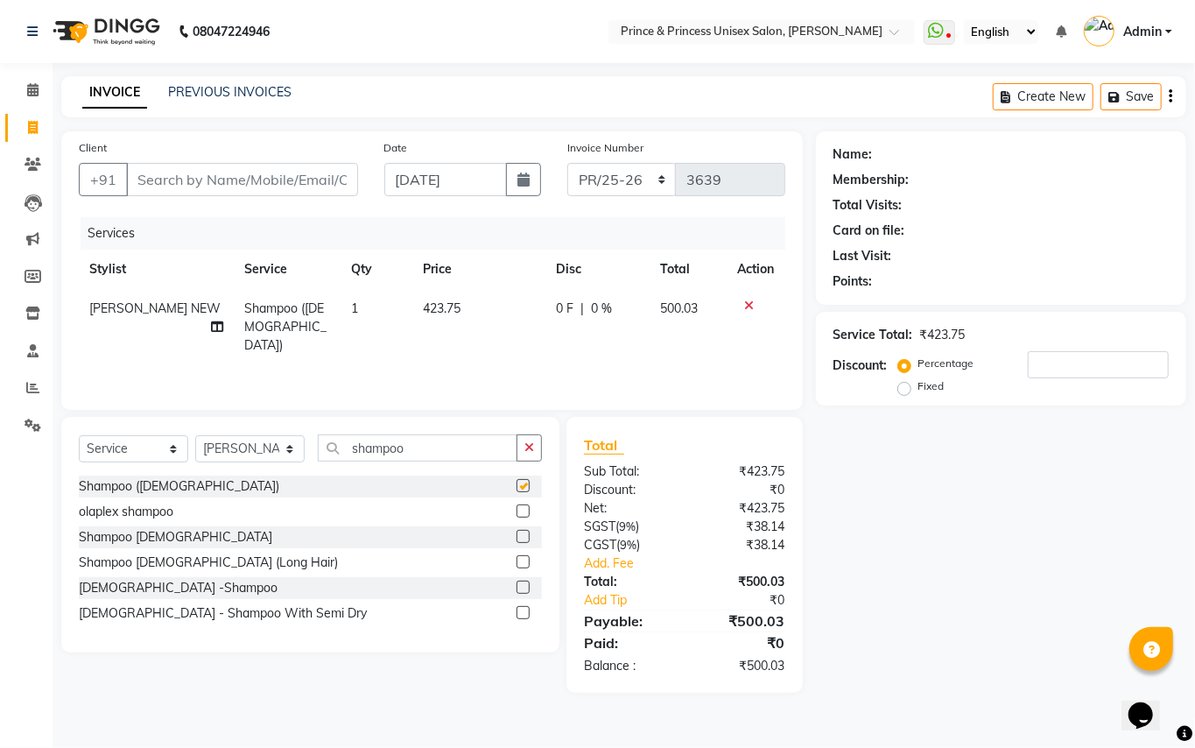
checkbox input "false"
click at [287, 184] on input "Client" at bounding box center [242, 179] width 232 height 33
type input "9"
type input "0"
type input "9899449966"
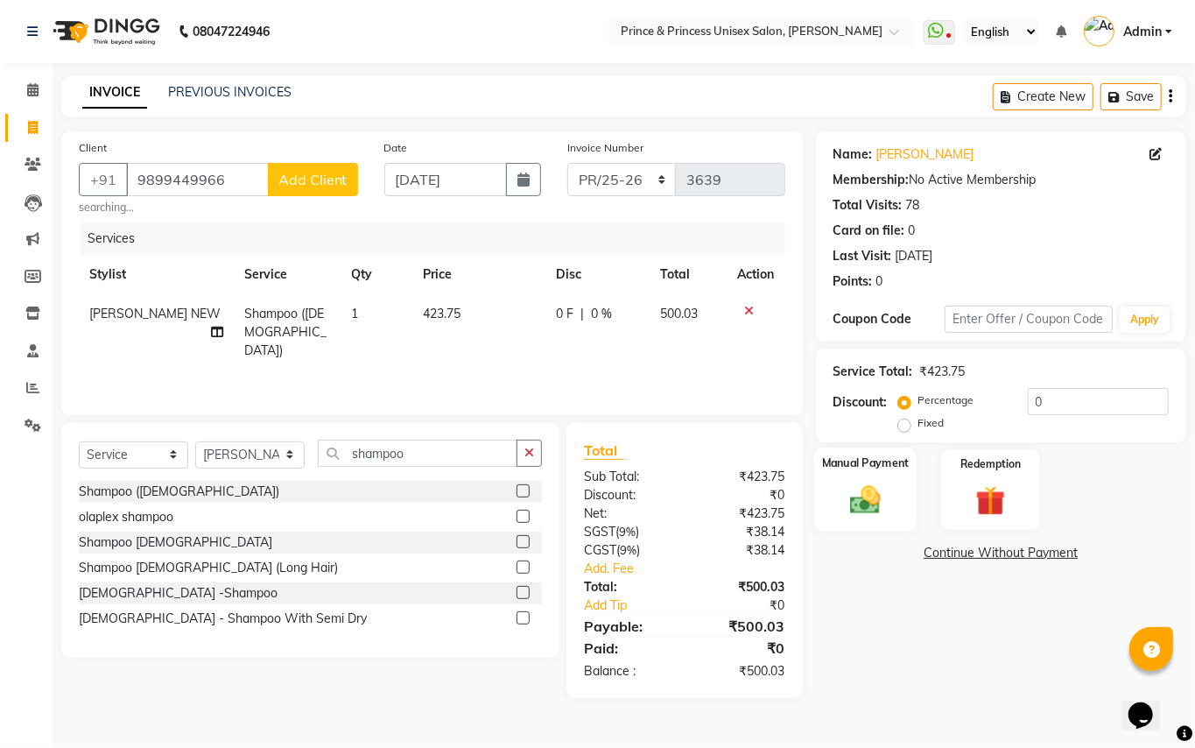
click at [862, 494] on img at bounding box center [866, 500] width 50 height 36
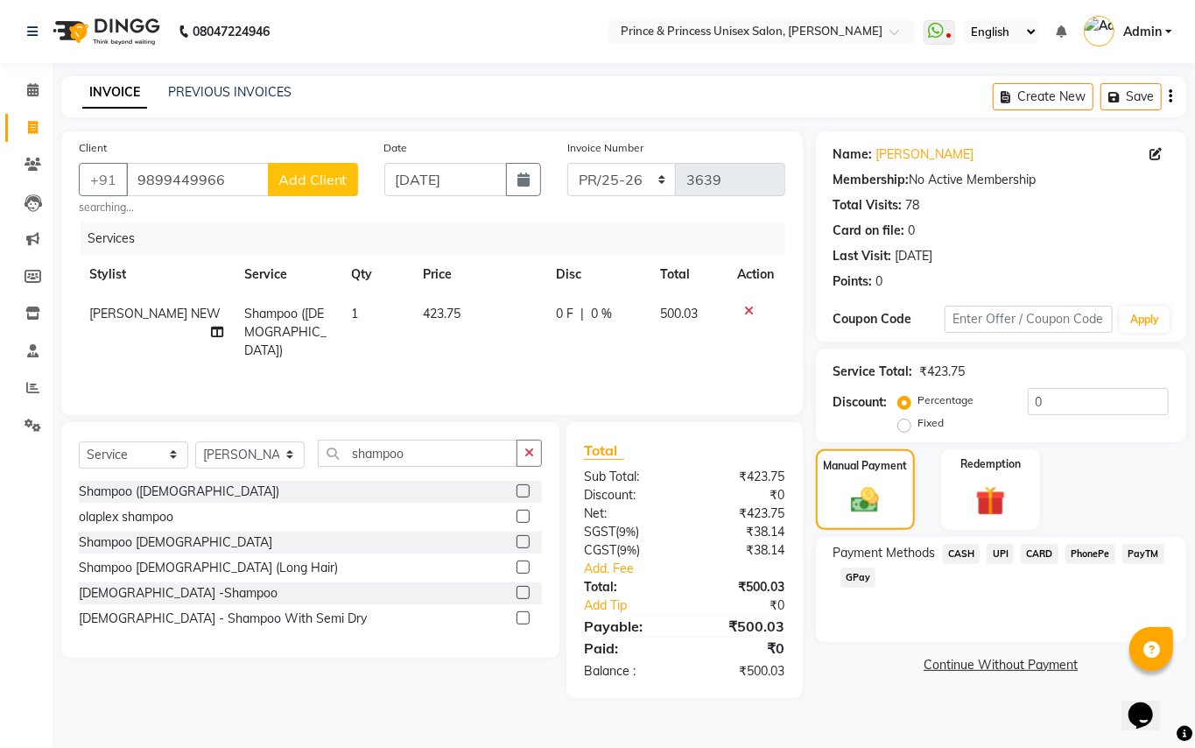
click at [993, 546] on span "UPI" at bounding box center [1000, 554] width 27 height 20
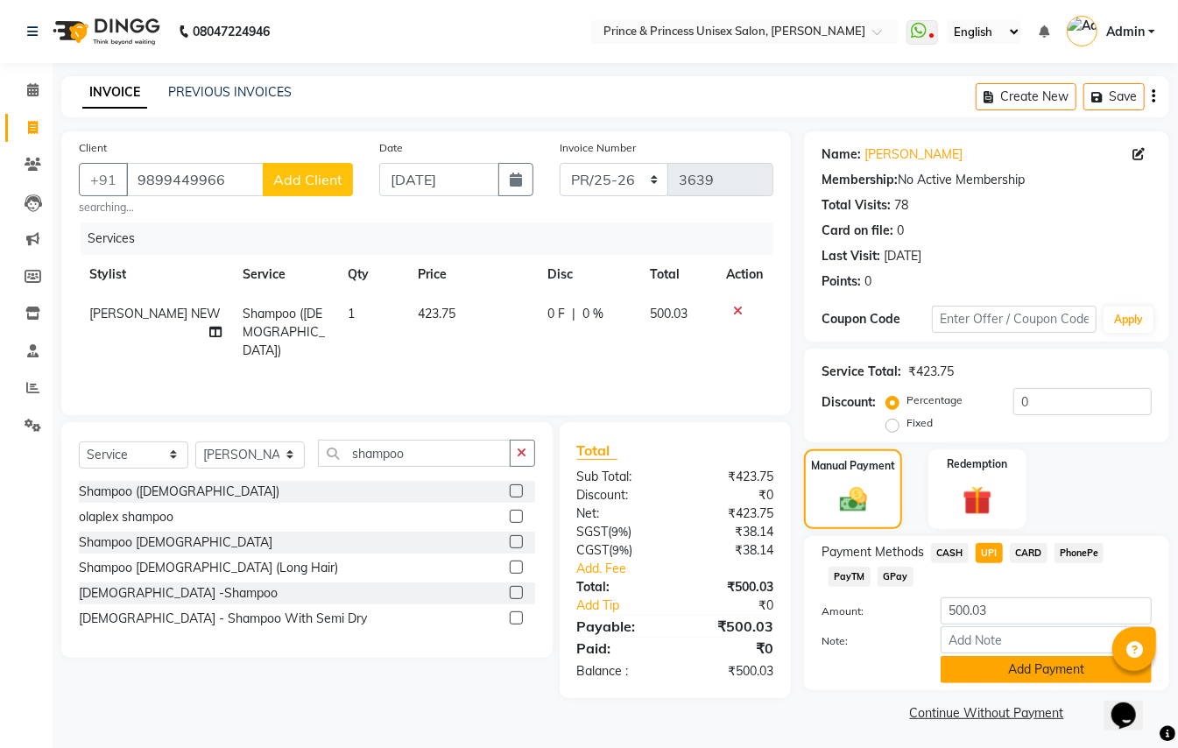
click at [1012, 663] on button "Add Payment" at bounding box center [1045, 669] width 211 height 27
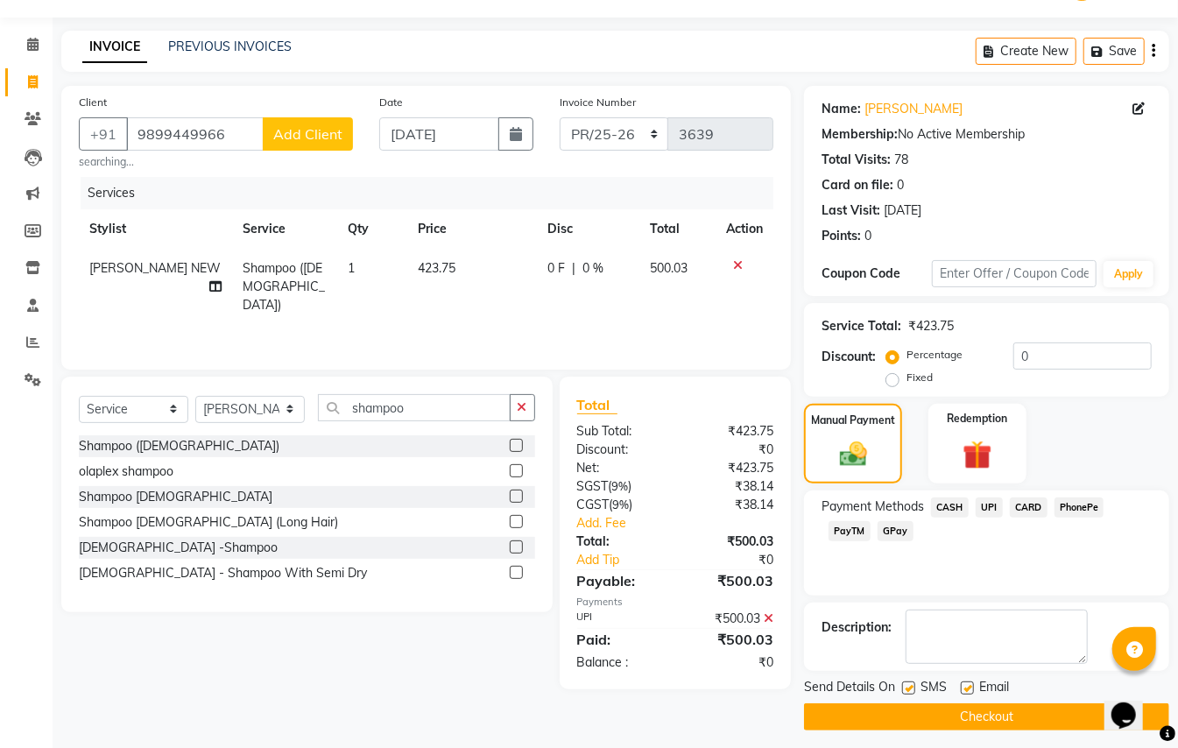
scroll to position [54, 0]
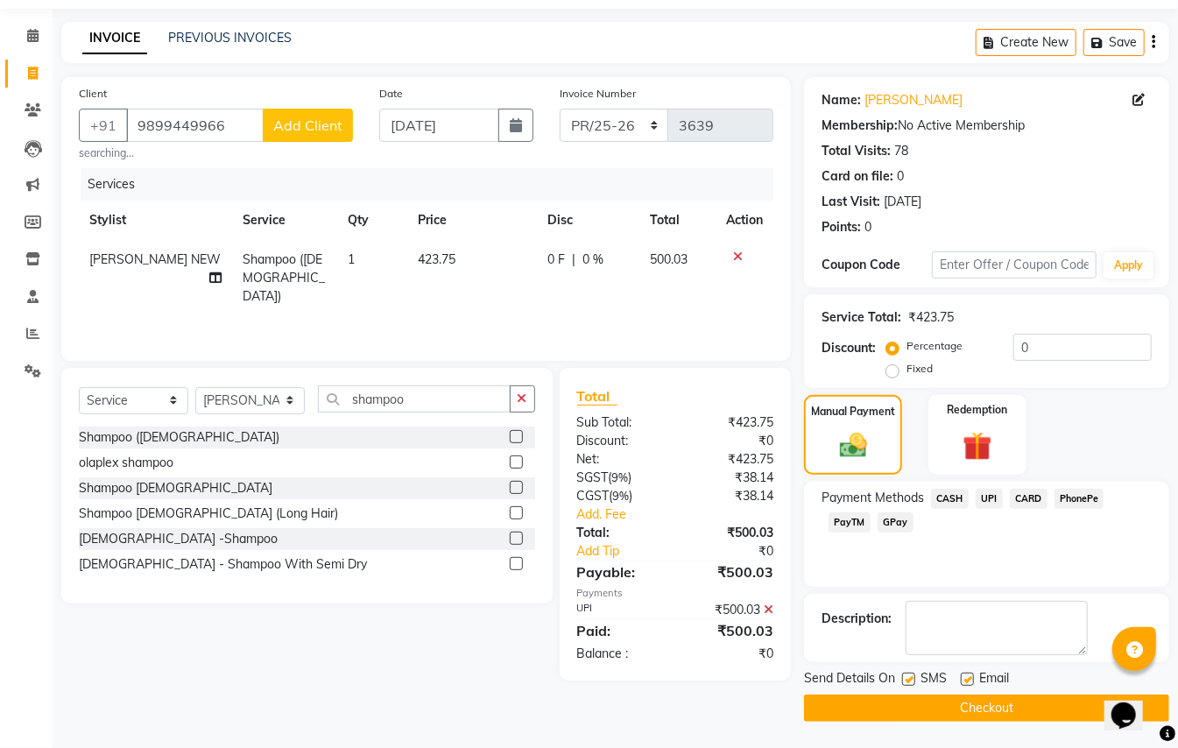
click at [1014, 711] on button "Checkout" at bounding box center [986, 707] width 365 height 27
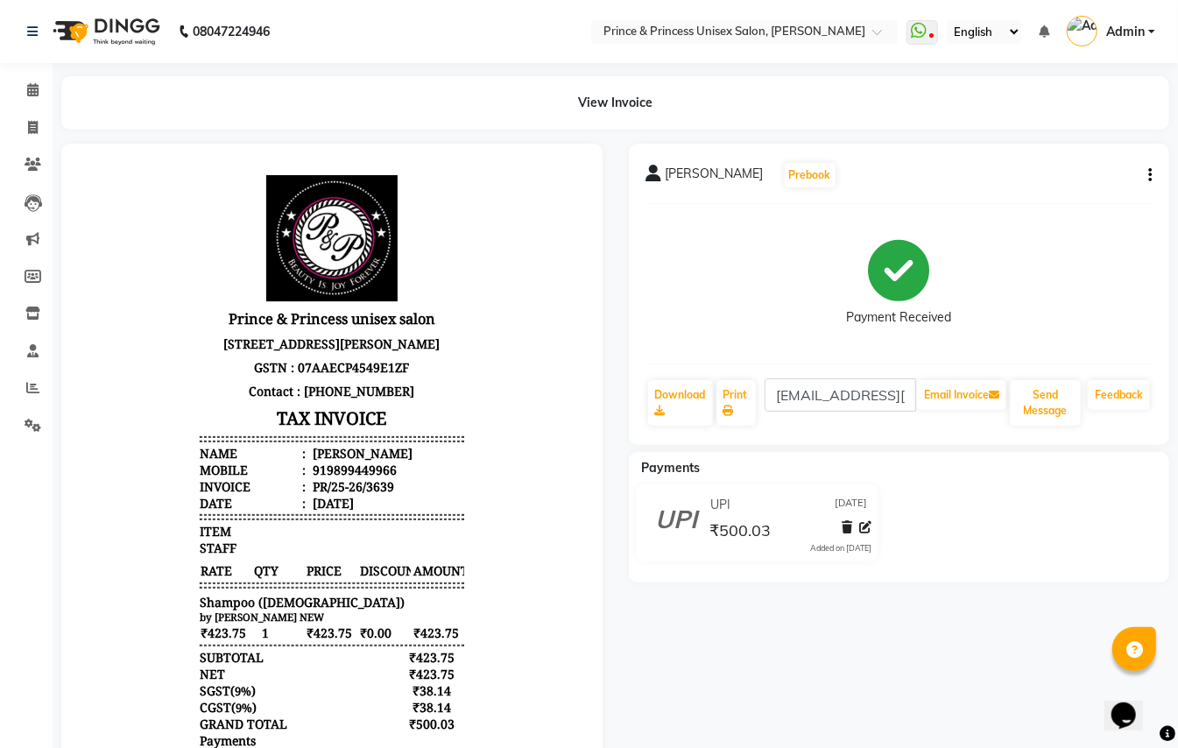
click at [0, 152] on li "Clients" at bounding box center [26, 165] width 53 height 38
click at [39, 124] on span at bounding box center [33, 128] width 31 height 20
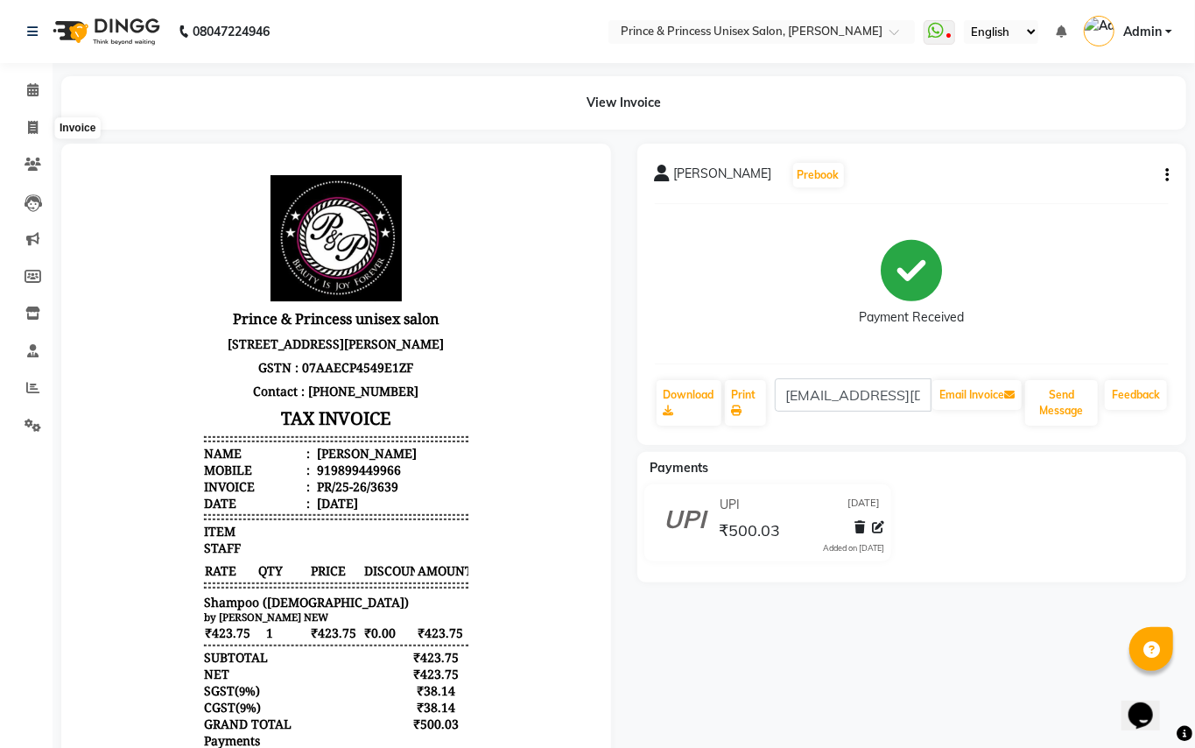
select select "service"
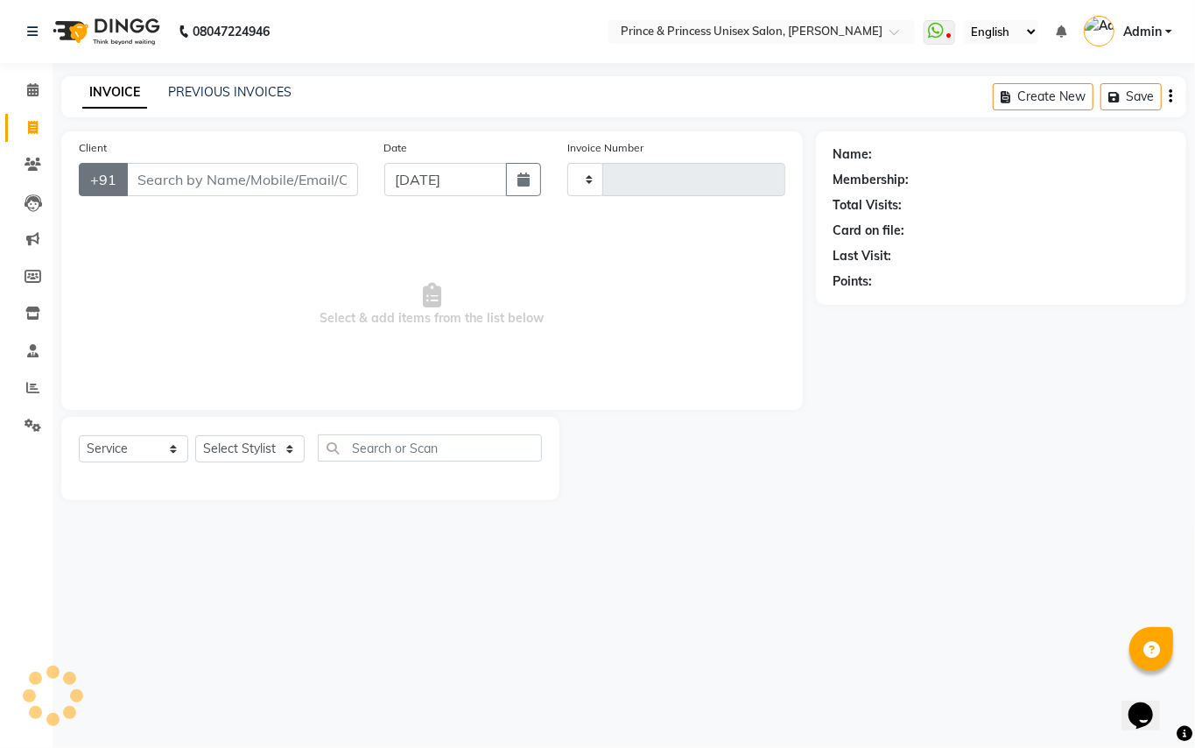
type input "3640"
select select "3760"
click at [252, 462] on select "Select Stylist" at bounding box center [249, 448] width 109 height 27
select select "17910"
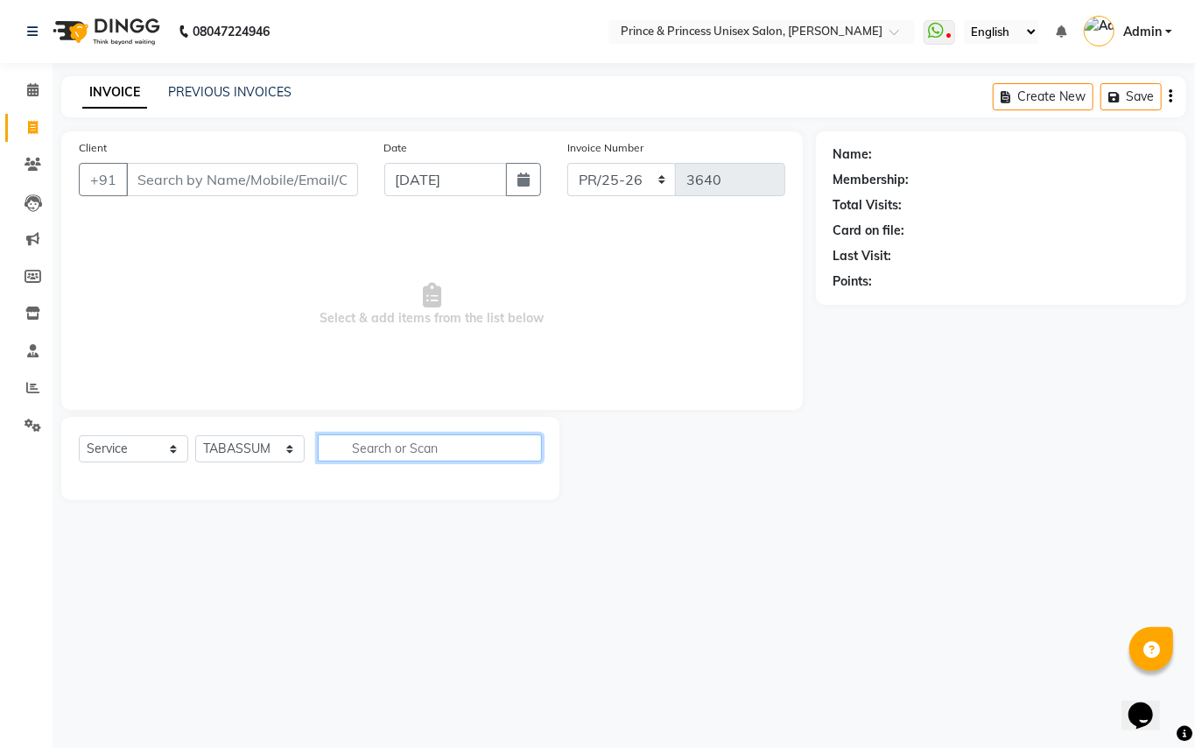
click at [354, 447] on input "text" at bounding box center [430, 447] width 224 height 27
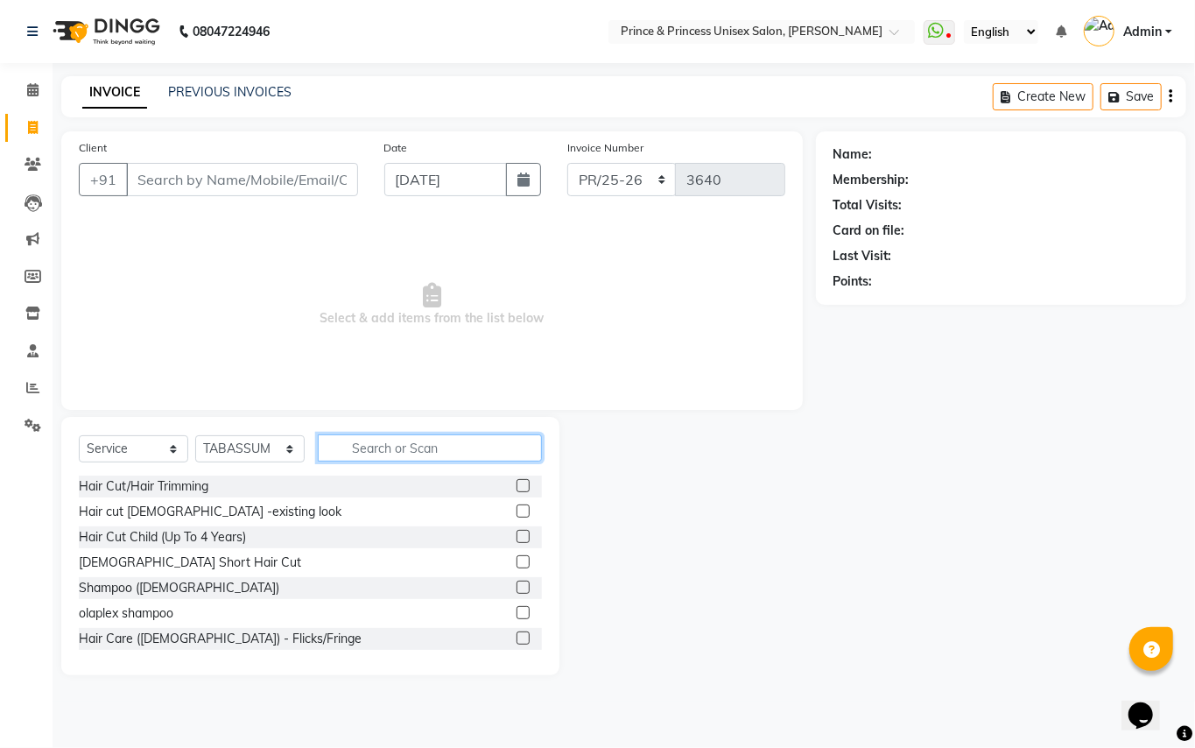
click at [354, 447] on input "text" at bounding box center [430, 447] width 224 height 27
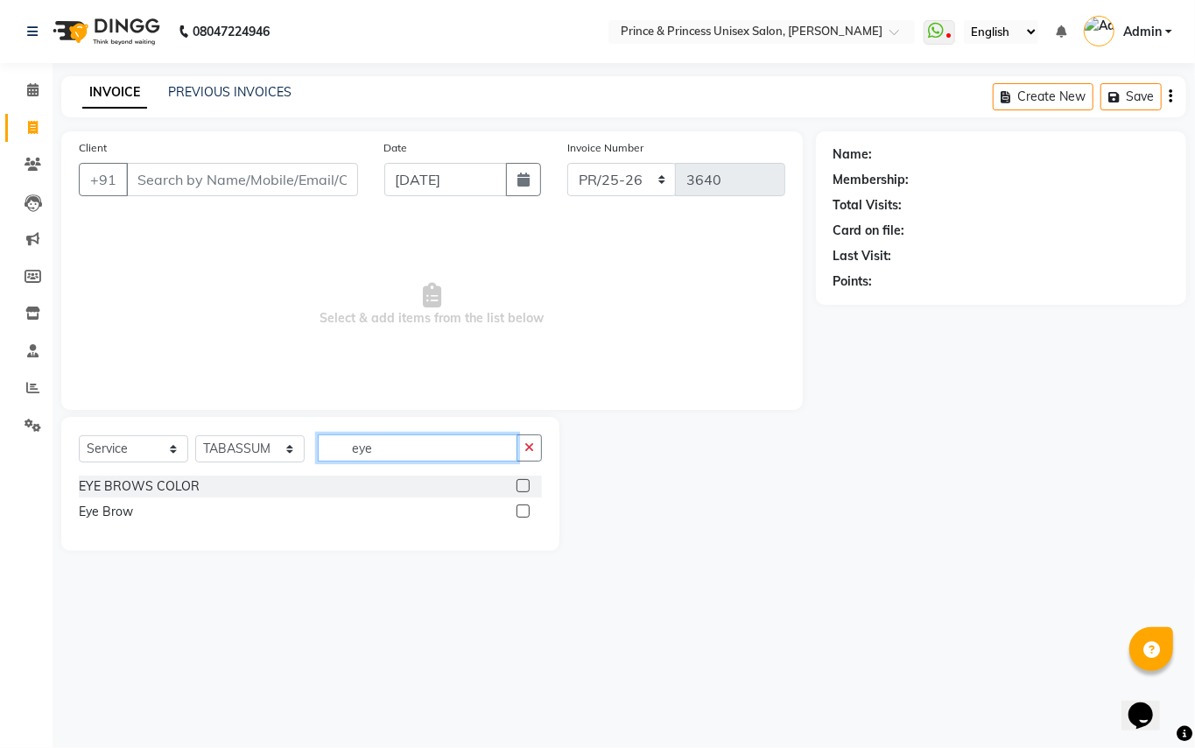
type input "eye"
click at [520, 509] on label at bounding box center [523, 510] width 13 height 13
click at [520, 509] on input "checkbox" at bounding box center [522, 511] width 11 height 11
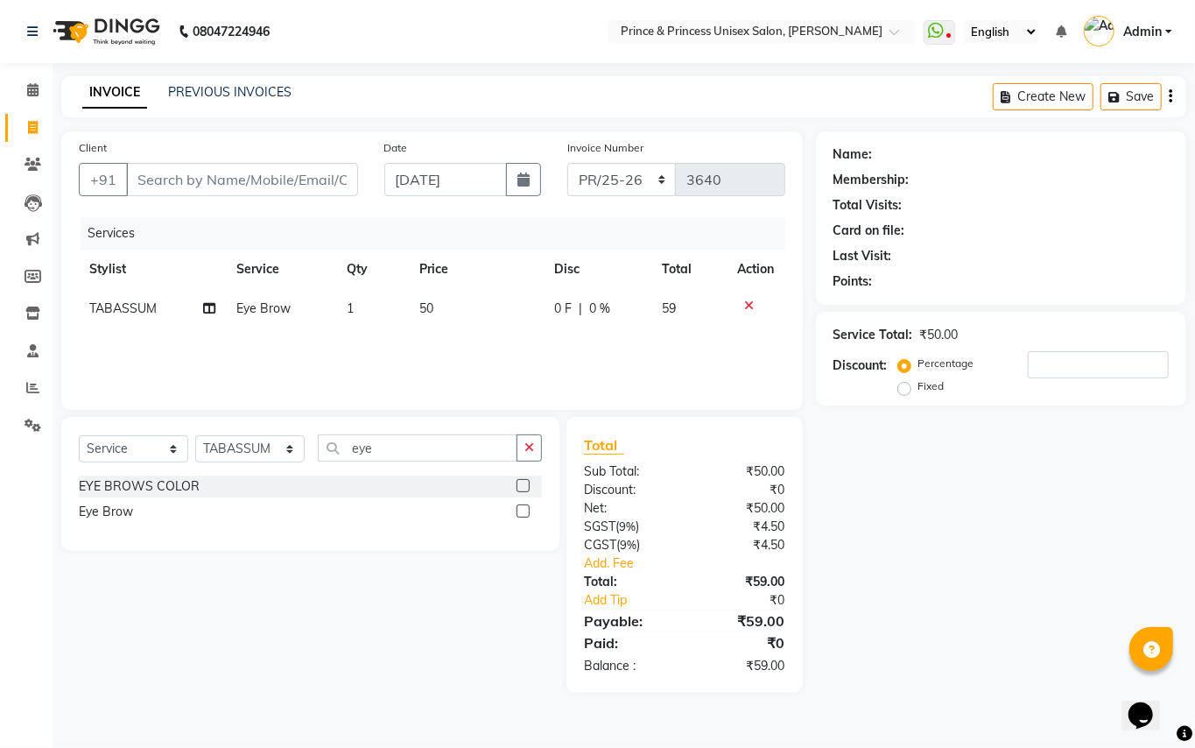
click at [524, 516] on label at bounding box center [523, 510] width 13 height 13
click at [524, 516] on input "checkbox" at bounding box center [522, 511] width 11 height 11
checkbox input "false"
click at [285, 166] on input "Client" at bounding box center [242, 179] width 232 height 33
type input "9"
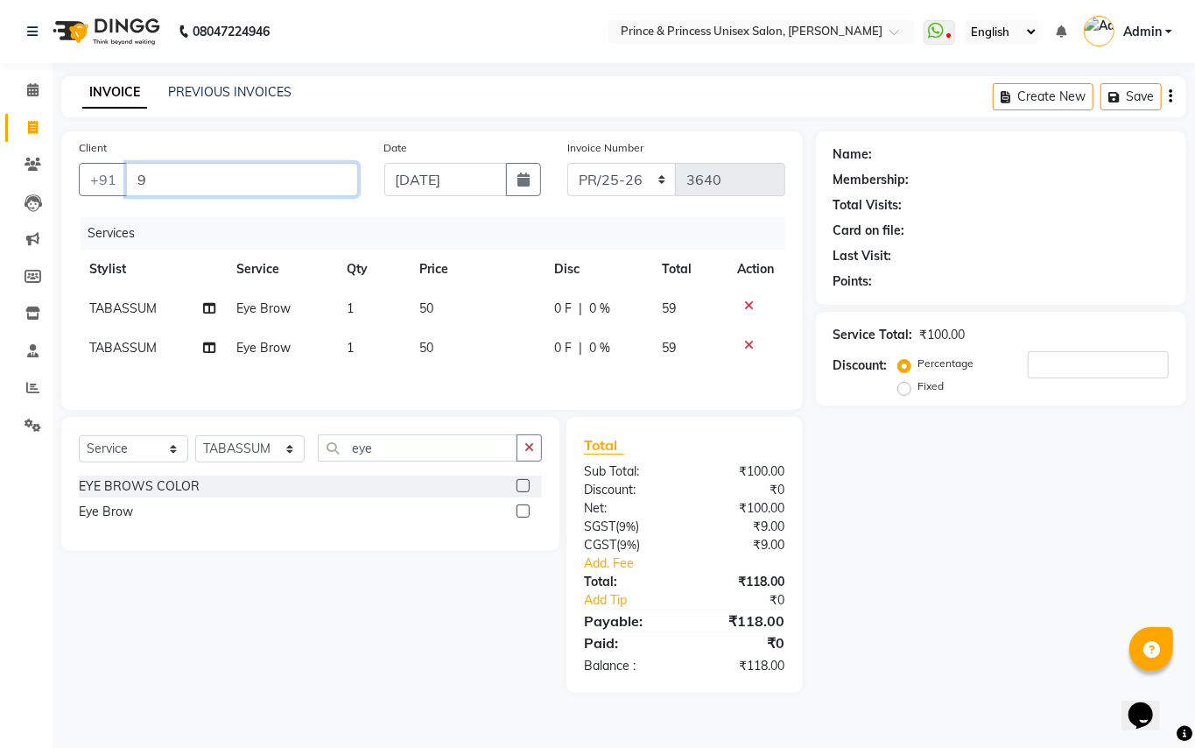
type input "0"
type input "9899449966"
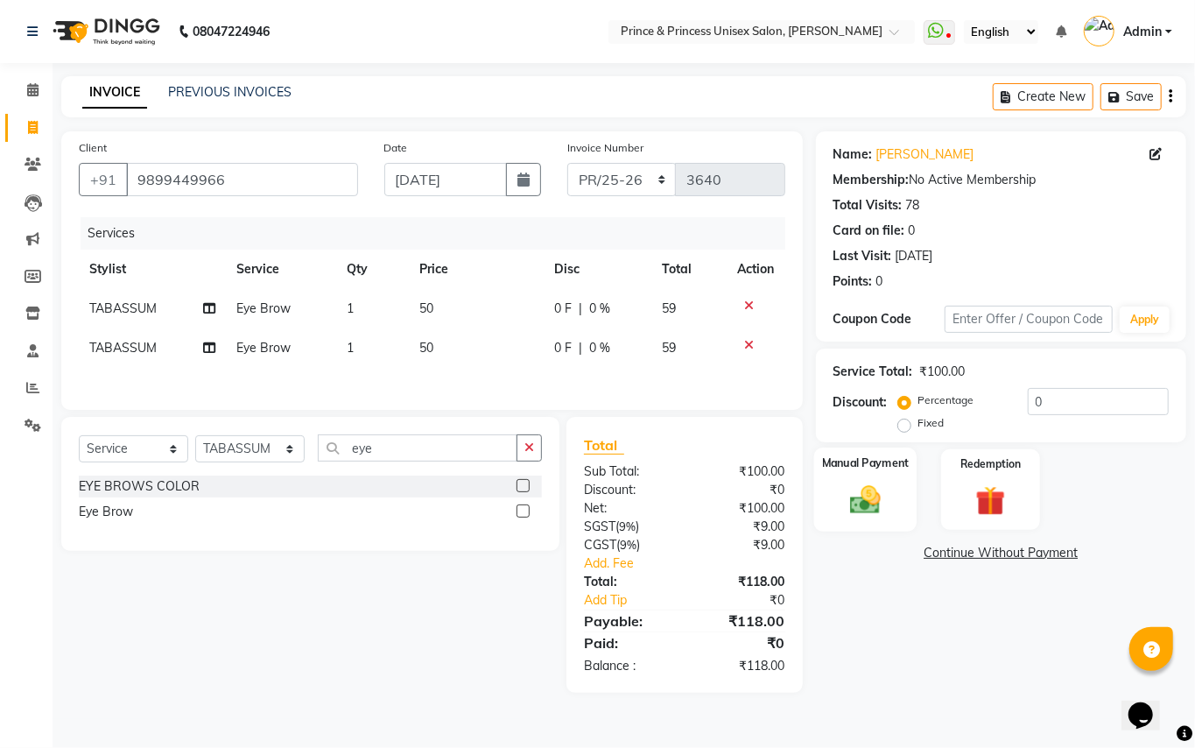
click at [884, 480] on div "Manual Payment" at bounding box center [864, 489] width 103 height 84
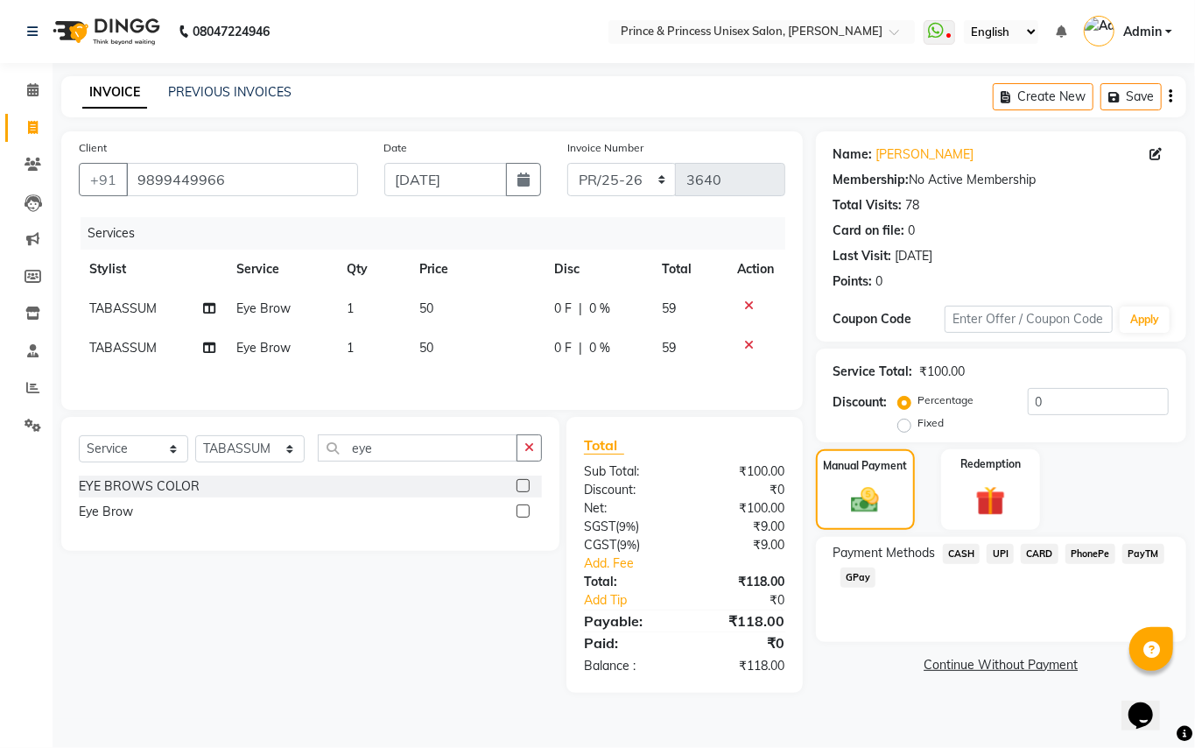
click at [970, 555] on span "CASH" at bounding box center [962, 554] width 38 height 20
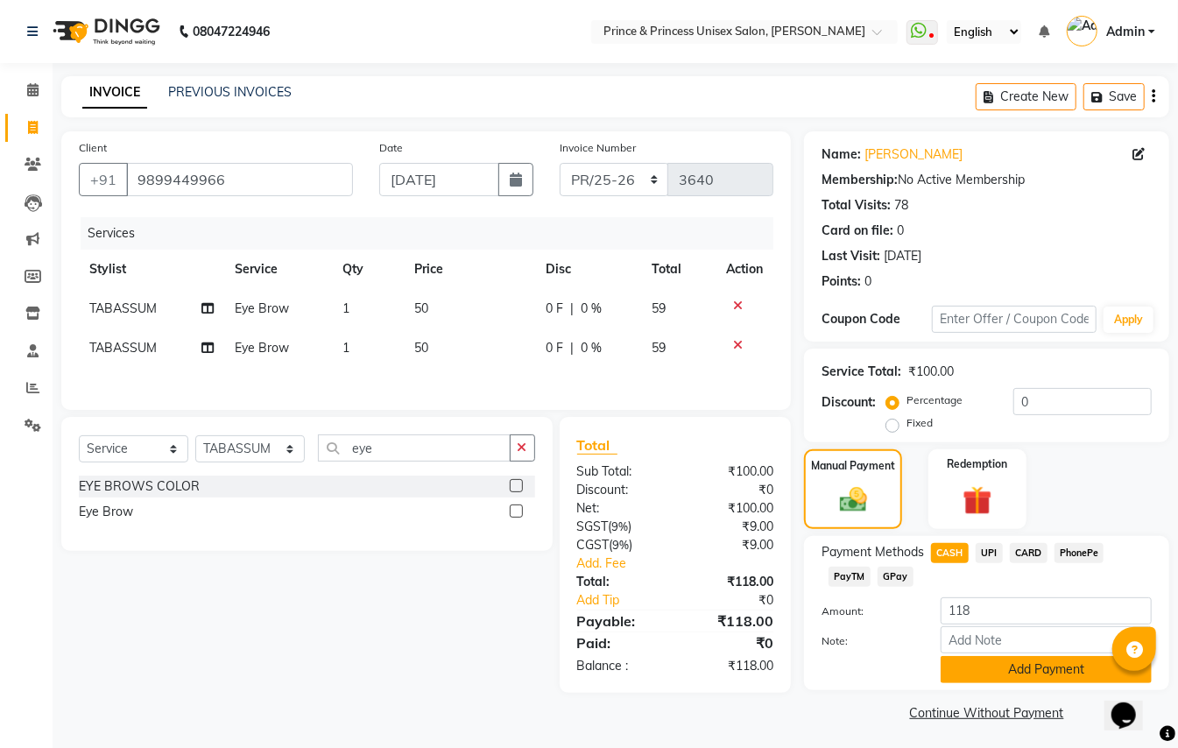
click at [1055, 672] on button "Add Payment" at bounding box center [1045, 669] width 211 height 27
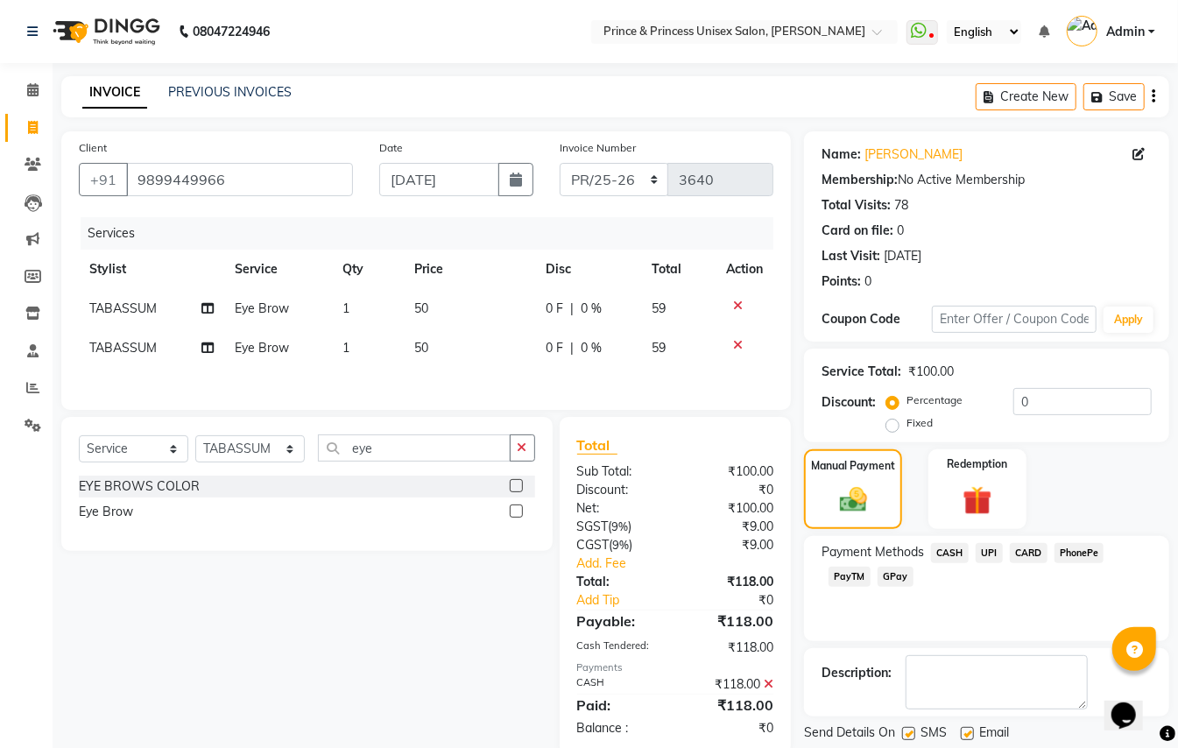
scroll to position [54, 0]
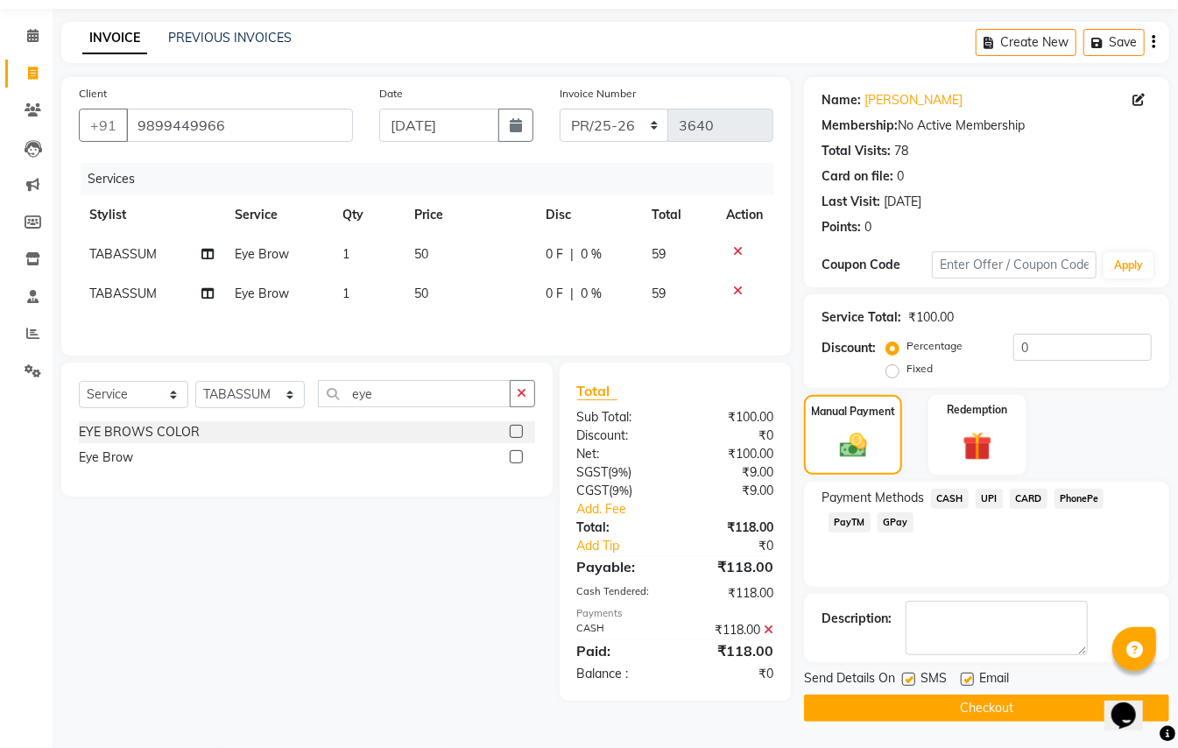
click at [1058, 704] on button "Checkout" at bounding box center [986, 707] width 365 height 27
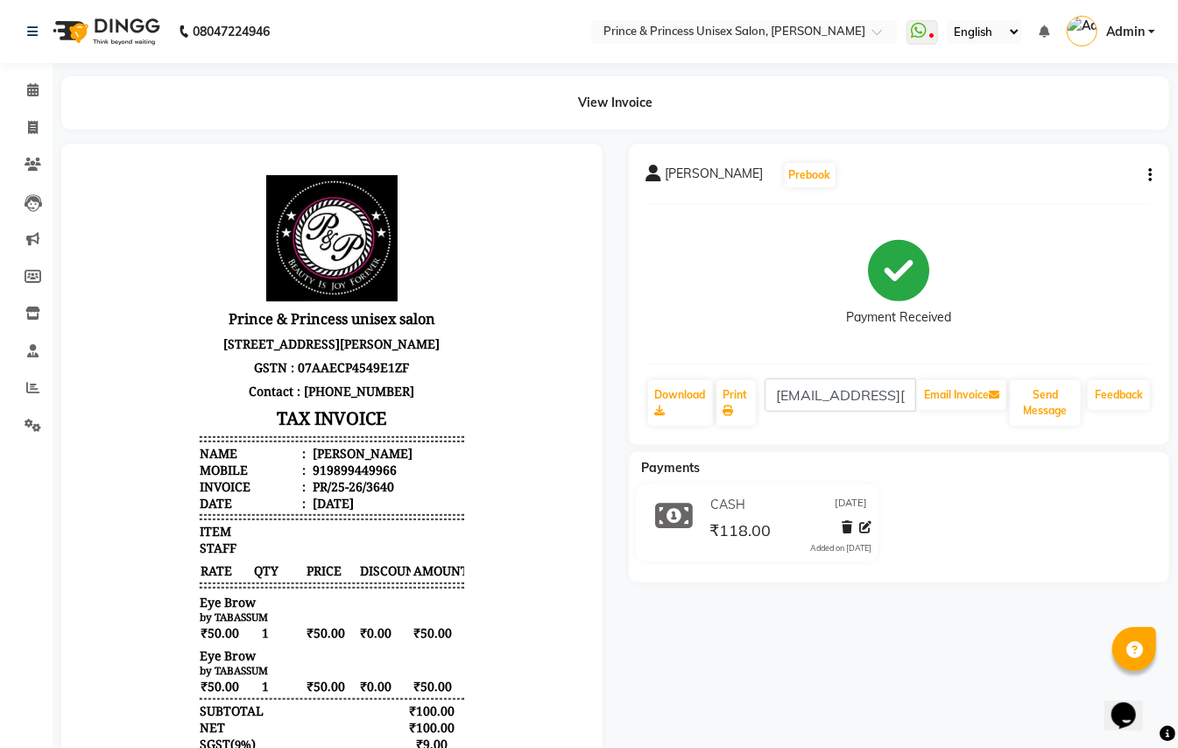
click at [1055, 693] on div "[PERSON_NAME] Prebook Payment Received Download Print [EMAIL_ADDRESS][DOMAIN_NA…" at bounding box center [899, 539] width 567 height 790
drag, startPoint x: 37, startPoint y: 134, endPoint x: 173, endPoint y: 71, distance: 150.4
click at [35, 134] on icon at bounding box center [33, 127] width 10 height 13
select select "service"
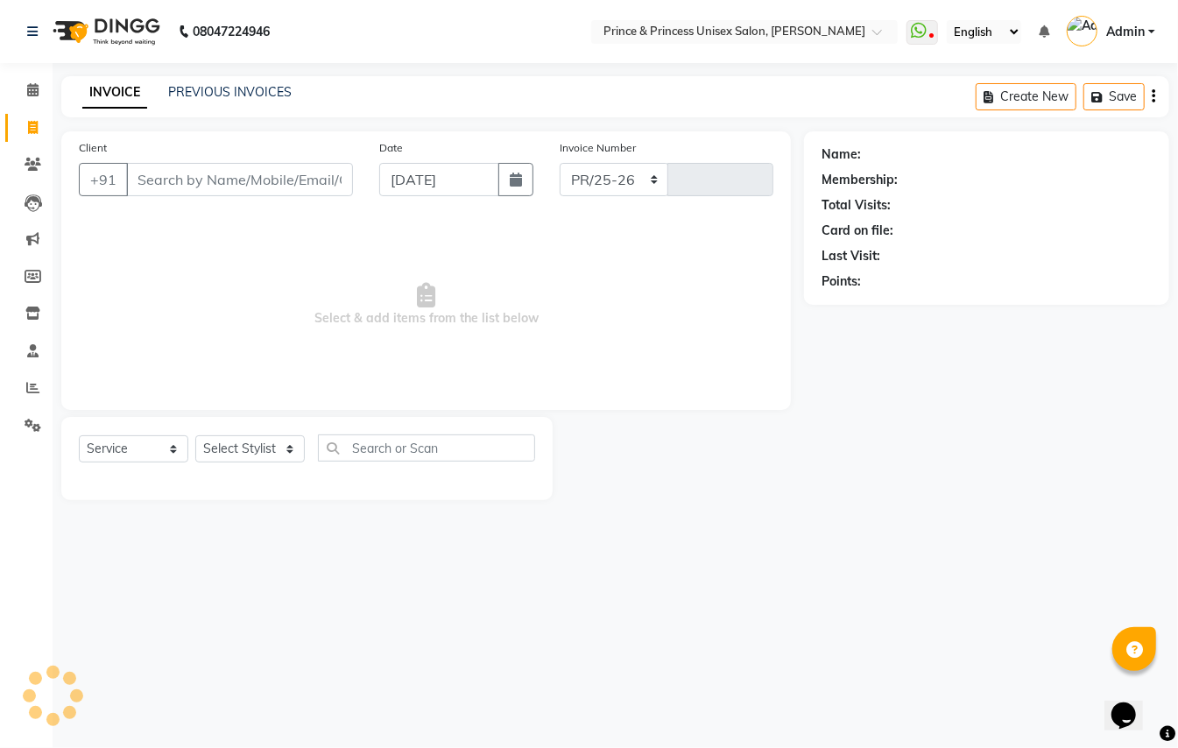
select select "3760"
type input "3641"
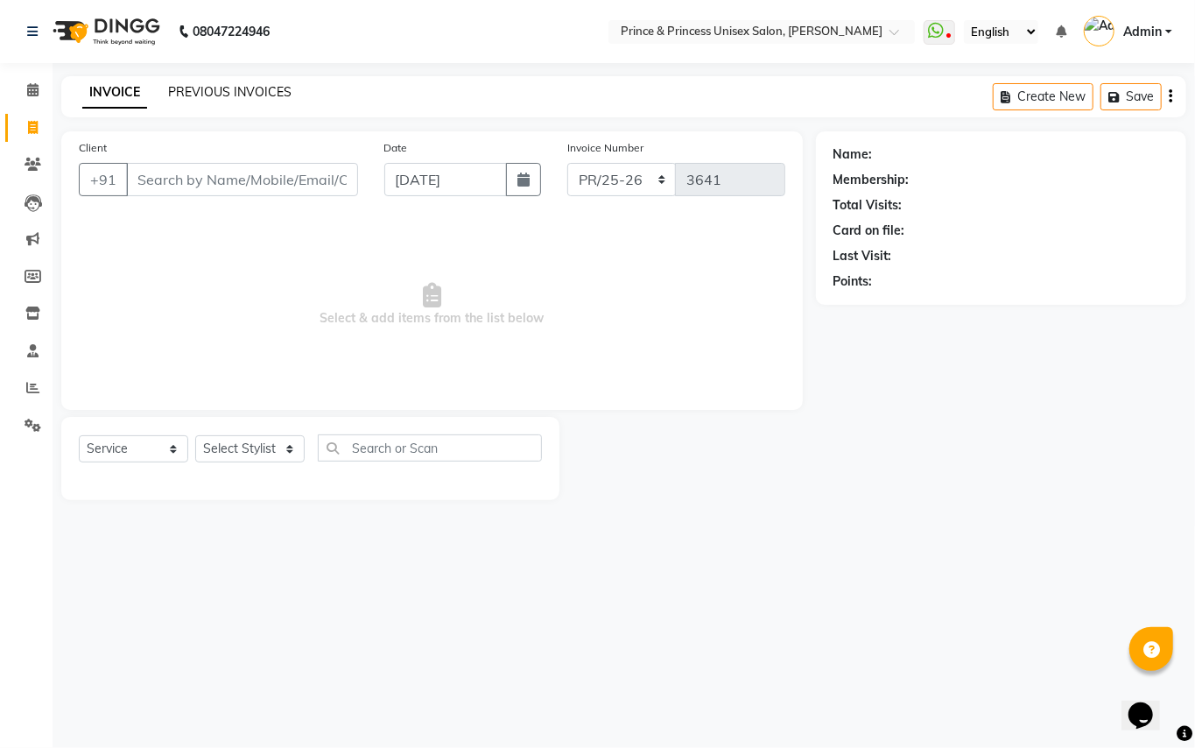
click at [203, 93] on link "PREVIOUS INVOICES" at bounding box center [229, 92] width 123 height 16
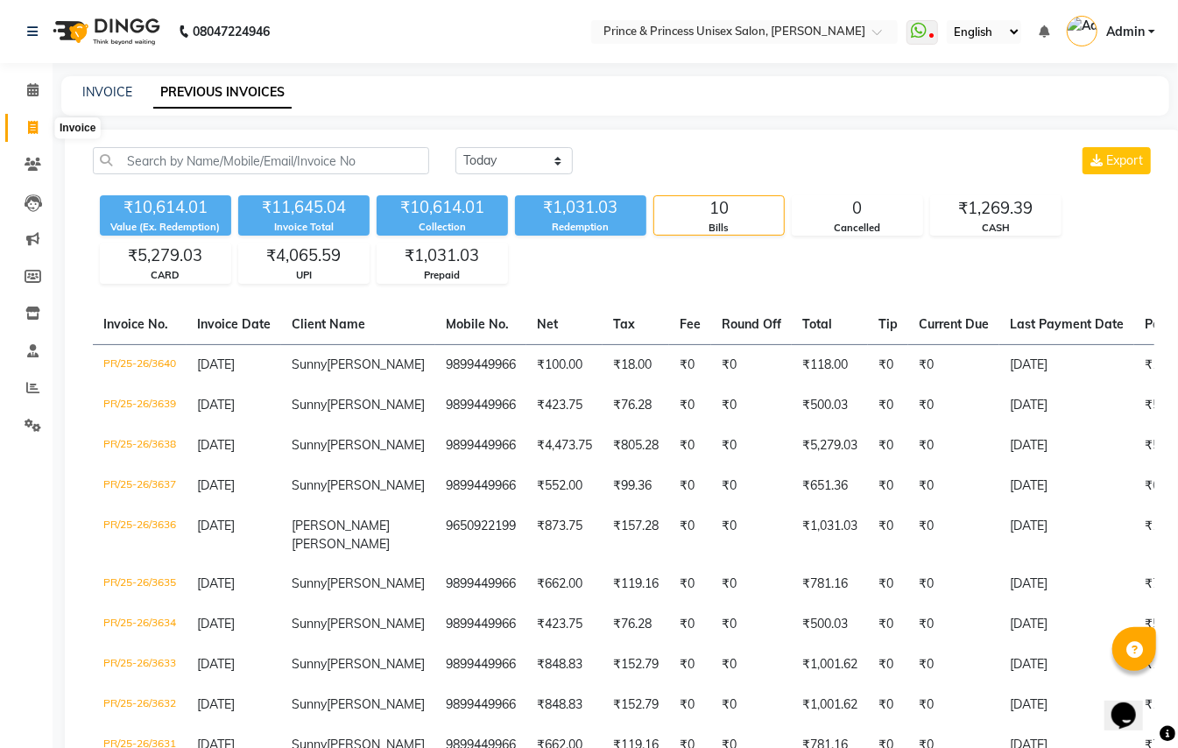
click at [35, 133] on icon at bounding box center [33, 127] width 10 height 13
select select "service"
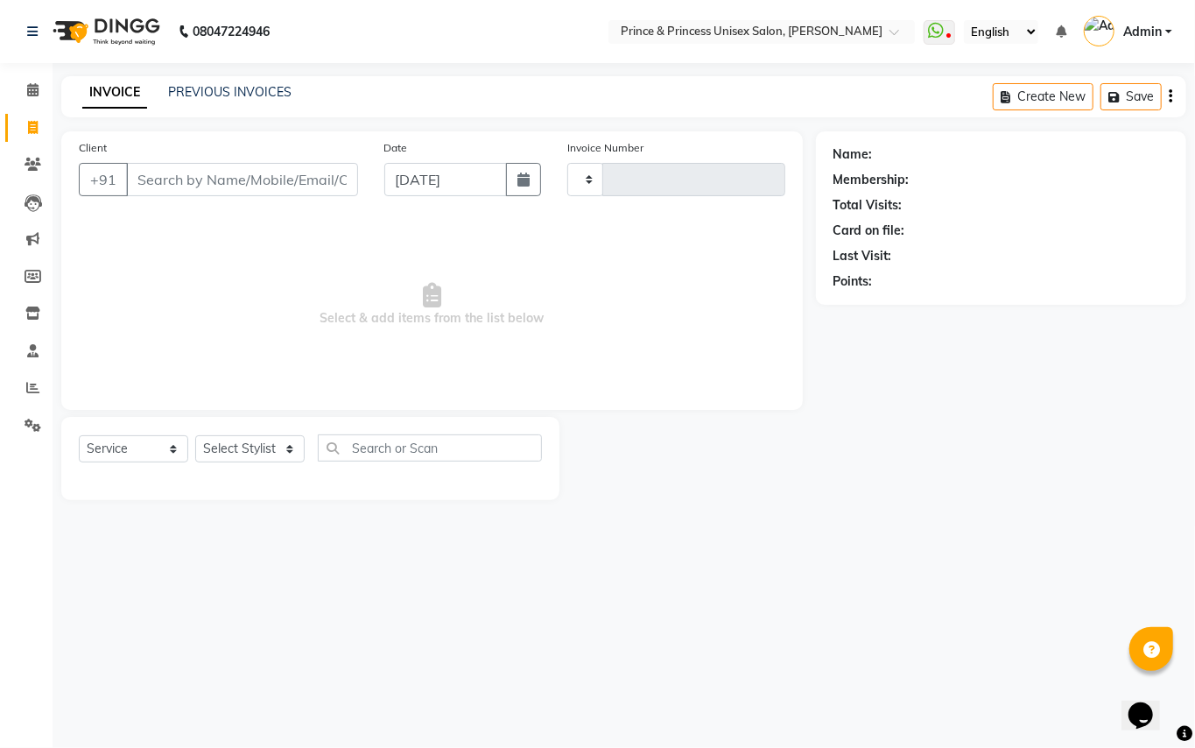
type input "3641"
select select "3760"
click at [222, 457] on select "Select Stylist ABHISHEK [PERSON_NAME] NEW [PERSON_NAME] [PERSON_NAME] [PERSON_N…" at bounding box center [249, 448] width 109 height 27
select select "17910"
drag, startPoint x: 337, startPoint y: 454, endPoint x: 347, endPoint y: 454, distance: 9.6
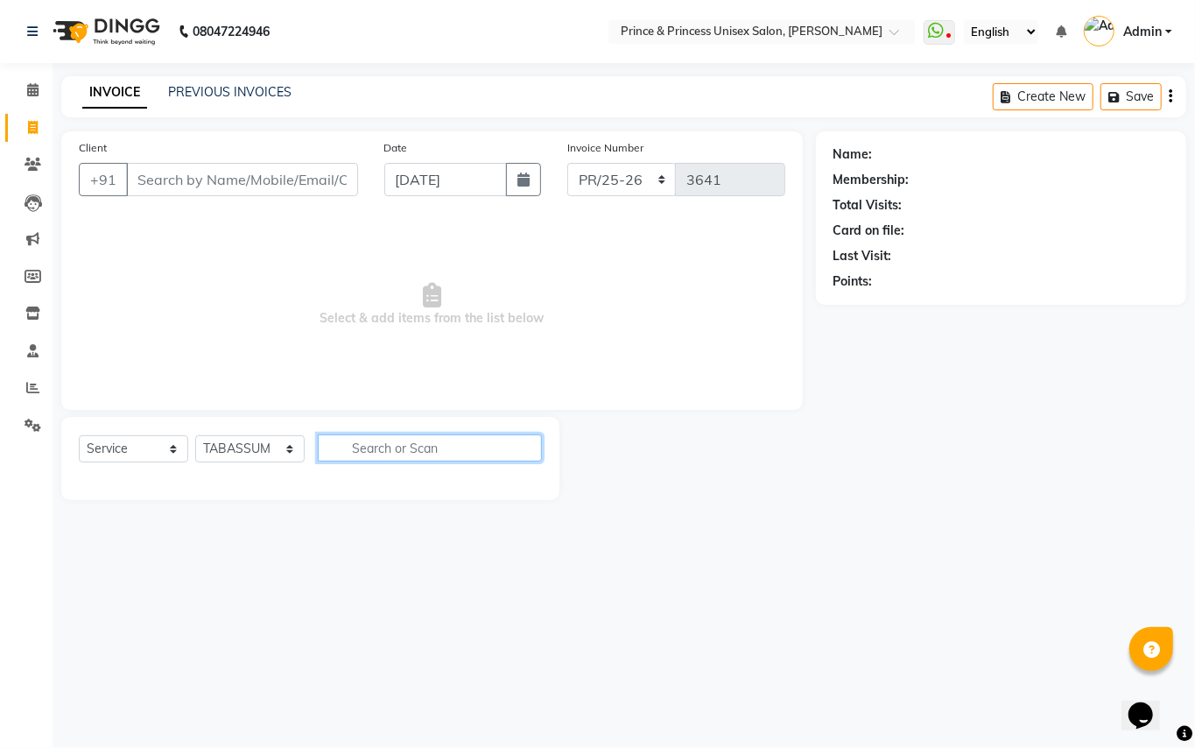
click at [337, 454] on input "text" at bounding box center [430, 447] width 224 height 27
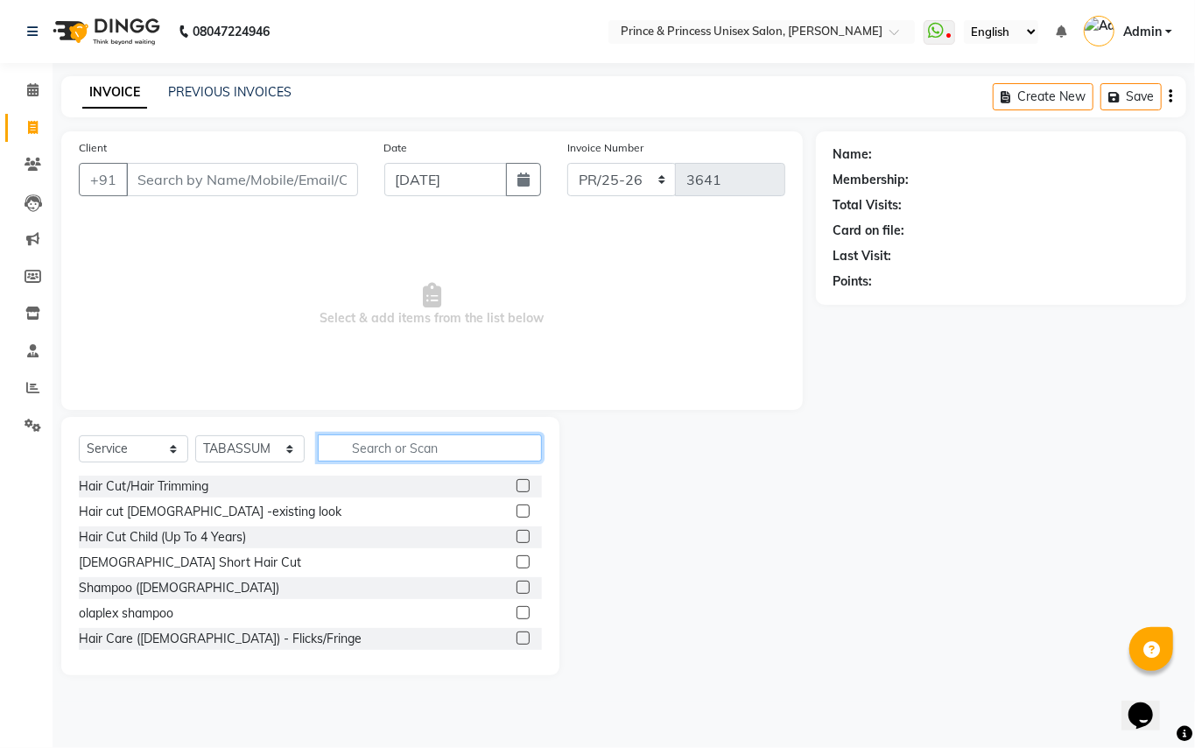
click at [363, 453] on input "text" at bounding box center [430, 447] width 224 height 27
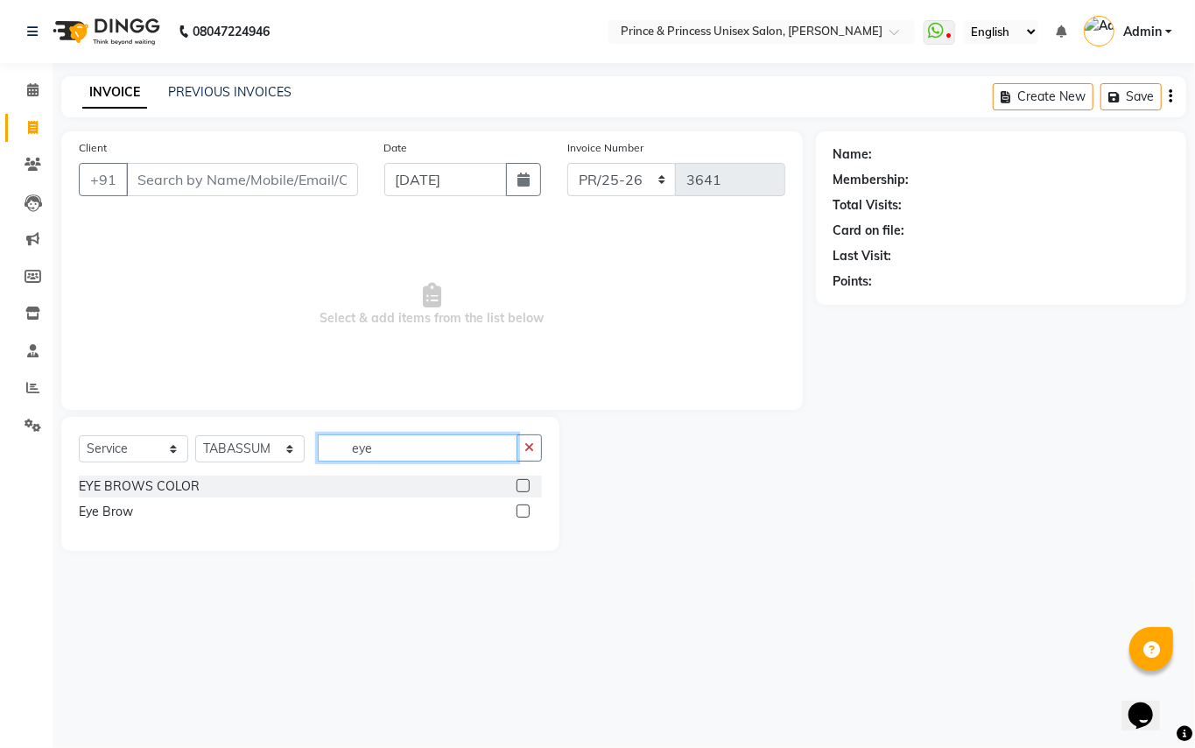
type input "eye"
click at [525, 510] on label at bounding box center [523, 510] width 13 height 13
click at [525, 510] on input "checkbox" at bounding box center [522, 511] width 11 height 11
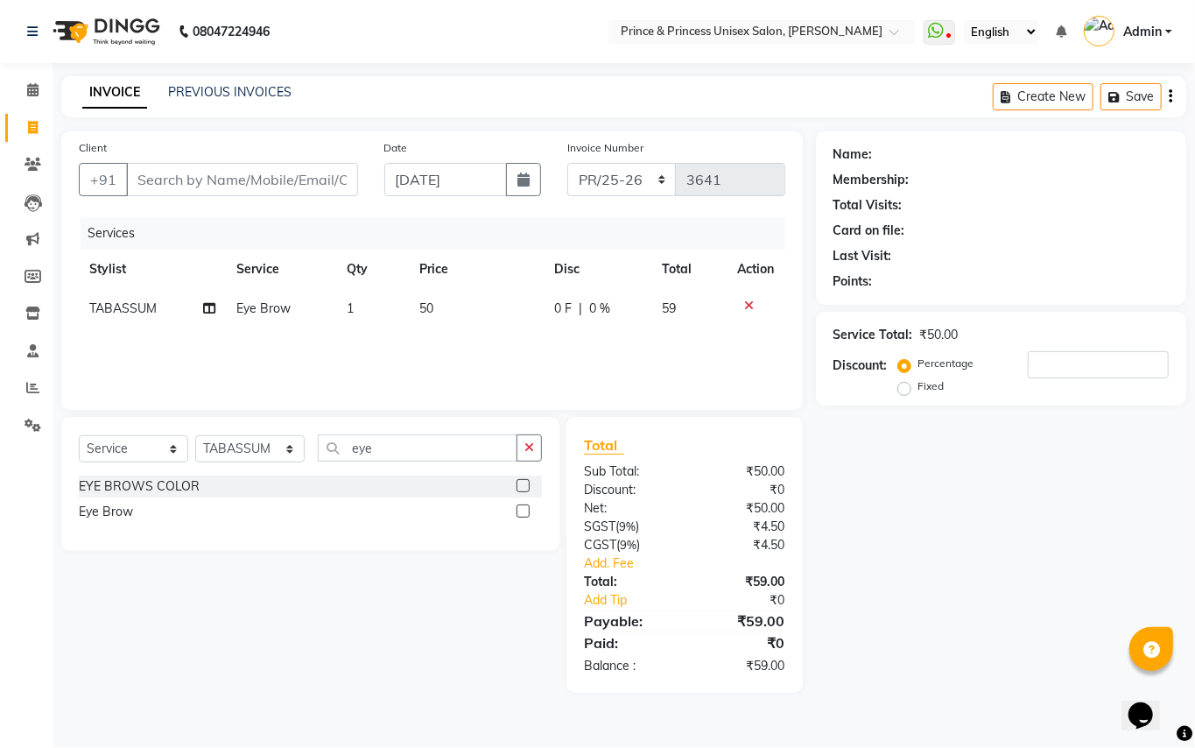
click at [525, 510] on label at bounding box center [523, 510] width 13 height 13
click at [525, 510] on input "checkbox" at bounding box center [522, 511] width 11 height 11
click at [525, 512] on label at bounding box center [523, 510] width 13 height 13
click at [525, 512] on input "checkbox" at bounding box center [522, 511] width 11 height 11
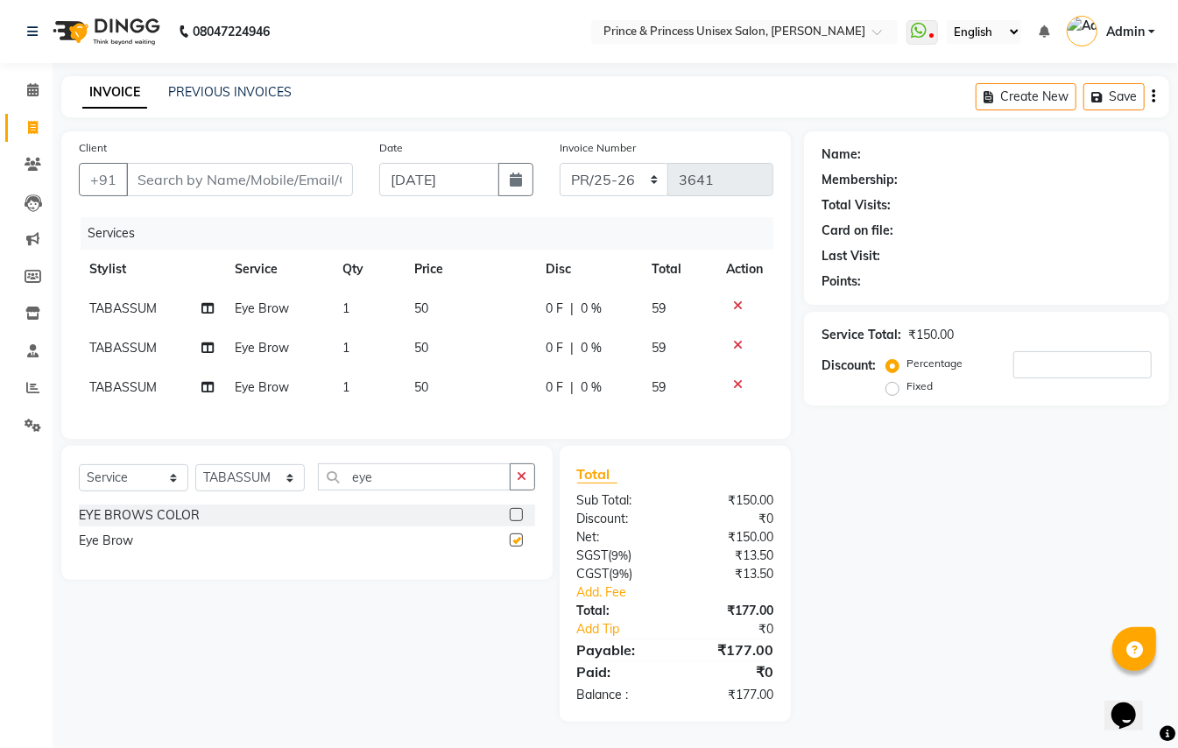
checkbox input "false"
click at [288, 170] on input "Client" at bounding box center [239, 179] width 227 height 33
type input "t"
type input "0"
drag, startPoint x: 211, startPoint y: 169, endPoint x: 130, endPoint y: 173, distance: 80.7
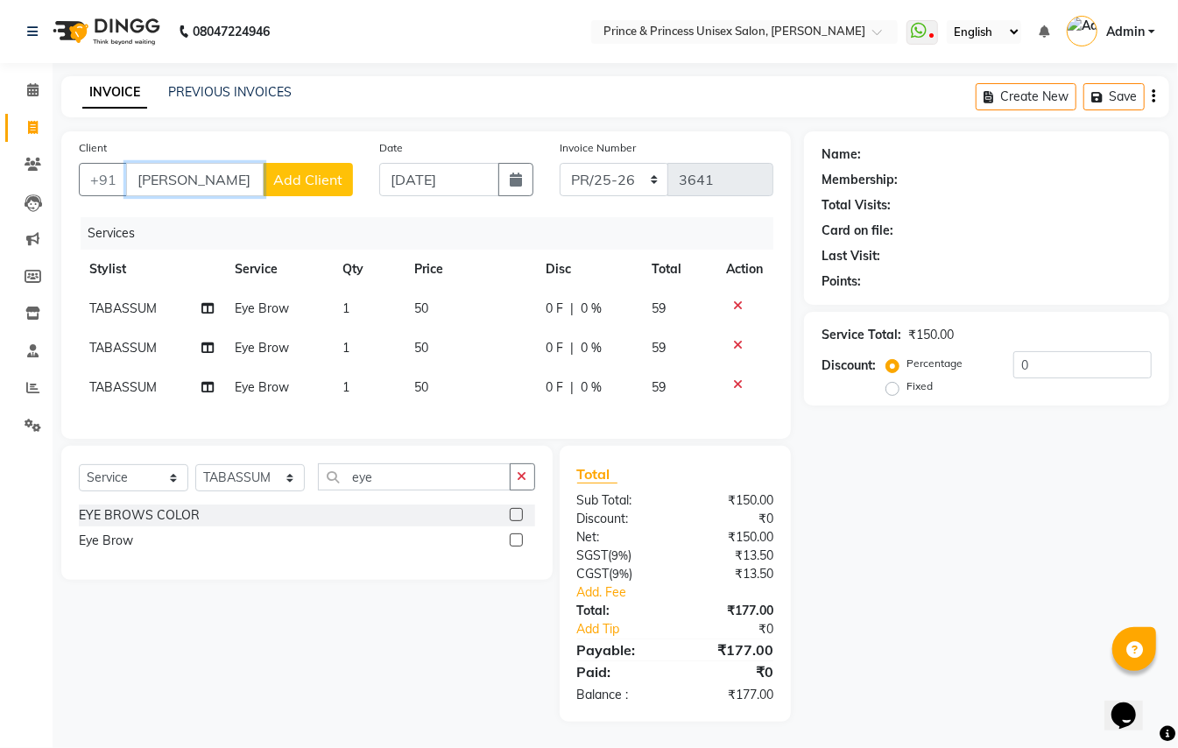
click at [134, 179] on input "[PERSON_NAME]" at bounding box center [194, 179] width 137 height 33
type input "9899449966"
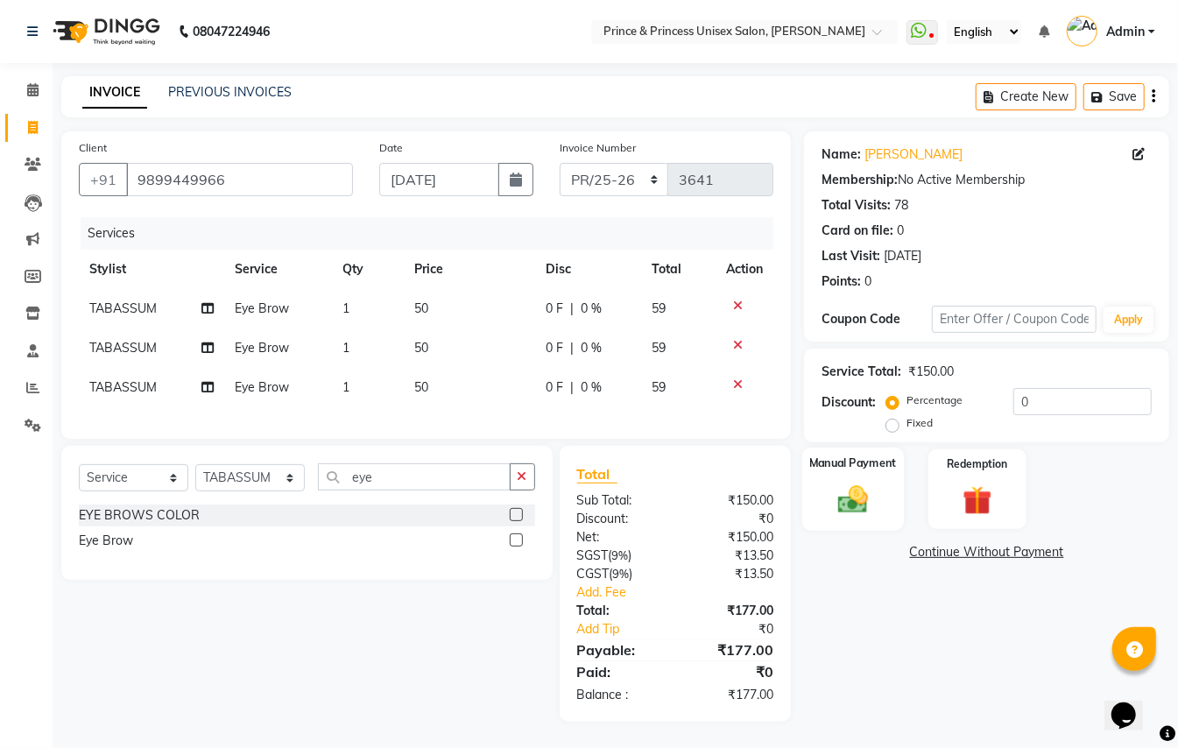
click at [874, 489] on img at bounding box center [852, 499] width 49 height 35
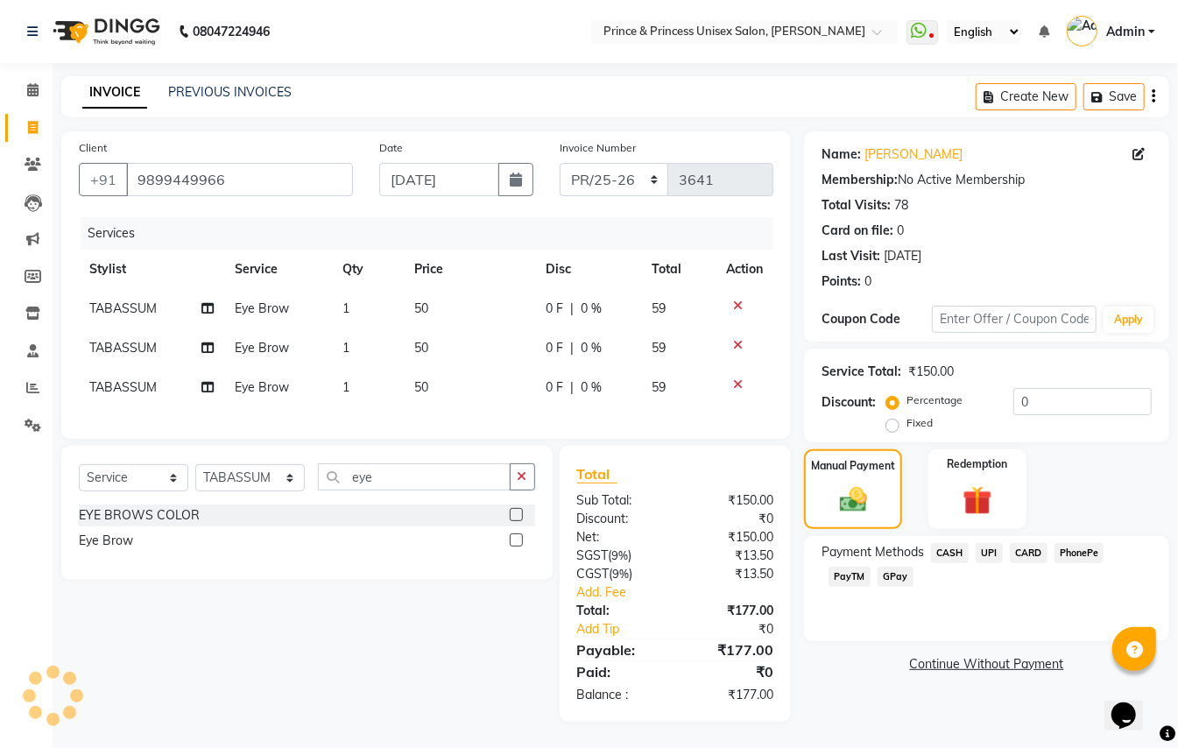
click at [947, 550] on span "CASH" at bounding box center [950, 553] width 38 height 20
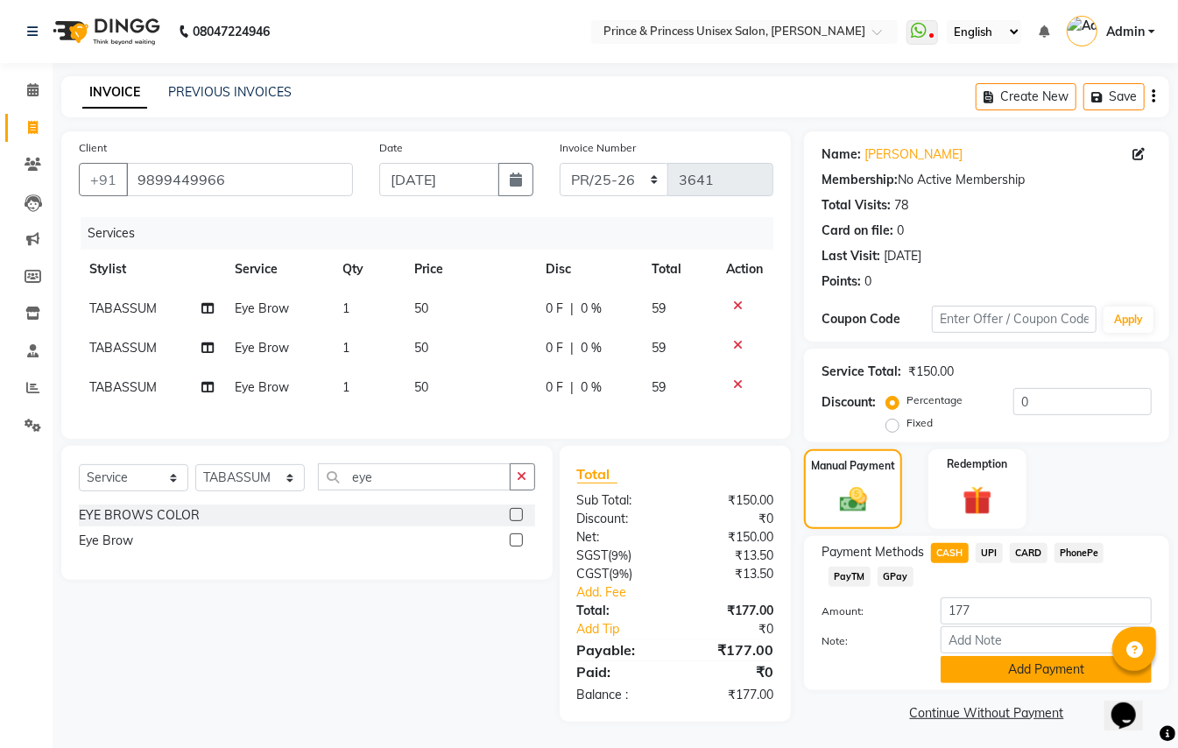
click at [1000, 672] on button "Add Payment" at bounding box center [1045, 669] width 211 height 27
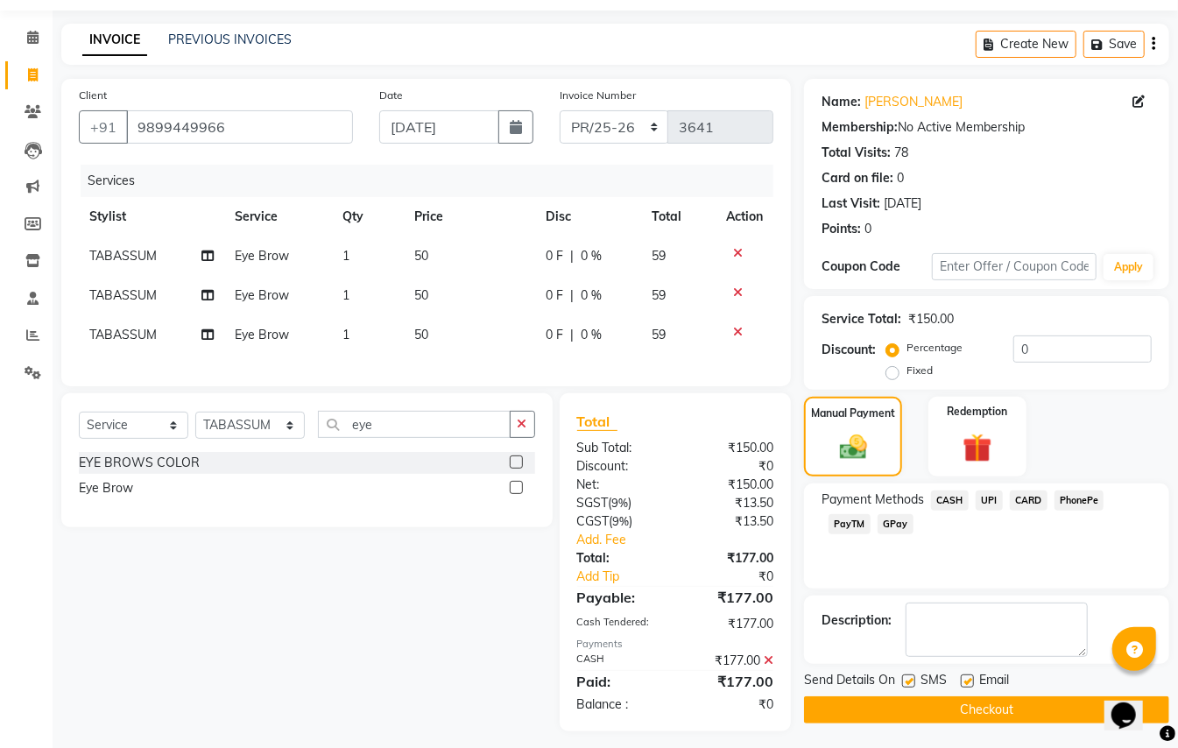
scroll to position [74, 0]
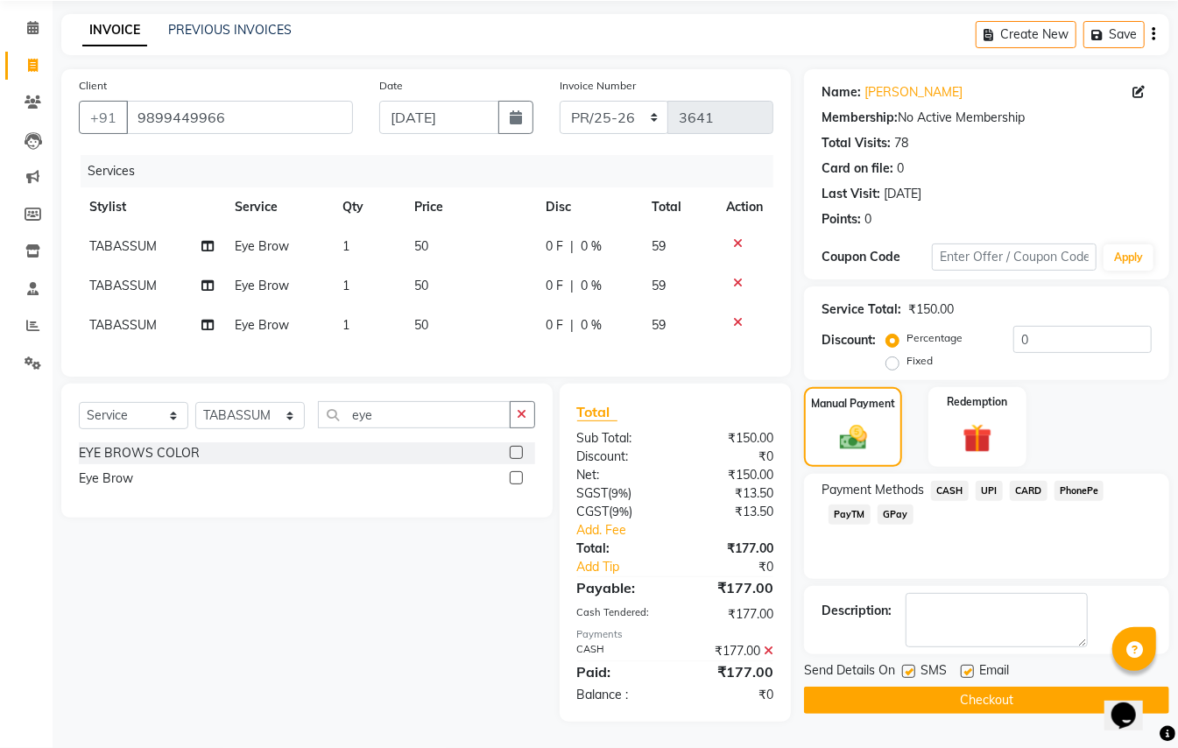
click at [1069, 686] on button "Checkout" at bounding box center [986, 699] width 365 height 27
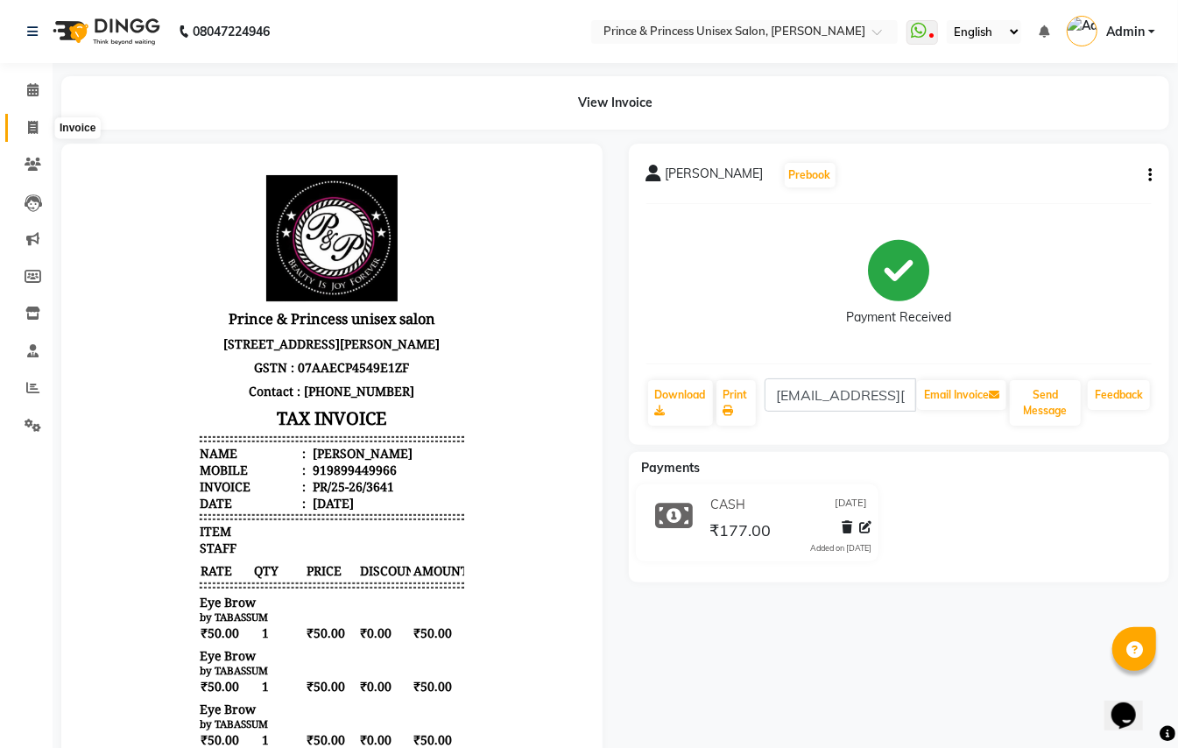
click at [28, 127] on icon at bounding box center [33, 127] width 10 height 13
select select "service"
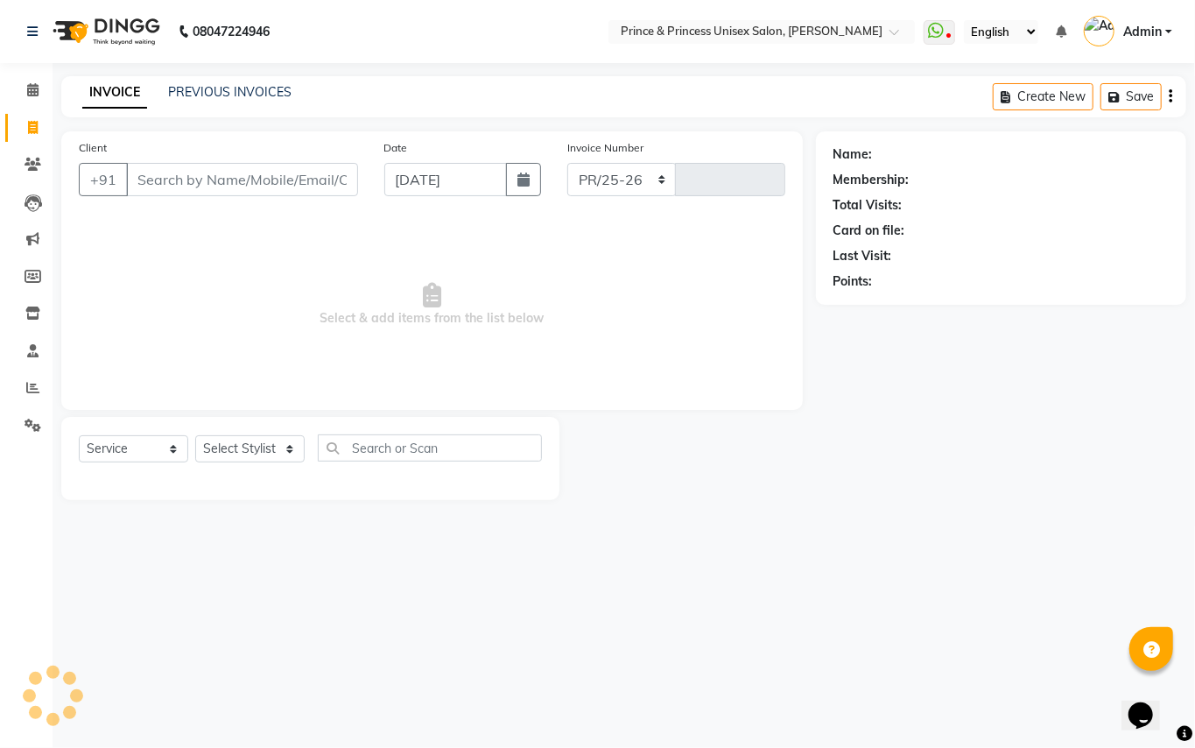
select select "3760"
type input "3642"
click at [334, 179] on input "Client" at bounding box center [242, 179] width 232 height 33
drag, startPoint x: 334, startPoint y: 179, endPoint x: 348, endPoint y: 165, distance: 20.4
click at [348, 165] on input "Client" at bounding box center [242, 179] width 232 height 33
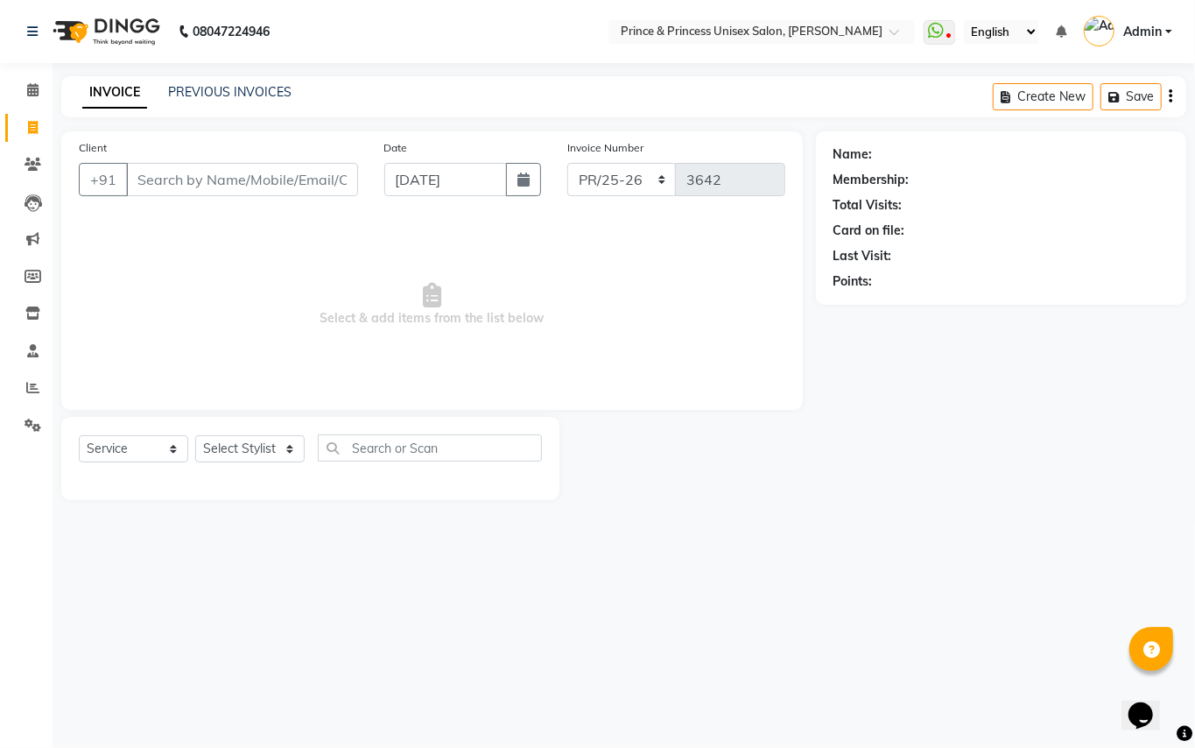
drag, startPoint x: 348, startPoint y: 165, endPoint x: 372, endPoint y: 102, distance: 67.3
click at [372, 102] on main "INVOICE PREVIOUS INVOICES Create New Save Client +91 Date [DATE] Invoice Number…" at bounding box center [624, 301] width 1143 height 450
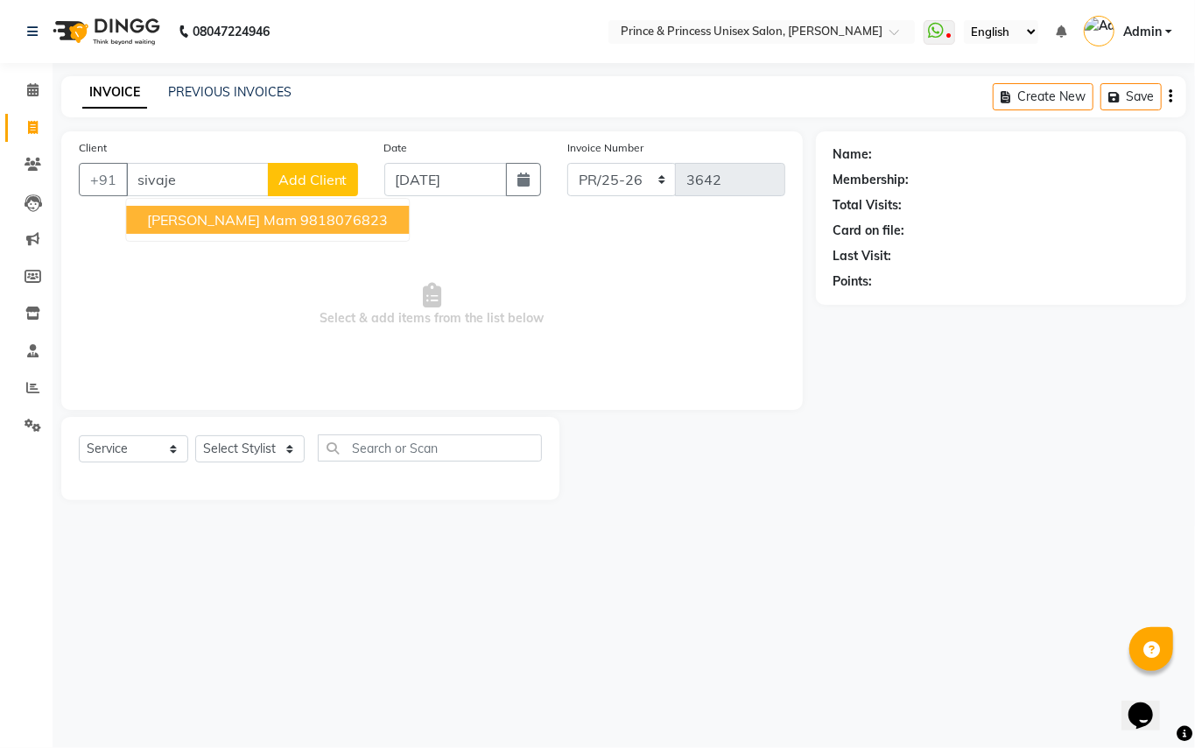
click at [189, 221] on span "[PERSON_NAME] Mam" at bounding box center [222, 220] width 150 height 18
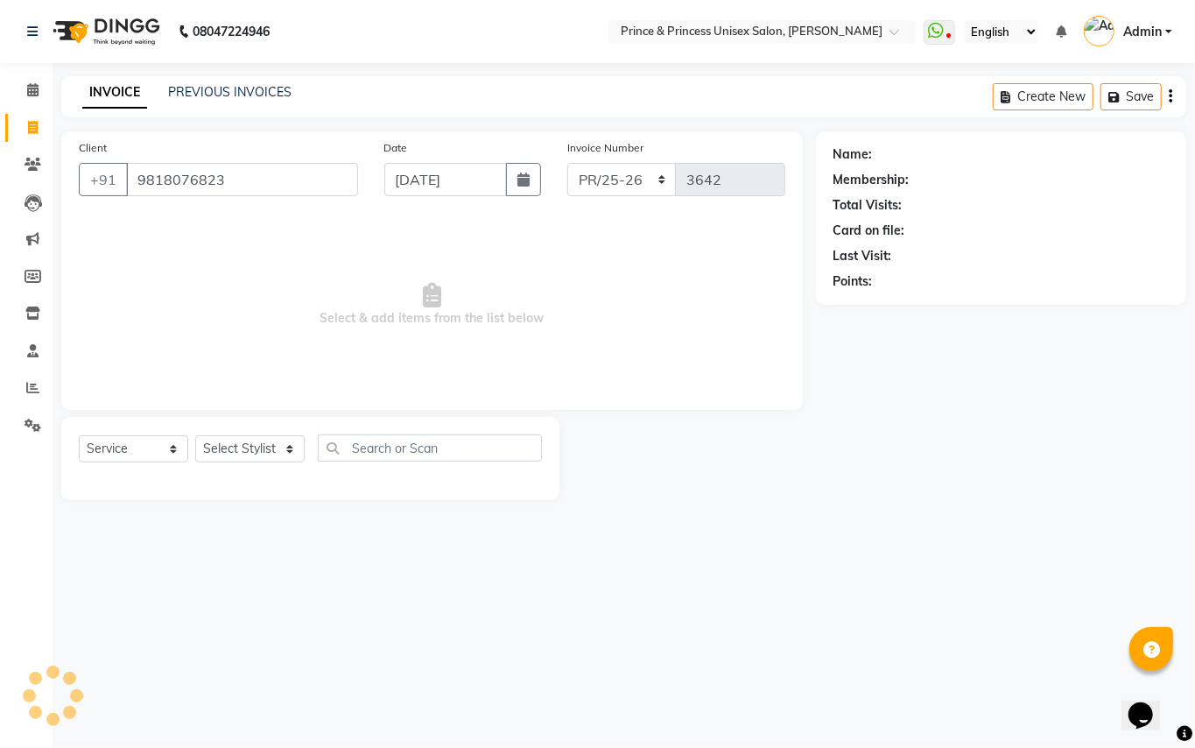
type input "9818076823"
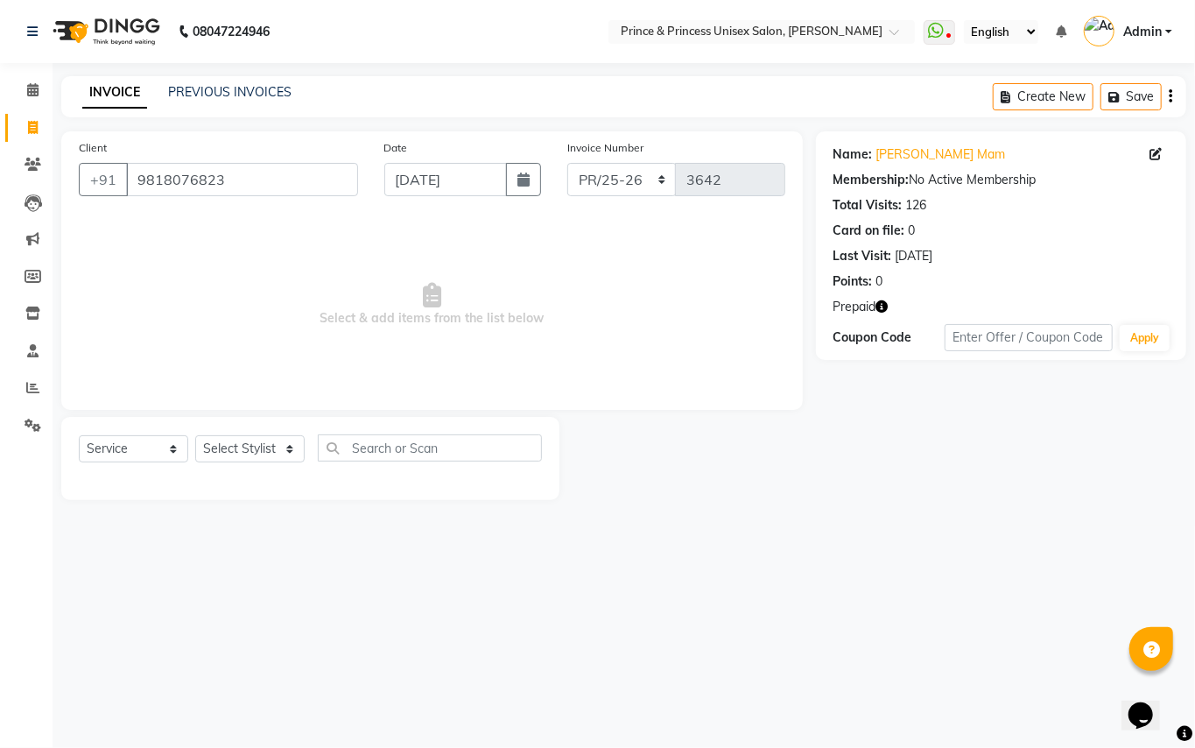
click at [883, 303] on icon "button" at bounding box center [882, 306] width 12 height 12
click at [249, 85] on link "PREVIOUS INVOICES" at bounding box center [229, 92] width 123 height 16
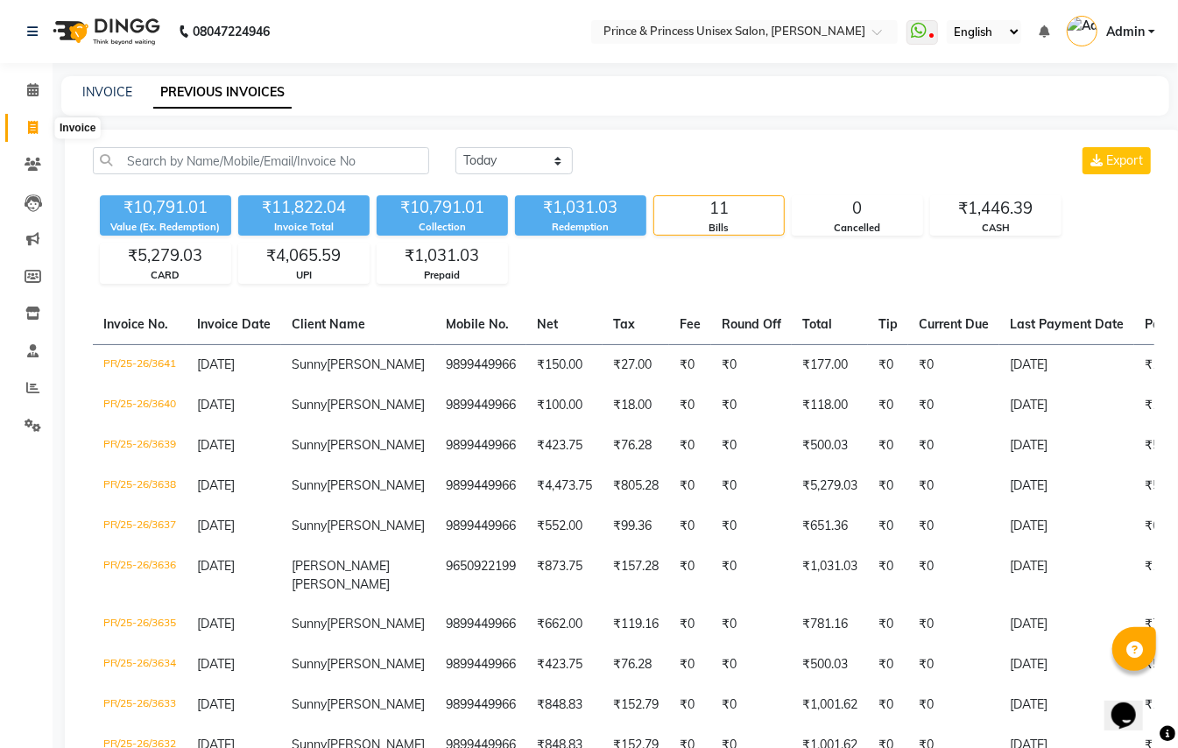
click at [33, 123] on icon at bounding box center [33, 127] width 10 height 13
select select "service"
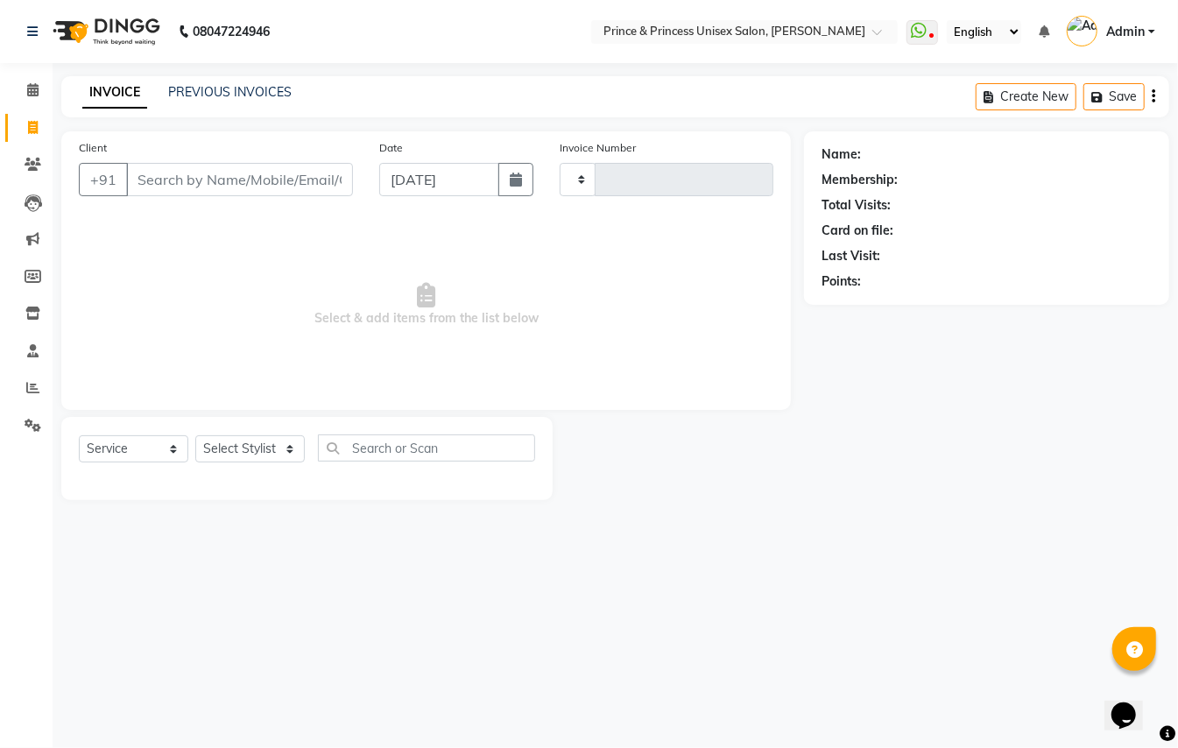
type input "3642"
select select "3760"
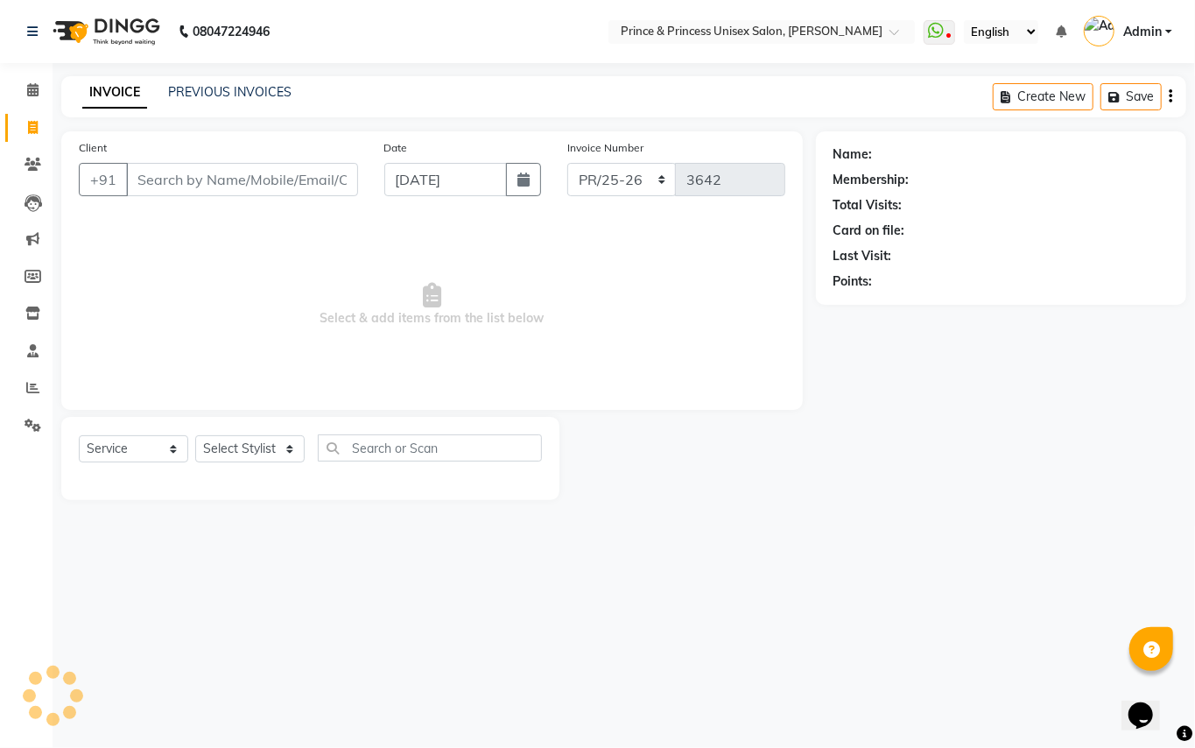
click at [263, 193] on input "Client" at bounding box center [242, 179] width 232 height 33
click at [260, 187] on input "Client" at bounding box center [242, 179] width 232 height 33
type input "931144661"
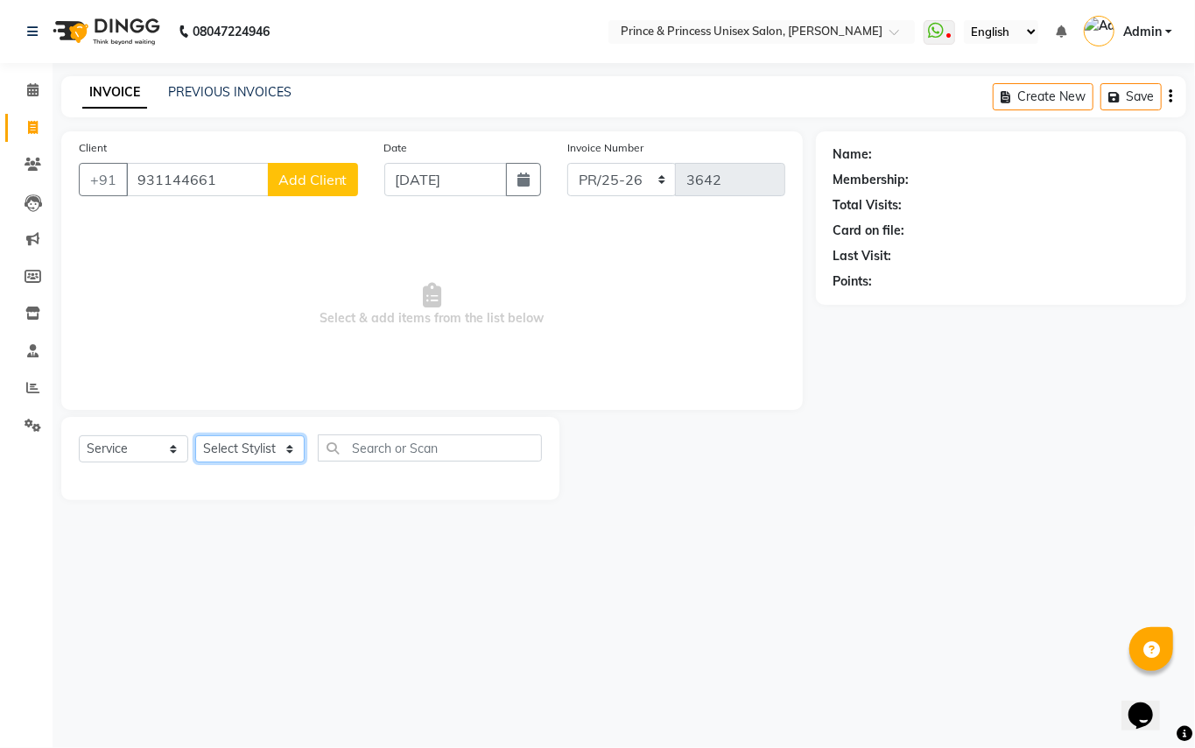
click at [256, 461] on select "Select Stylist ABHISHEK [PERSON_NAME] NEW [PERSON_NAME] [PERSON_NAME] [PERSON_N…" at bounding box center [249, 448] width 109 height 27
select select "17871"
drag, startPoint x: 256, startPoint y: 449, endPoint x: 371, endPoint y: 461, distance: 116.1
click at [253, 457] on select "Select Stylist ABHISHEK [PERSON_NAME] NEW [PERSON_NAME] [PERSON_NAME] [PERSON_N…" at bounding box center [249, 448] width 109 height 27
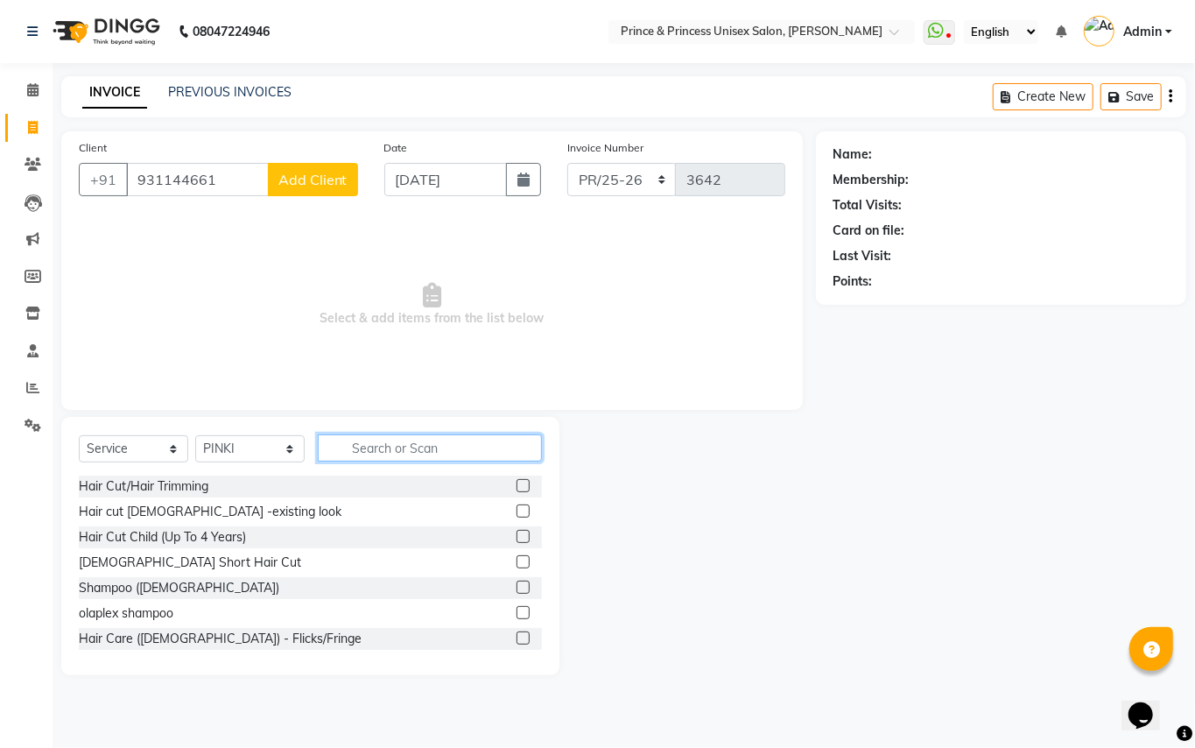
click at [401, 439] on input "text" at bounding box center [430, 447] width 224 height 27
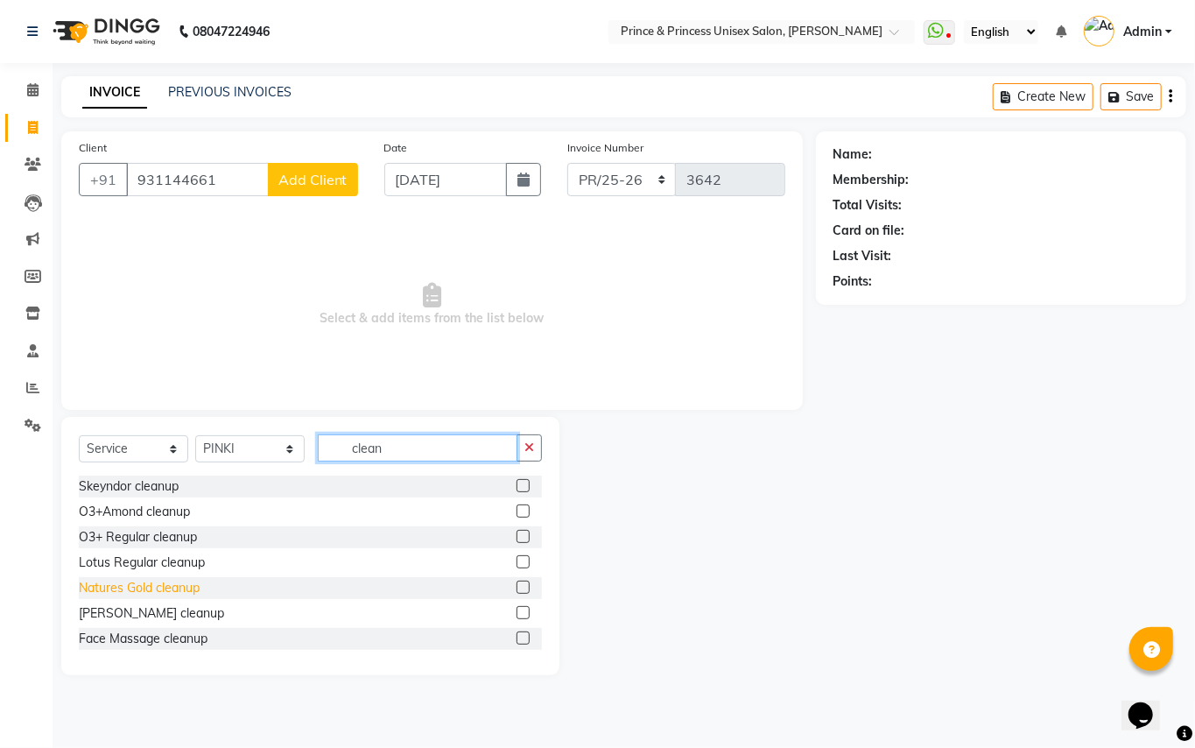
scroll to position [53, 0]
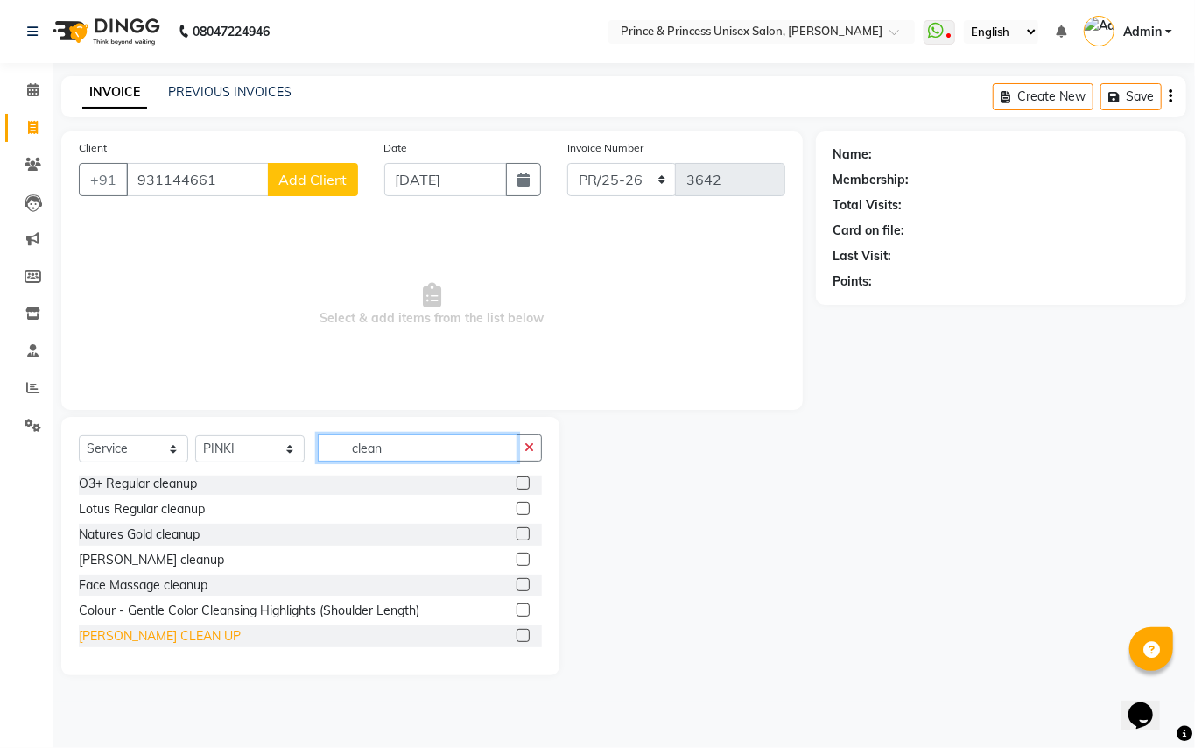
type input "clean"
click at [135, 637] on div "[PERSON_NAME] CLEAN UP" at bounding box center [160, 636] width 162 height 18
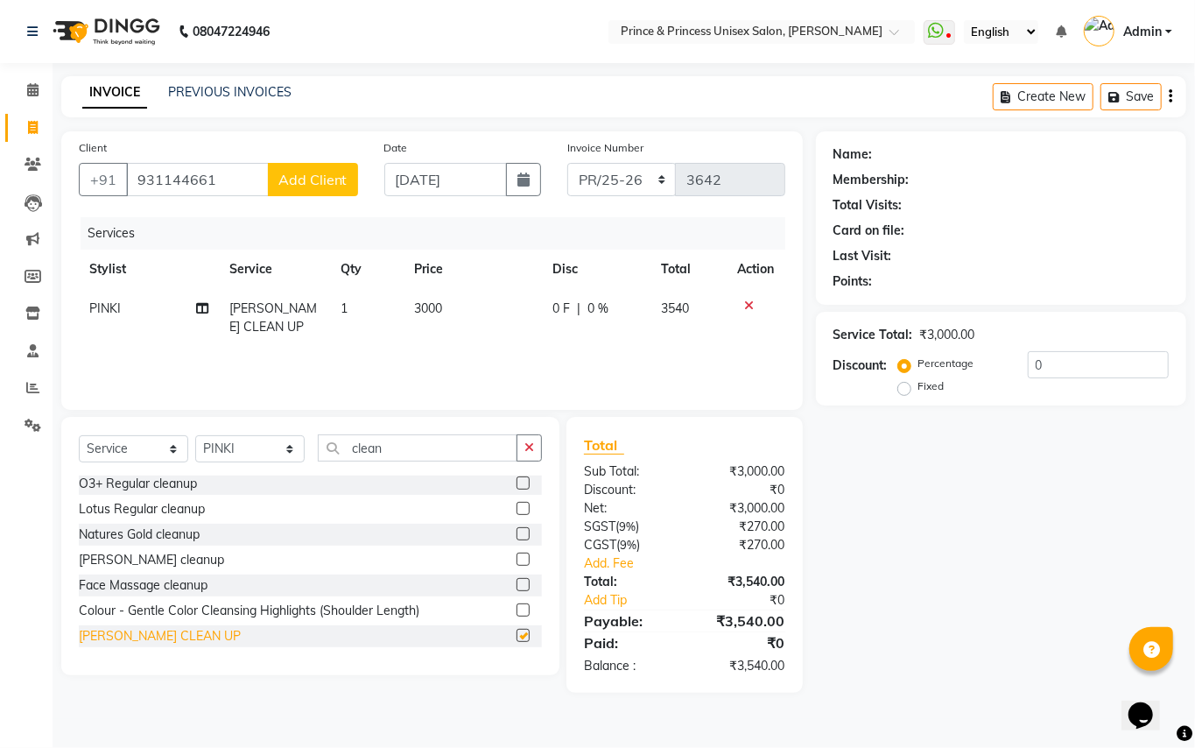
checkbox input "false"
drag, startPoint x: 403, startPoint y: 438, endPoint x: 256, endPoint y: 107, distance: 362.2
click at [306, 387] on div "Client [PHONE_NUMBER] Add Client Date [DATE] Invoice Number PR/25-26 V/2025 V/[…" at bounding box center [432, 411] width 768 height 561
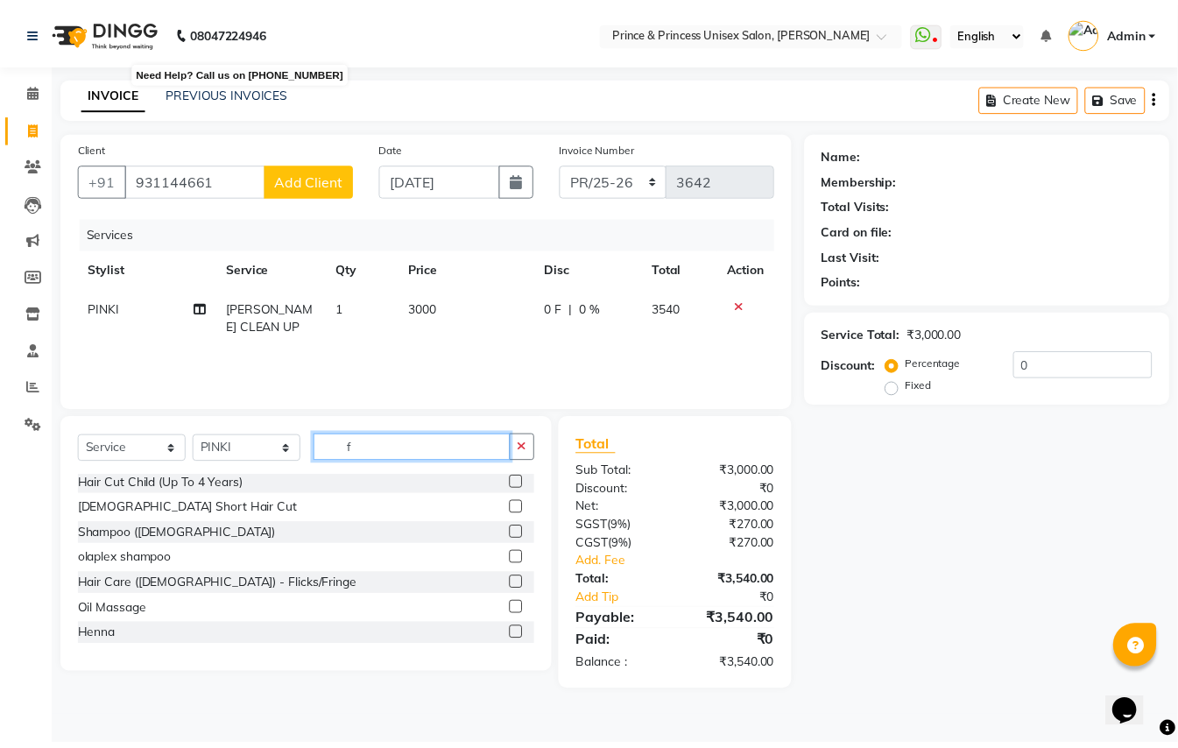
scroll to position [0, 0]
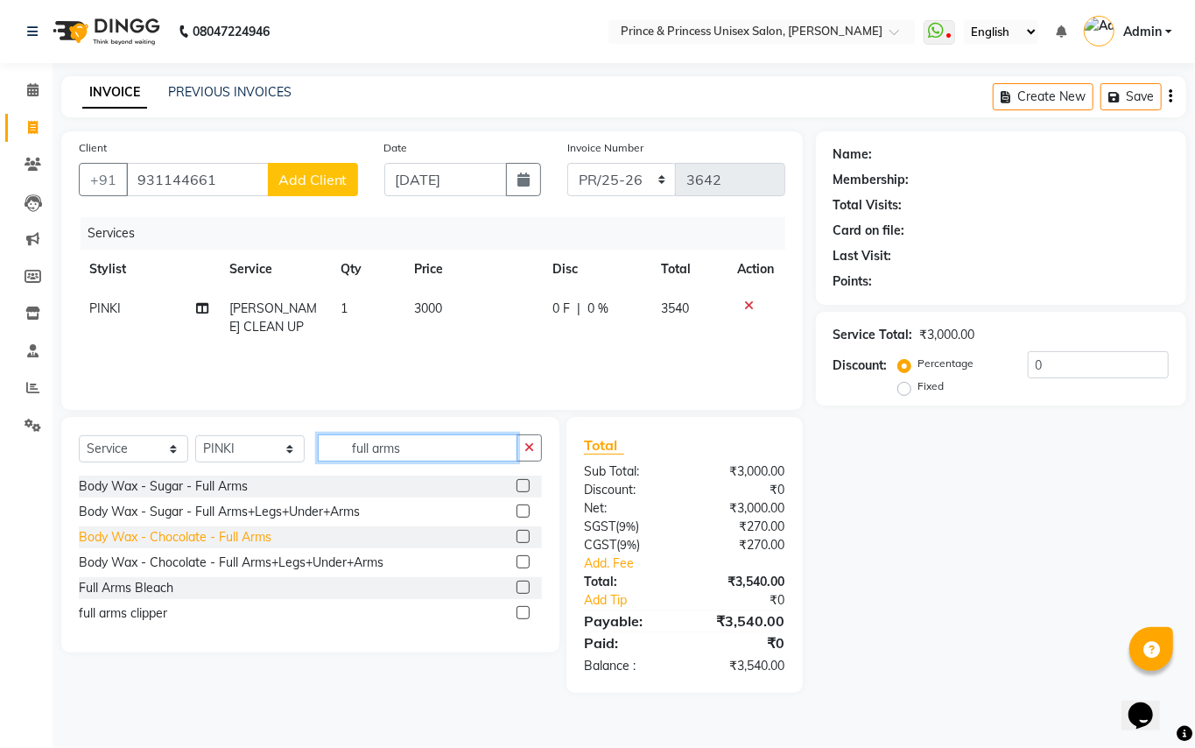
type input "full arms"
click at [151, 539] on div "Body Wax - Chocolate - Full Arms" at bounding box center [175, 537] width 193 height 18
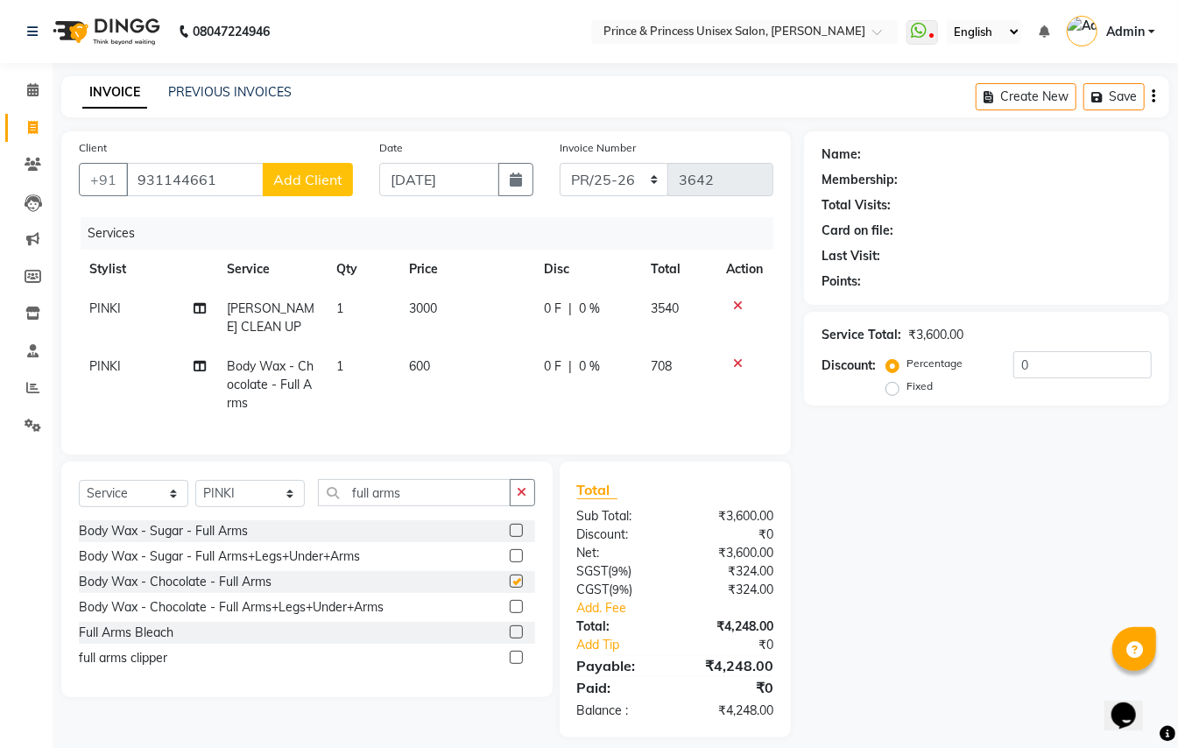
checkbox input "false"
drag, startPoint x: 403, startPoint y: 509, endPoint x: 102, endPoint y: 137, distance: 478.2
click at [130, 396] on div "Client [PHONE_NUMBER] Add Client Date [DATE] Invoice Number PR/25-26 V/2025 V/[…" at bounding box center [426, 434] width 756 height 606
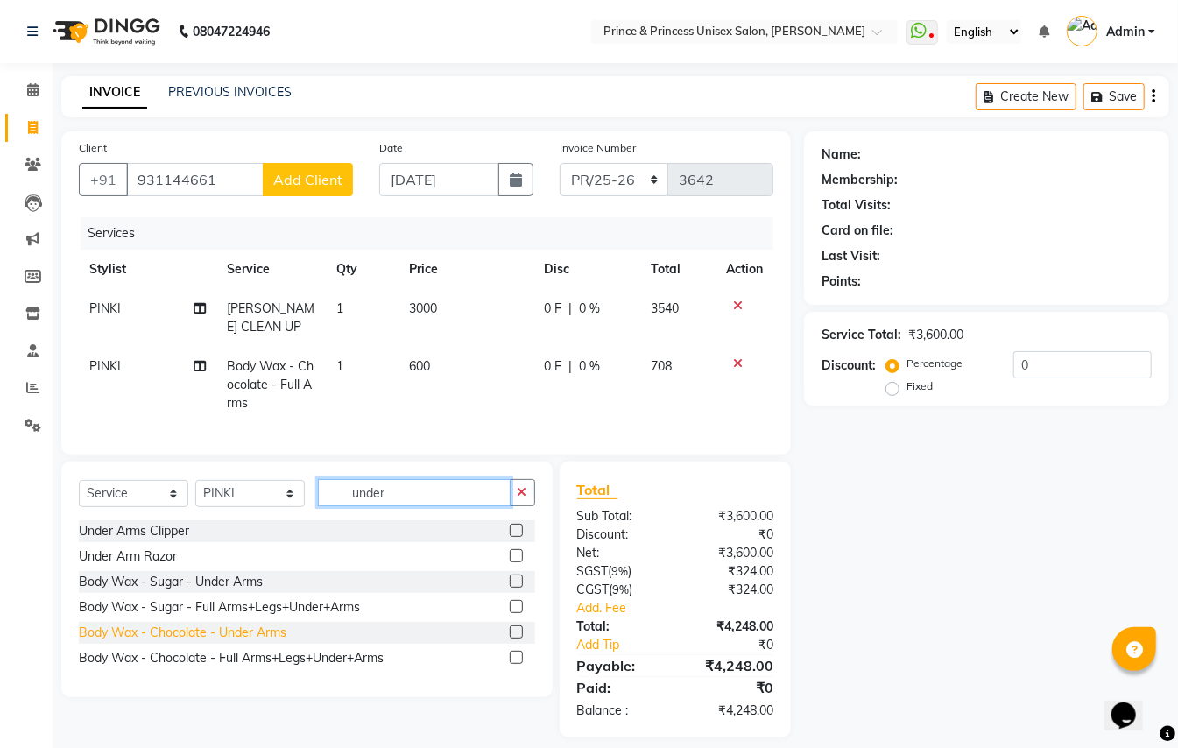
type input "under"
click at [242, 642] on div "Body Wax - Chocolate - Under Arms" at bounding box center [183, 632] width 208 height 18
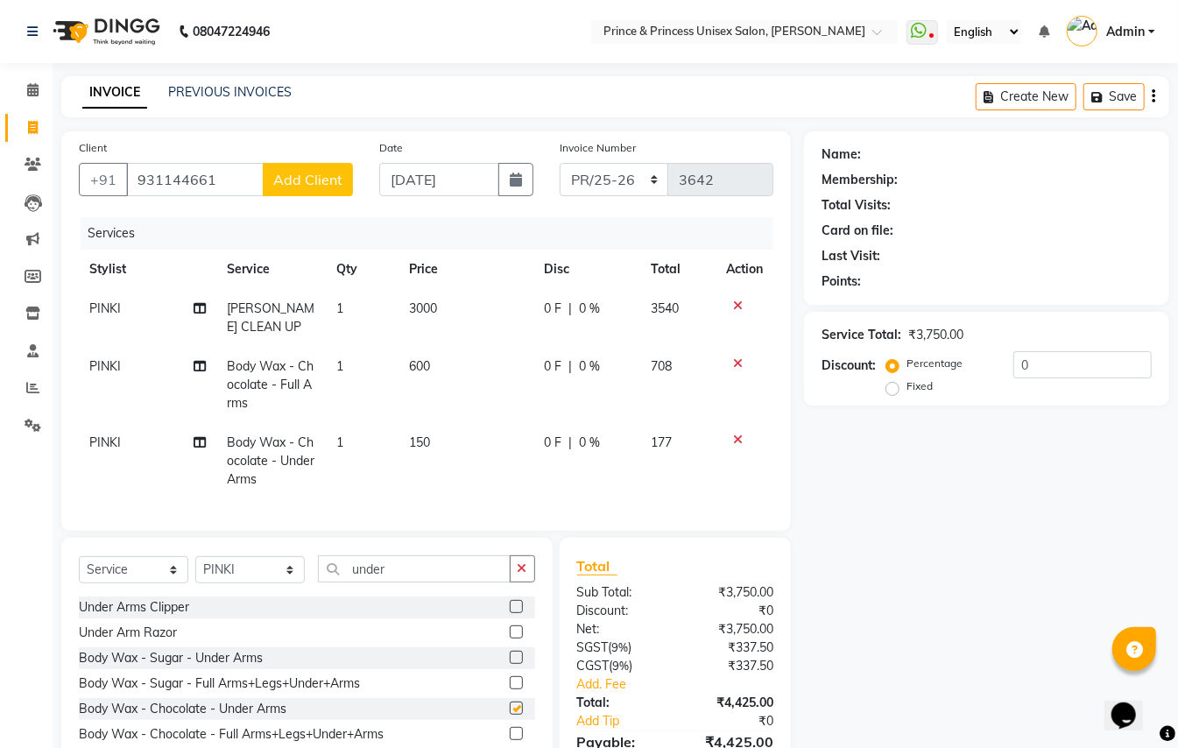
checkbox input "false"
drag, startPoint x: 397, startPoint y: 578, endPoint x: 81, endPoint y: 256, distance: 450.8
click at [196, 387] on div "Client [PHONE_NUMBER] Add Client Date [DATE] Invoice Number PR/25-26 V/2025 V/[…" at bounding box center [426, 472] width 756 height 682
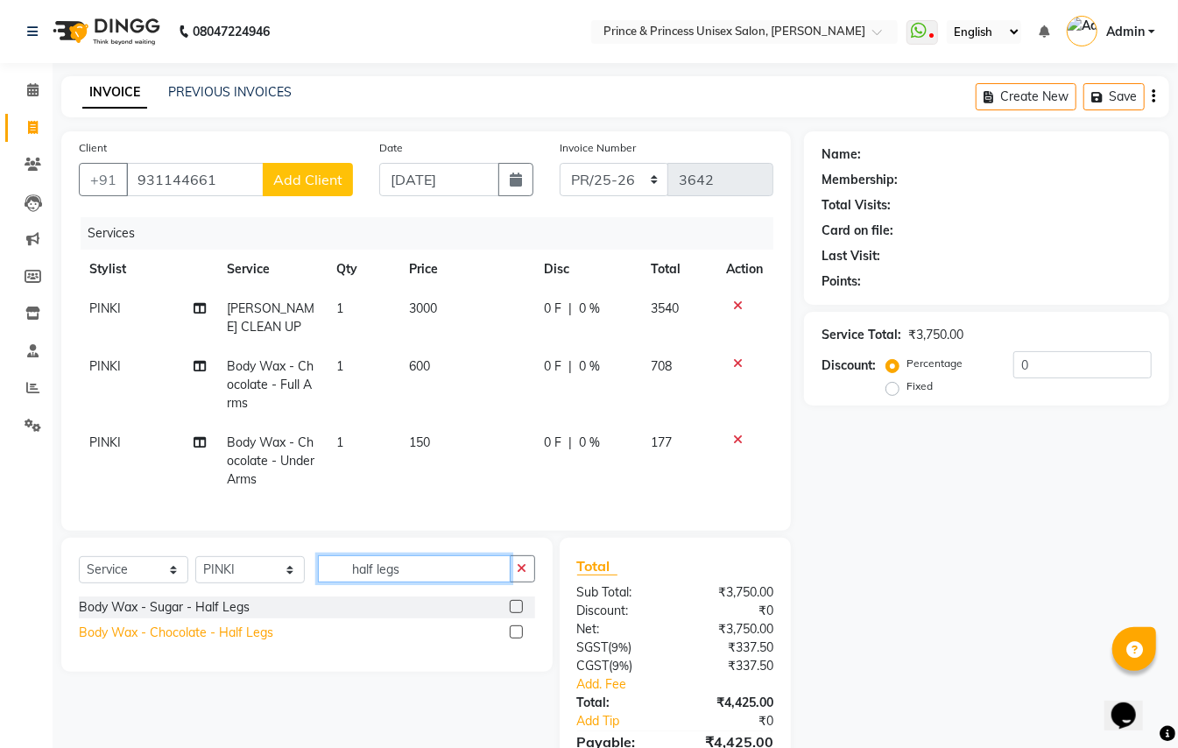
type input "half legs"
click at [208, 642] on div "Body Wax - Chocolate - Half Legs" at bounding box center [176, 632] width 194 height 18
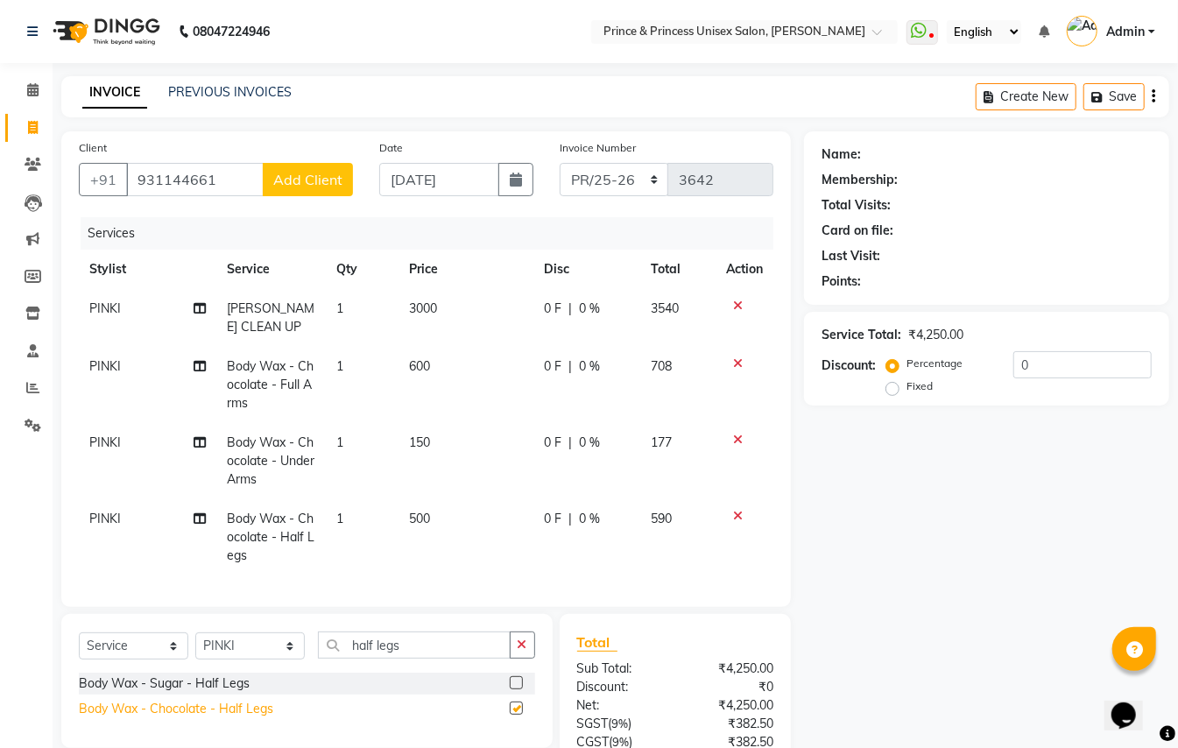
checkbox input "false"
drag, startPoint x: 405, startPoint y: 665, endPoint x: 127, endPoint y: 299, distance: 460.0
click at [264, 557] on div "Client [PHONE_NUMBER] Add Client Date [DATE] Invoice Number PR/25-26 V/2025 V/[…" at bounding box center [426, 510] width 756 height 758
type input "eye"
click at [89, 718] on div "Eye Brow" at bounding box center [106, 709] width 54 height 18
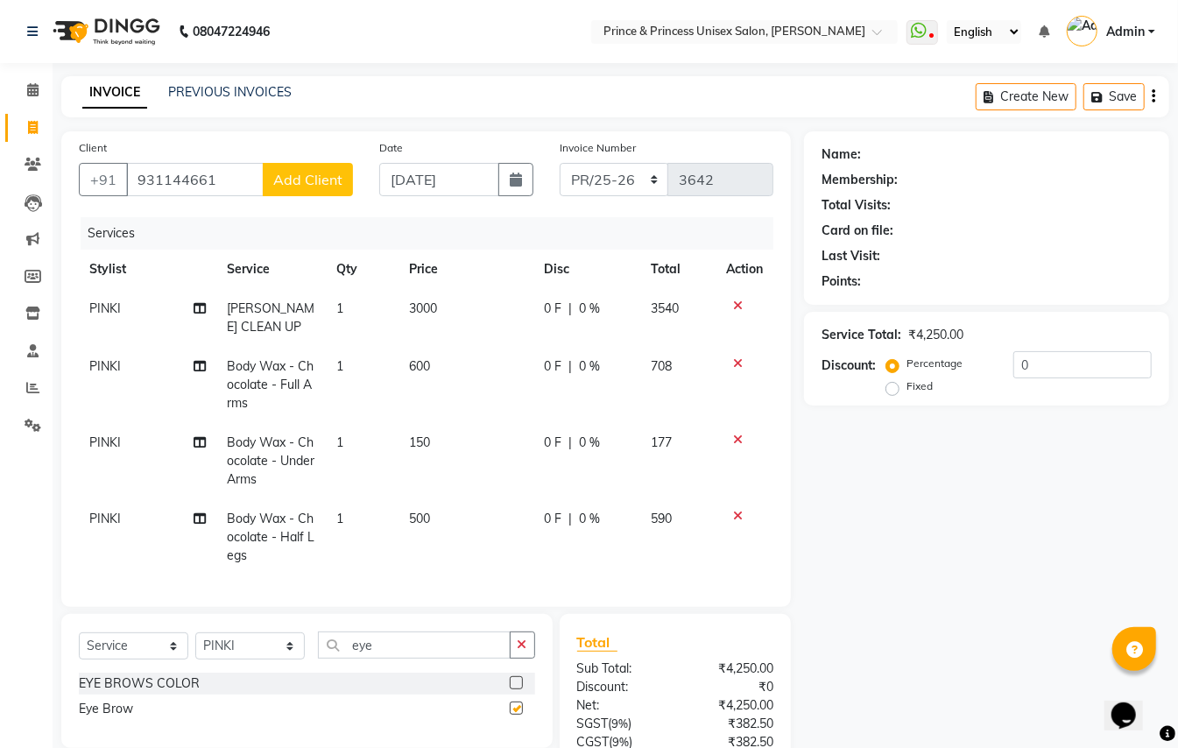
checkbox input "false"
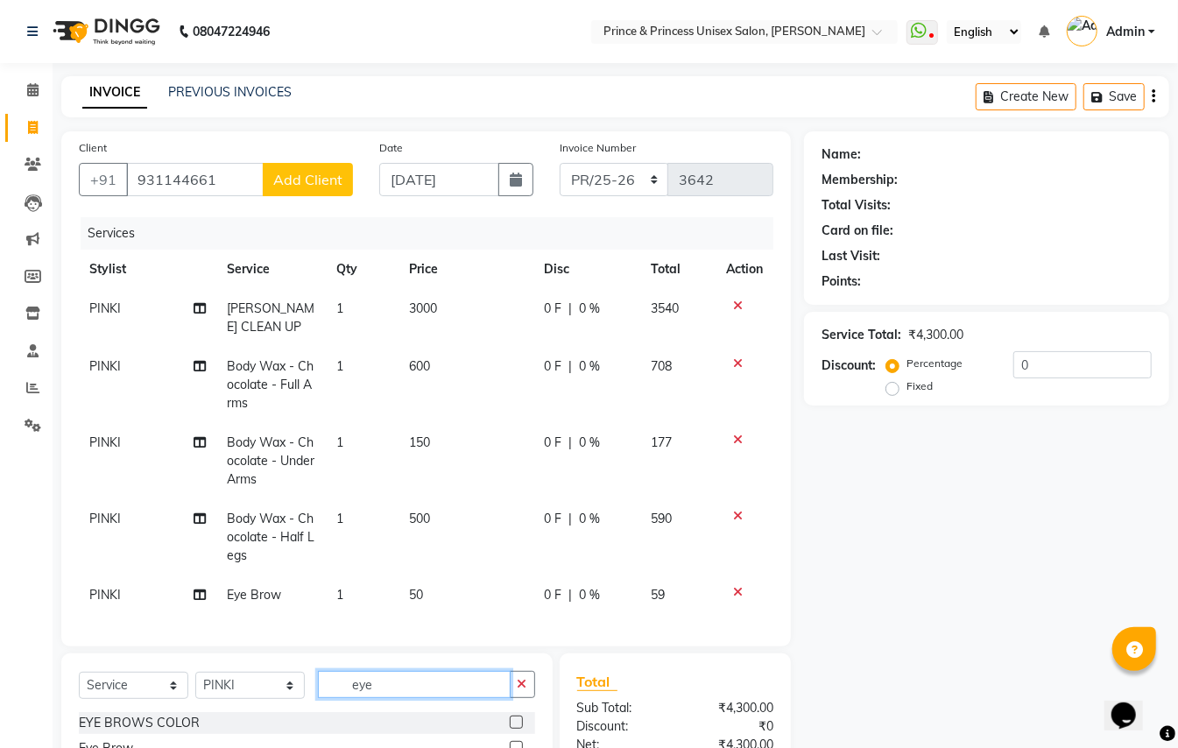
click at [145, 561] on div "Client [PHONE_NUMBER] Add Client Date [DATE] Invoice Number PR/25-26 V/2025 V/[…" at bounding box center [426, 530] width 756 height 798
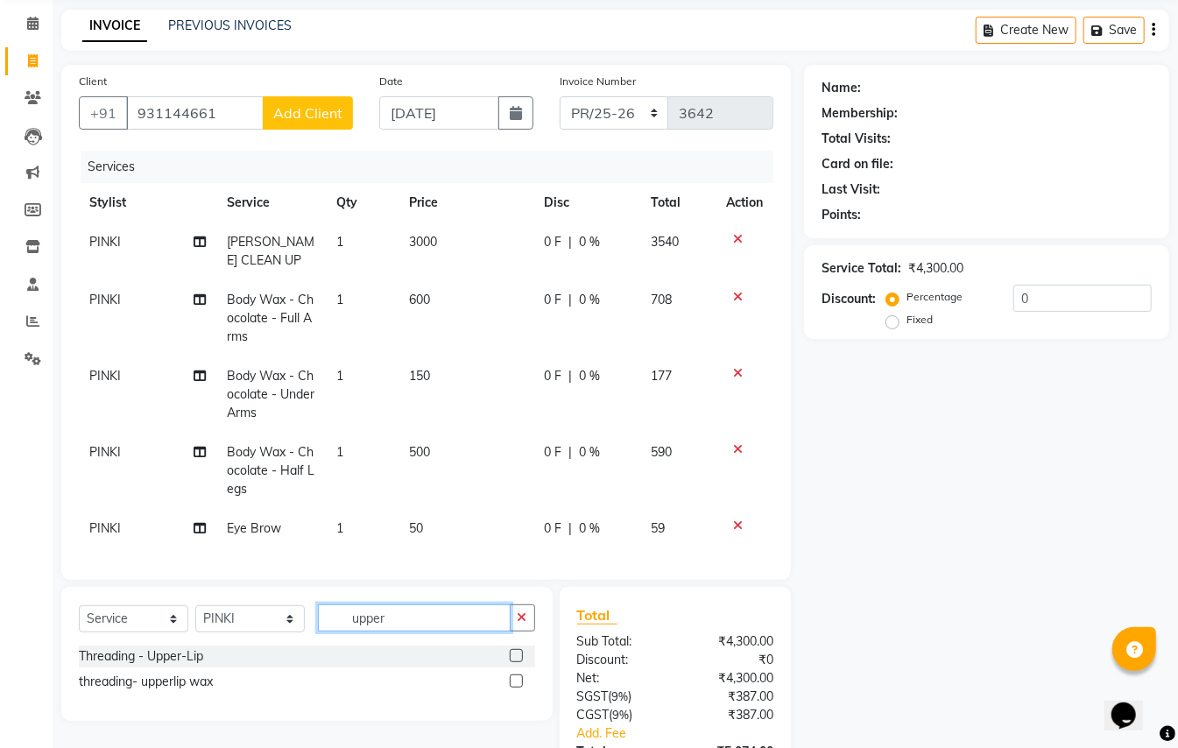
scroll to position [79, 0]
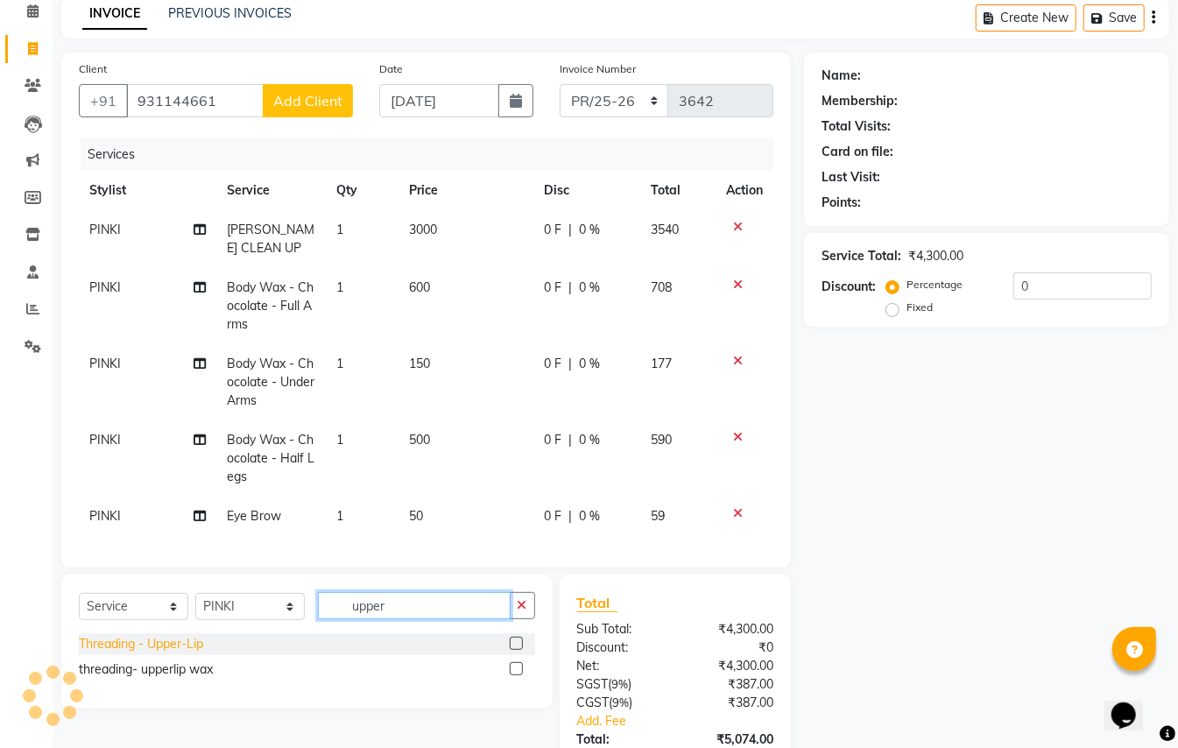
type input "upper"
click at [124, 653] on div "Threading - Upper-Lip" at bounding box center [141, 644] width 124 height 18
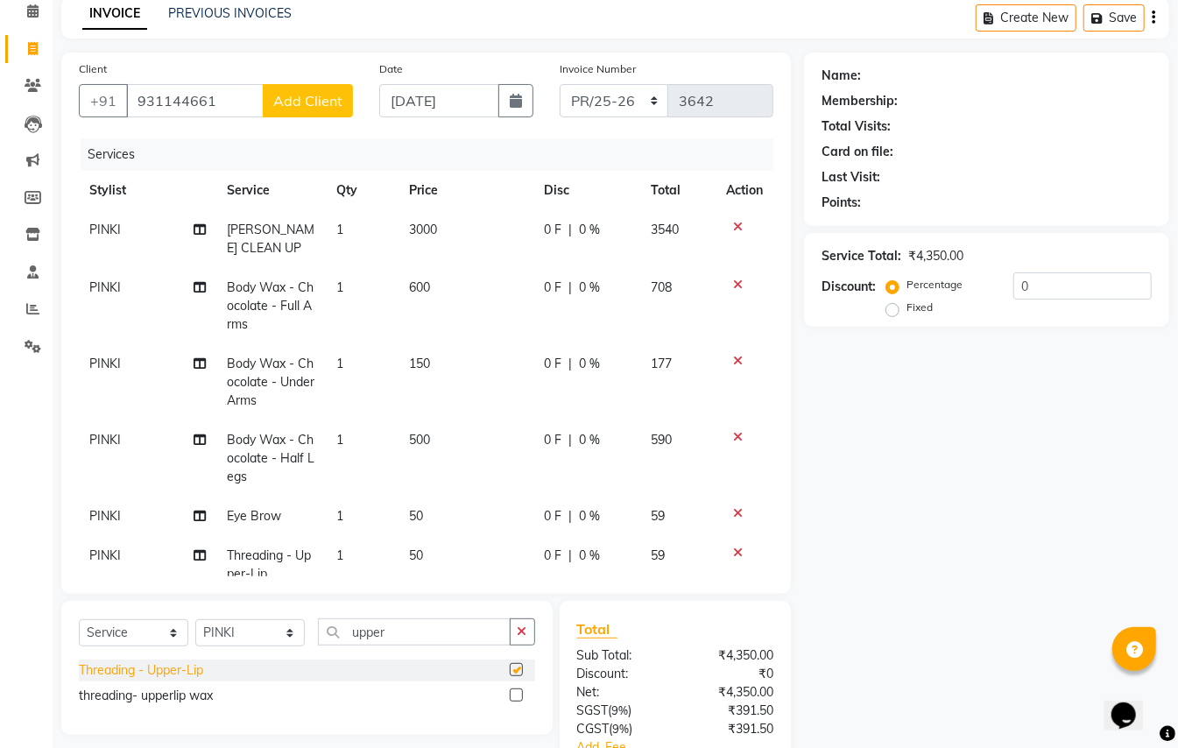
checkbox input "false"
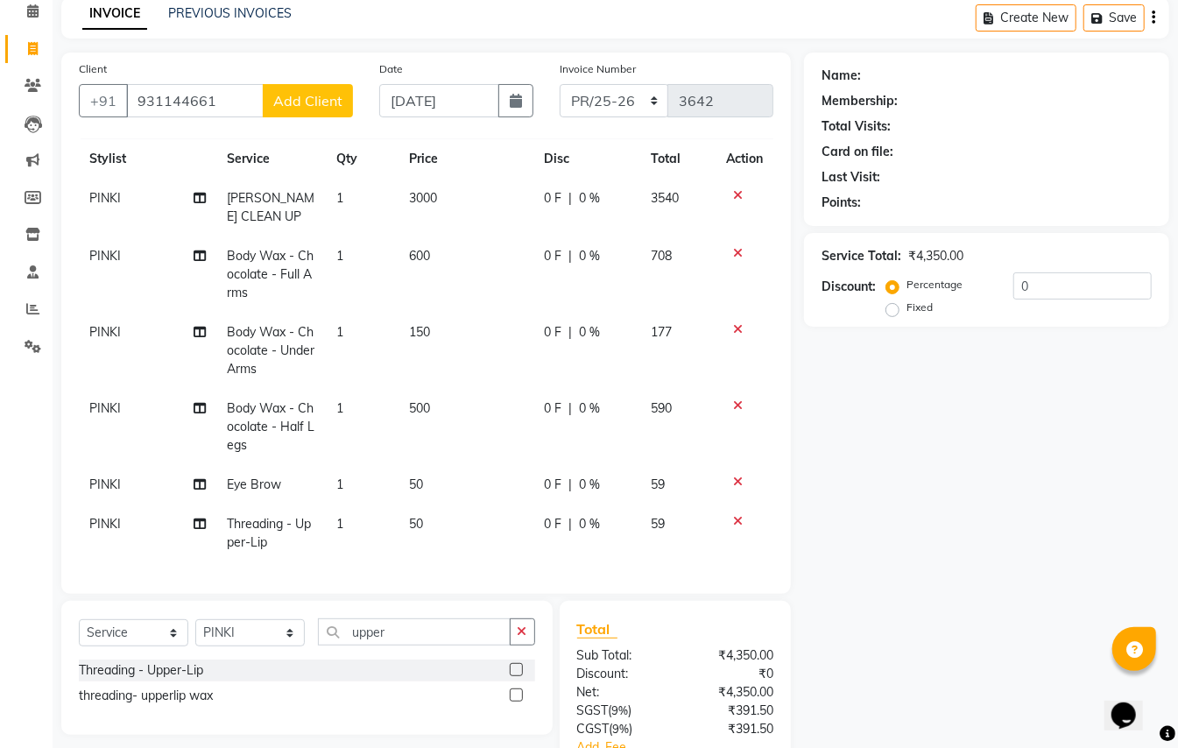
scroll to position [49, 0]
drag, startPoint x: 229, startPoint y: 106, endPoint x: 270, endPoint y: 32, distance: 84.6
click at [270, 32] on main "INVOICE PREVIOUS INVOICES Create New Save Client [PHONE_NUMBER] Add Client Date…" at bounding box center [615, 449] width 1125 height 905
click at [256, 137] on span "931144" at bounding box center [234, 141] width 53 height 18
type input "9311446161"
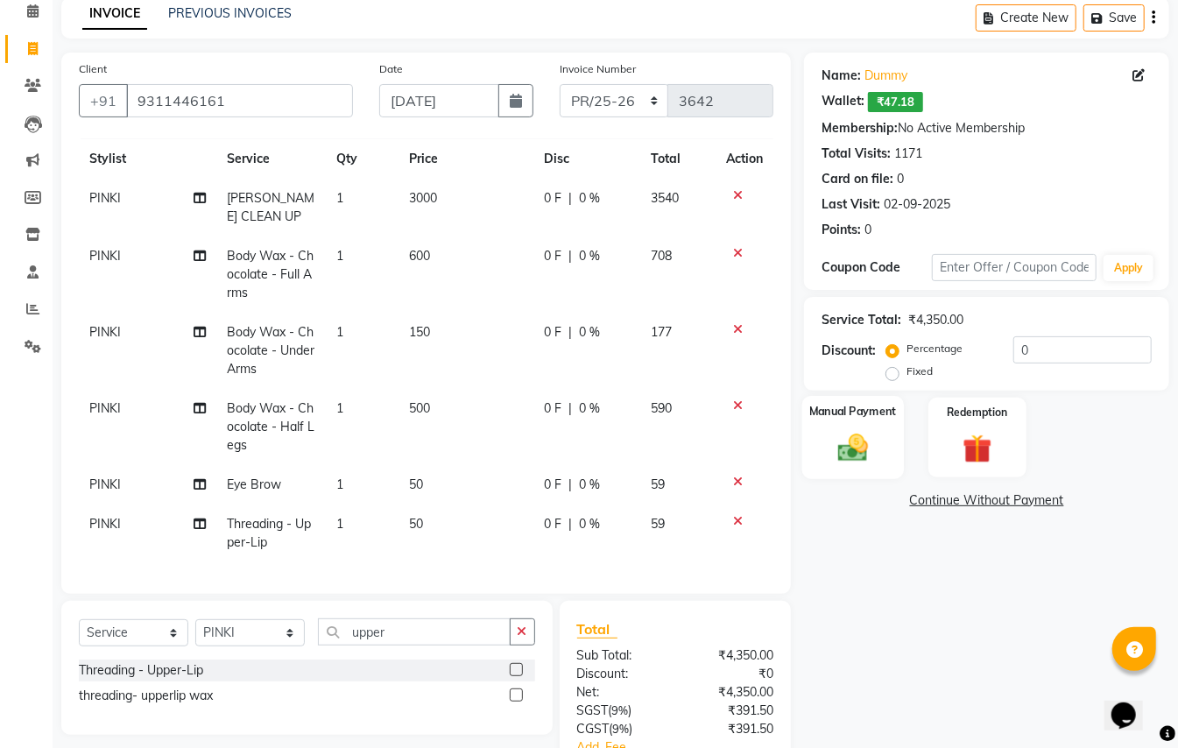
click at [855, 450] on img at bounding box center [852, 447] width 49 height 35
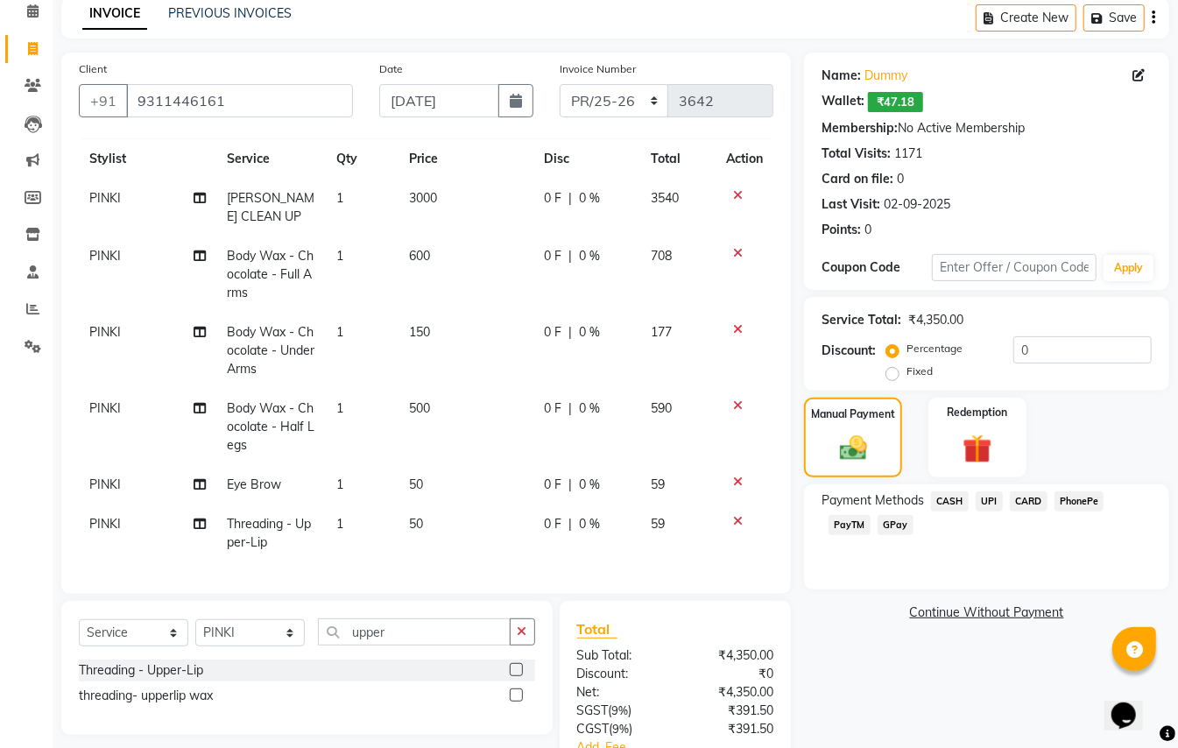
click at [837, 523] on span "PayTM" at bounding box center [849, 525] width 42 height 20
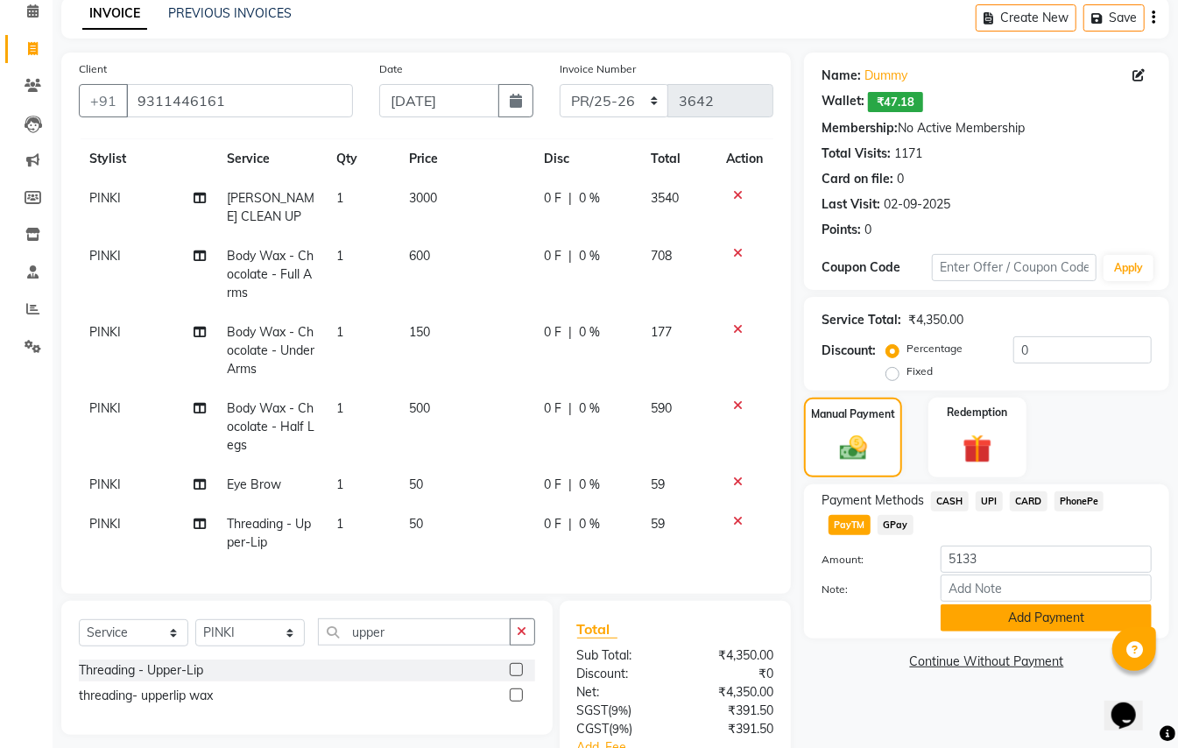
click at [965, 621] on button "Add Payment" at bounding box center [1045, 617] width 211 height 27
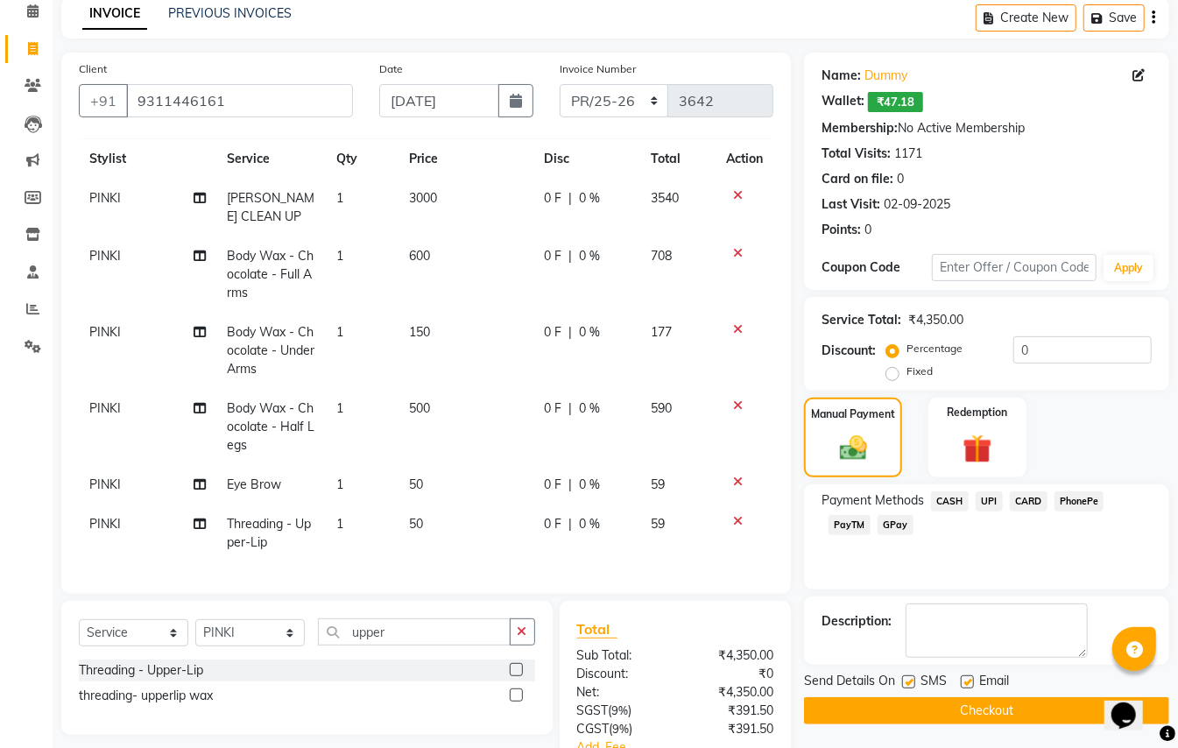
click at [998, 712] on button "Checkout" at bounding box center [986, 710] width 365 height 27
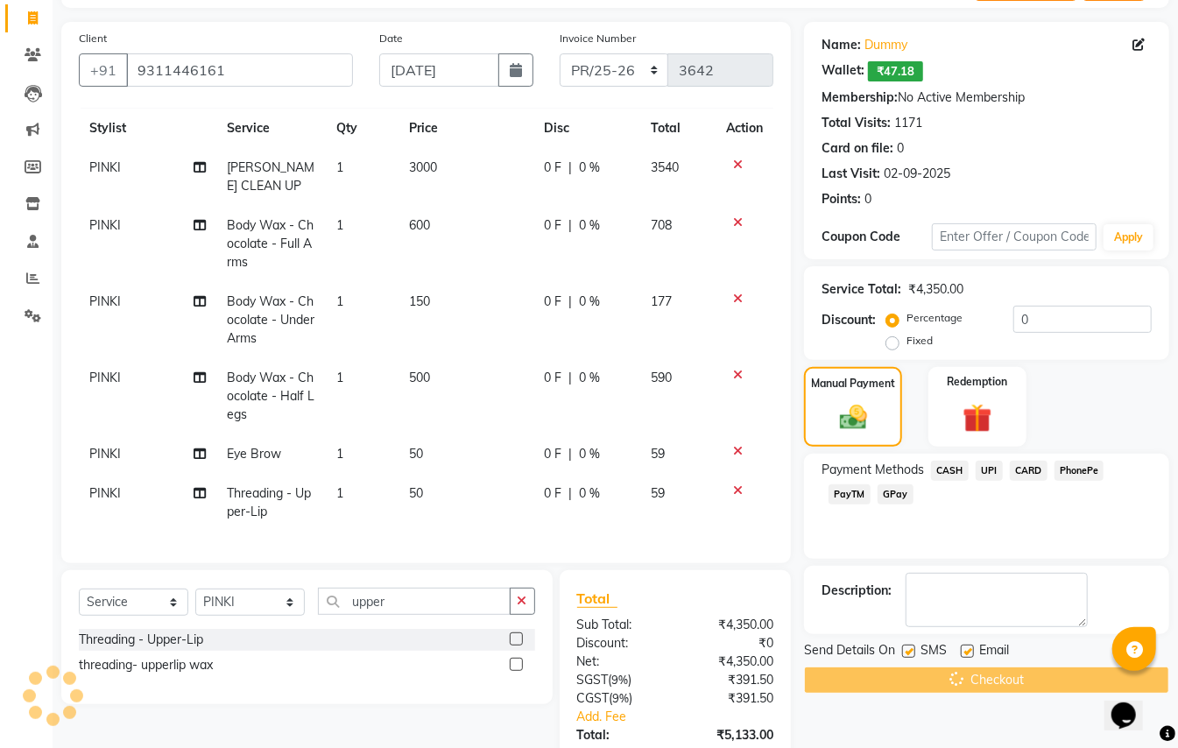
scroll to position [271, 0]
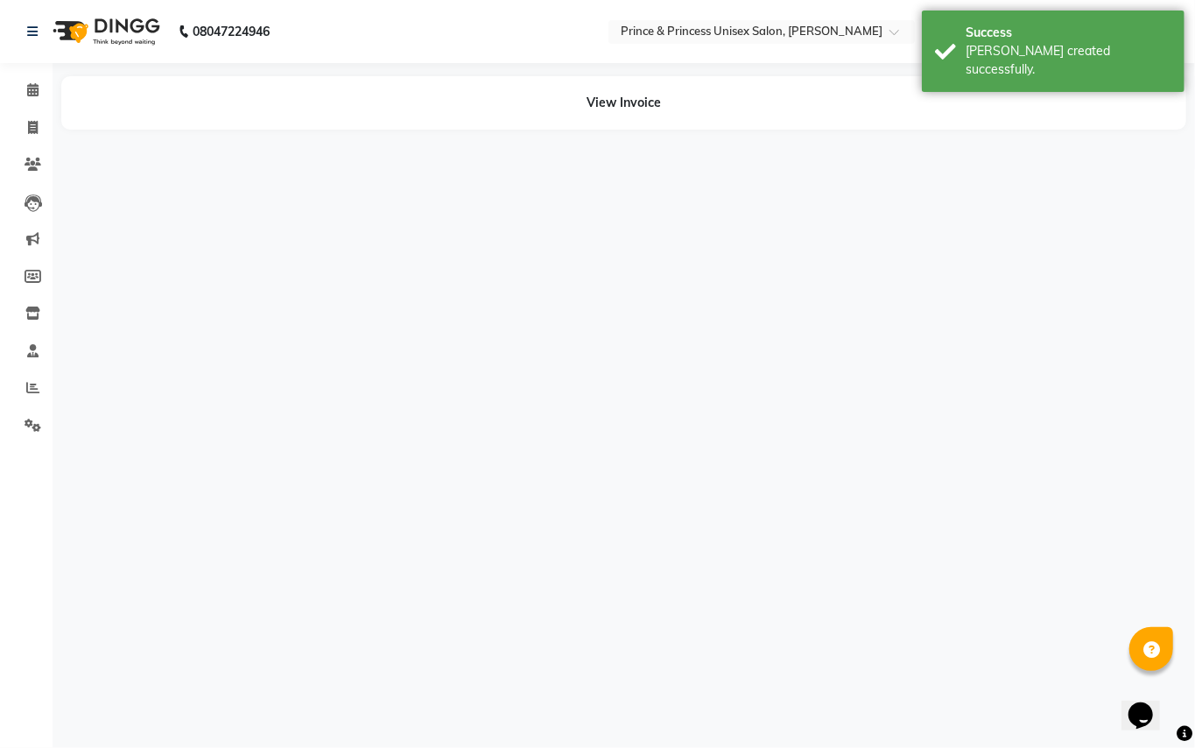
drag, startPoint x: 1182, startPoint y: 604, endPoint x: 1181, endPoint y: 723, distance: 119.1
click at [1185, 734] on html "08047224946 Select Location × Prince & Princess Unisex Salon, [PERSON_NAME] Wha…" at bounding box center [597, 374] width 1195 height 748
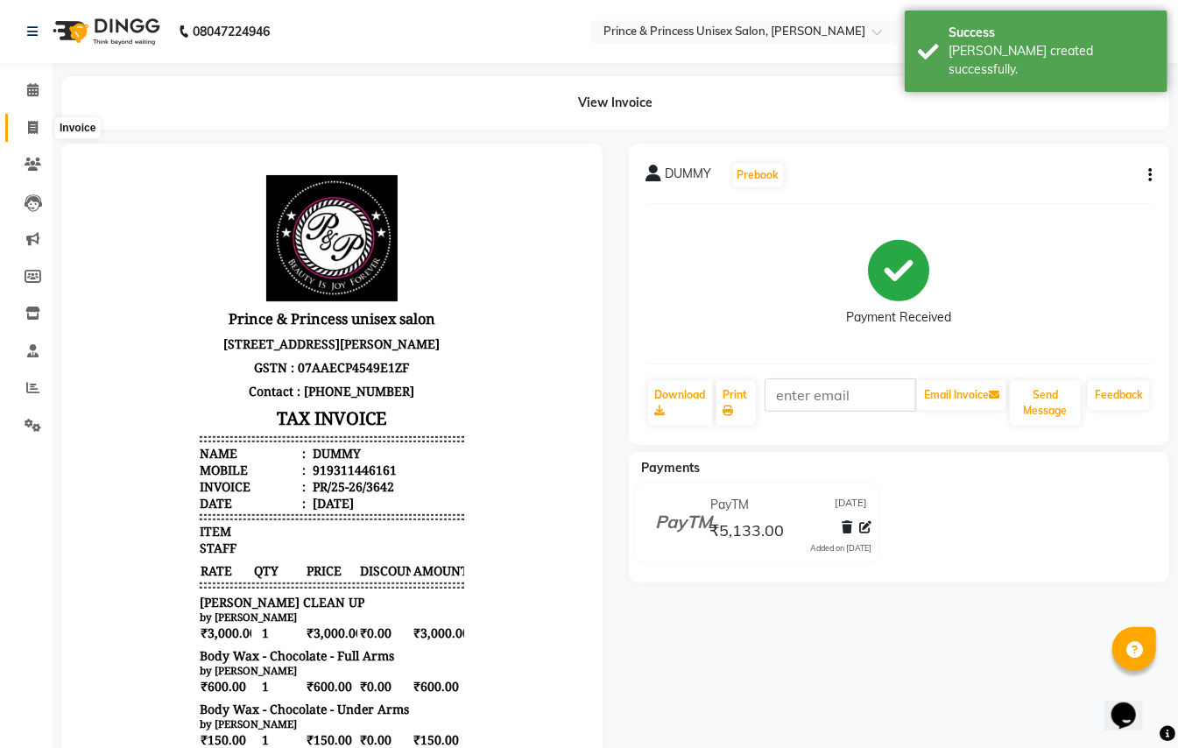
click at [35, 126] on icon at bounding box center [33, 127] width 10 height 13
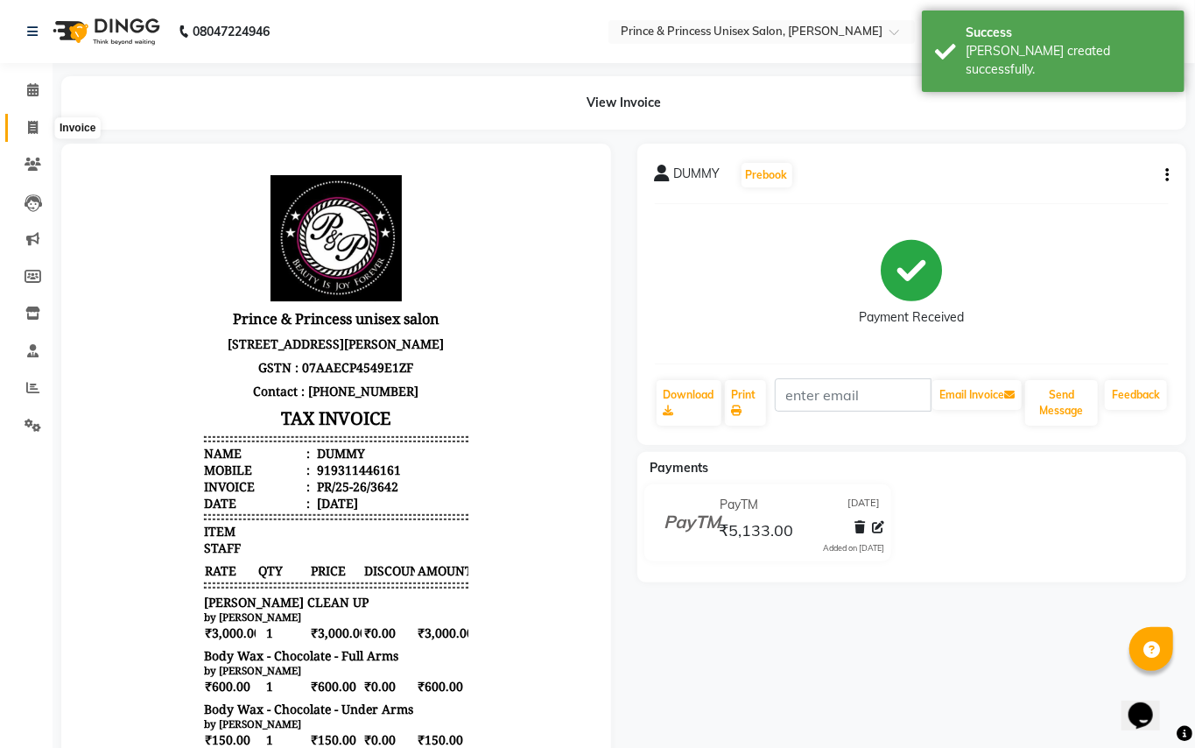
select select "service"
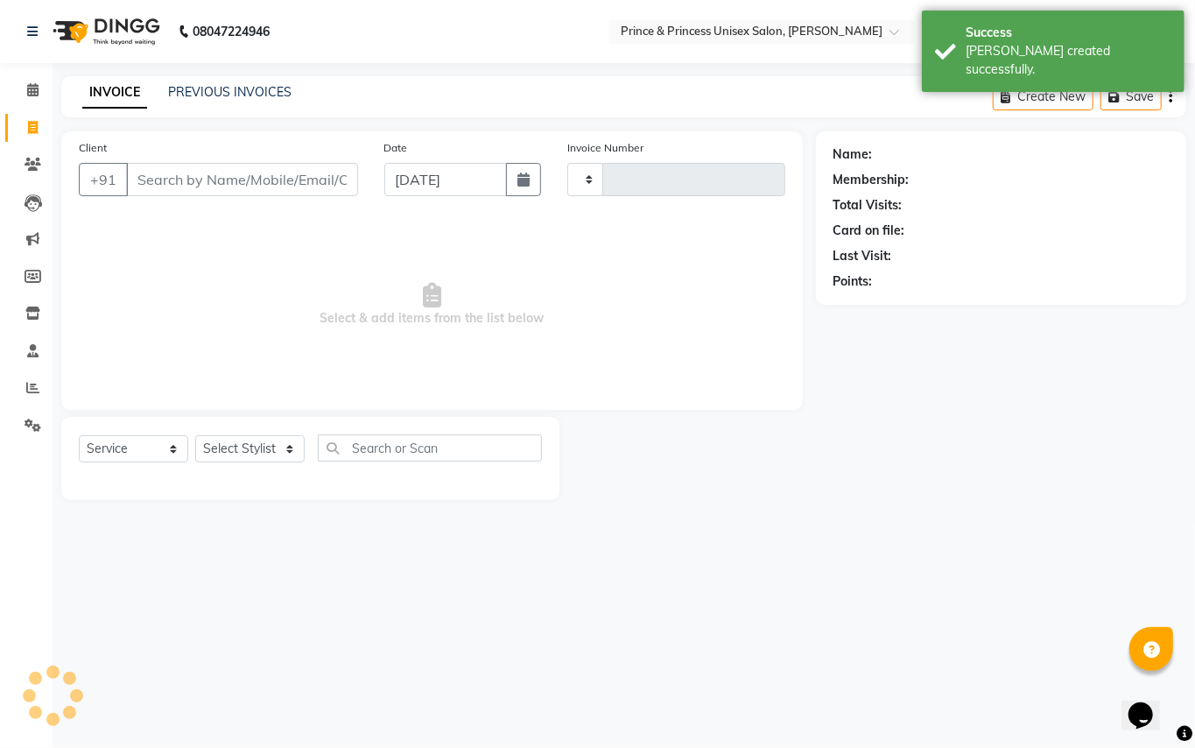
type input "3643"
select select "3760"
click at [294, 175] on input "Client" at bounding box center [242, 179] width 232 height 33
click at [275, 137] on div "Client +91 Date [DATE] Invoice Number PR/25-26 V/2025 V/[PHONE_NUMBER] Select &…" at bounding box center [432, 270] width 742 height 278
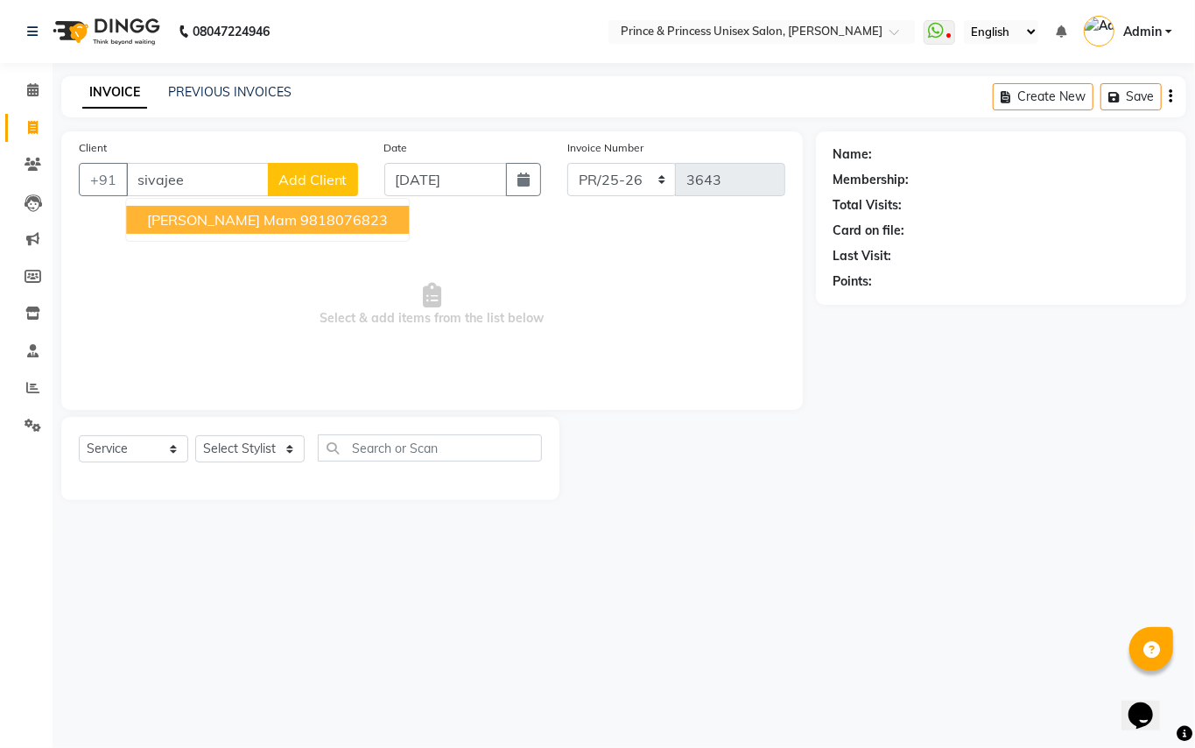
click at [267, 225] on span "[PERSON_NAME] Mam" at bounding box center [222, 220] width 150 height 18
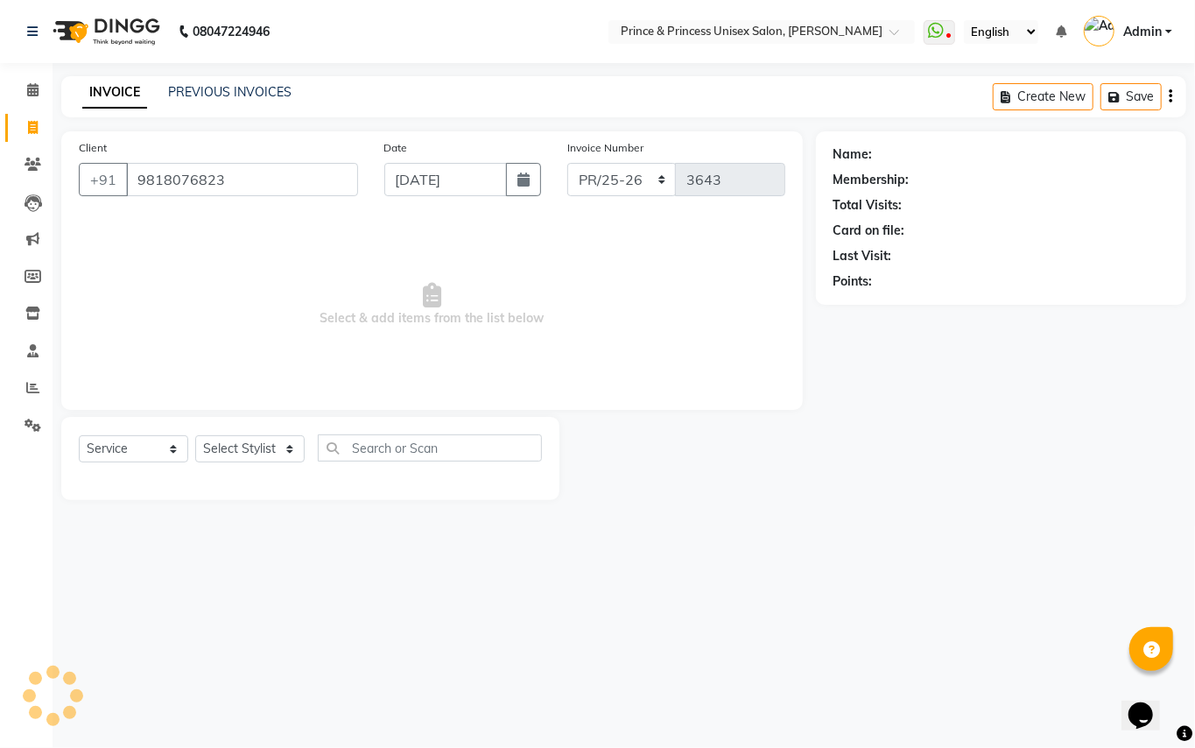
type input "9818076823"
click at [247, 450] on select "Select Stylist ABHISHEK [PERSON_NAME] NEW [PERSON_NAME] [PERSON_NAME] [PERSON_N…" at bounding box center [249, 448] width 109 height 27
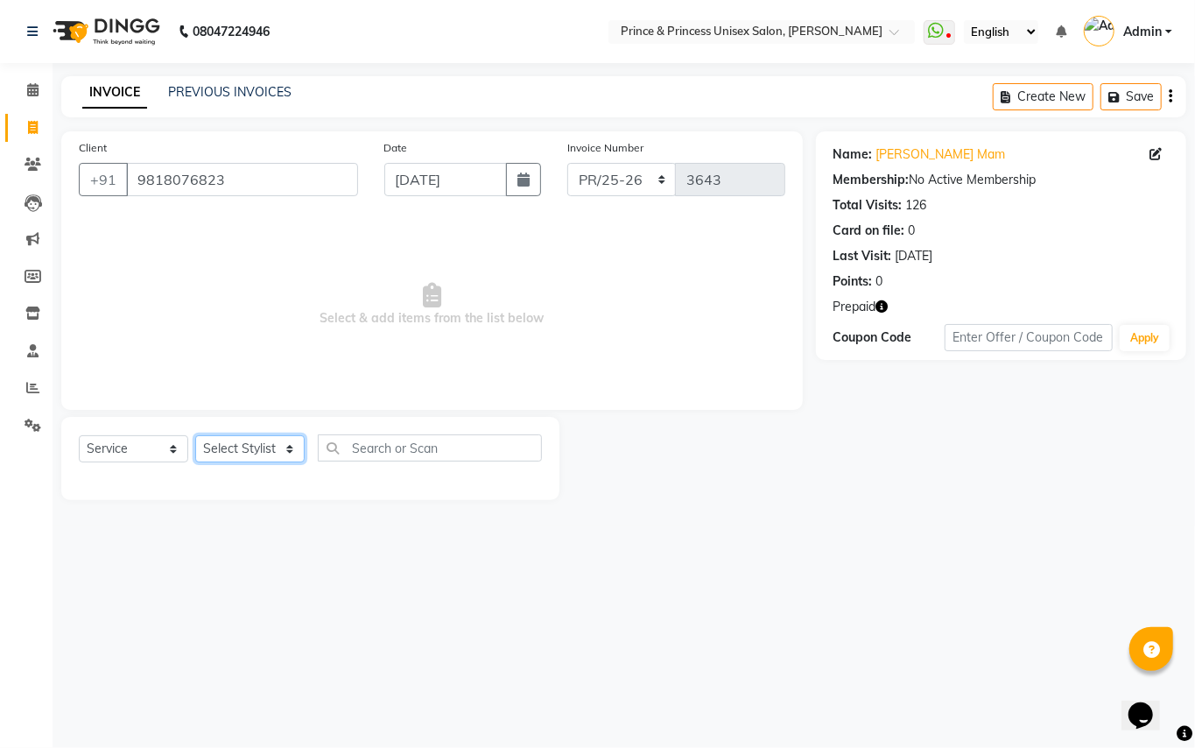
select select "50724"
drag, startPoint x: 243, startPoint y: 442, endPoint x: 405, endPoint y: 441, distance: 162.0
click at [250, 446] on select "Select Stylist ABHISHEK [PERSON_NAME] NEW [PERSON_NAME] [PERSON_NAME] [PERSON_N…" at bounding box center [249, 448] width 109 height 27
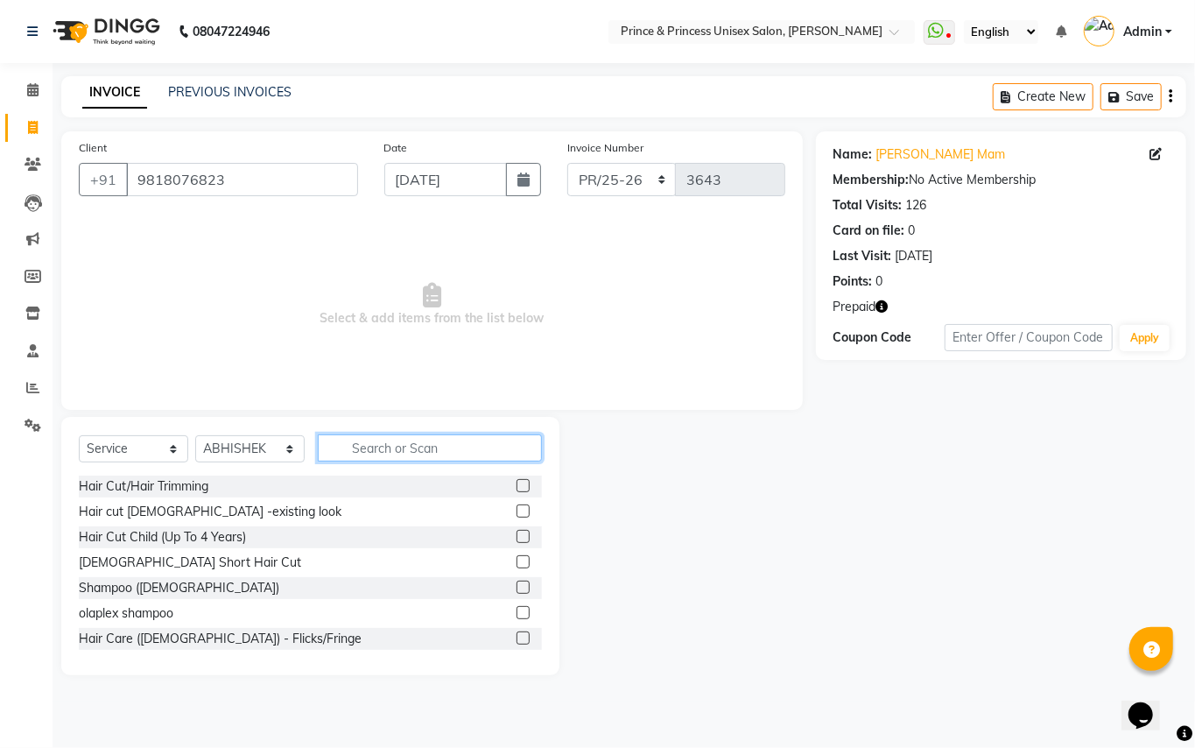
click at [405, 441] on input "text" at bounding box center [430, 447] width 224 height 27
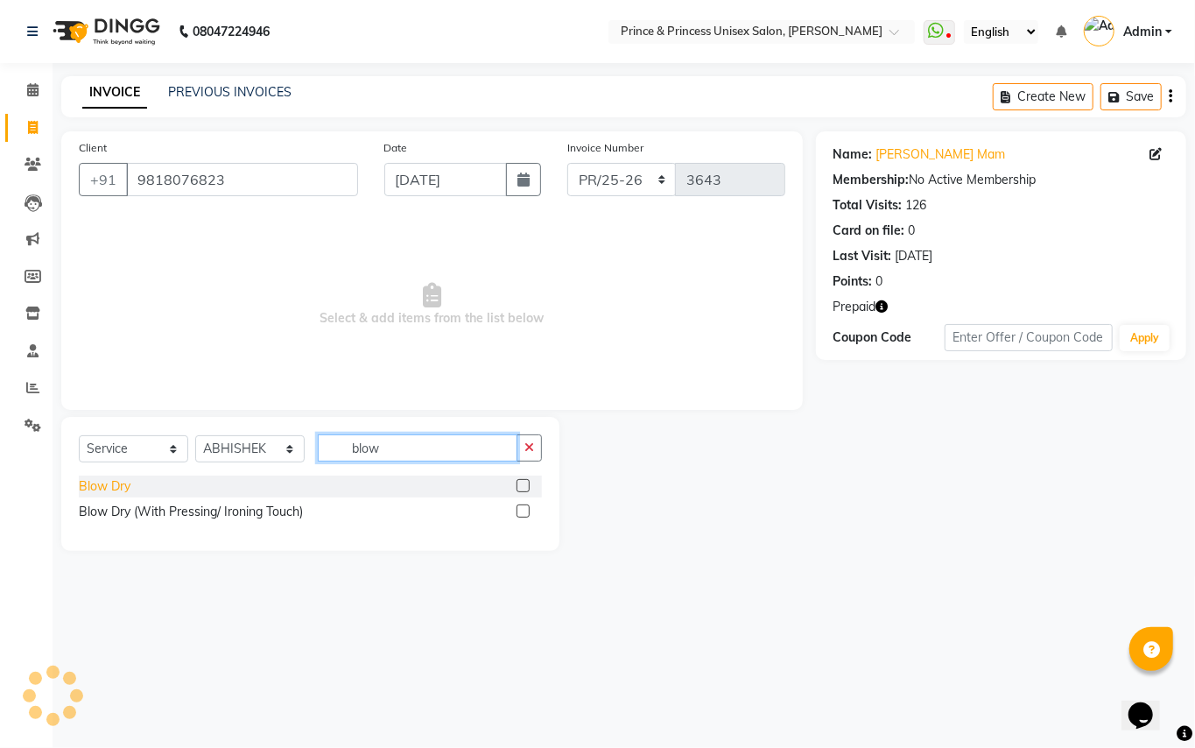
type input "blow"
click at [88, 489] on div "Blow Dry" at bounding box center [105, 486] width 52 height 18
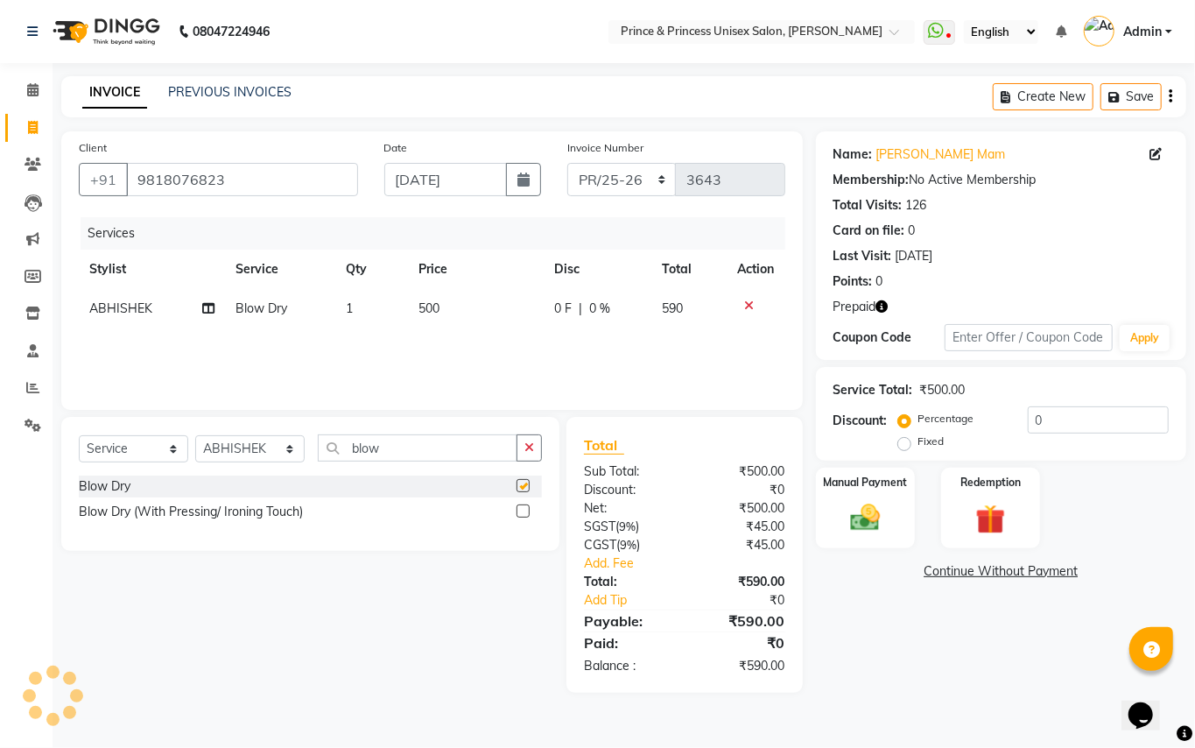
checkbox input "false"
click at [243, 443] on select "Select Stylist ABHISHEK [PERSON_NAME] NEW [PERSON_NAME] [PERSON_NAME] [PERSON_N…" at bounding box center [249, 448] width 109 height 27
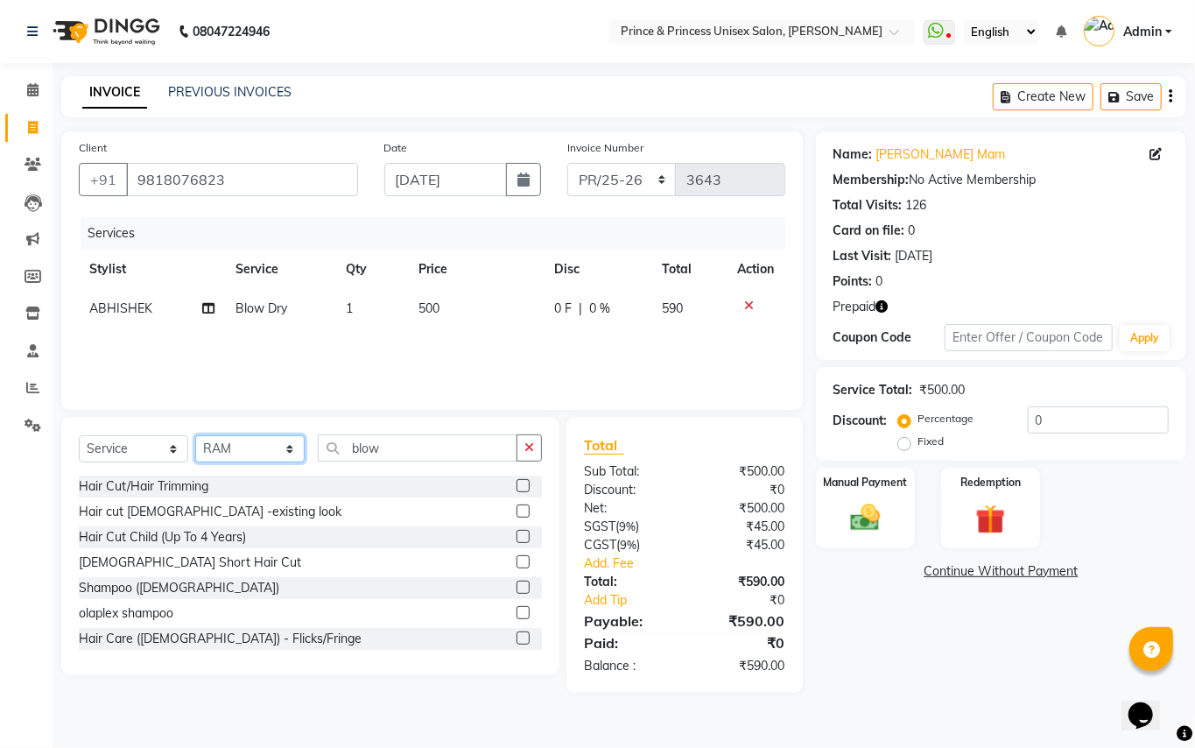
click at [243, 443] on select "Select Stylist ABHISHEK [PERSON_NAME] NEW [PERSON_NAME] [PERSON_NAME] [PERSON_N…" at bounding box center [249, 448] width 109 height 27
select select "87445"
drag, startPoint x: 243, startPoint y: 443, endPoint x: 371, endPoint y: 456, distance: 129.4
click at [243, 443] on select "Select Stylist ABHISHEK [PERSON_NAME] NEW [PERSON_NAME] [PERSON_NAME] [PERSON_N…" at bounding box center [249, 448] width 109 height 27
click at [396, 448] on input "blow" at bounding box center [418, 447] width 200 height 27
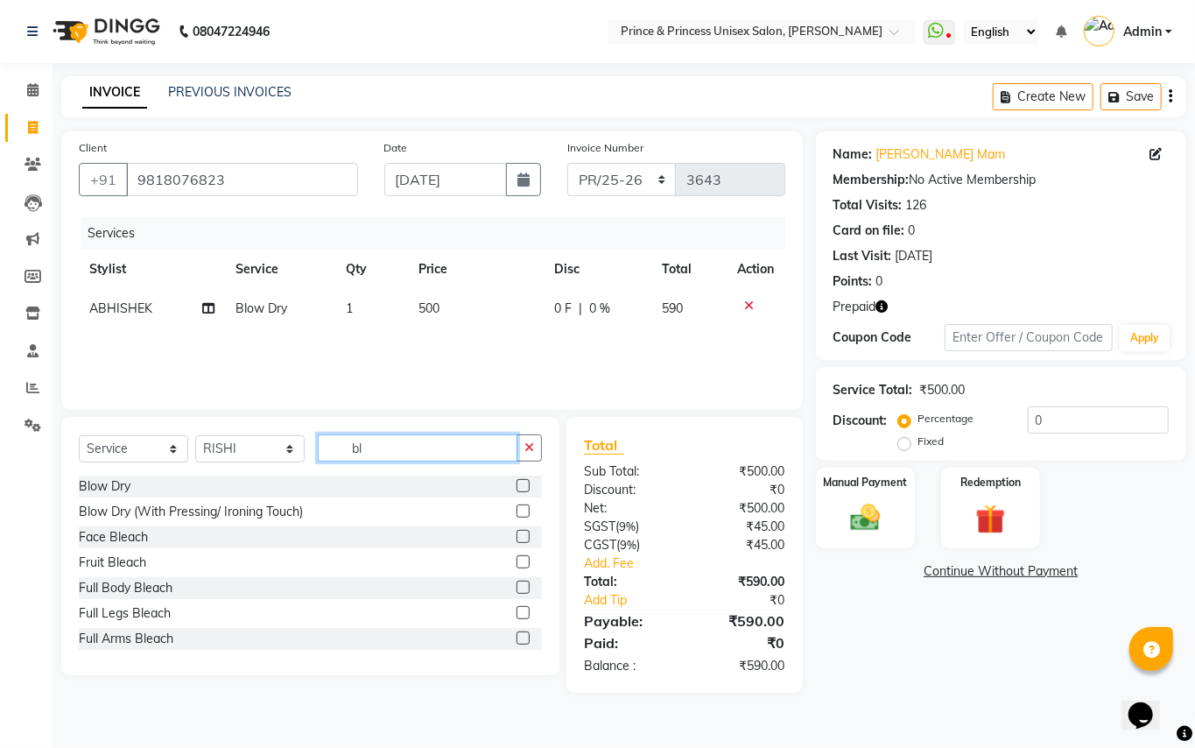
type input "b"
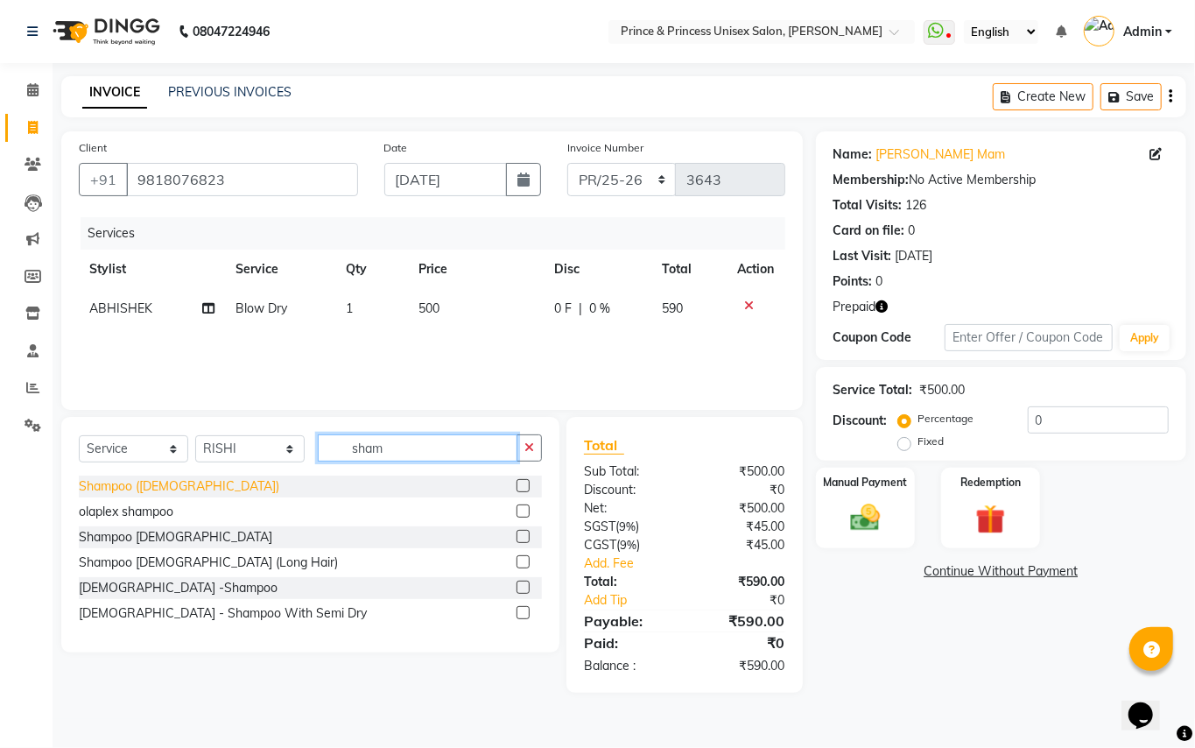
type input "sham"
click at [135, 488] on div "Shampoo ([DEMOGRAPHIC_DATA])" at bounding box center [179, 486] width 201 height 18
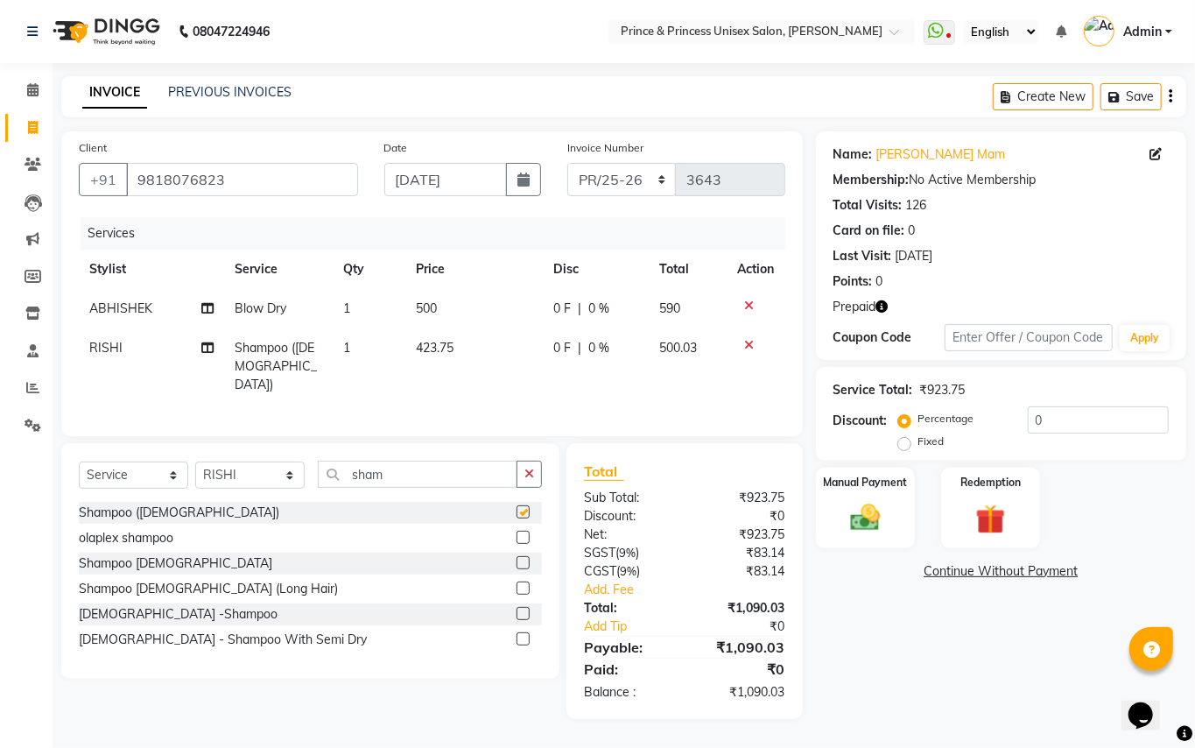
checkbox input "false"
click at [215, 477] on select "Select Stylist ABHISHEK [PERSON_NAME] NEW [PERSON_NAME] [PERSON_NAME] [PERSON_N…" at bounding box center [249, 474] width 109 height 27
select select "63571"
drag, startPoint x: 215, startPoint y: 477, endPoint x: 524, endPoint y: 501, distance: 309.1
click at [222, 477] on select "Select Stylist ABHISHEK [PERSON_NAME] NEW [PERSON_NAME] [PERSON_NAME] [PERSON_N…" at bounding box center [249, 474] width 109 height 27
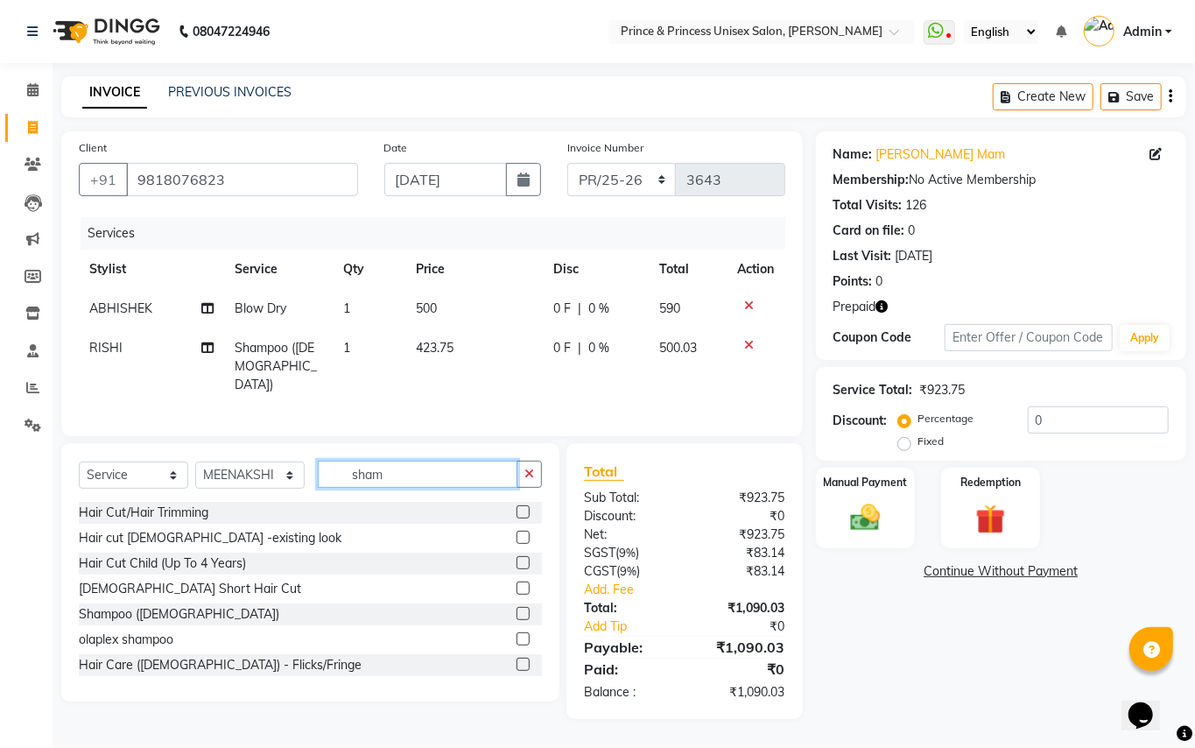
drag, startPoint x: 442, startPoint y: 481, endPoint x: 126, endPoint y: 249, distance: 392.1
click at [152, 341] on div "Client [PHONE_NUMBER] Date [DATE] Invoice Number PR/25-26 V/2025 V/[PHONE_NUMBE…" at bounding box center [432, 425] width 768 height 588
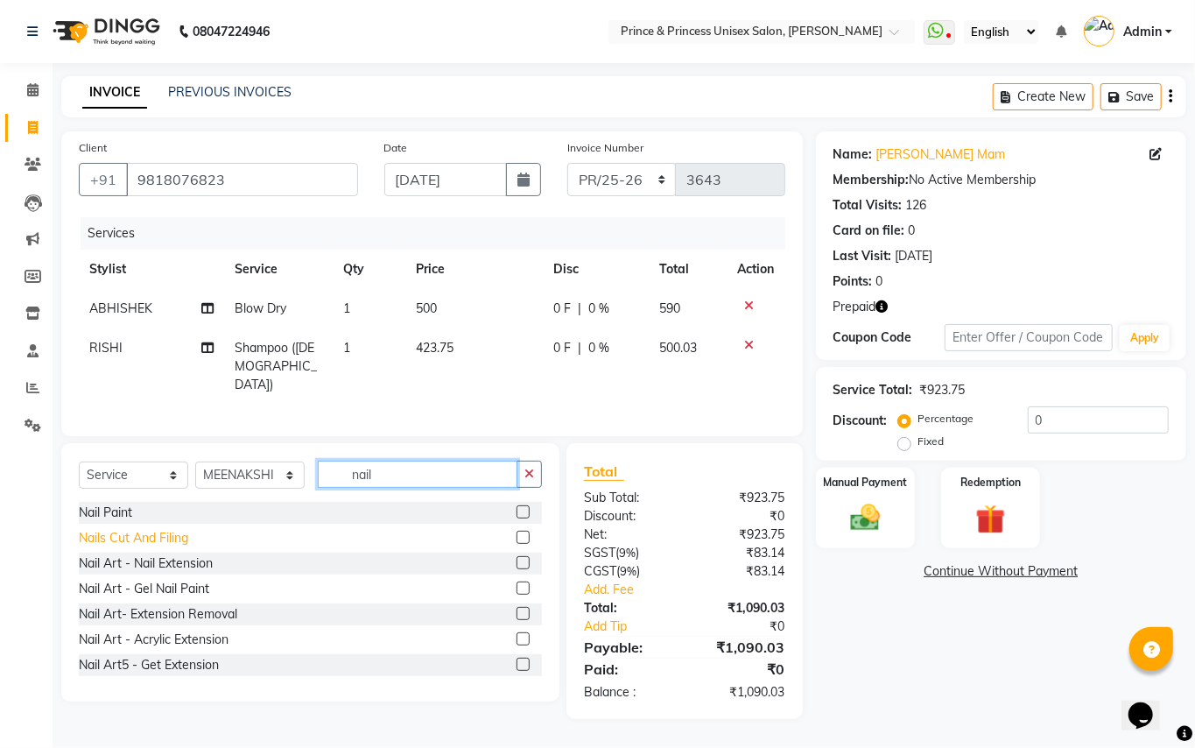
type input "nail"
click at [120, 541] on div "Nails Cut And Filing" at bounding box center [133, 538] width 109 height 18
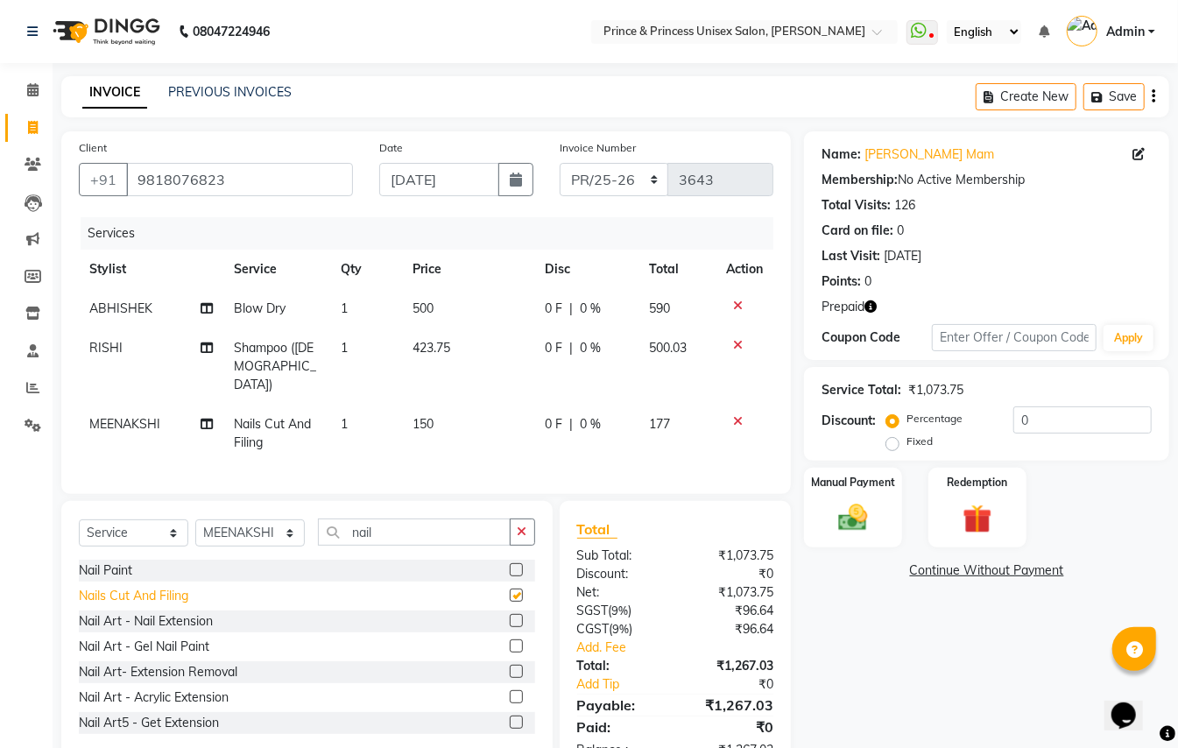
checkbox input "false"
click at [404, 545] on div "Select Service Product Membership Package Voucher Prepaid Gift Card Select Styl…" at bounding box center [307, 538] width 456 height 41
click at [401, 533] on input "nail" at bounding box center [414, 531] width 193 height 27
type input "nail"
click at [975, 526] on img at bounding box center [977, 519] width 49 height 38
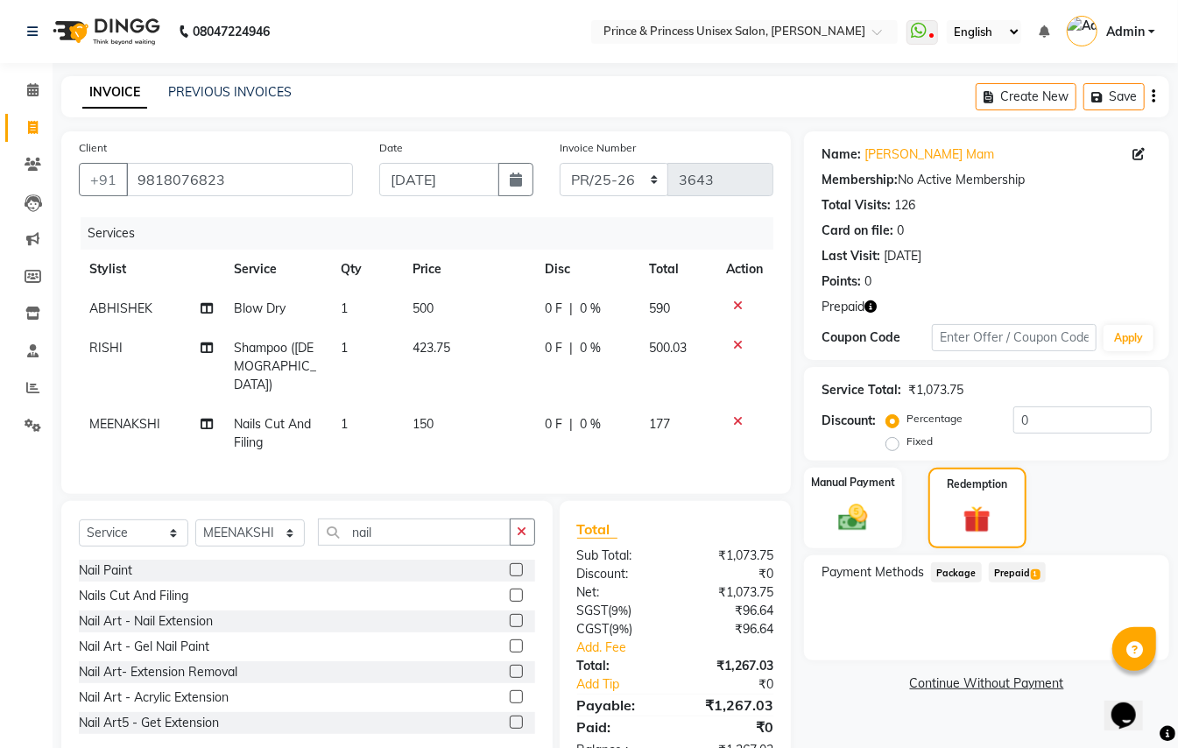
click at [1012, 575] on span "Prepaid 1" at bounding box center [1017, 572] width 57 height 20
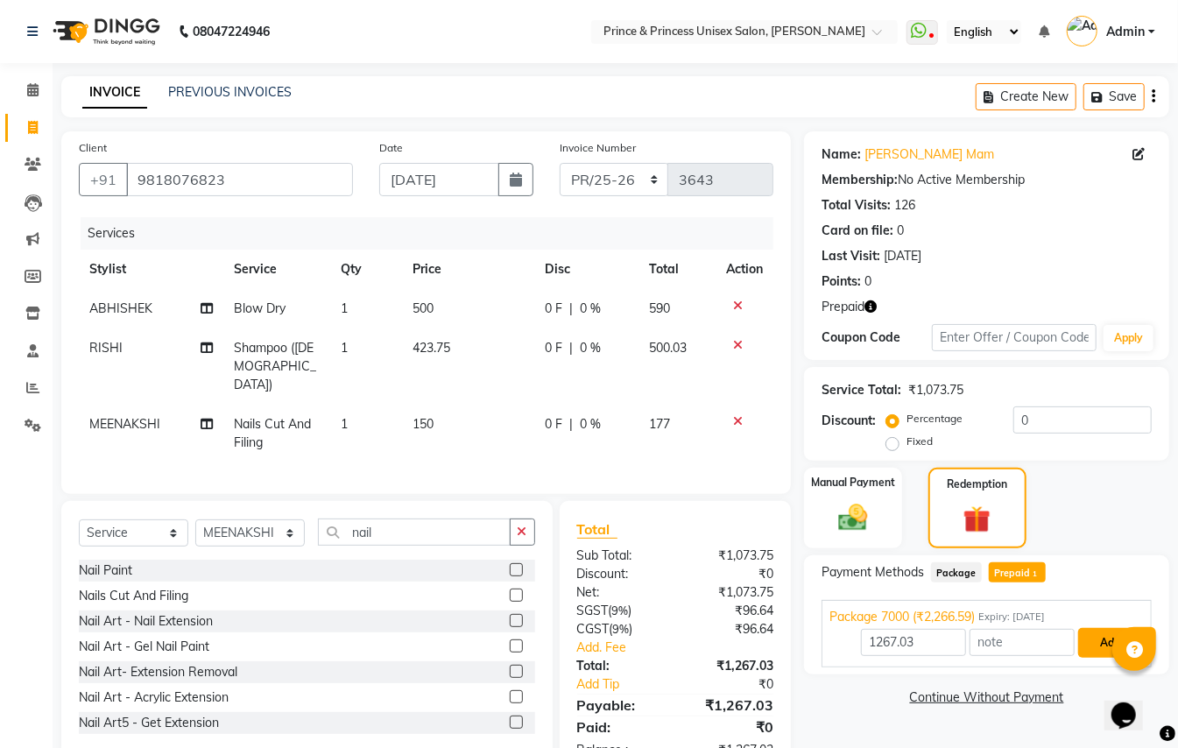
click at [1101, 641] on button "Add" at bounding box center [1110, 643] width 64 height 30
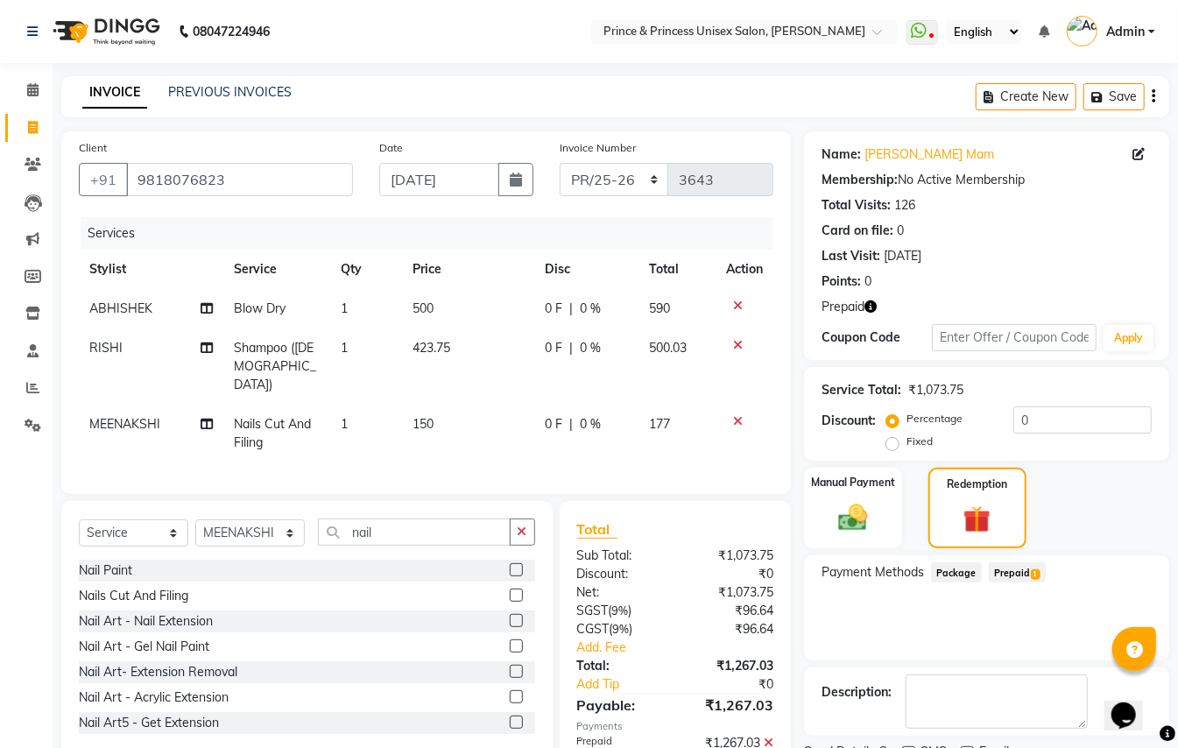
scroll to position [67, 0]
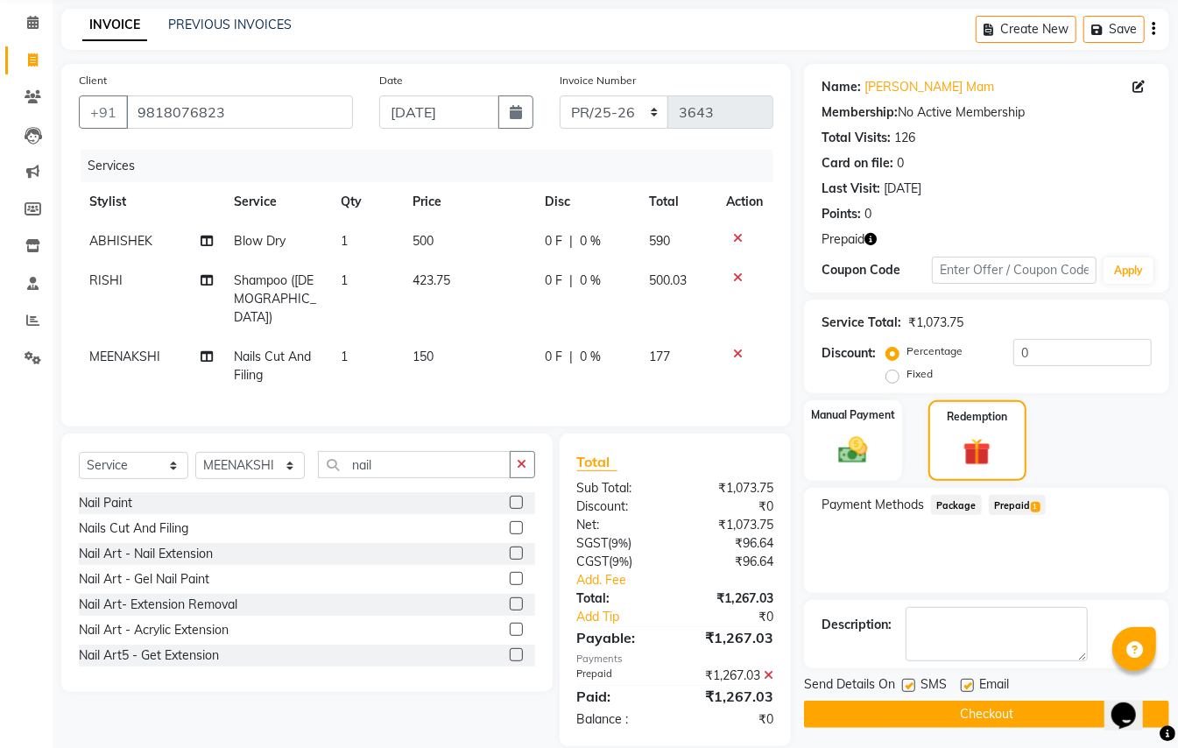
click at [950, 712] on button "Checkout" at bounding box center [986, 713] width 365 height 27
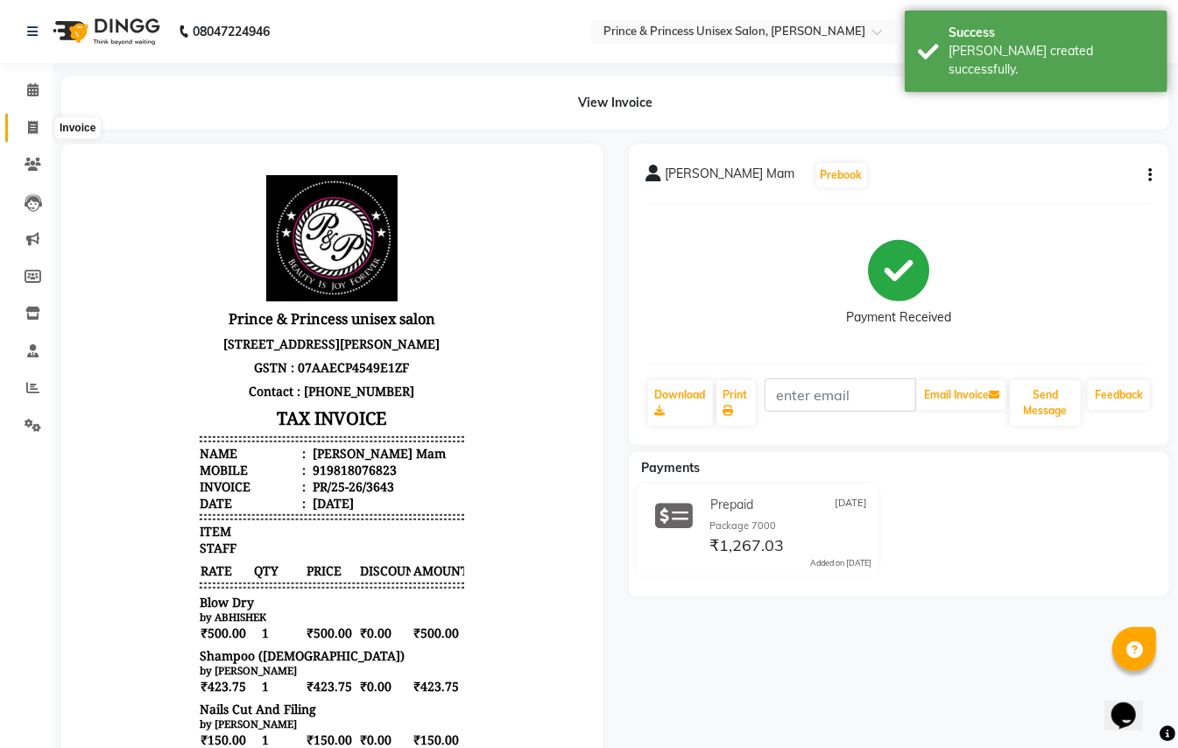
click at [33, 123] on icon at bounding box center [33, 127] width 10 height 13
select select "service"
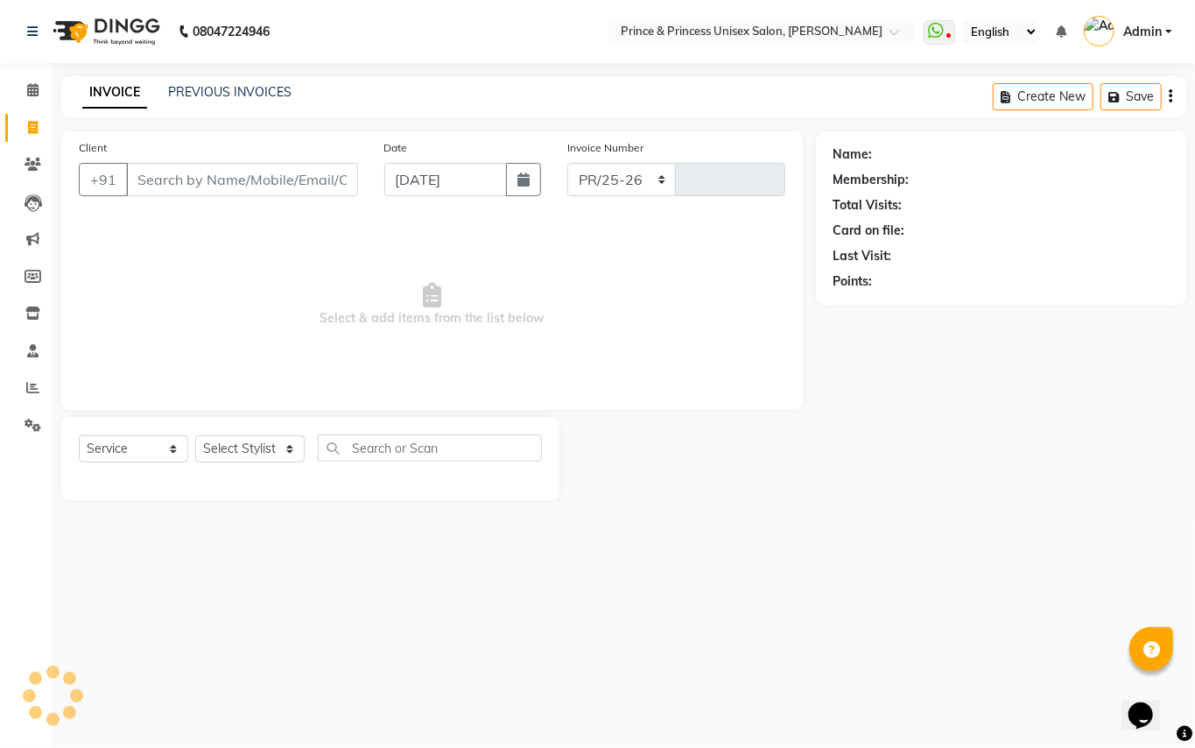
select select "3760"
type input "3644"
click at [204, 190] on input "Client" at bounding box center [242, 179] width 232 height 33
type input "9311446161"
click at [229, 459] on select "Select Stylist ABHISHEK [PERSON_NAME] NEW [PERSON_NAME] [PERSON_NAME] [PERSON_N…" at bounding box center [249, 454] width 109 height 27
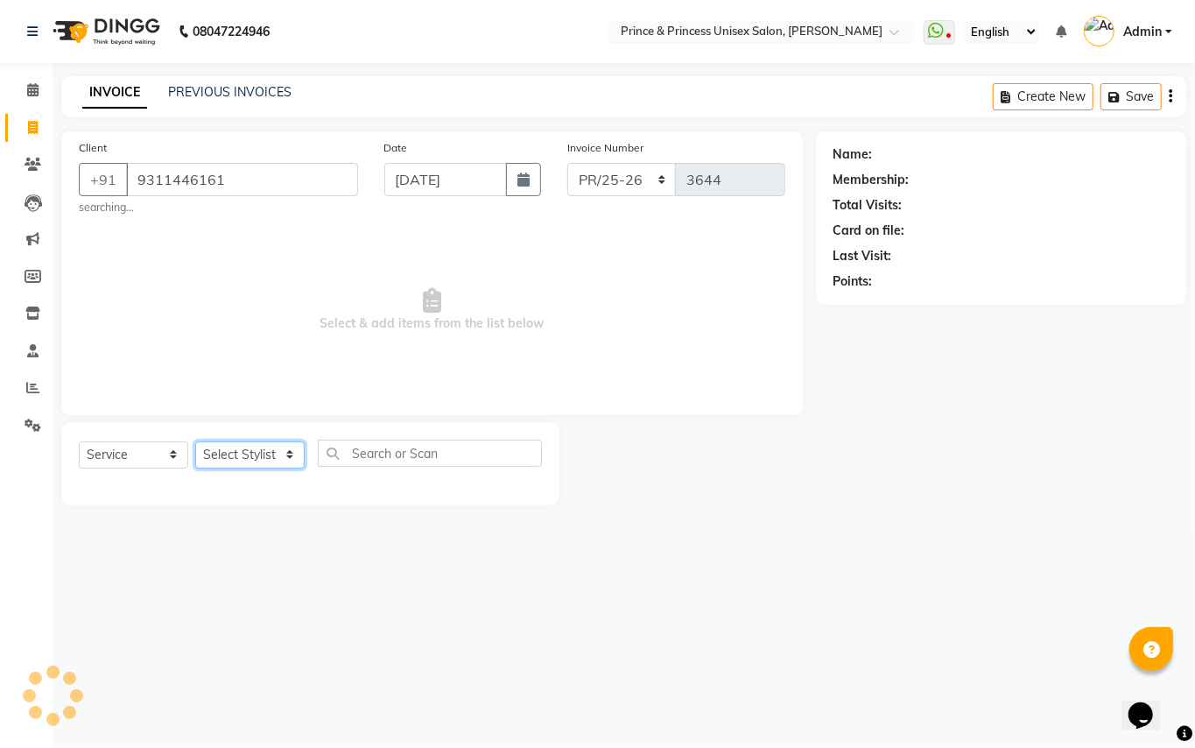
select select "37313"
drag, startPoint x: 229, startPoint y: 459, endPoint x: 427, endPoint y: 450, distance: 198.1
click at [229, 459] on select "Select Stylist ABHISHEK [PERSON_NAME] NEW [PERSON_NAME] [PERSON_NAME] [PERSON_N…" at bounding box center [249, 454] width 109 height 27
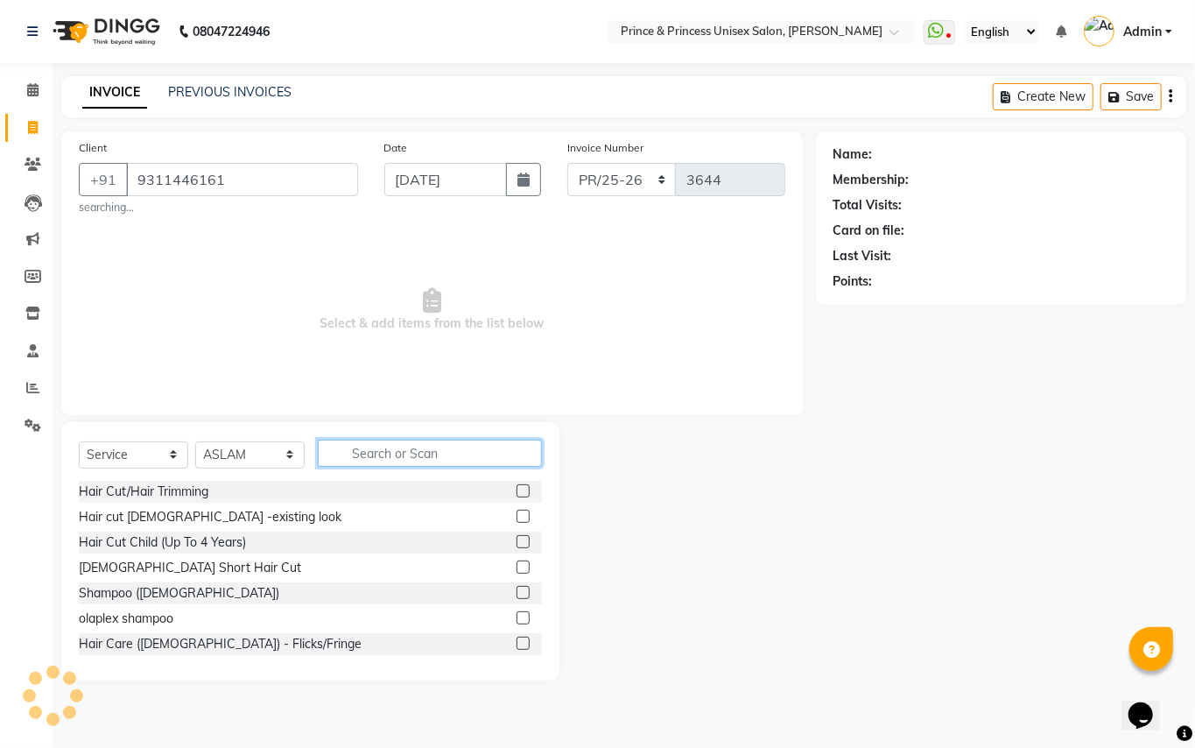
click at [428, 447] on input "text" at bounding box center [430, 453] width 224 height 27
type input "hair cut"
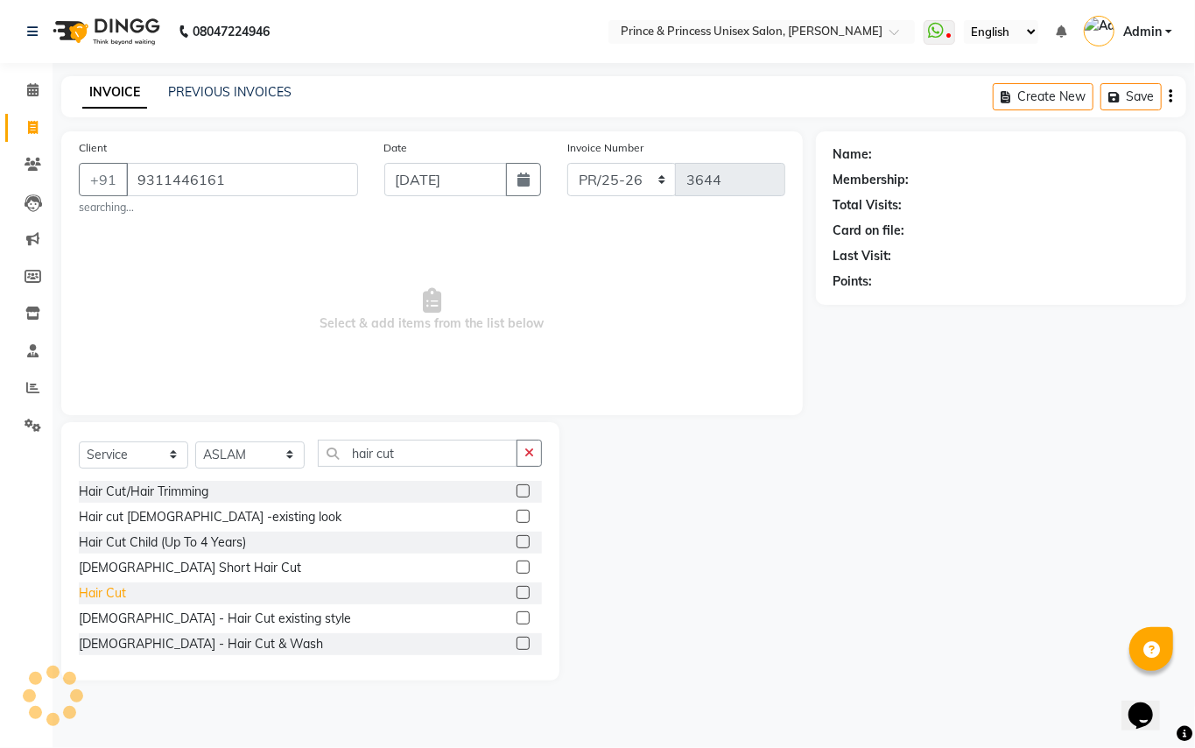
click at [100, 586] on div "Hair Cut" at bounding box center [102, 593] width 47 height 18
checkbox input "false"
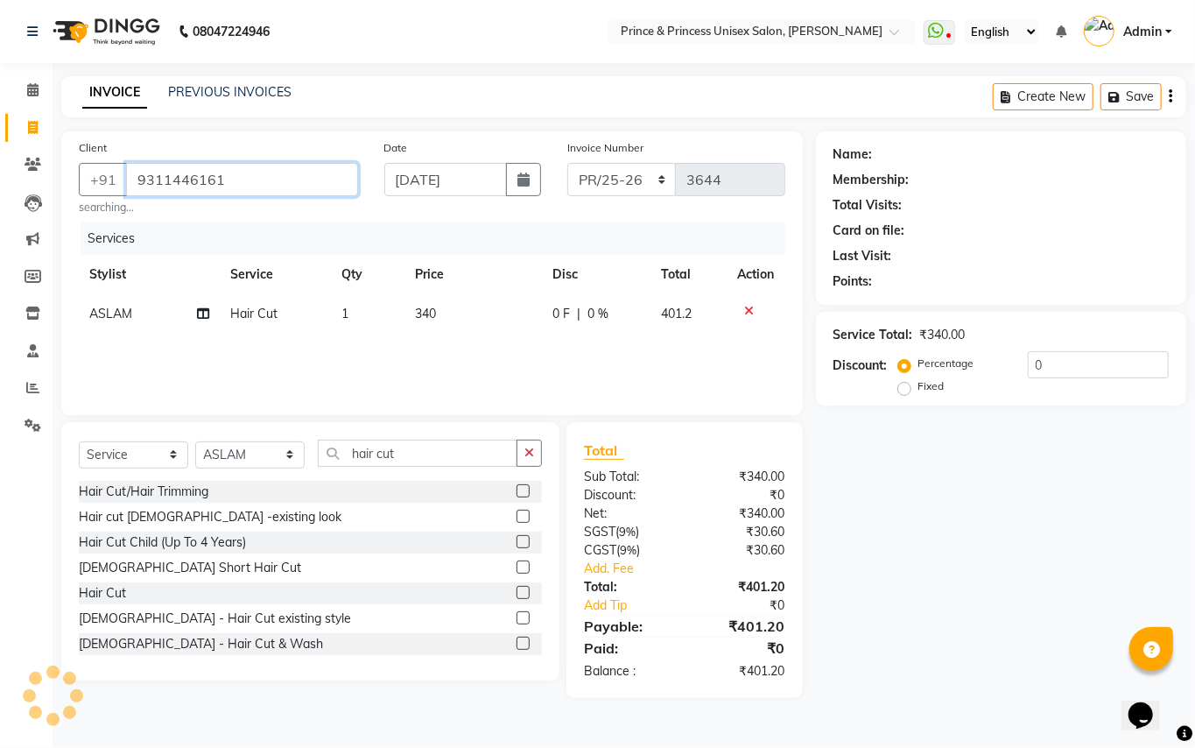
click at [253, 177] on input "9311446161" at bounding box center [242, 179] width 232 height 33
type input "931144"
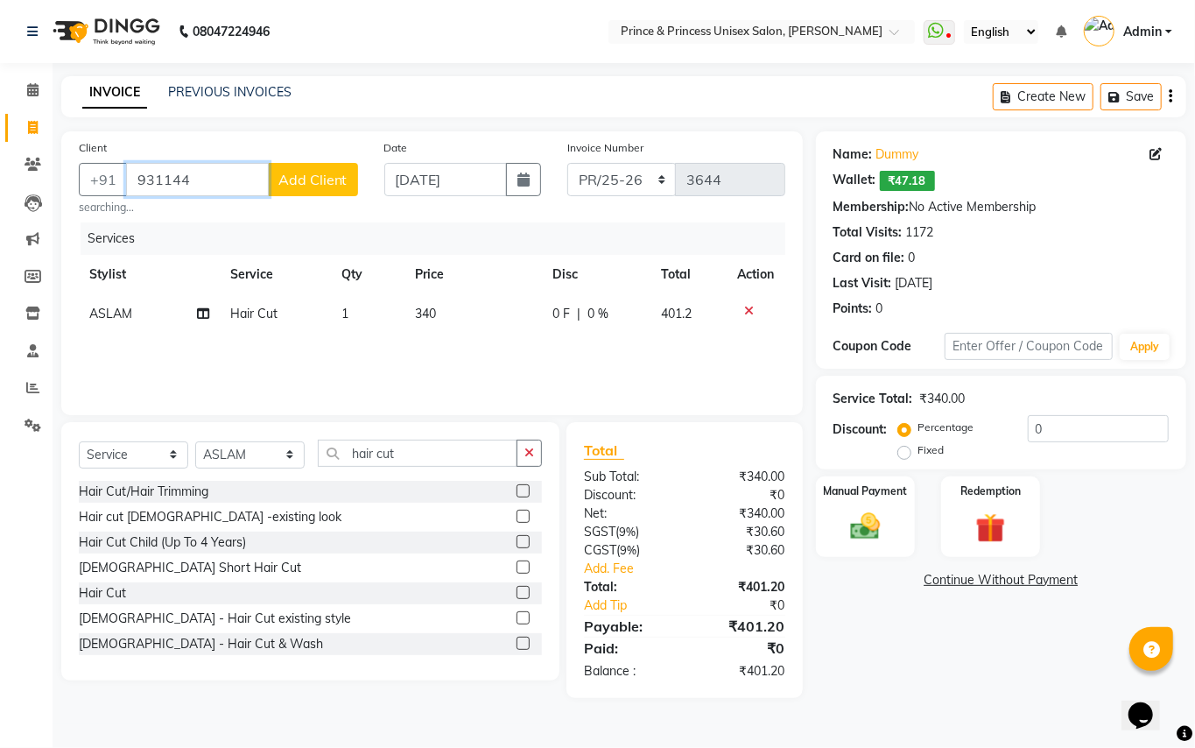
click at [240, 176] on input "931144" at bounding box center [197, 179] width 143 height 33
click at [236, 176] on input "931144" at bounding box center [197, 179] width 143 height 33
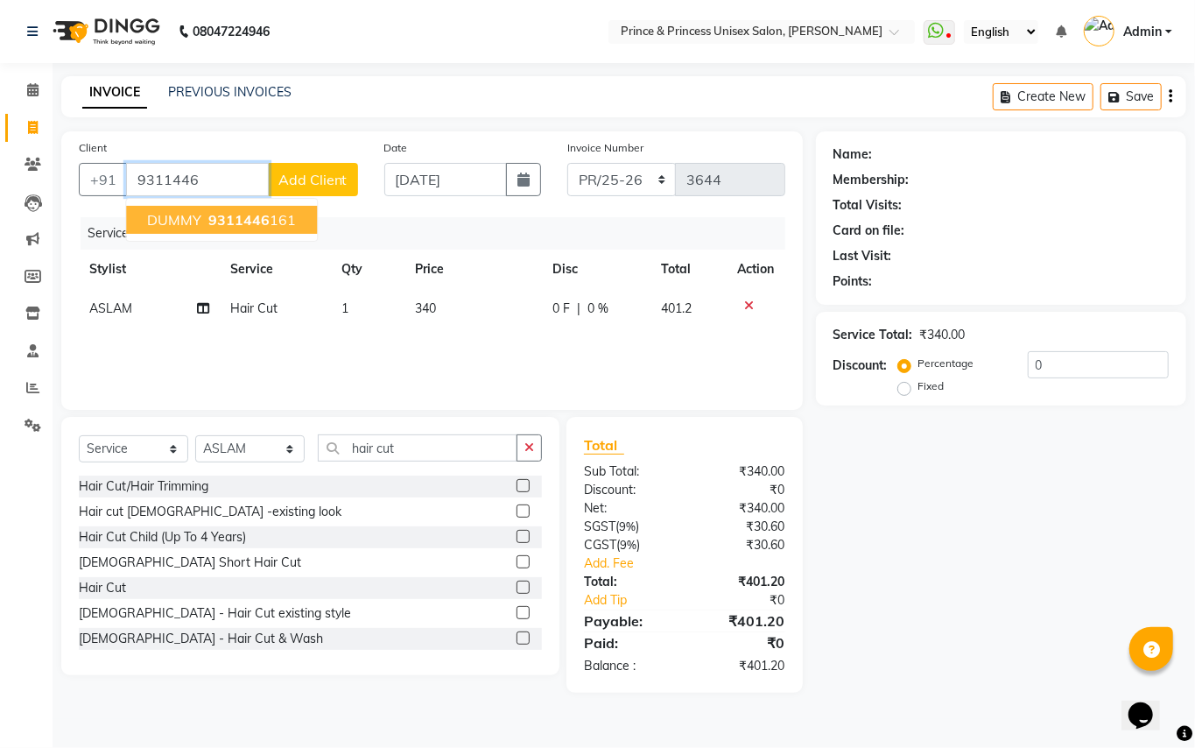
click at [261, 221] on span "9311446" at bounding box center [238, 220] width 61 height 18
type input "9311446161"
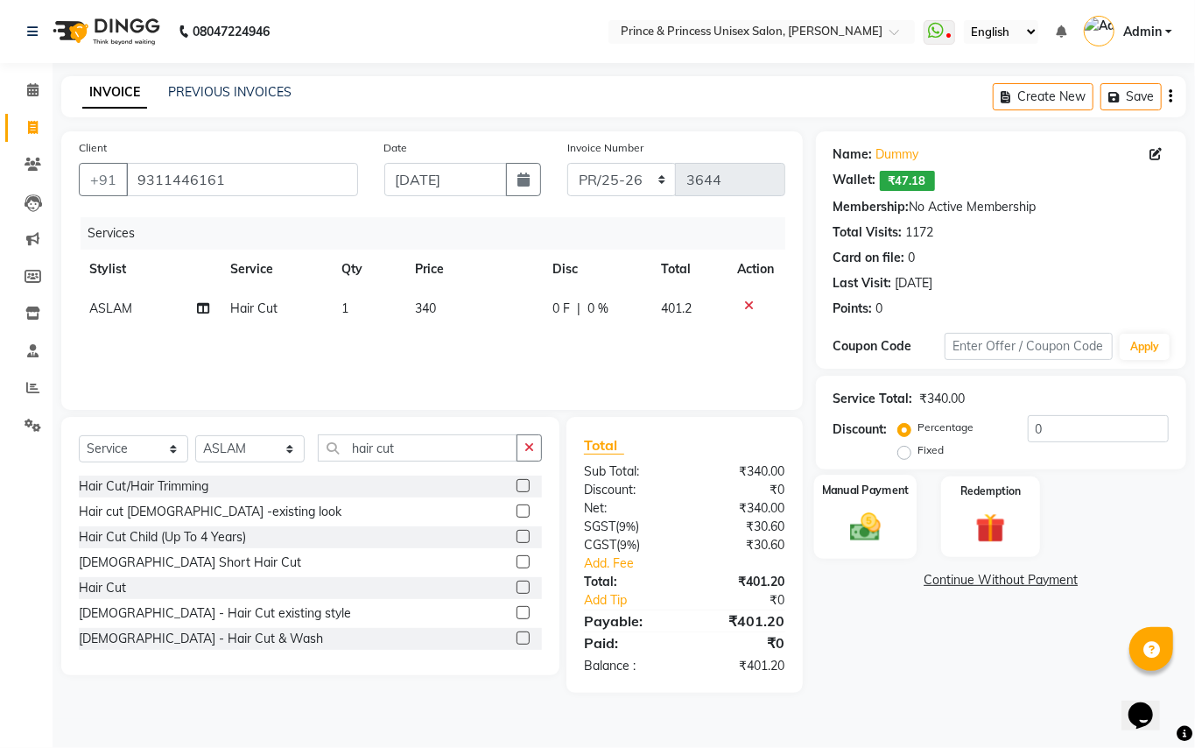
click at [855, 536] on img at bounding box center [866, 527] width 50 height 36
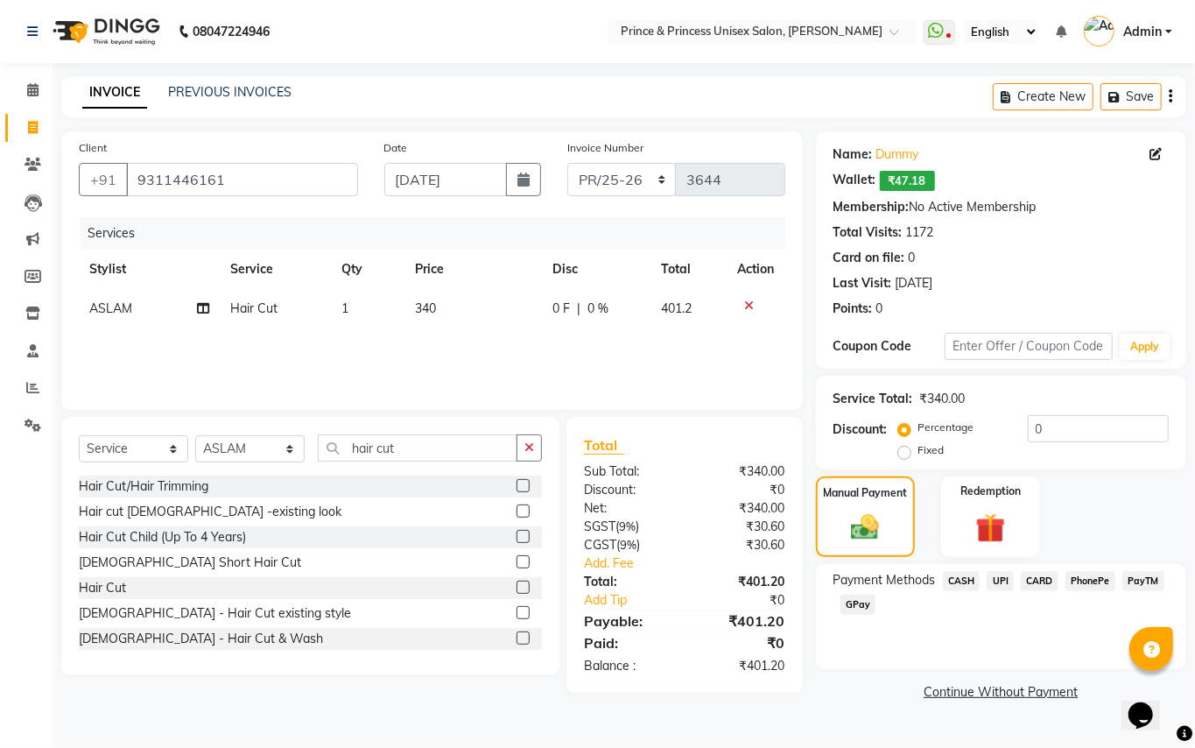
click at [1129, 581] on span "PayTM" at bounding box center [1144, 581] width 42 height 20
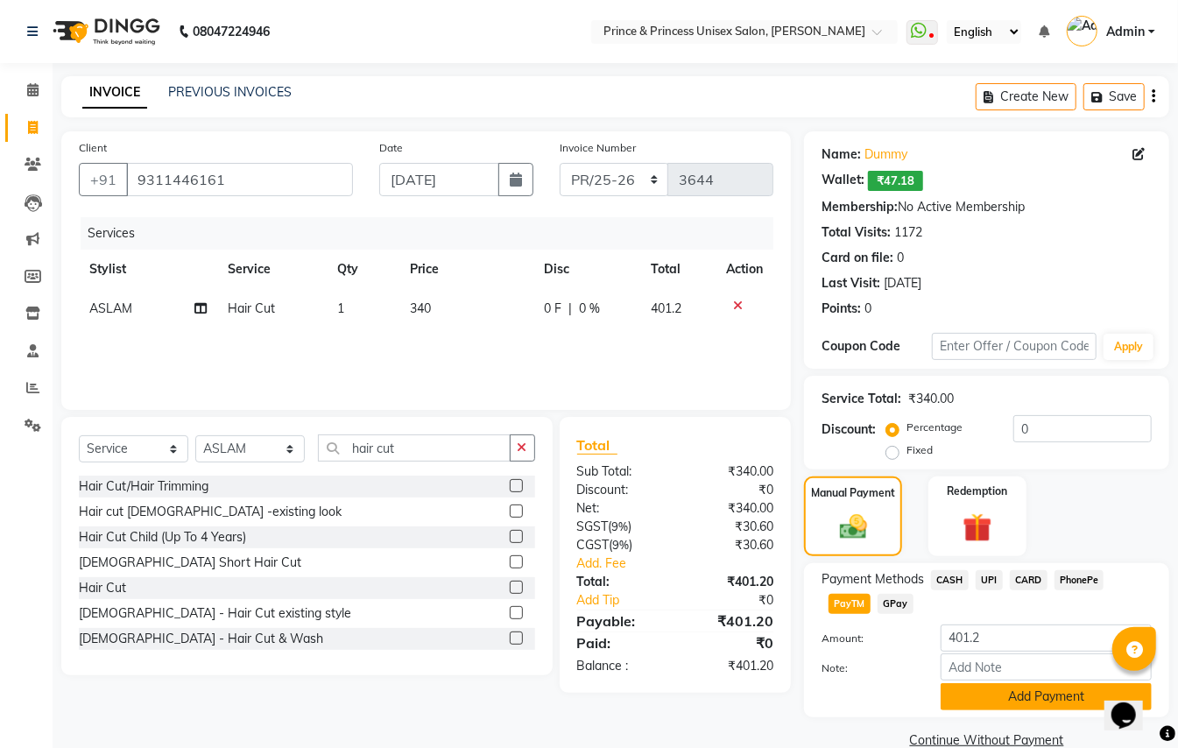
click at [1055, 705] on button "Add Payment" at bounding box center [1045, 696] width 211 height 27
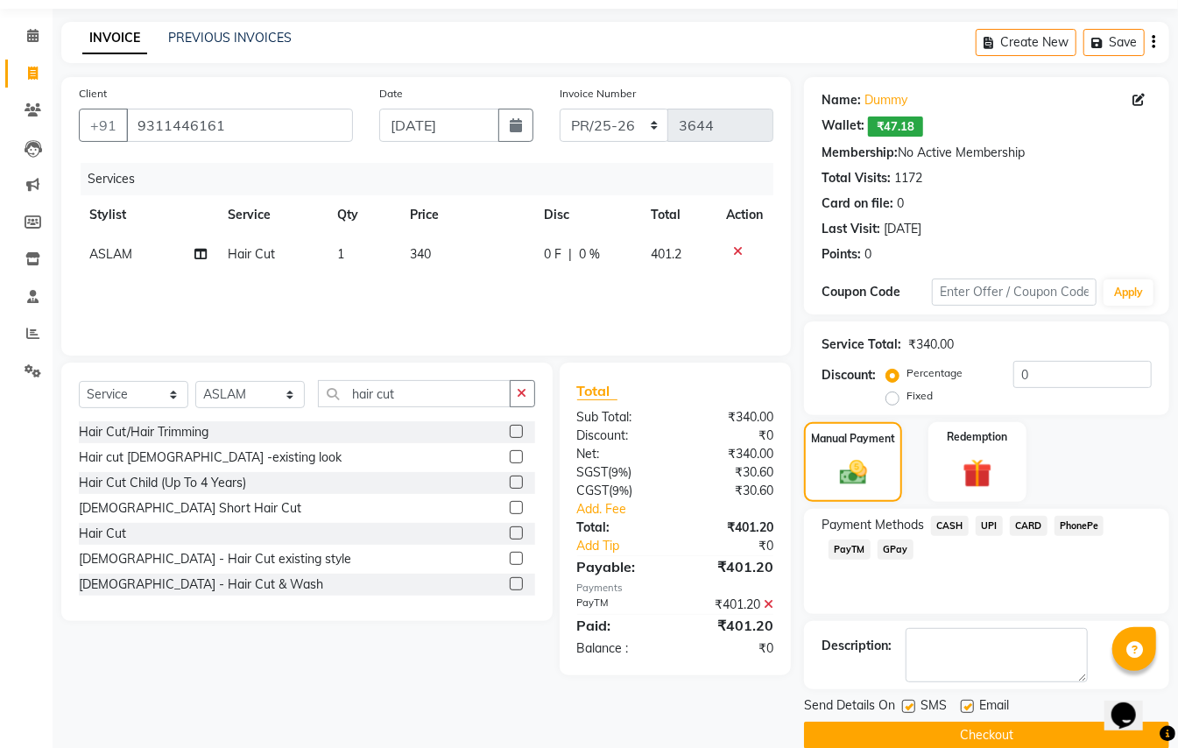
scroll to position [82, 0]
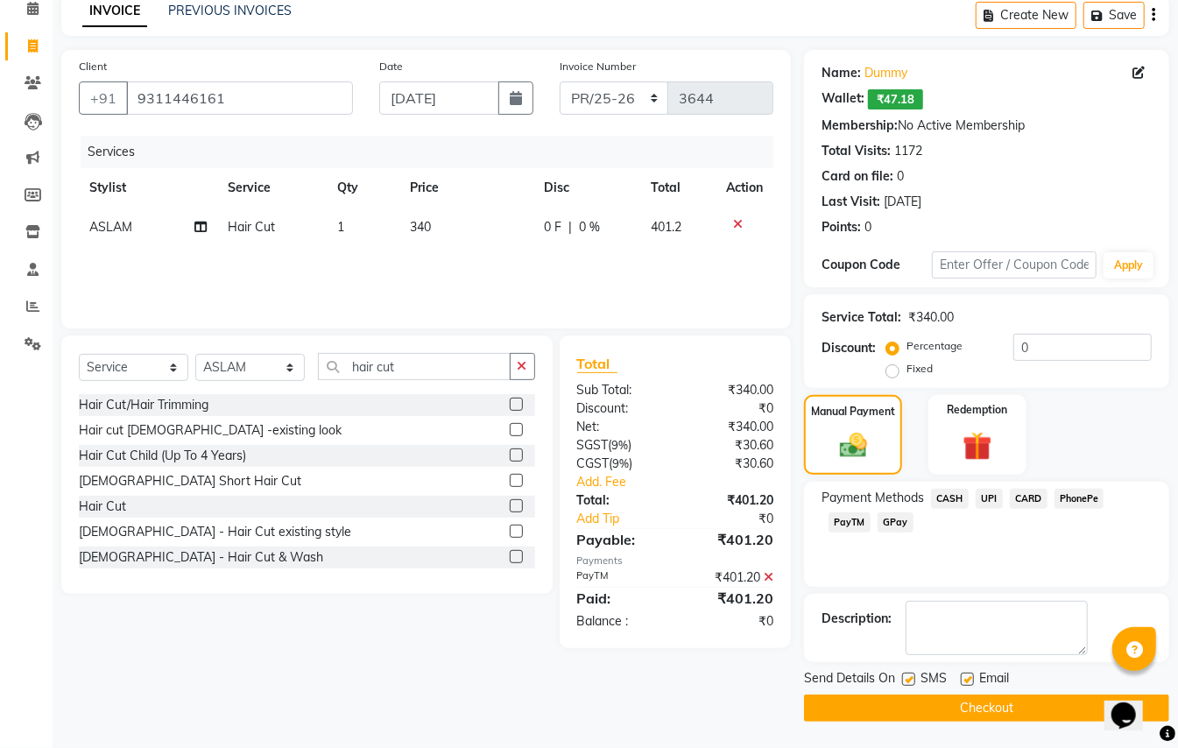
drag, startPoint x: 1180, startPoint y: 567, endPoint x: 14, endPoint y: 30, distance: 1284.3
click at [989, 713] on button "Checkout" at bounding box center [986, 707] width 365 height 27
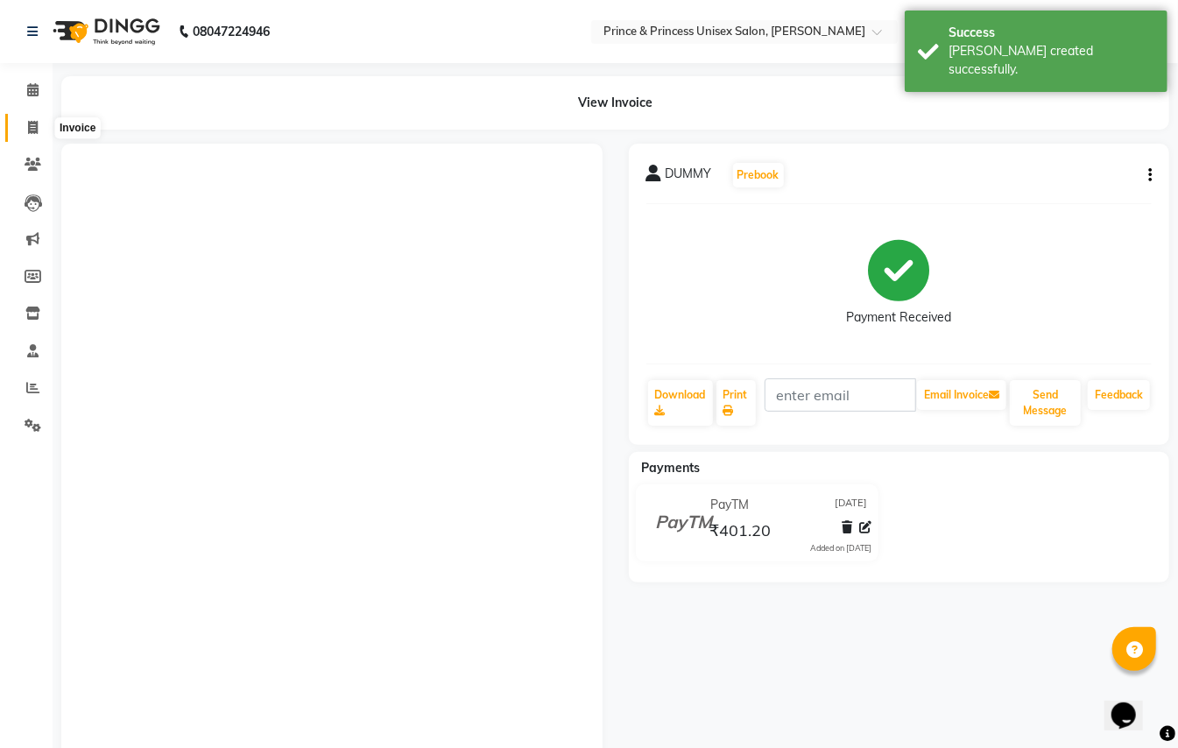
click at [22, 127] on span at bounding box center [33, 128] width 31 height 20
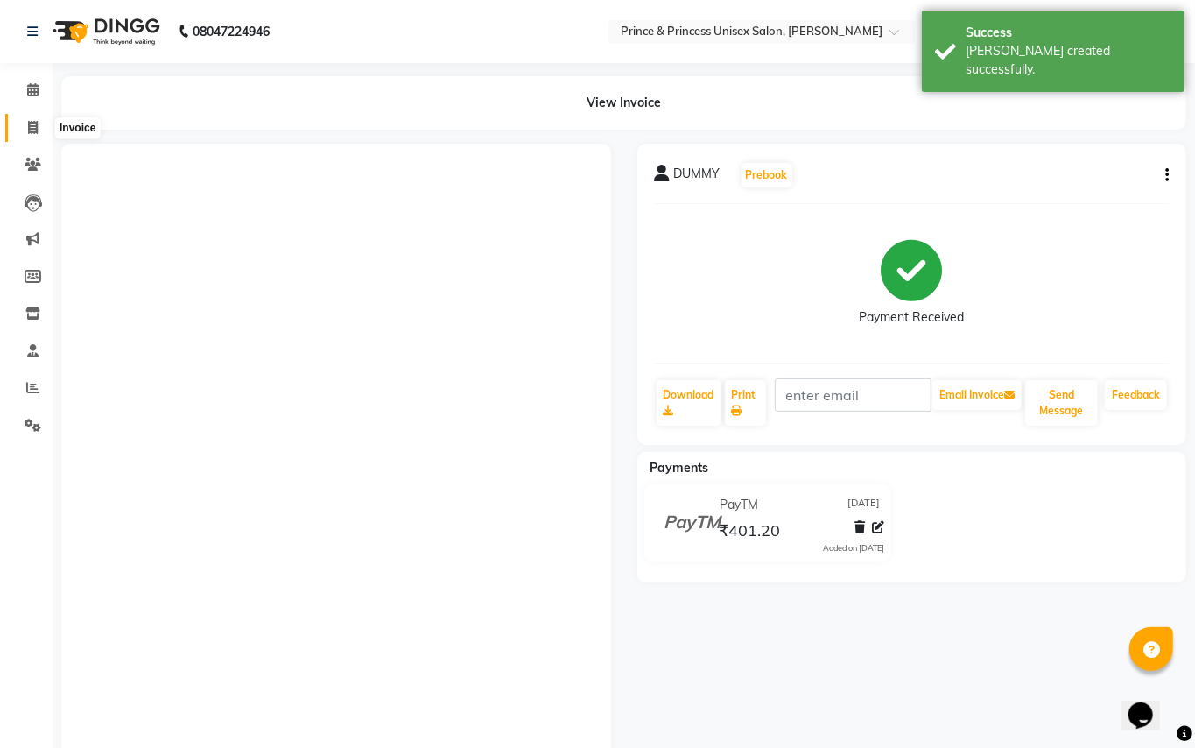
select select "service"
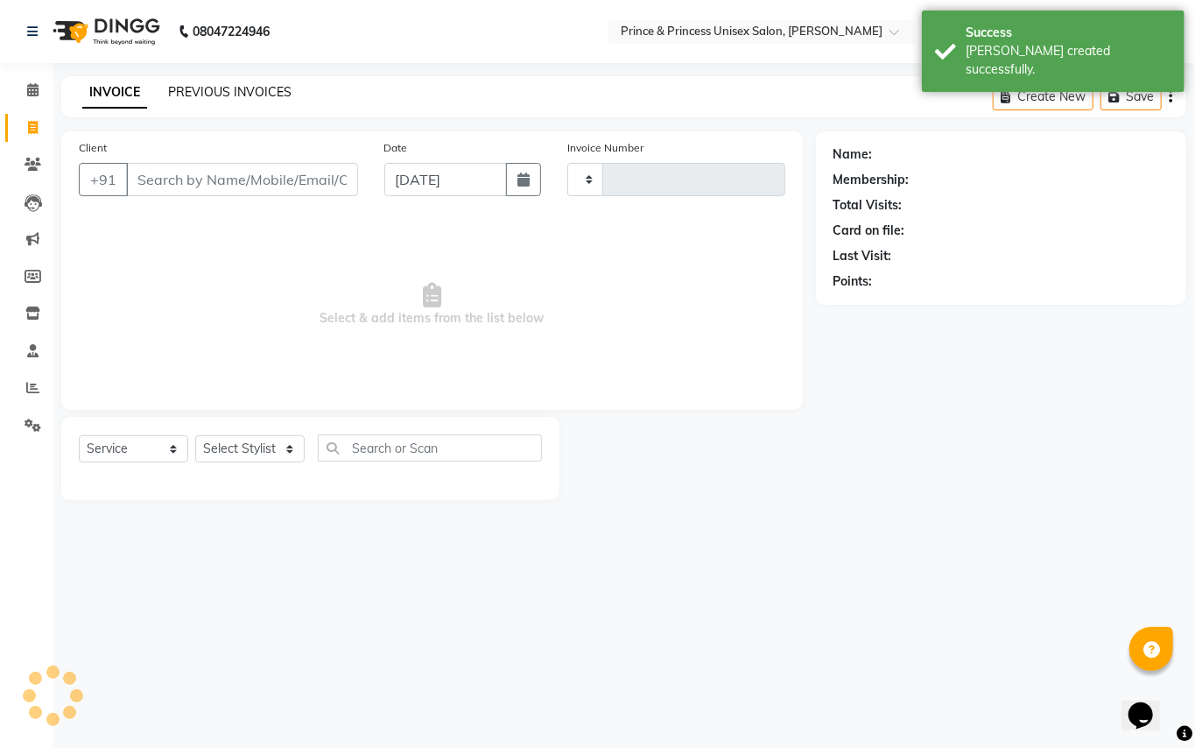
click at [210, 86] on link "PREVIOUS INVOICES" at bounding box center [229, 92] width 123 height 16
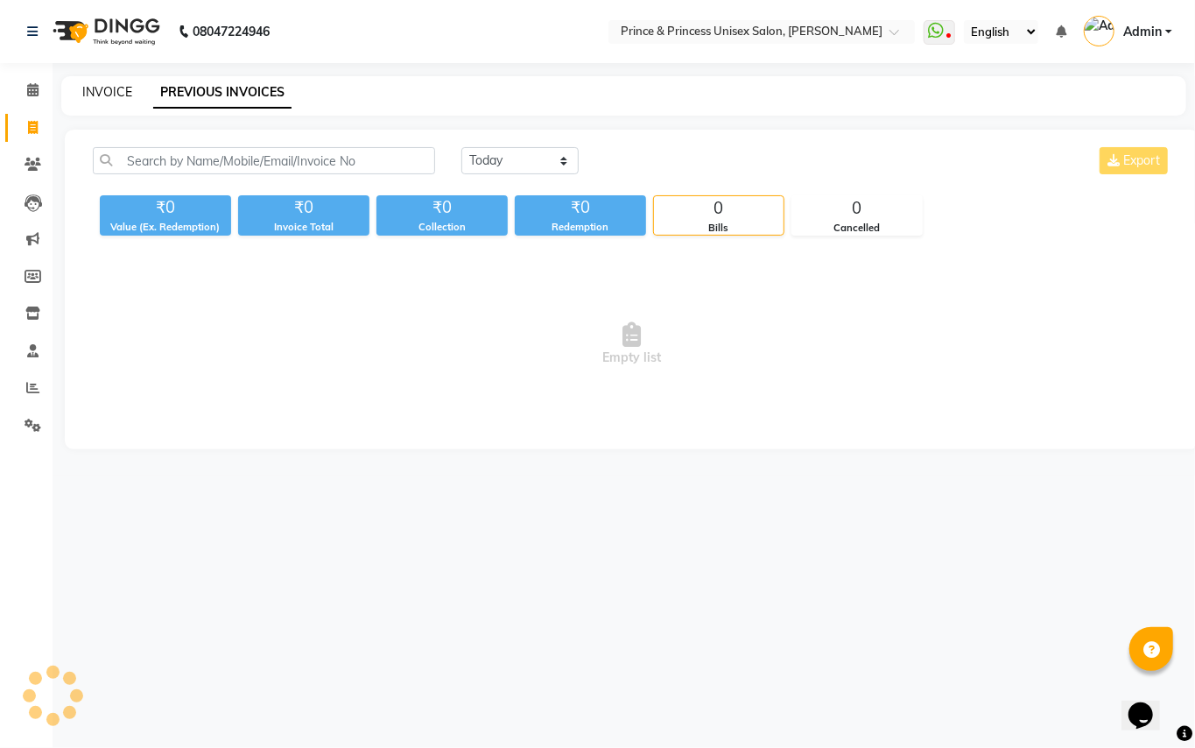
click at [114, 88] on link "INVOICE" at bounding box center [107, 92] width 50 height 16
select select "service"
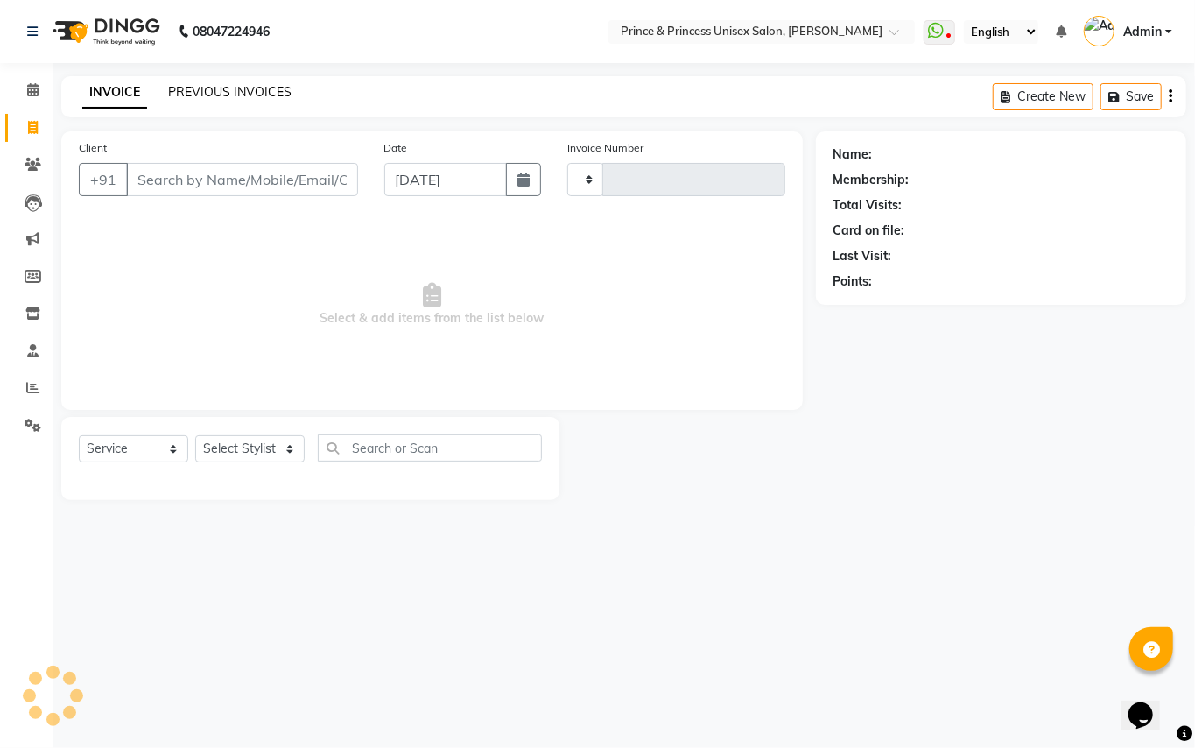
click at [212, 89] on link "PREVIOUS INVOICES" at bounding box center [229, 92] width 123 height 16
